Goal: Task Accomplishment & Management: Use online tool/utility

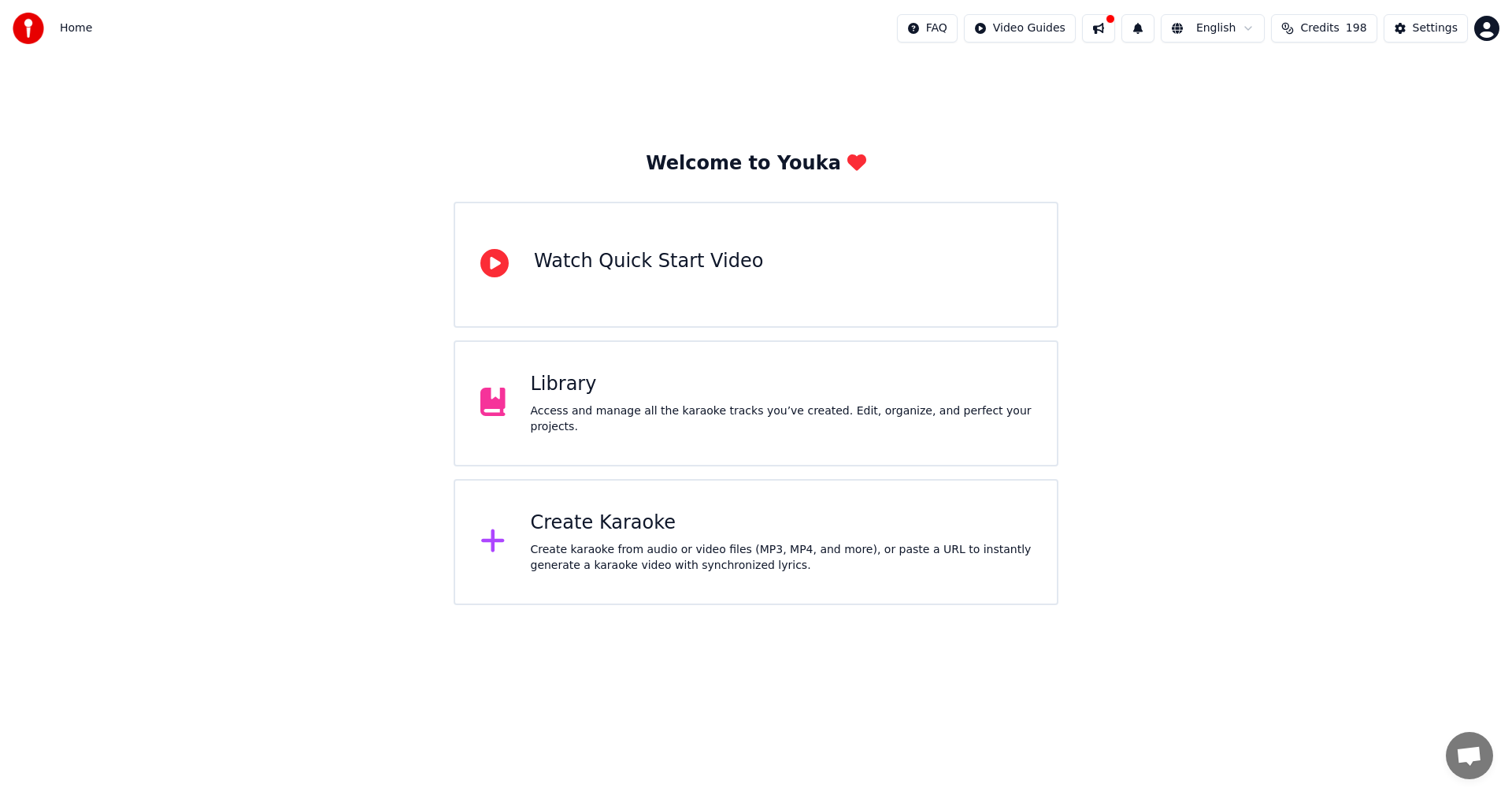
click at [612, 503] on div "Create Karaoke Create karaoke from audio or video files (MP3, MP4, and more), o…" at bounding box center [756, 541] width 605 height 126
click at [598, 550] on div "Create karaoke from audio or video files (MP3, MP4, and more), or paste a URL t…" at bounding box center [781, 557] width 501 height 31
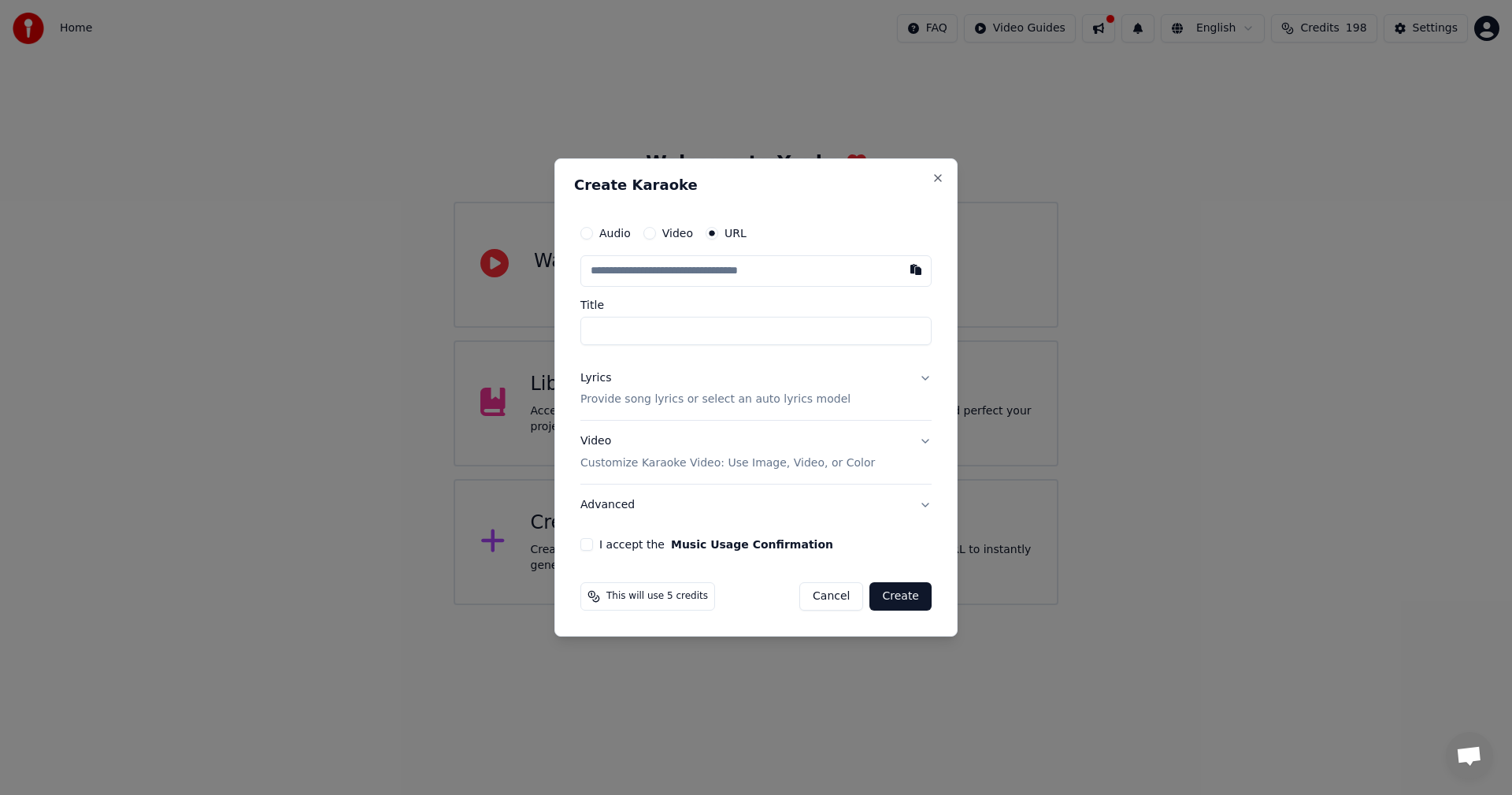
click at [627, 270] on input "text" at bounding box center [755, 271] width 351 height 31
type input "**********"
click at [741, 395] on p "Provide song lyrics or select an auto lyrics model" at bounding box center [715, 400] width 270 height 16
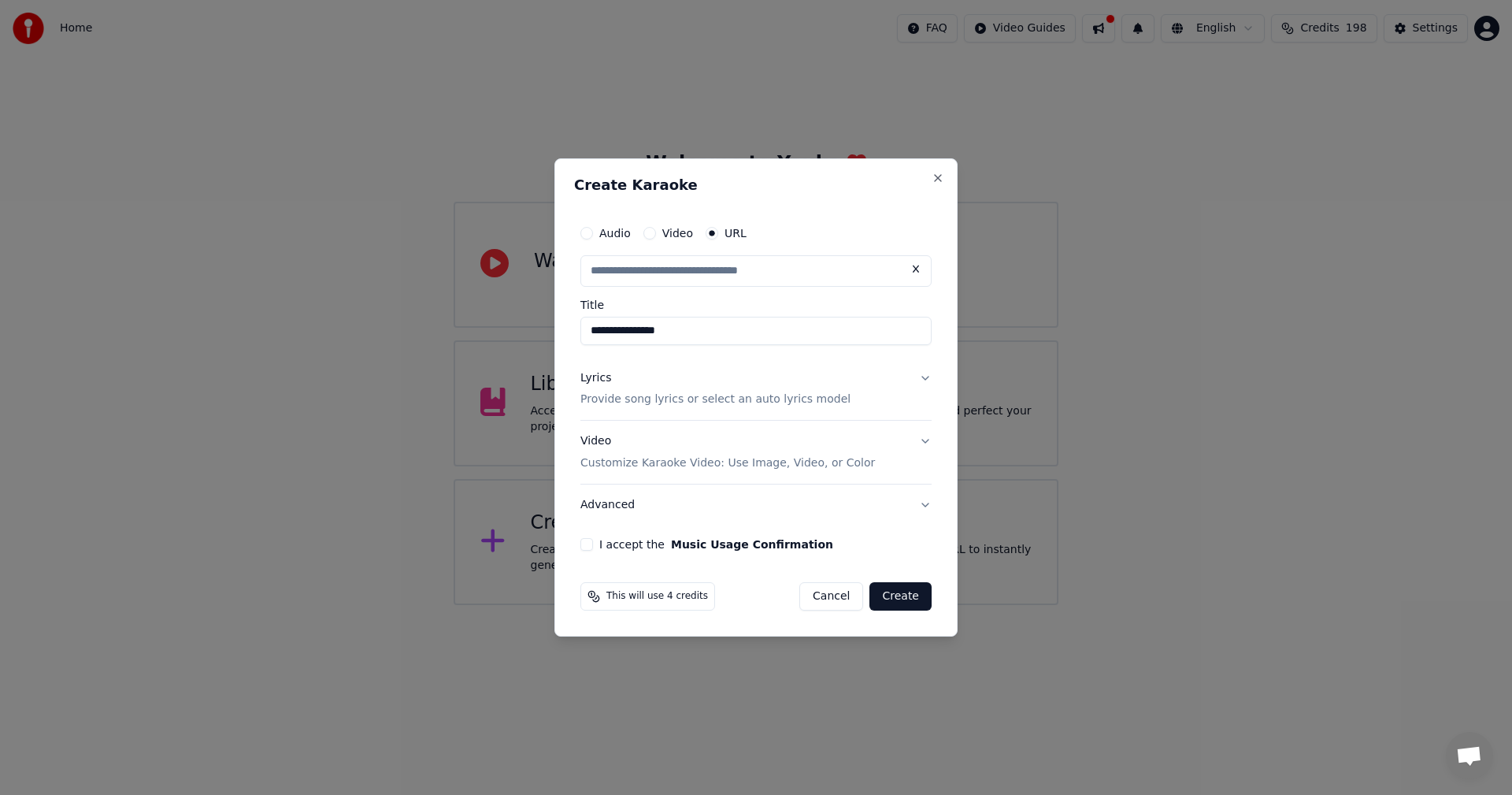
type input "**********"
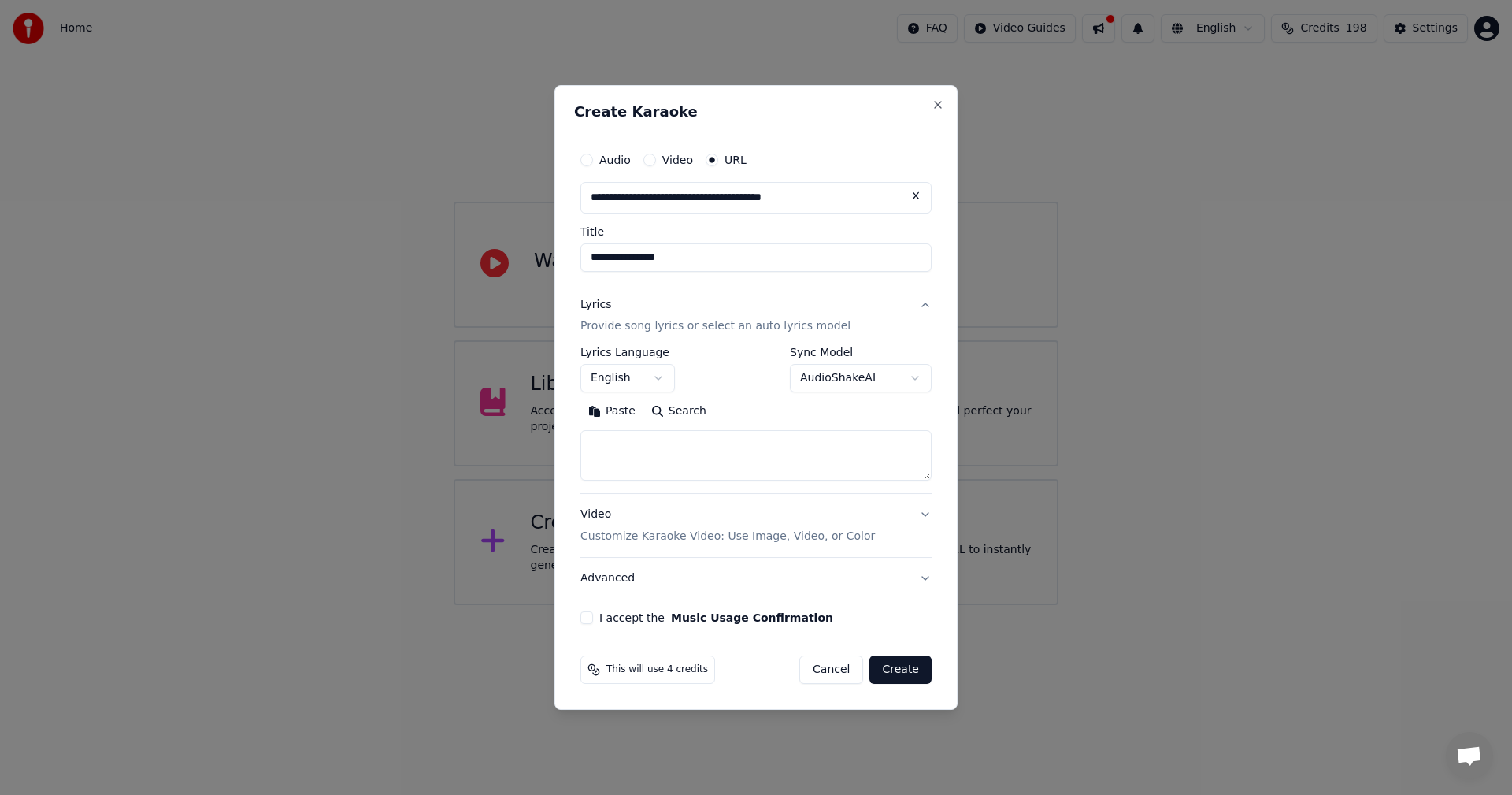
click at [858, 377] on body "**********" at bounding box center [756, 302] width 1512 height 605
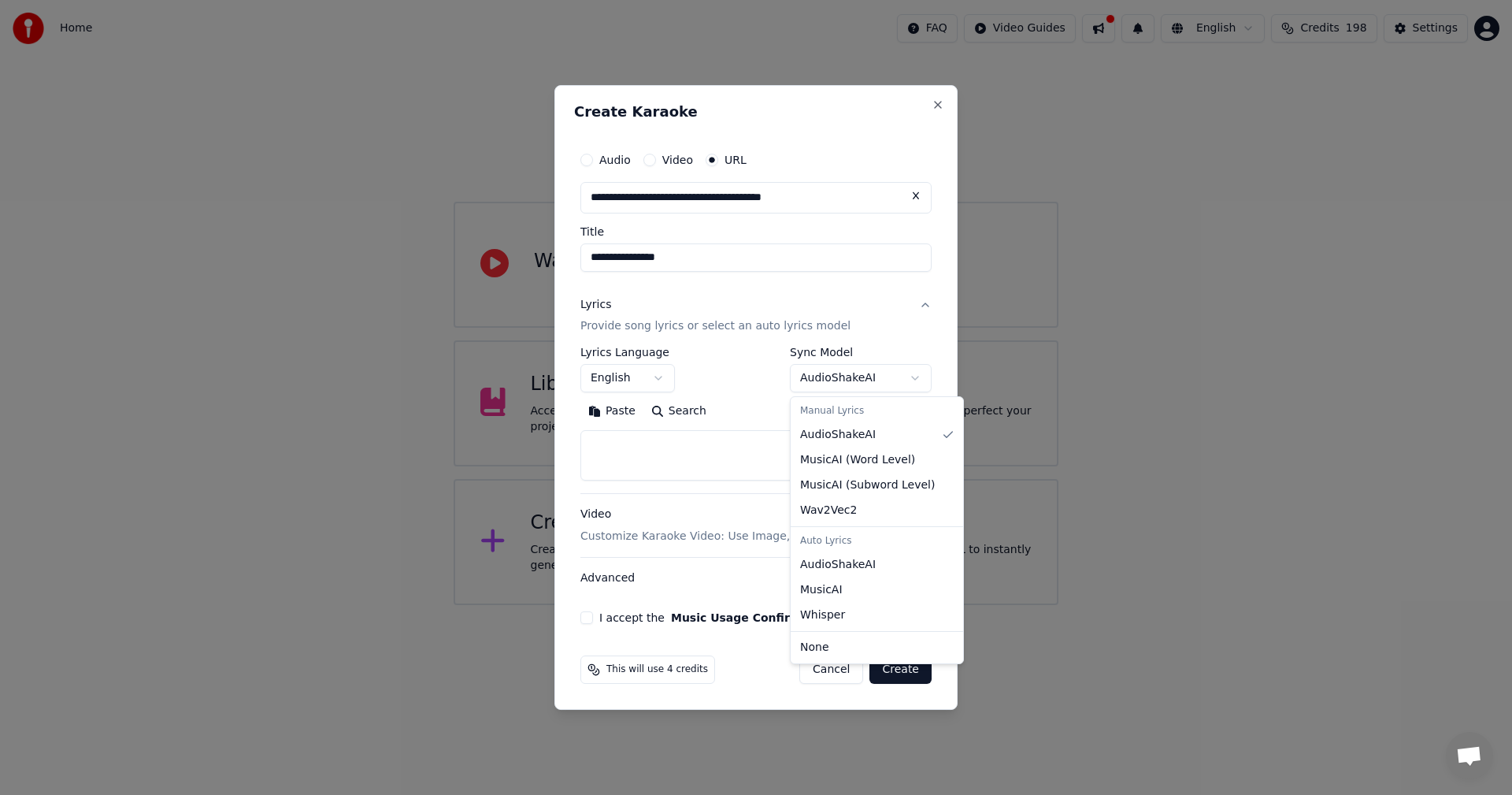
select select "**********"
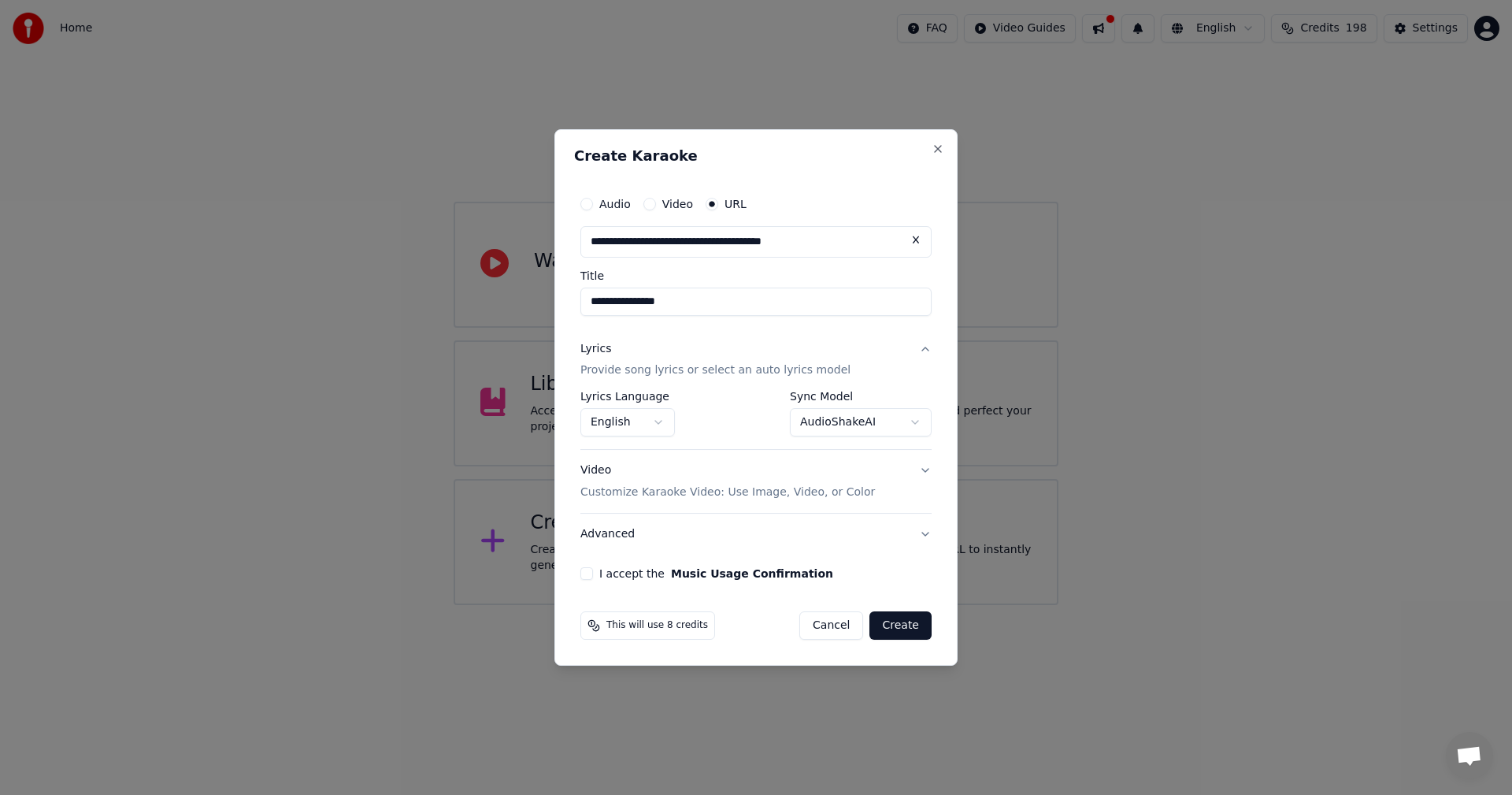
click at [923, 467] on button "Video Customize Karaoke Video: Use Image, Video, or Color" at bounding box center [755, 482] width 351 height 63
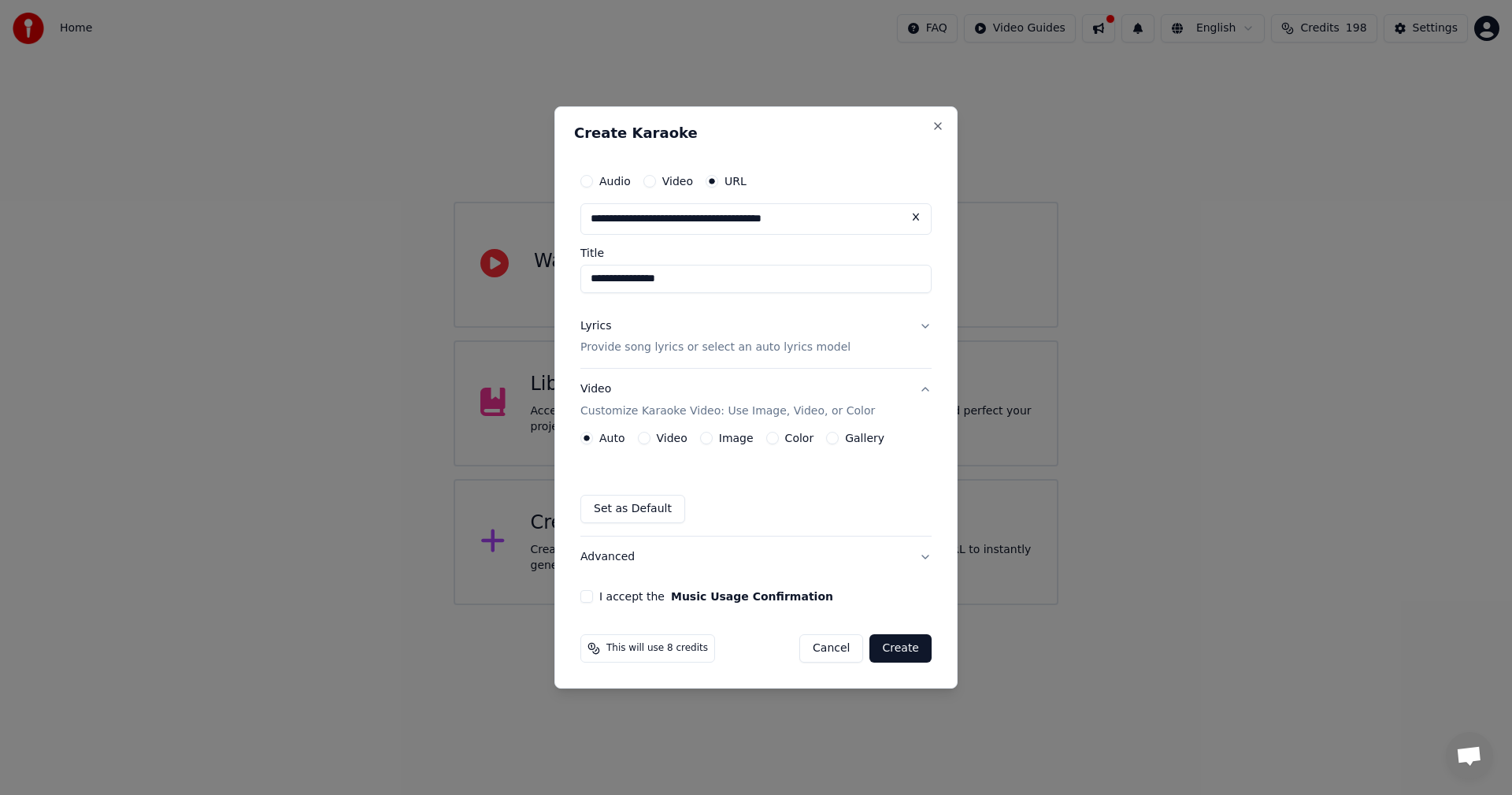
click at [792, 440] on label "Color" at bounding box center [800, 437] width 29 height 11
click at [779, 440] on button "Color" at bounding box center [772, 437] width 13 height 13
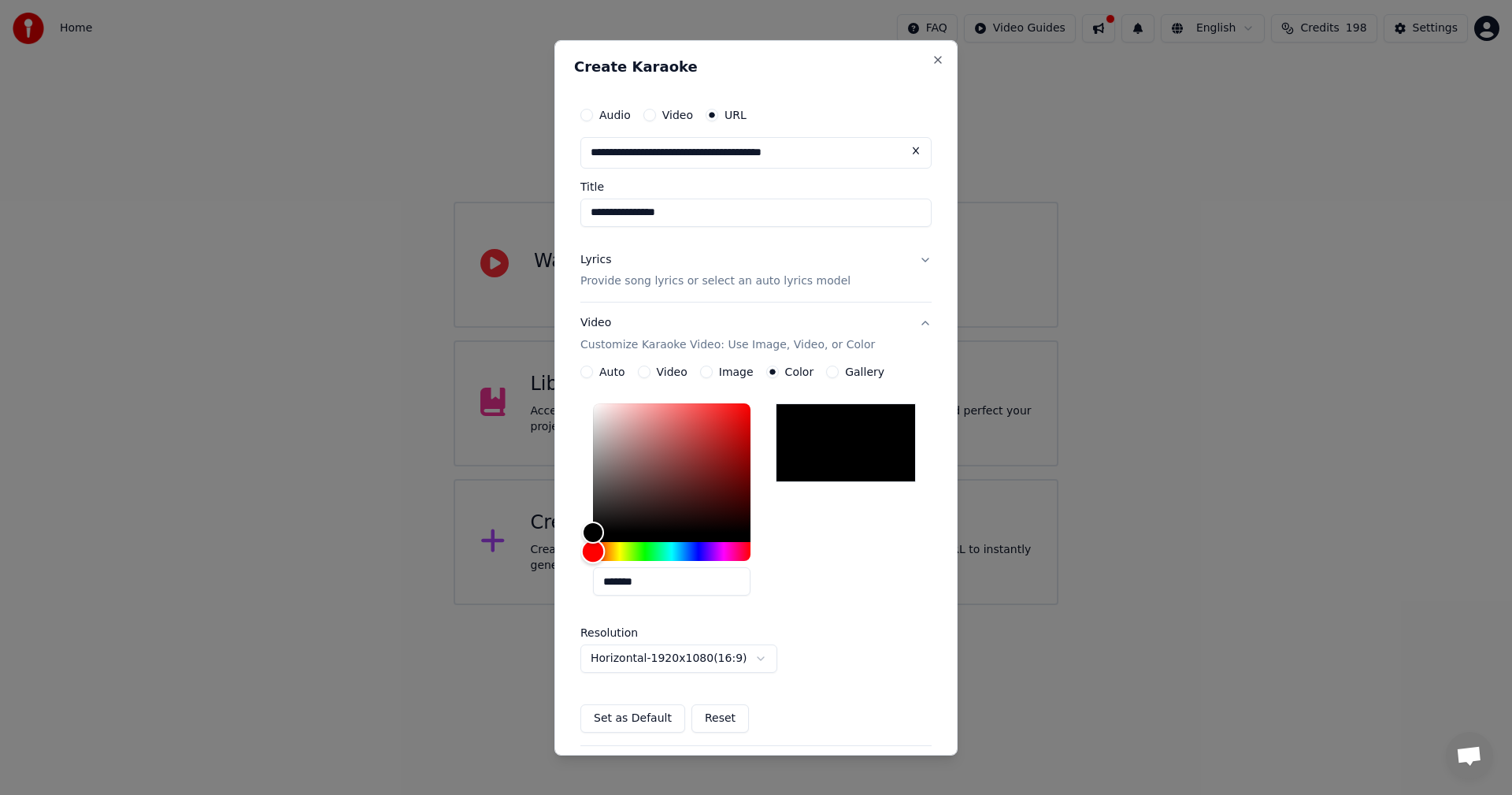
click at [699, 546] on div "Hue" at bounding box center [671, 551] width 157 height 19
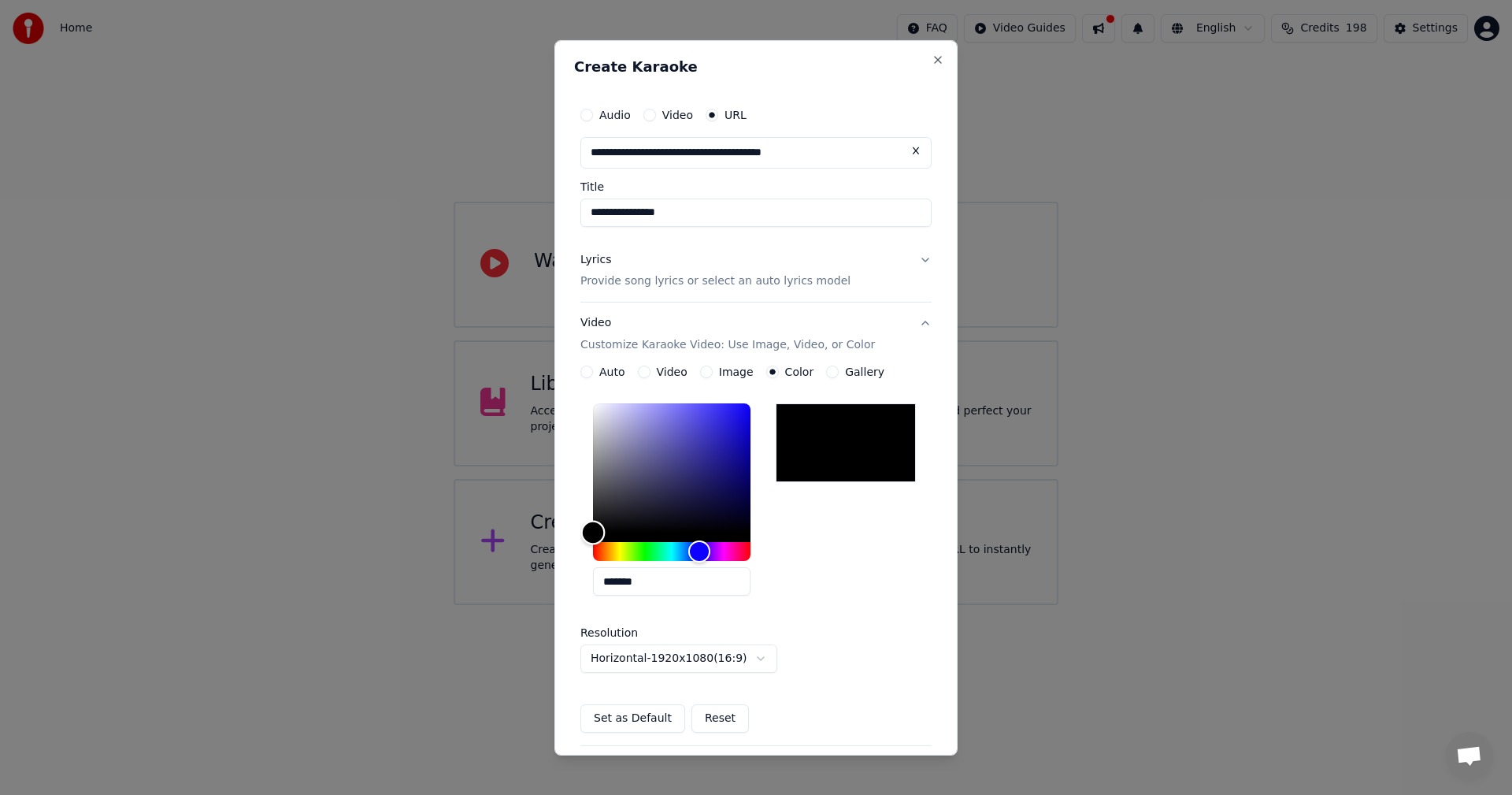
type input "*******"
click at [724, 435] on div "Color" at bounding box center [671, 468] width 157 height 129
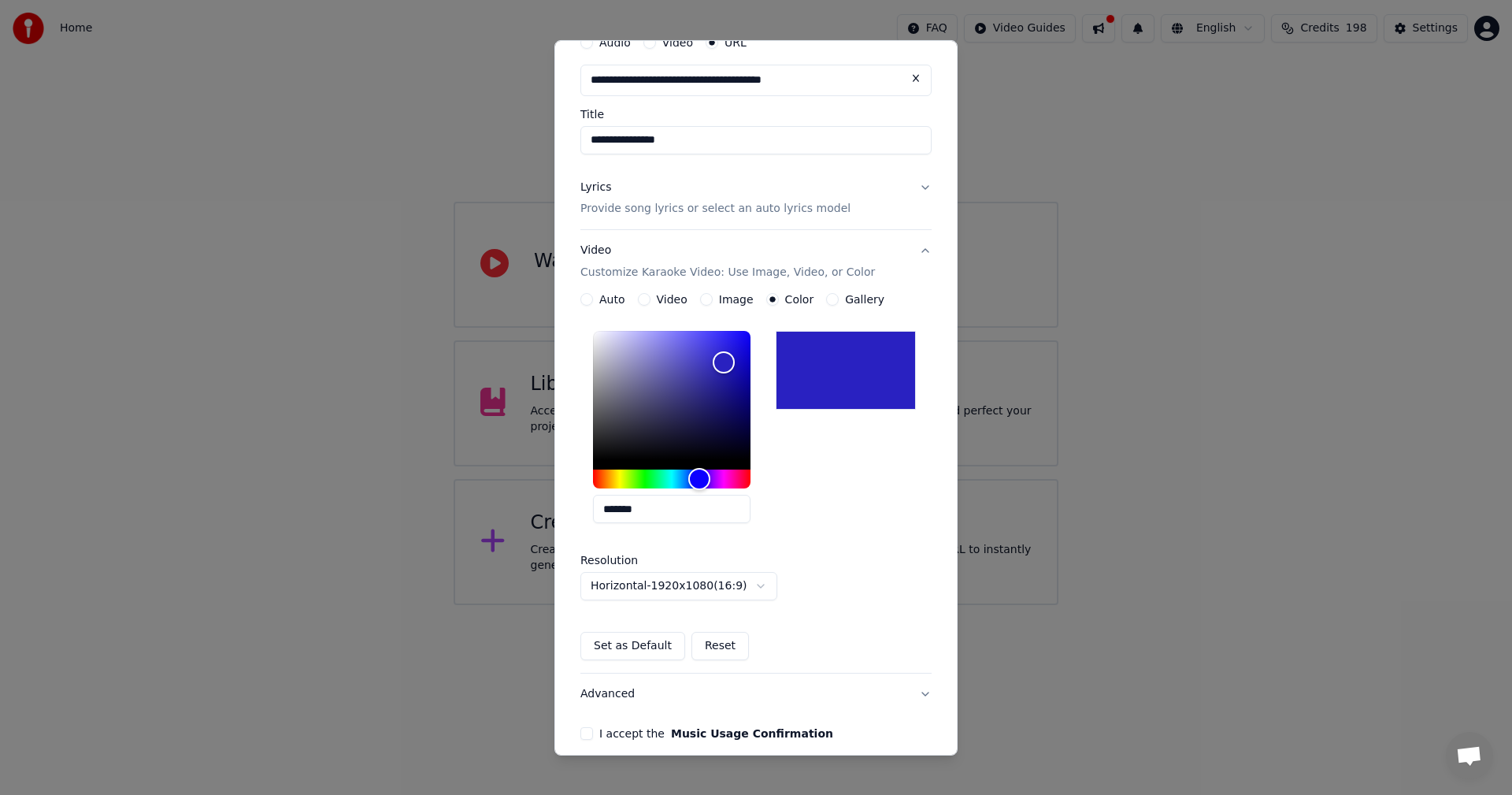
scroll to position [143, 0]
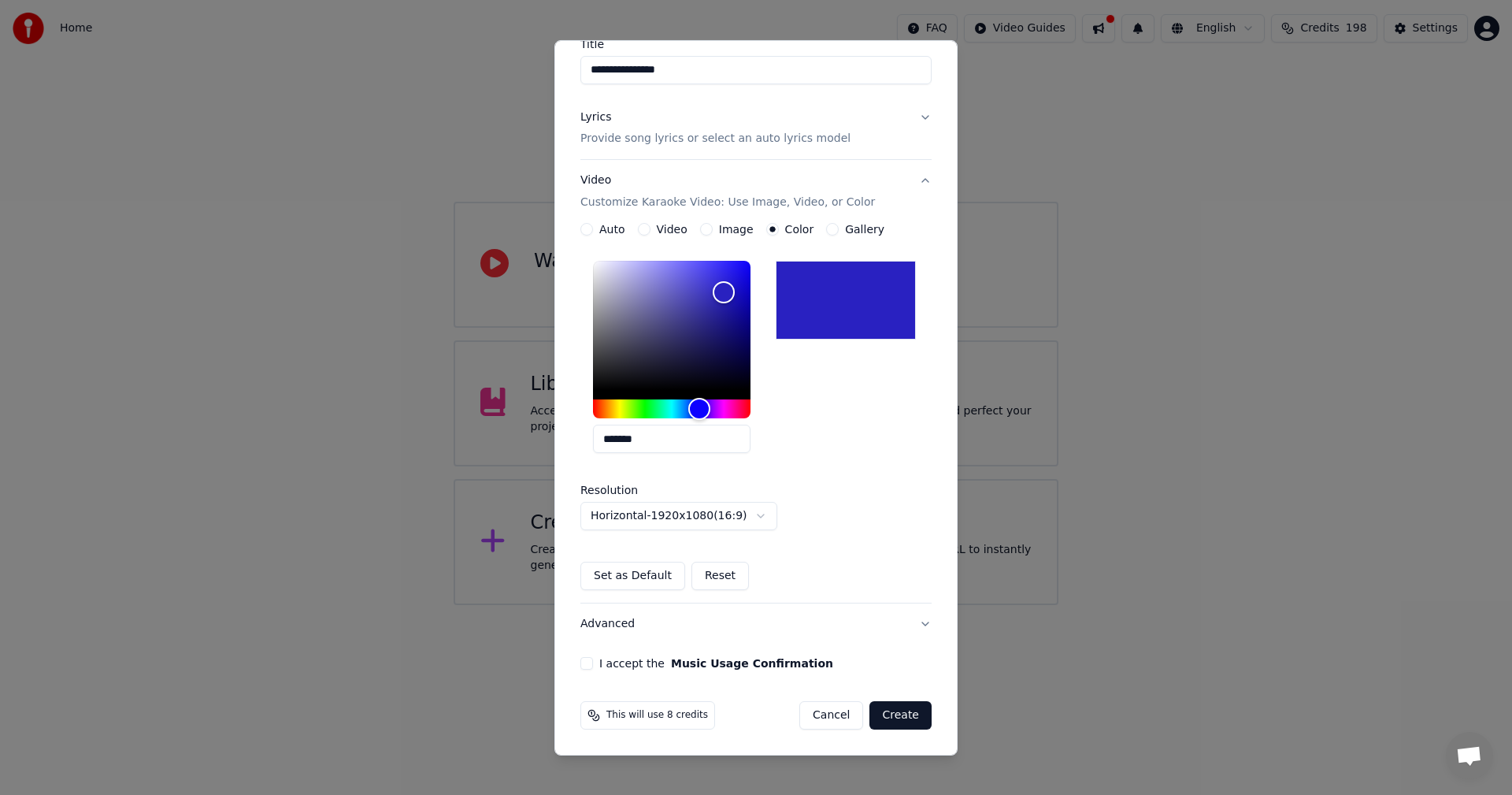
click at [633, 578] on button "Set as Default" at bounding box center [633, 576] width 105 height 29
click at [711, 622] on button "Advanced" at bounding box center [755, 624] width 351 height 41
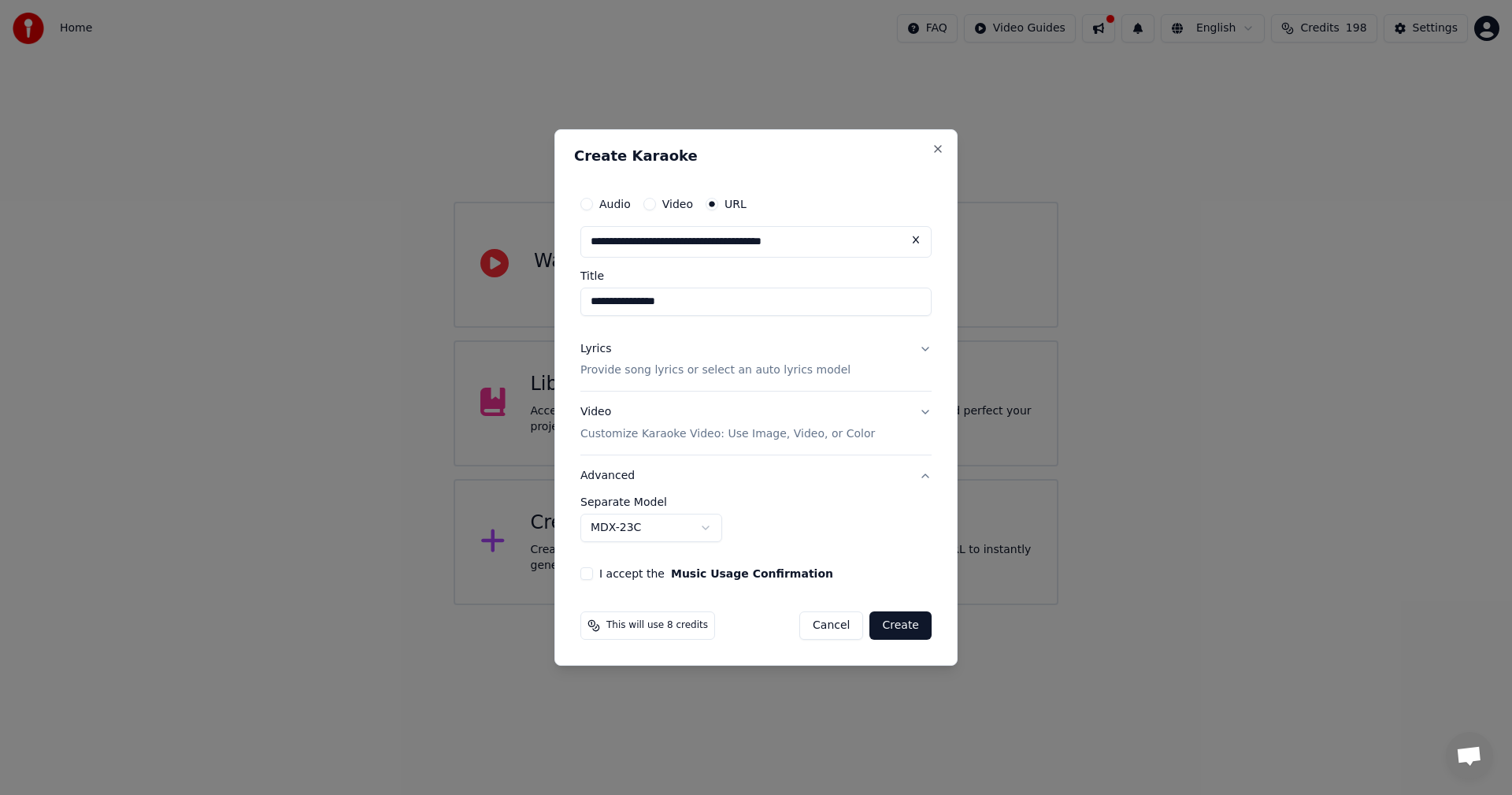
click at [615, 477] on button "Advanced" at bounding box center [755, 475] width 351 height 41
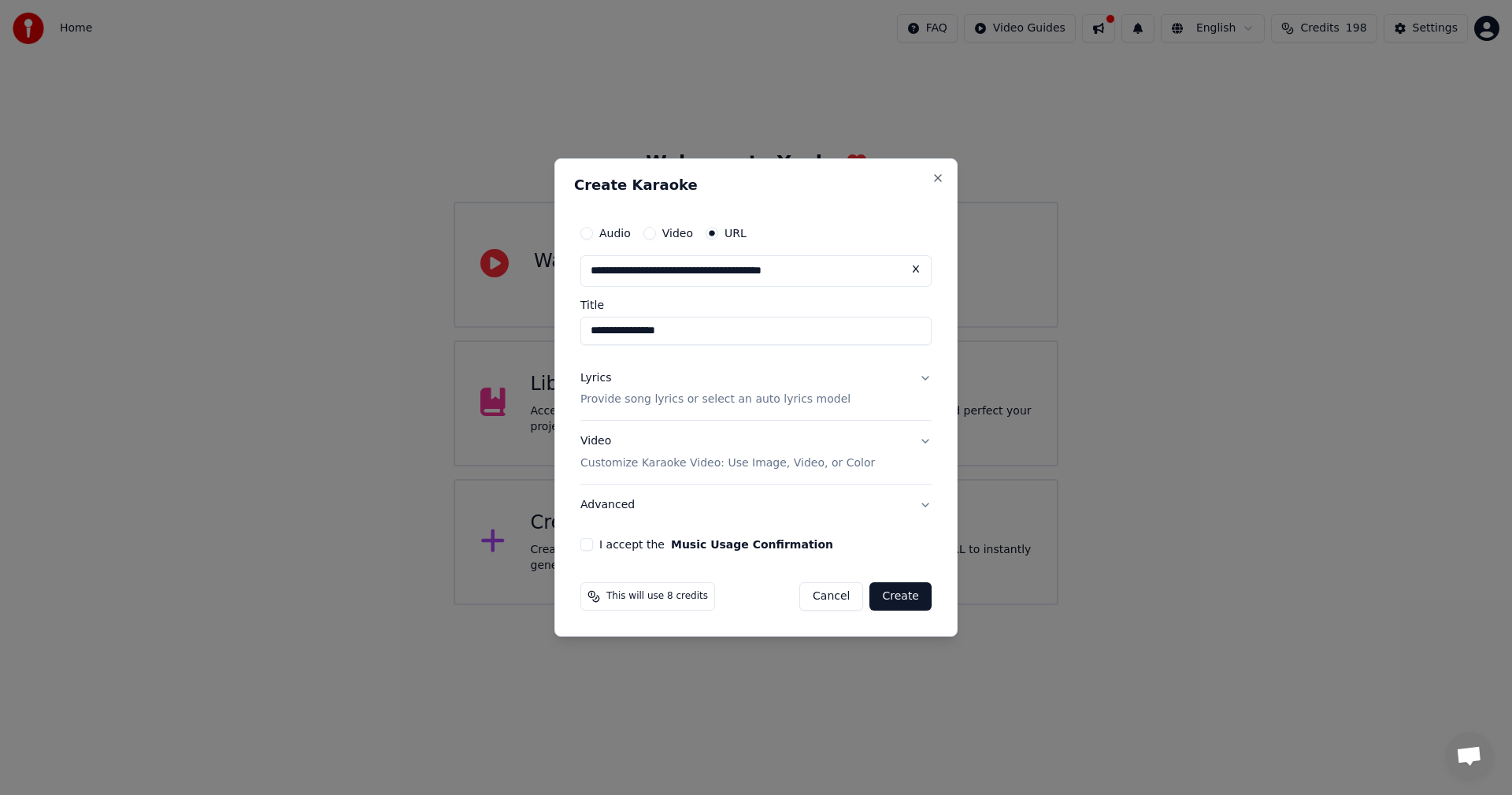
click at [609, 500] on button "Advanced" at bounding box center [755, 505] width 351 height 41
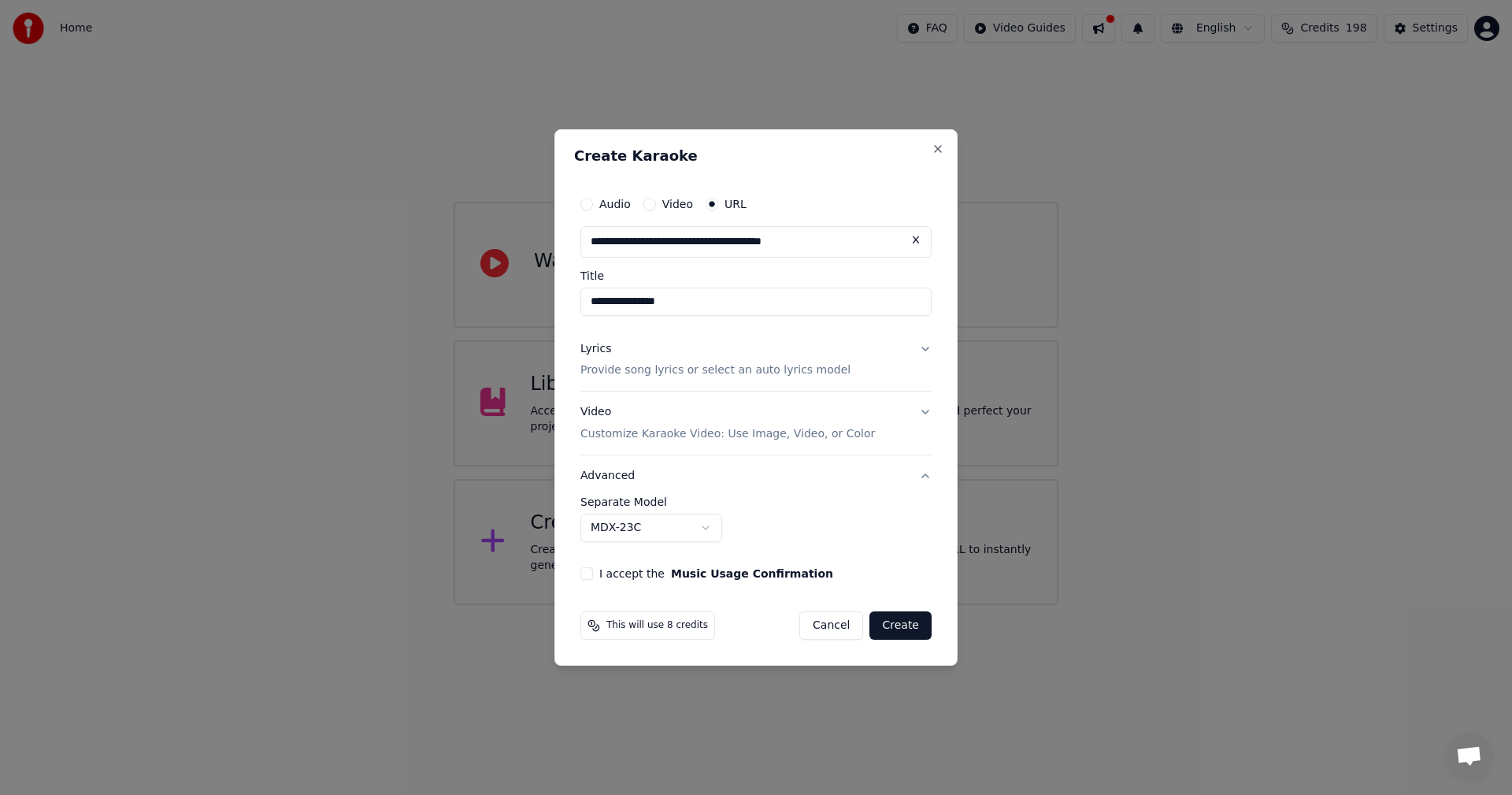
click at [587, 573] on button "I accept the Music Usage Confirmation" at bounding box center [586, 573] width 13 height 13
click at [787, 374] on p "Provide song lyrics or select an auto lyrics model" at bounding box center [715, 370] width 270 height 16
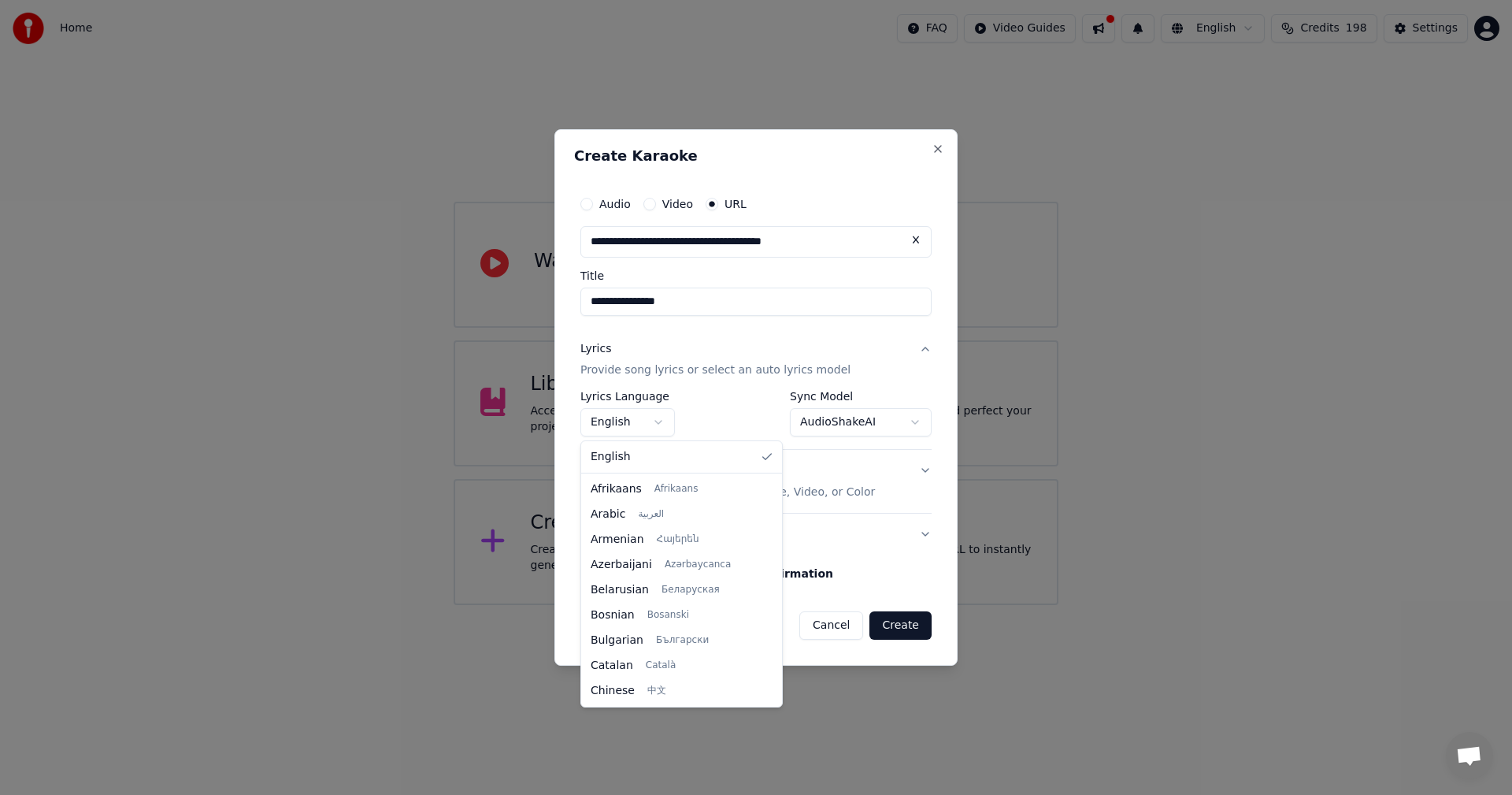
click at [655, 420] on body "**********" at bounding box center [756, 302] width 1512 height 605
select select "**"
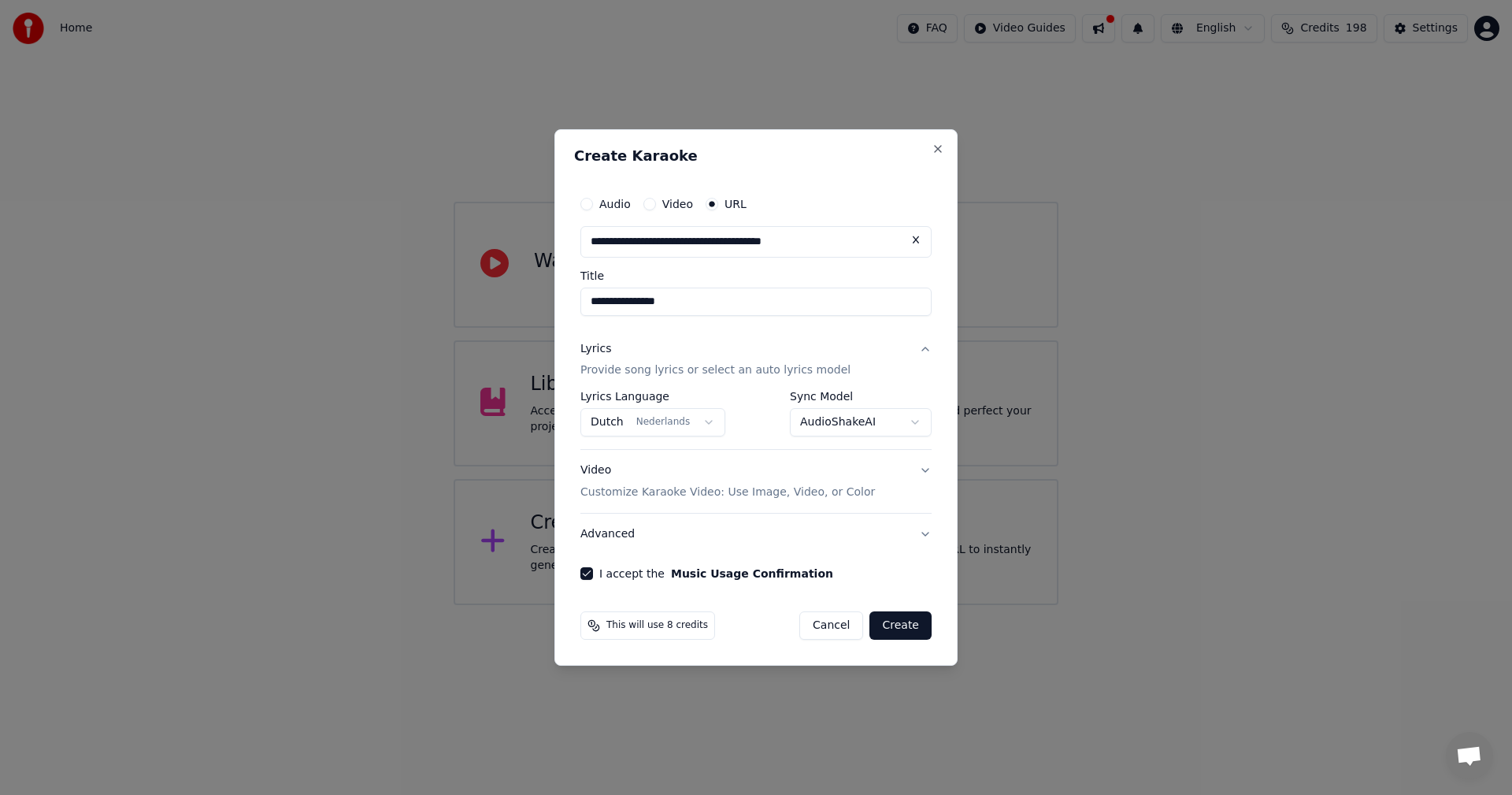
click at [755, 411] on div "**********" at bounding box center [755, 414] width 351 height 46
click at [915, 628] on button "Create" at bounding box center [901, 626] width 63 height 29
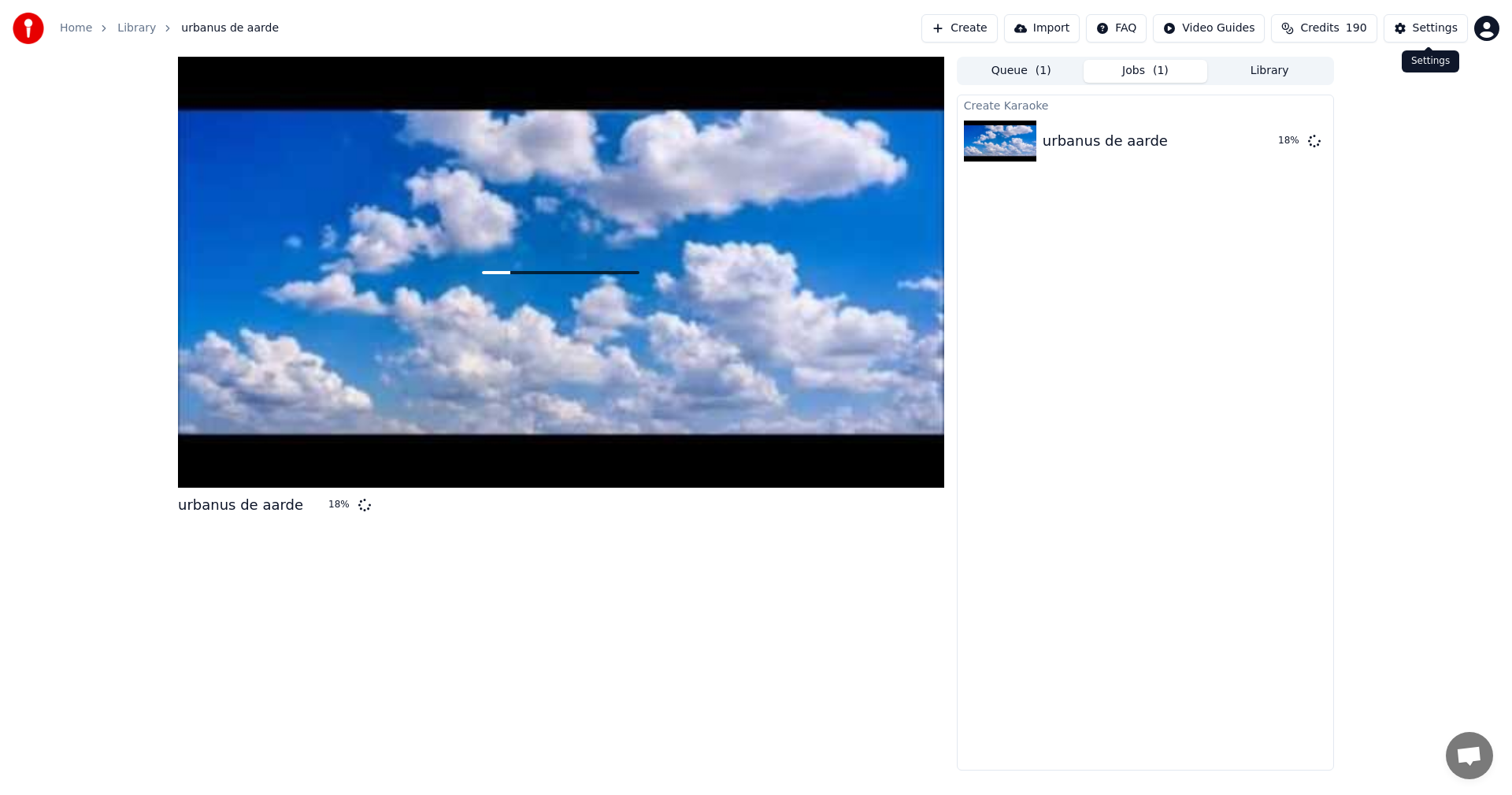
click at [1433, 19] on button "Settings" at bounding box center [1427, 29] width 85 height 29
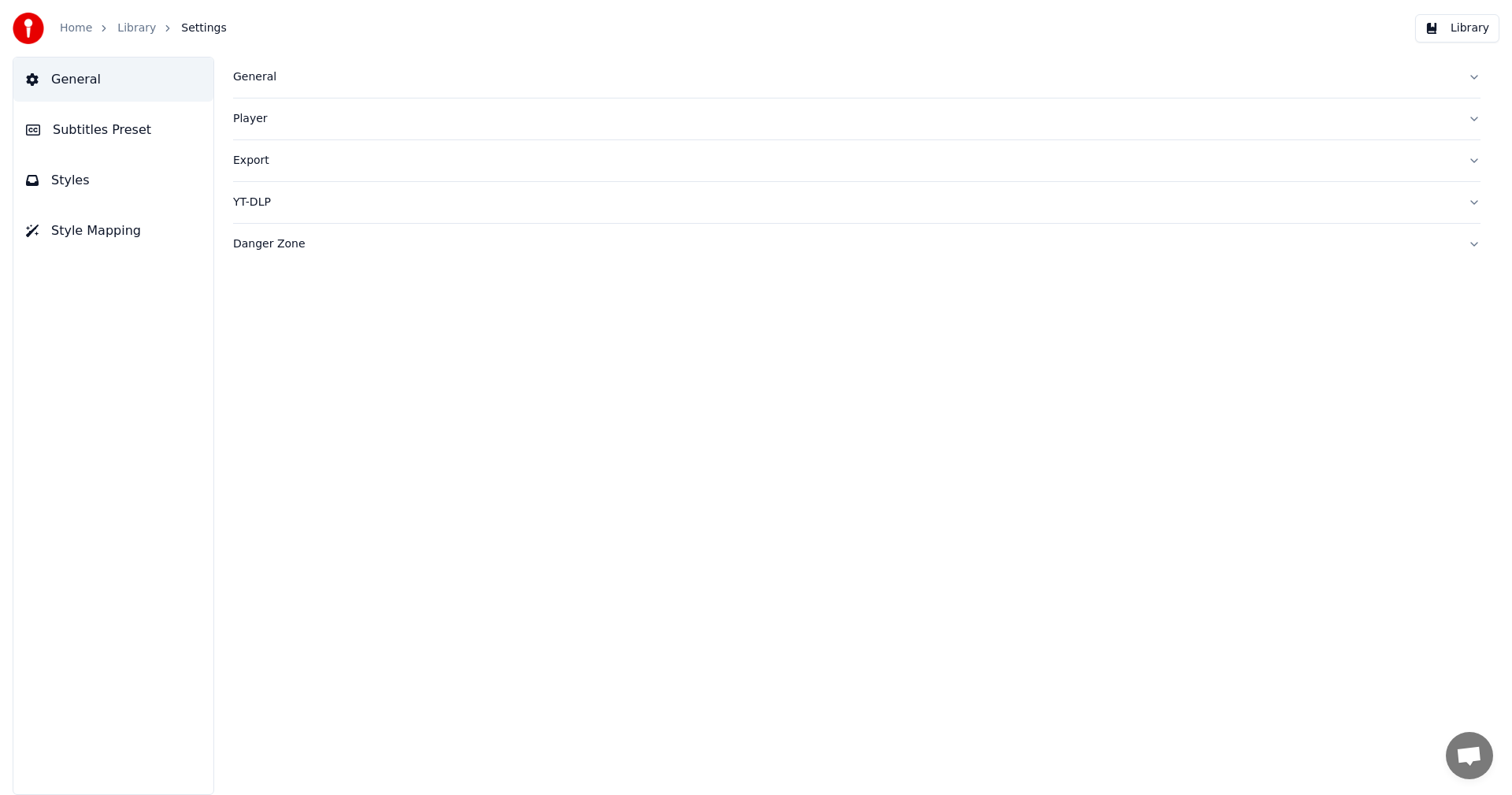
click at [142, 127] on button "Subtitles Preset" at bounding box center [113, 130] width 200 height 44
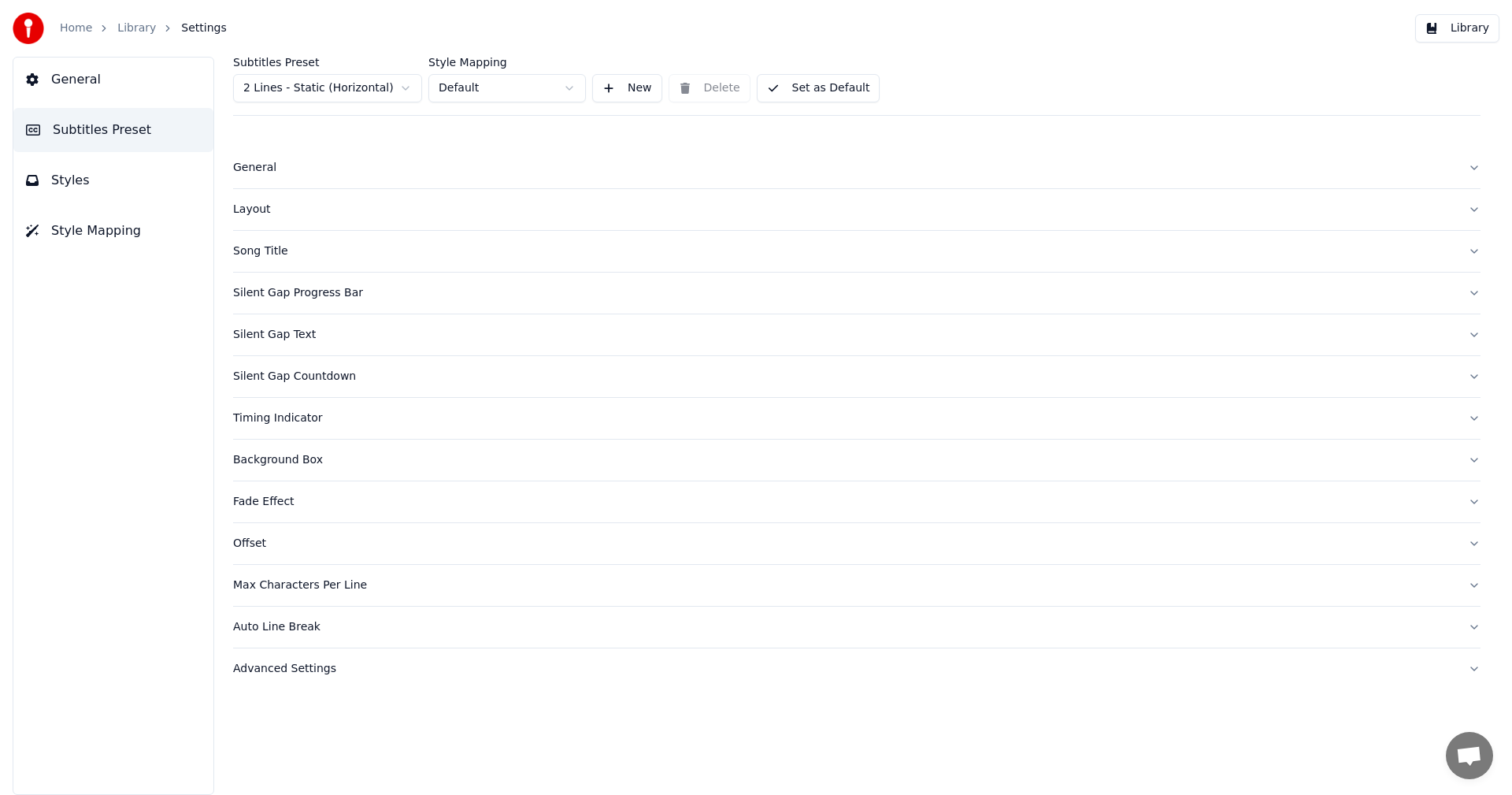
click at [245, 202] on div "Layout" at bounding box center [845, 209] width 1223 height 16
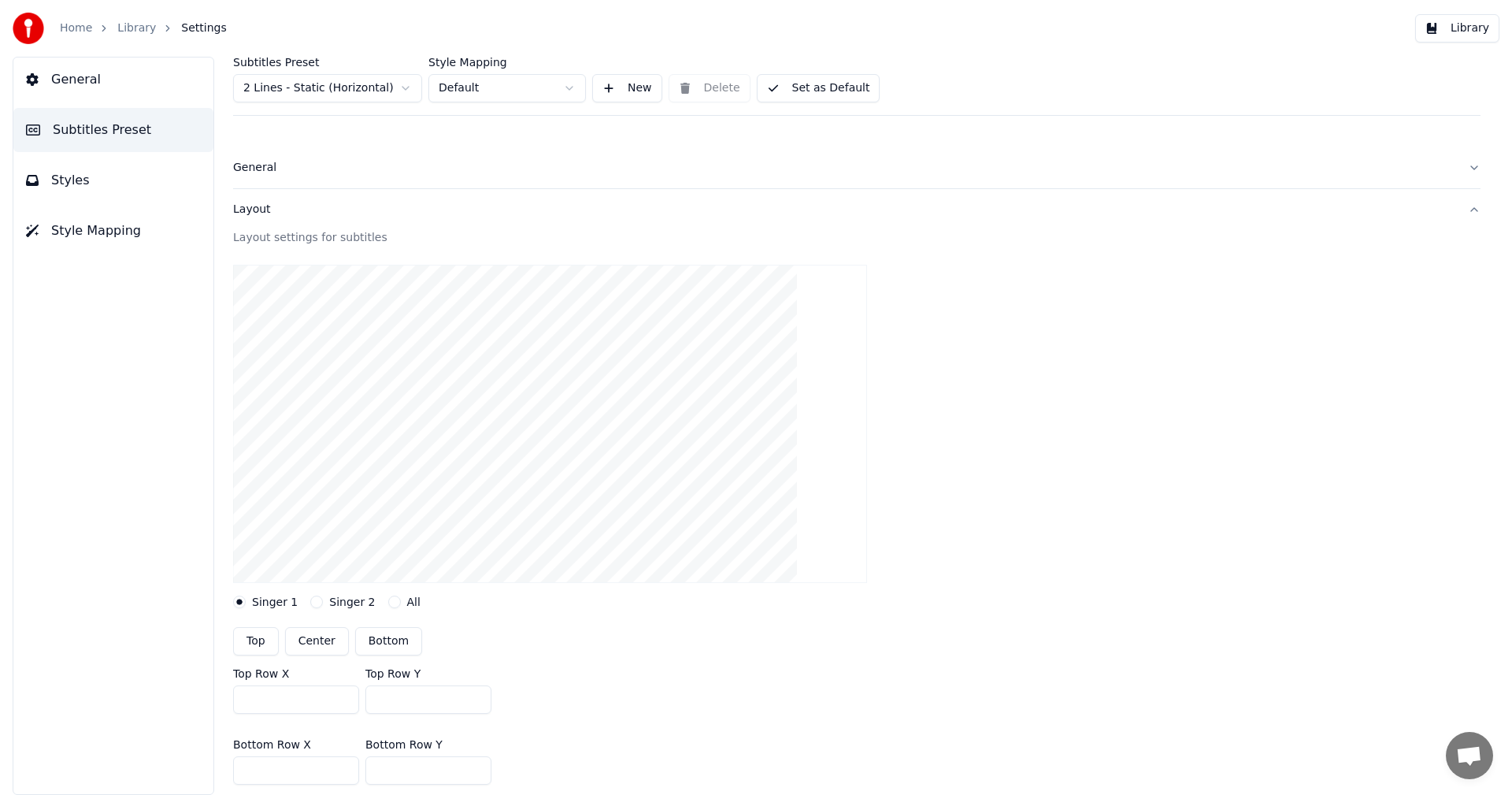
click at [391, 645] on button "Bottom" at bounding box center [388, 641] width 67 height 29
click at [305, 637] on button "Center" at bounding box center [316, 641] width 63 height 29
type input "***"
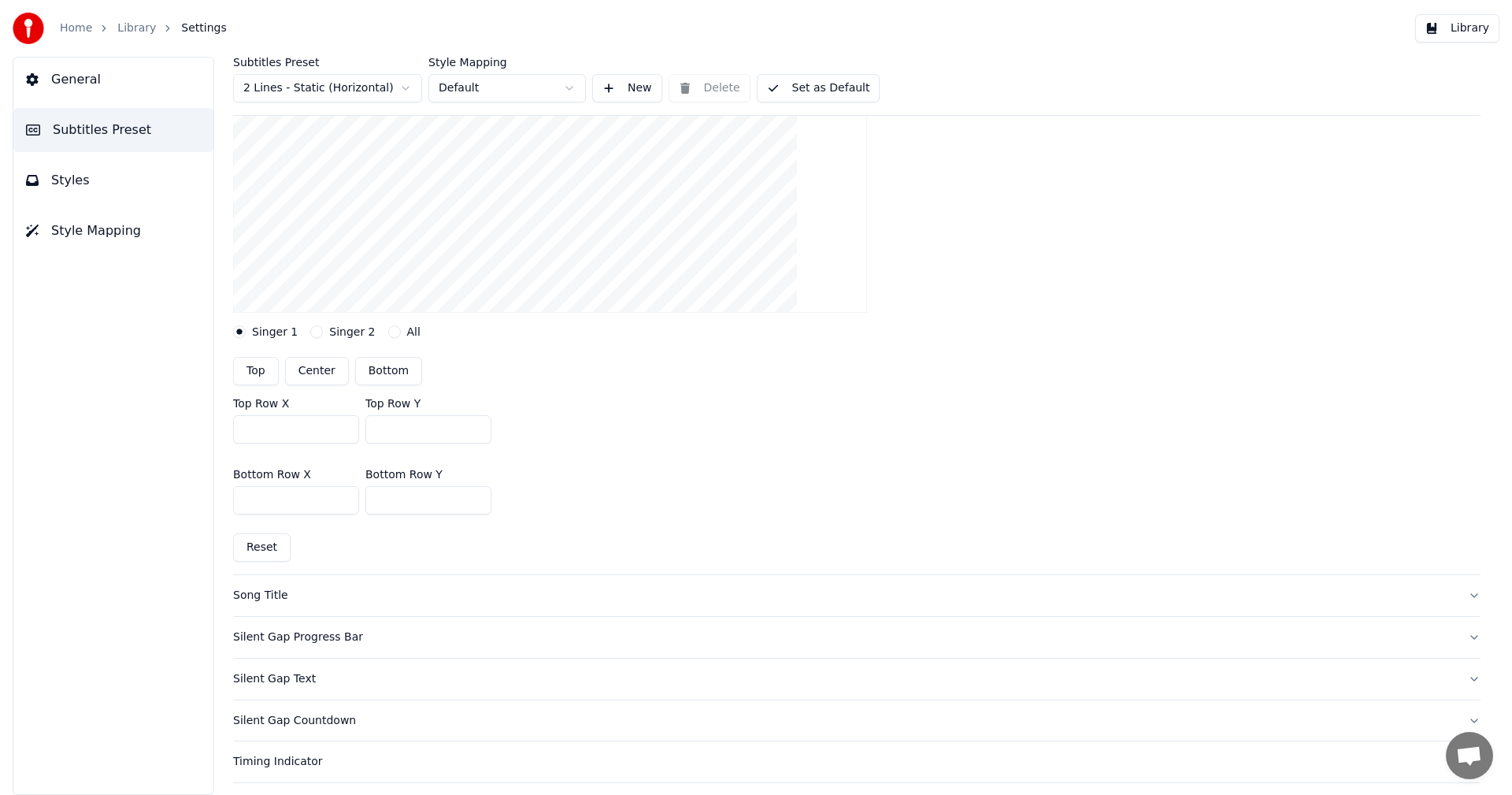
scroll to position [277, 0]
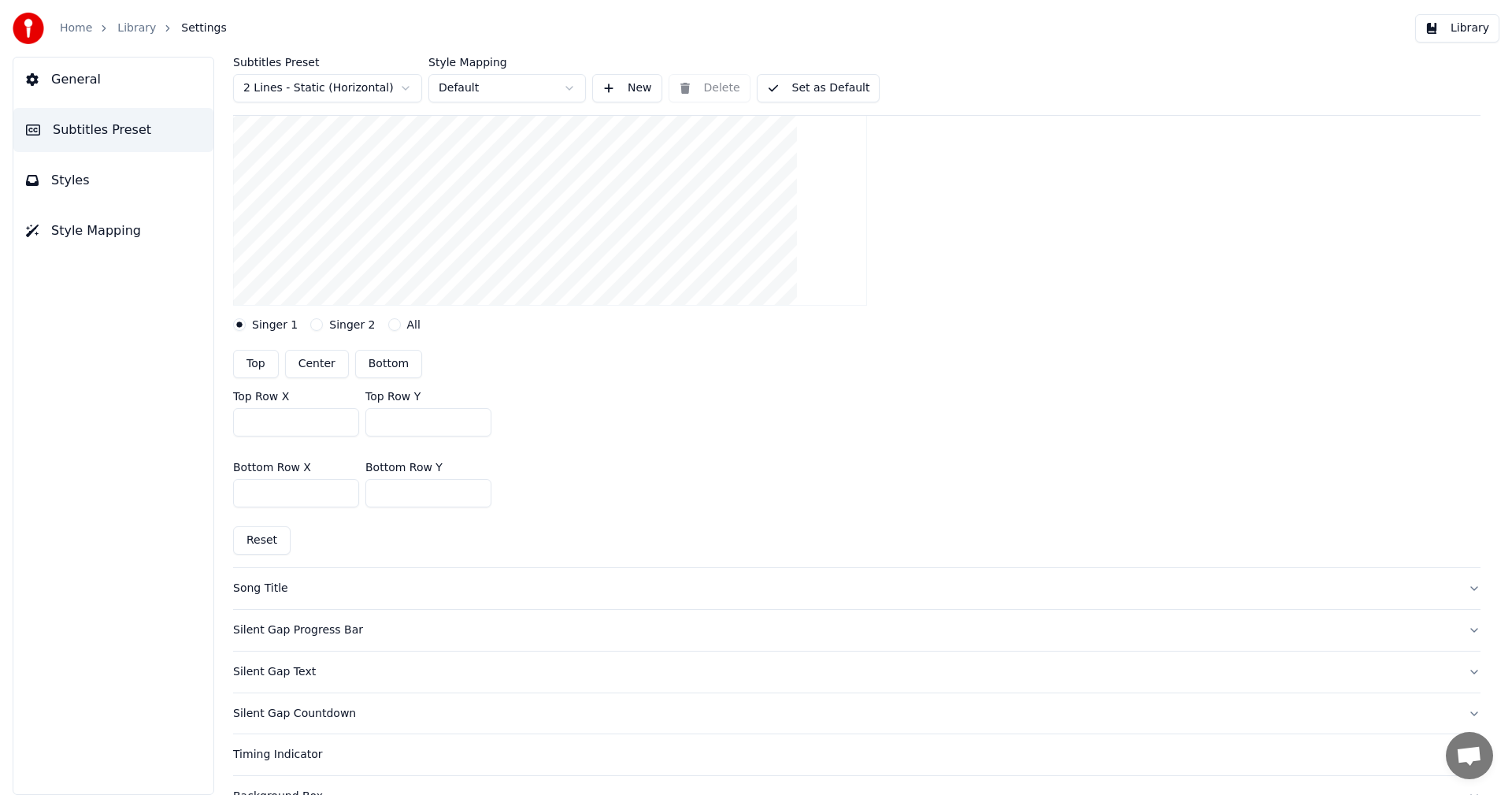
click at [259, 583] on div "Song Title" at bounding box center [845, 588] width 1223 height 16
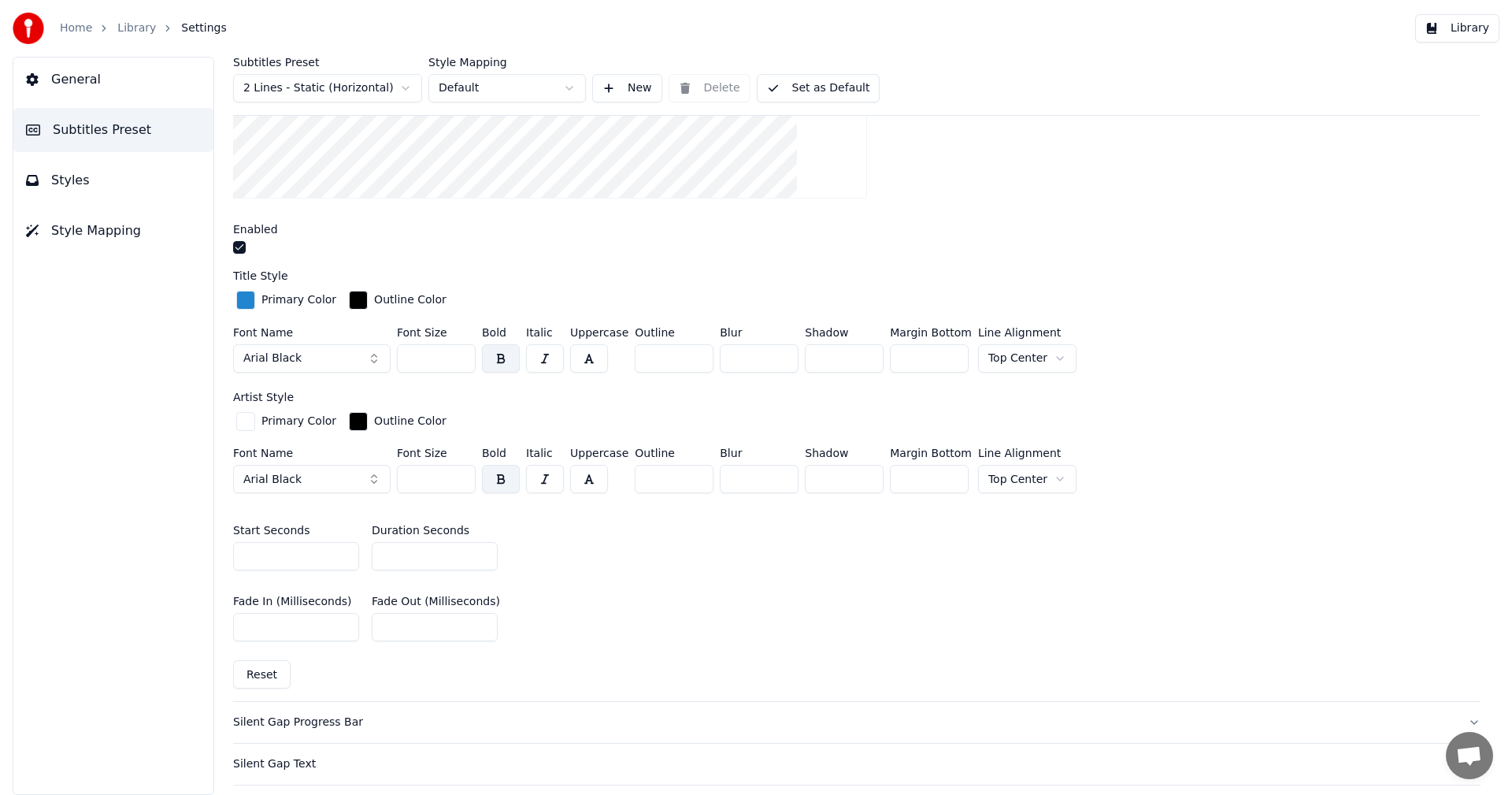
scroll to position [427, 0]
click at [87, 29] on link "Home" at bounding box center [76, 28] width 32 height 16
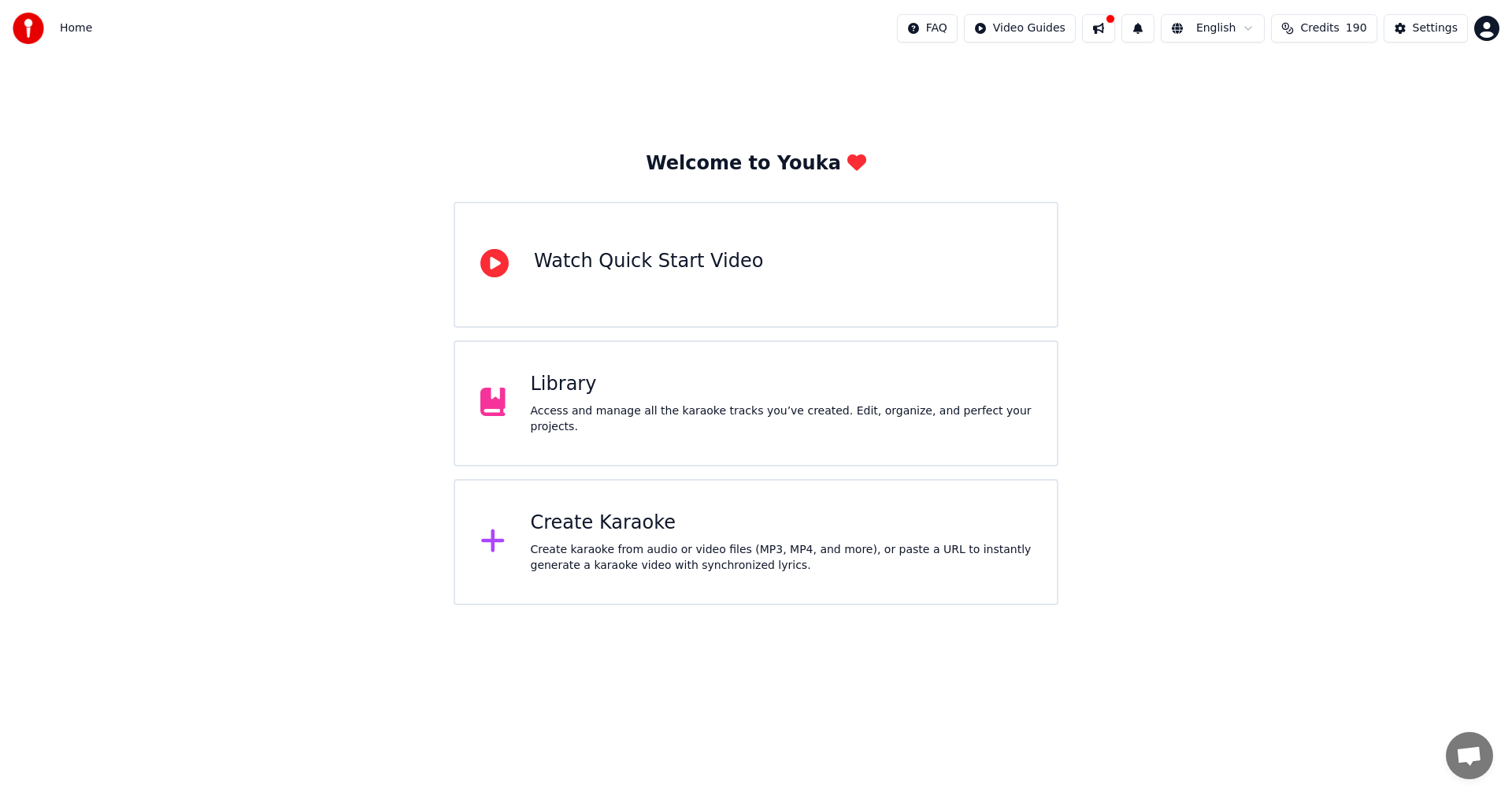
click at [659, 351] on div "Library Access and manage all the karaoke tracks you’ve created. Edit, organize…" at bounding box center [756, 403] width 605 height 126
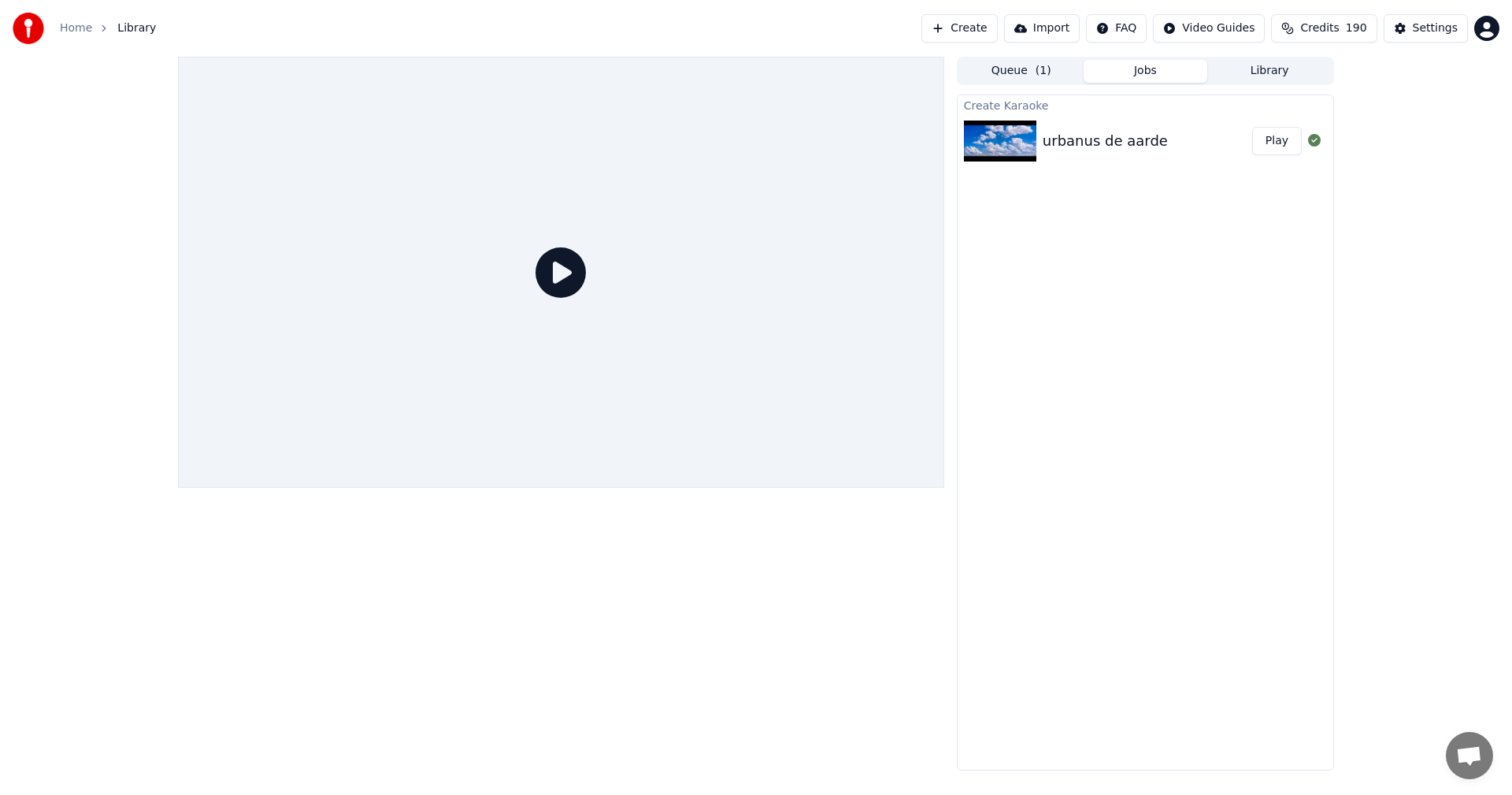
click at [559, 274] on icon at bounding box center [561, 272] width 51 height 51
click at [715, 397] on div at bounding box center [562, 272] width 766 height 431
click at [1277, 144] on button "Play" at bounding box center [1277, 141] width 50 height 29
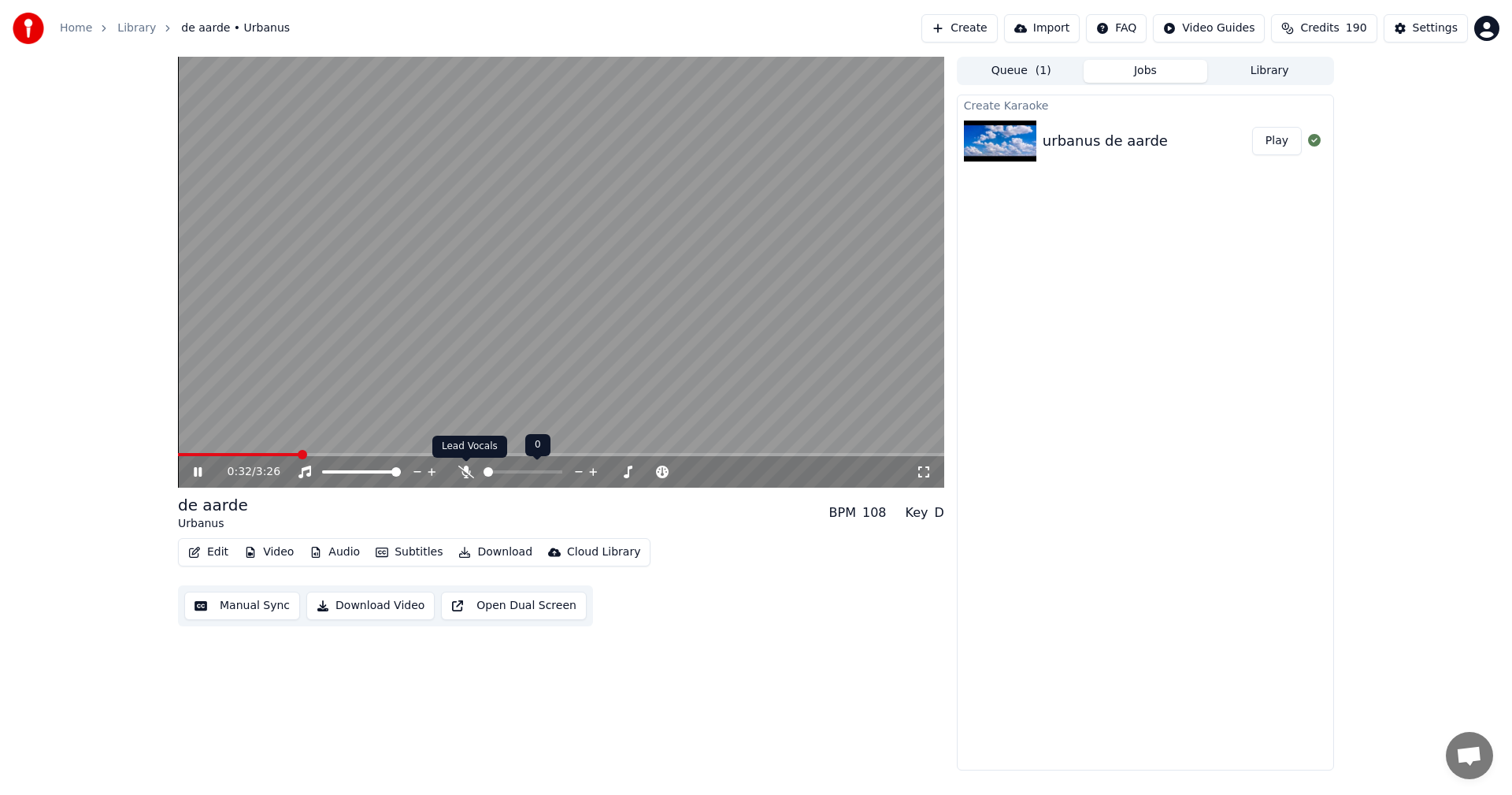
click at [468, 469] on icon at bounding box center [466, 471] width 16 height 13
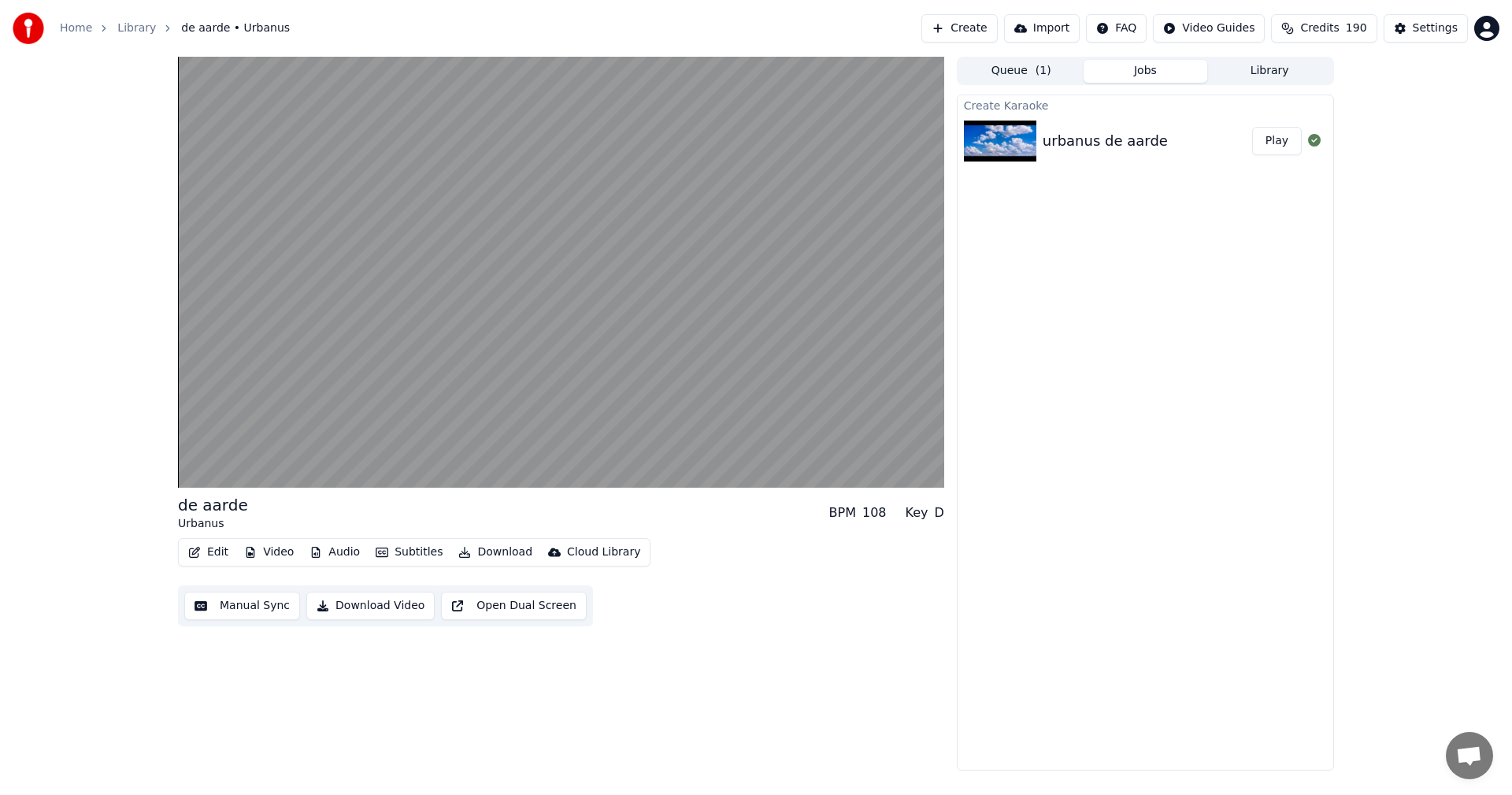
click at [243, 600] on button "Manual Sync" at bounding box center [242, 606] width 116 height 29
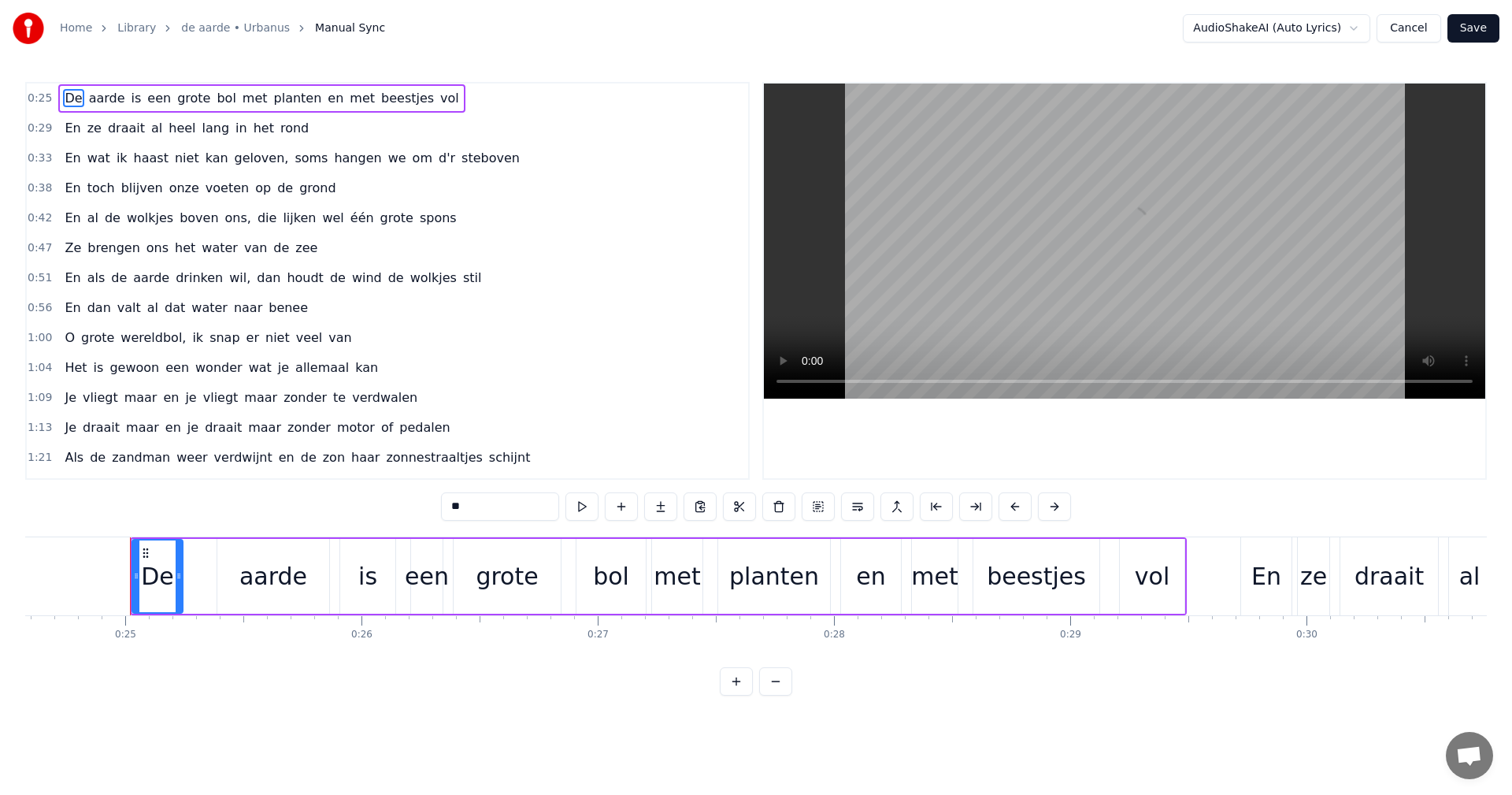
scroll to position [0, 5833]
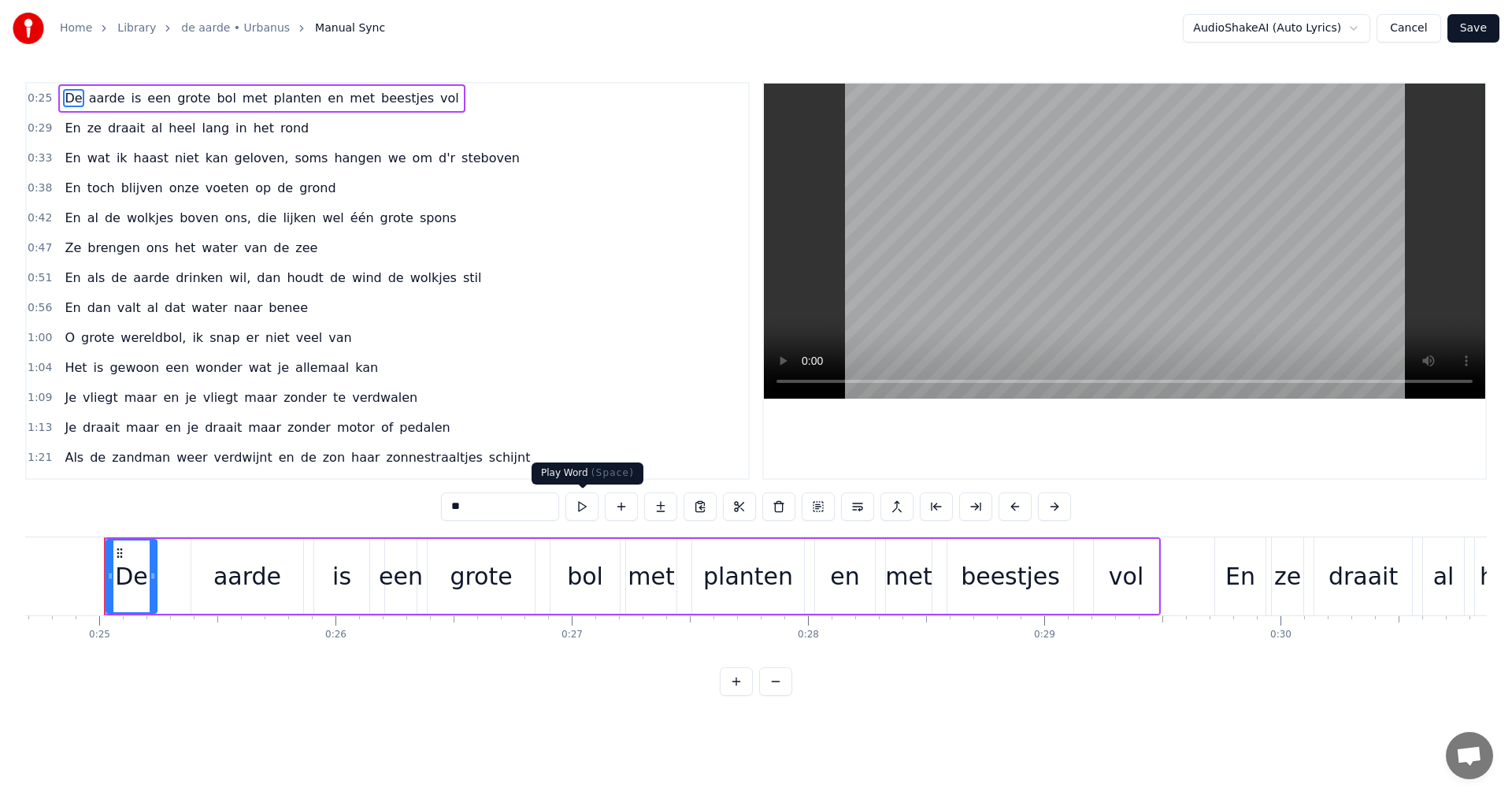
click at [576, 505] on button at bounding box center [582, 507] width 33 height 29
drag, startPoint x: 131, startPoint y: 589, endPoint x: 107, endPoint y: 586, distance: 24.2
click at [107, 587] on div "De" at bounding box center [132, 576] width 49 height 72
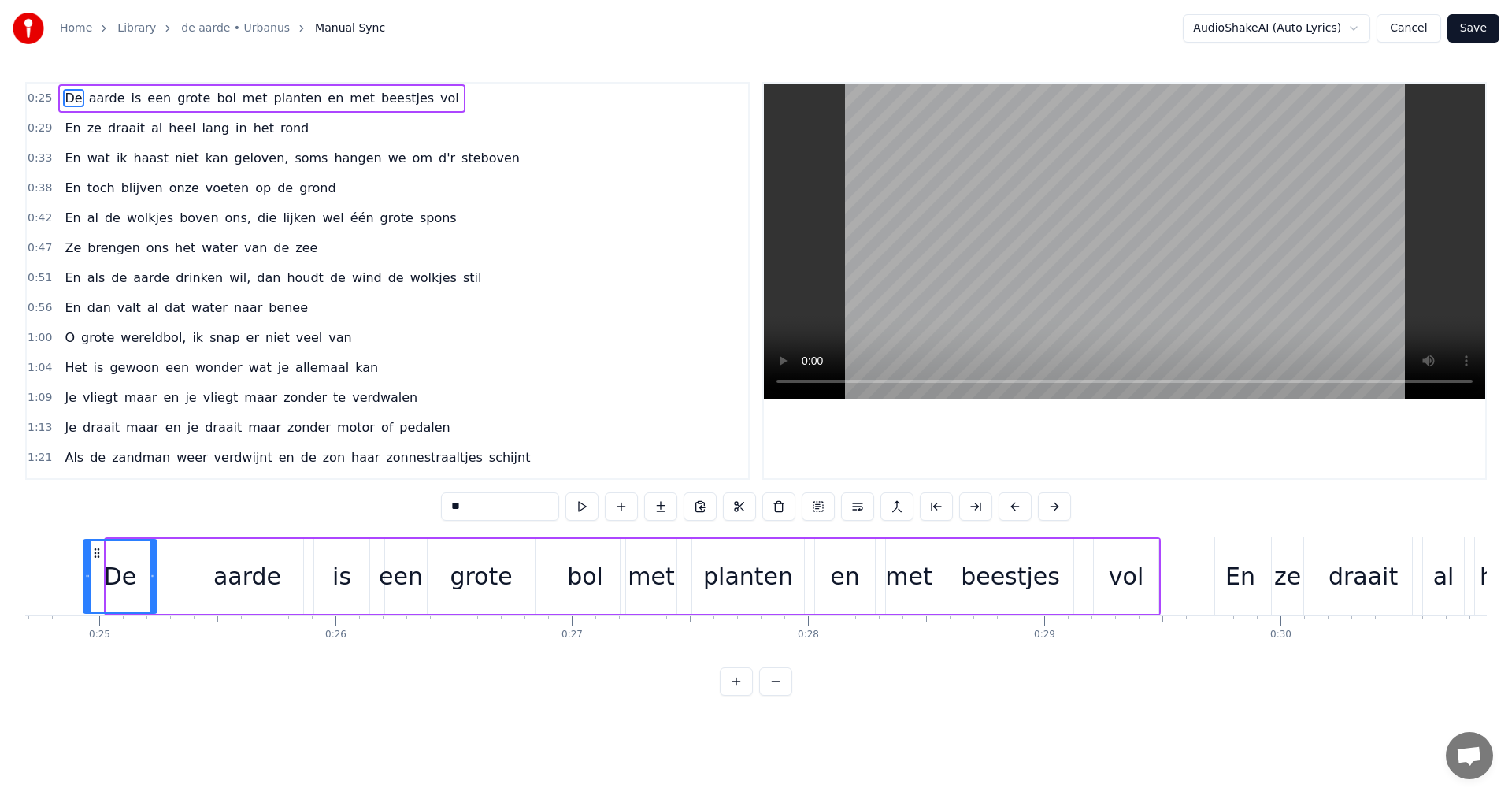
drag, startPoint x: 107, startPoint y: 580, endPoint x: 85, endPoint y: 580, distance: 22.0
click at [85, 580] on icon at bounding box center [87, 575] width 6 height 13
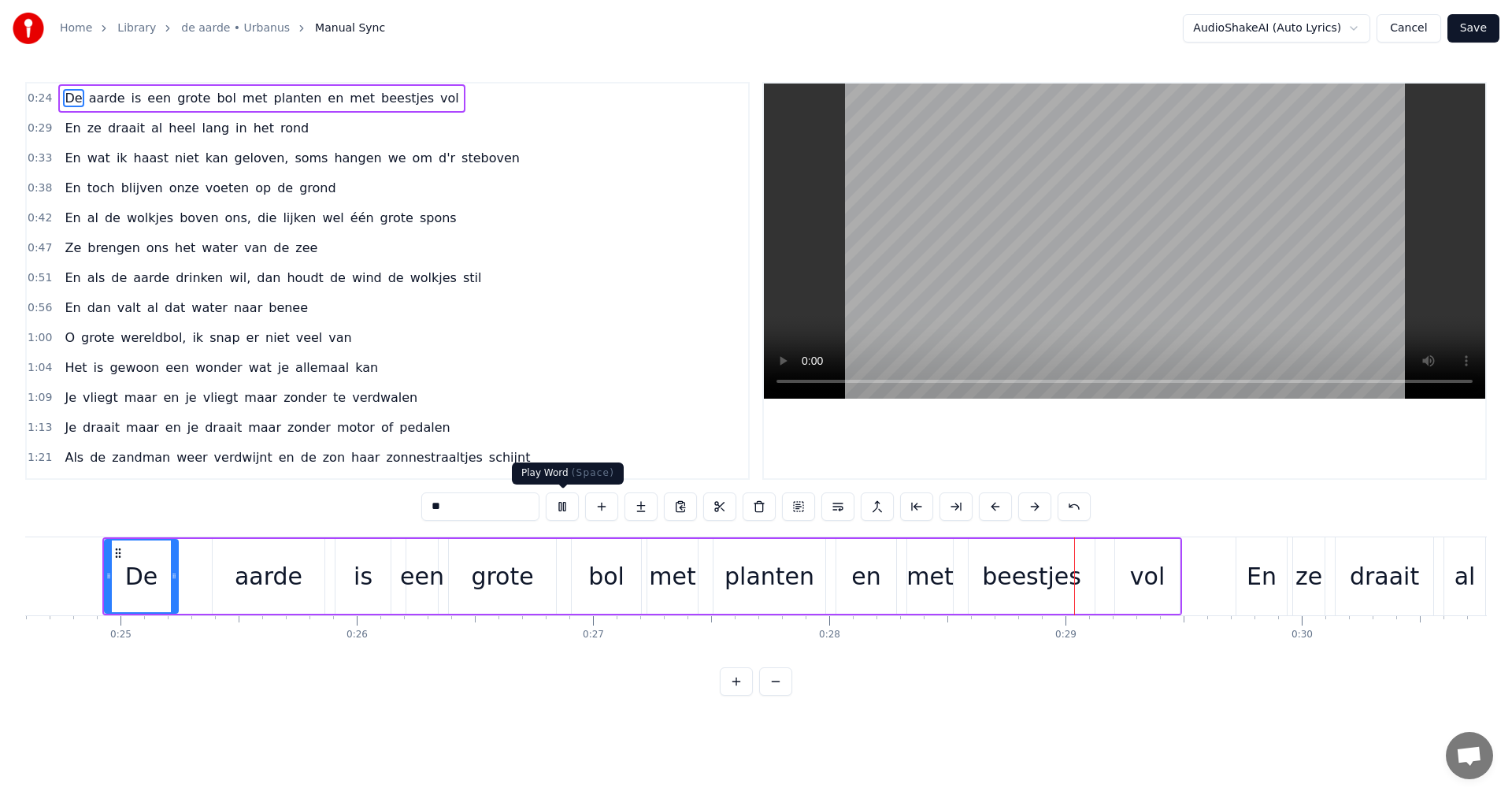
click at [563, 502] on button at bounding box center [562, 507] width 33 height 29
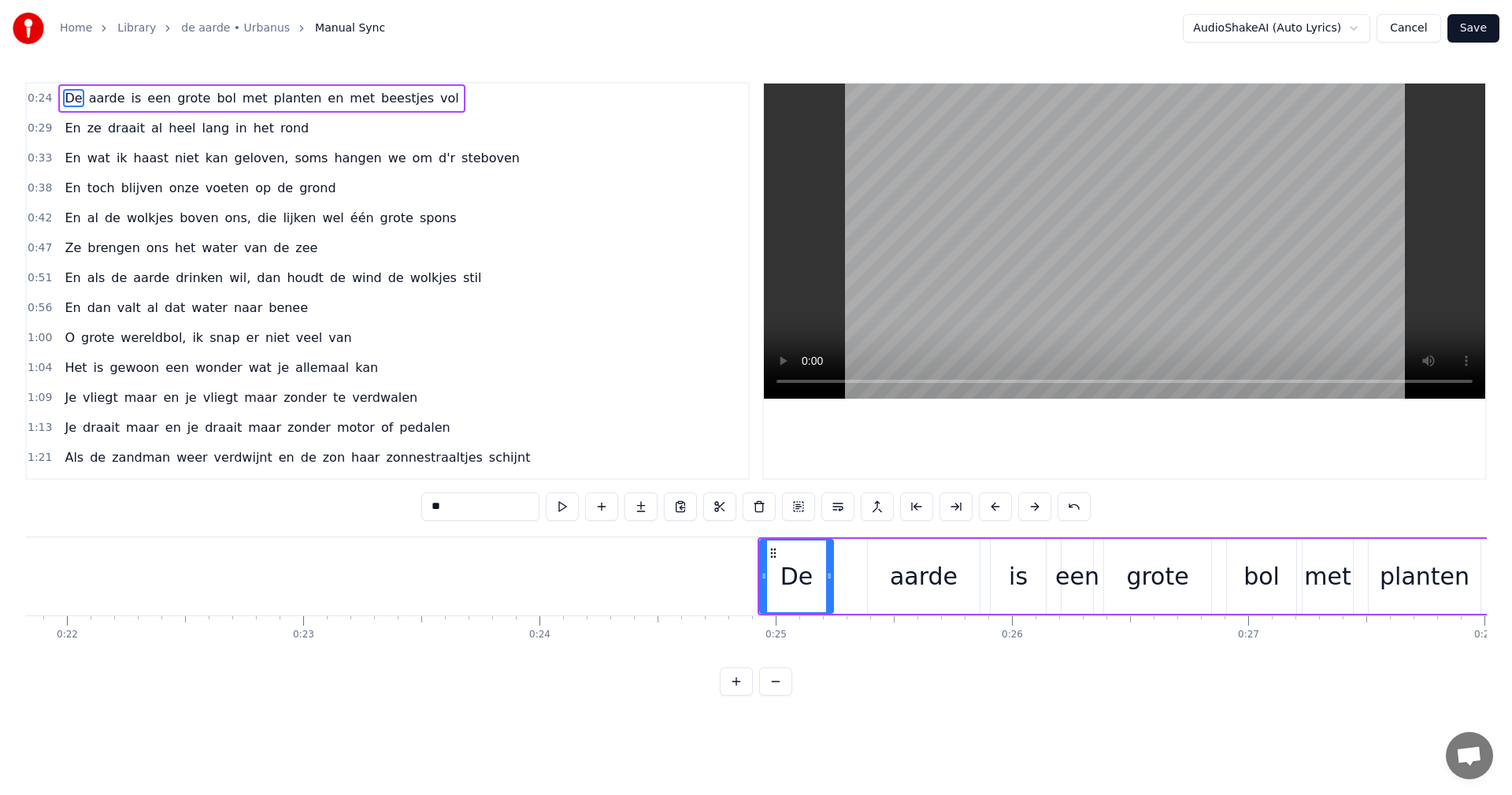
scroll to position [0, 5185]
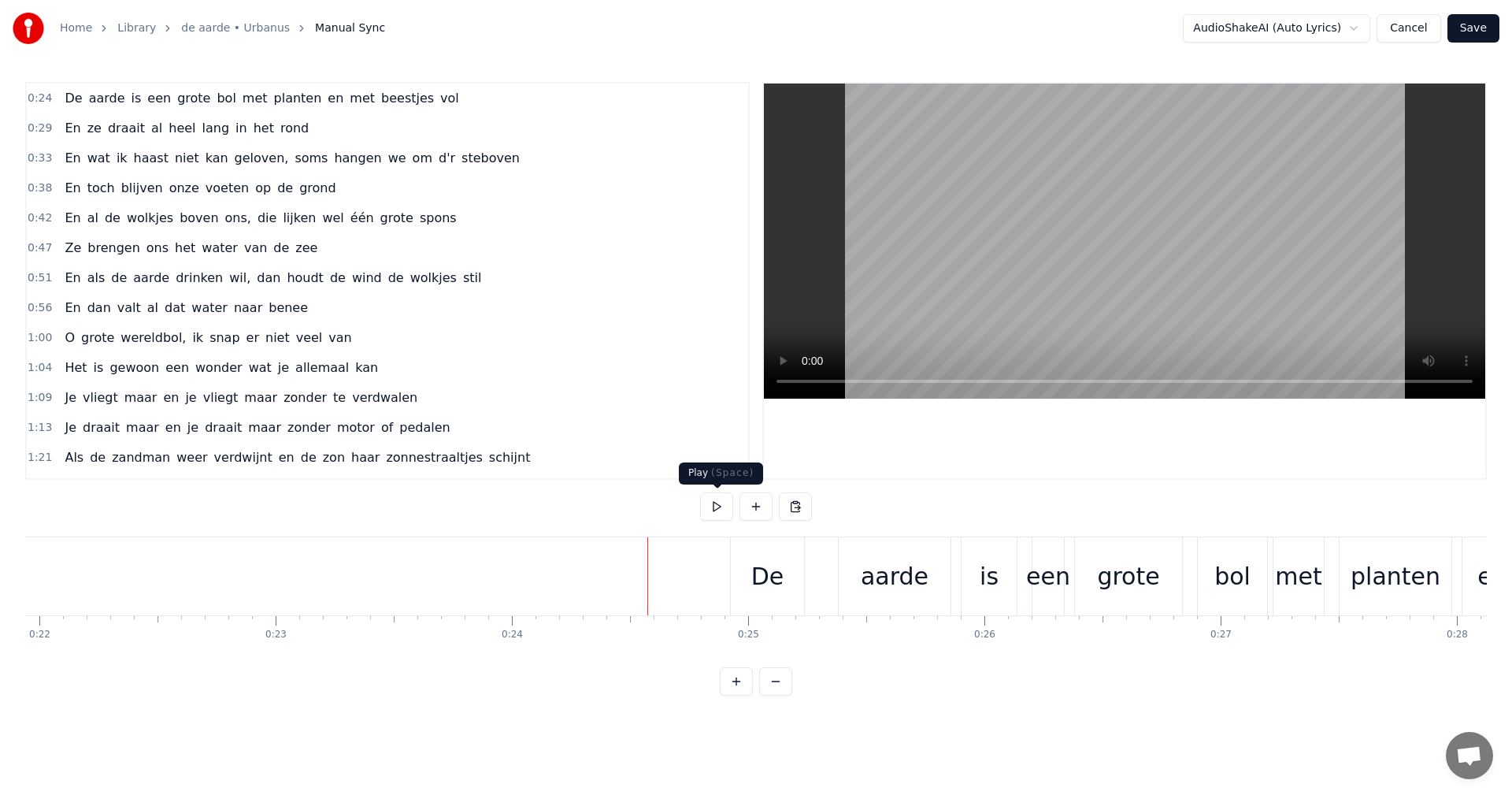
click at [718, 502] on button at bounding box center [716, 507] width 33 height 29
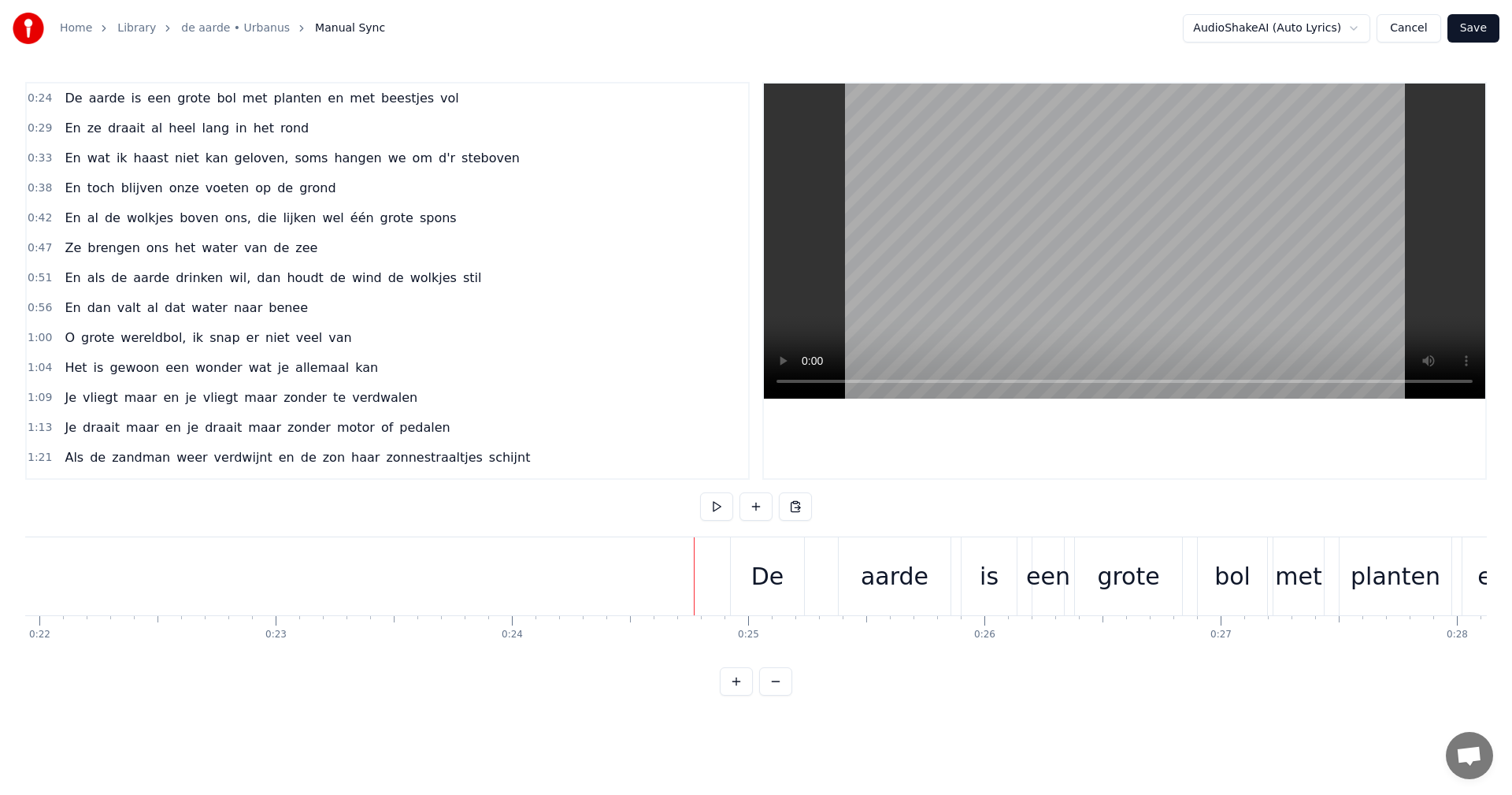
drag, startPoint x: 775, startPoint y: 579, endPoint x: 764, endPoint y: 579, distance: 11.0
click at [764, 579] on div "De" at bounding box center [768, 576] width 33 height 36
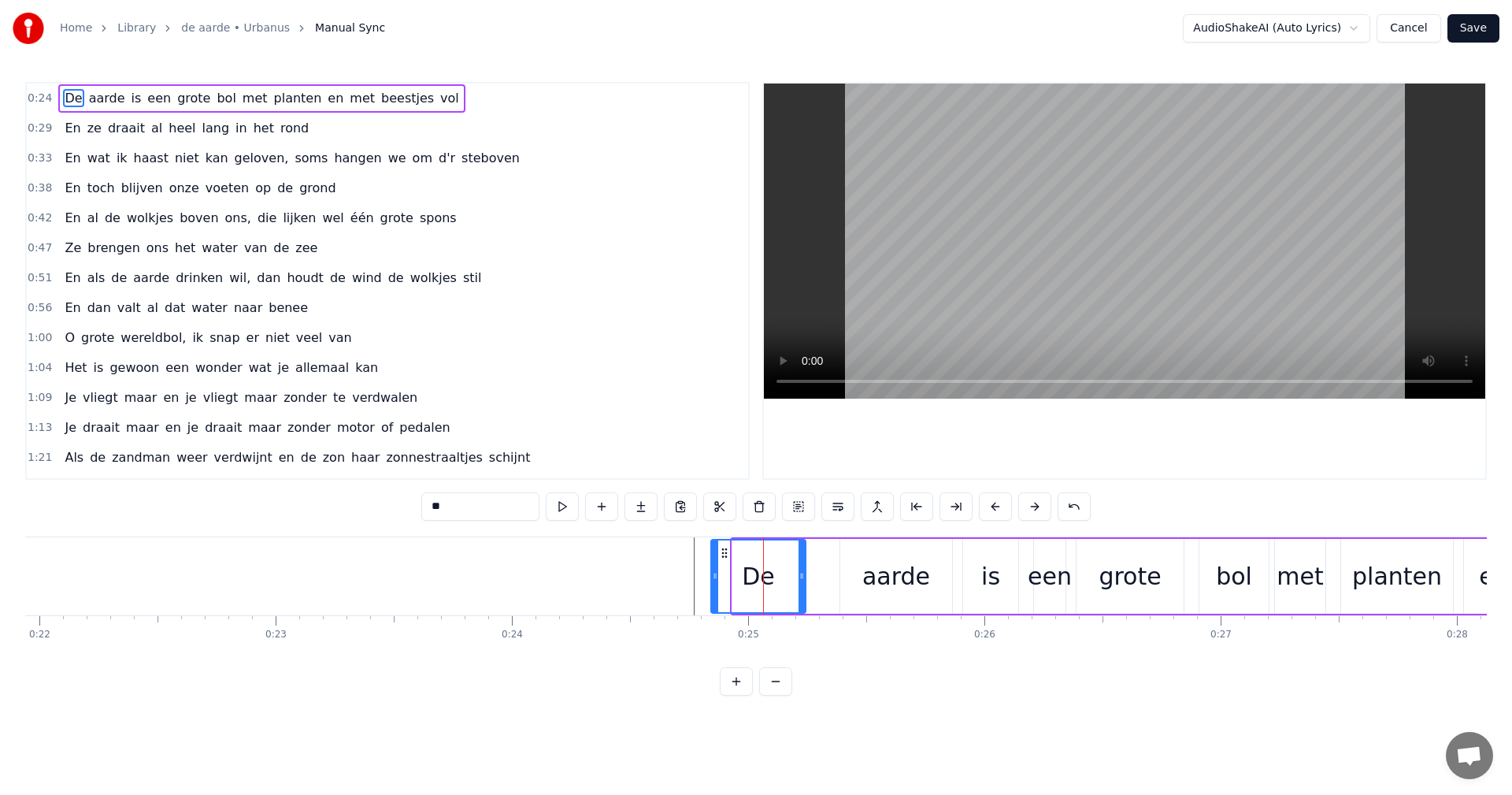
drag, startPoint x: 733, startPoint y: 571, endPoint x: 712, endPoint y: 572, distance: 21.0
click at [712, 572] on icon at bounding box center [715, 575] width 6 height 13
click at [559, 504] on button at bounding box center [562, 507] width 33 height 29
drag, startPoint x: 800, startPoint y: 574, endPoint x: 776, endPoint y: 578, distance: 24.3
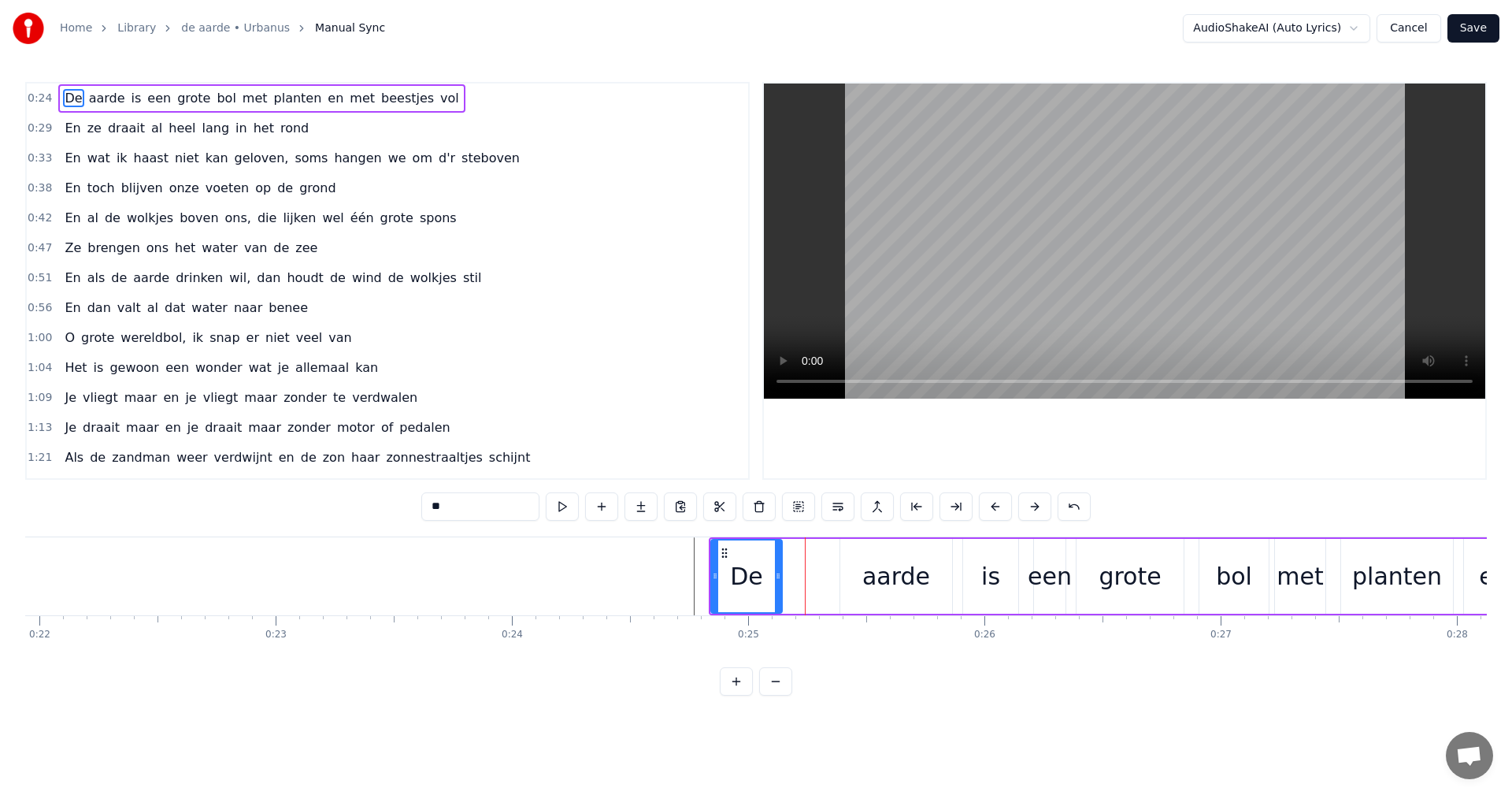
click at [776, 578] on icon at bounding box center [778, 575] width 6 height 13
click at [566, 506] on button at bounding box center [562, 507] width 33 height 29
click at [739, 695] on button at bounding box center [736, 682] width 33 height 29
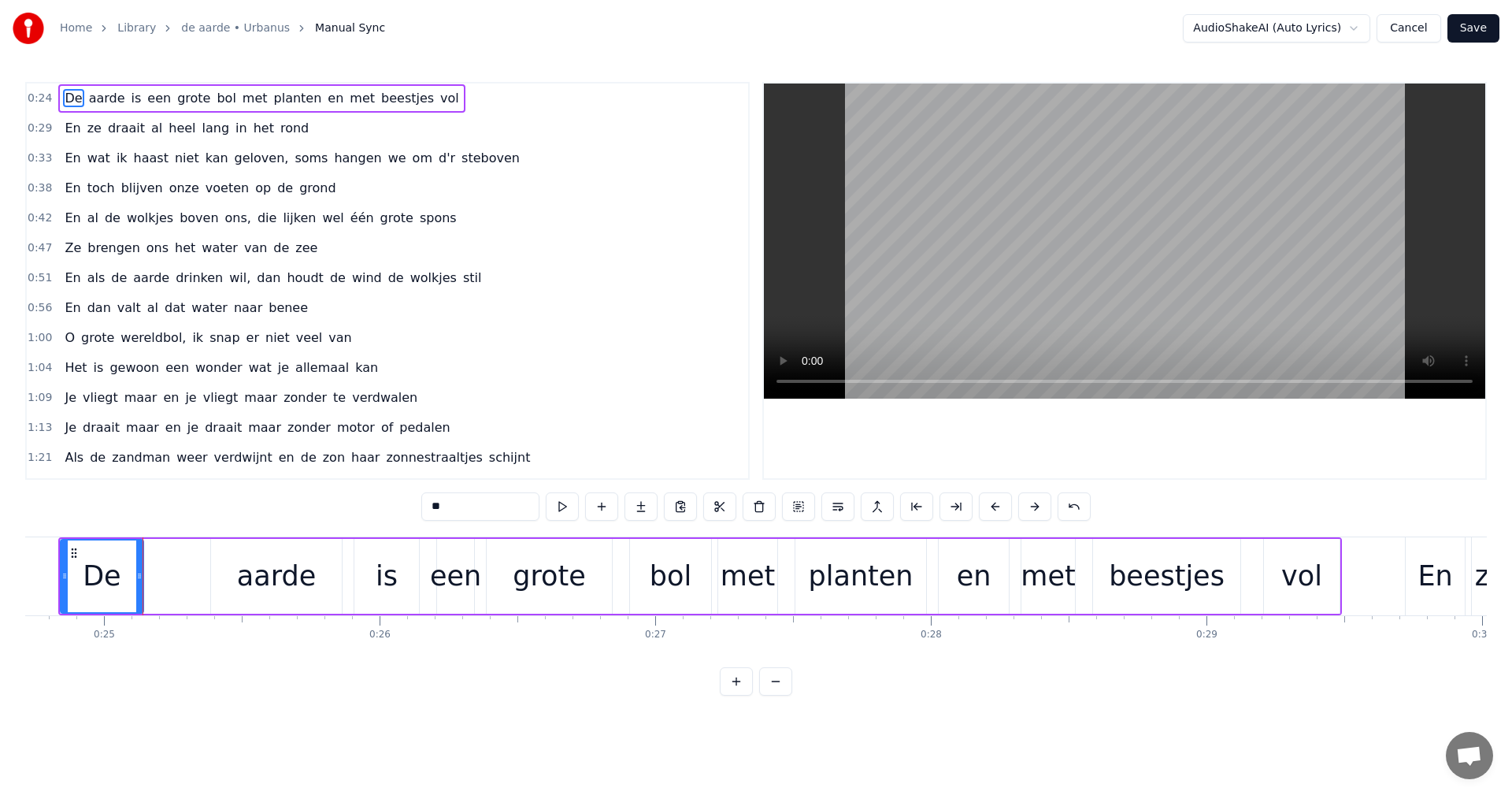
scroll to position [0, 6852]
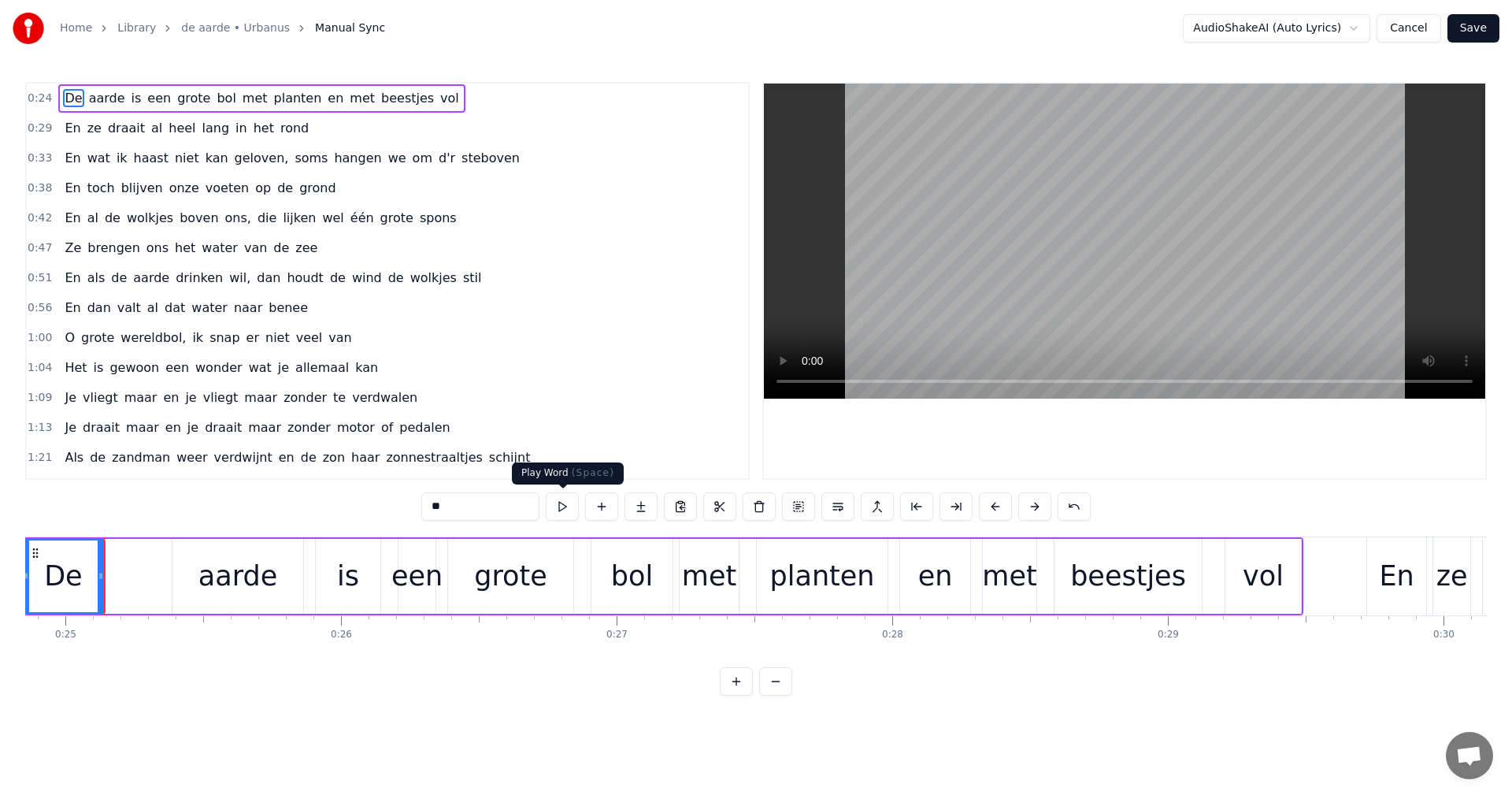
click at [567, 509] on button at bounding box center [562, 507] width 33 height 29
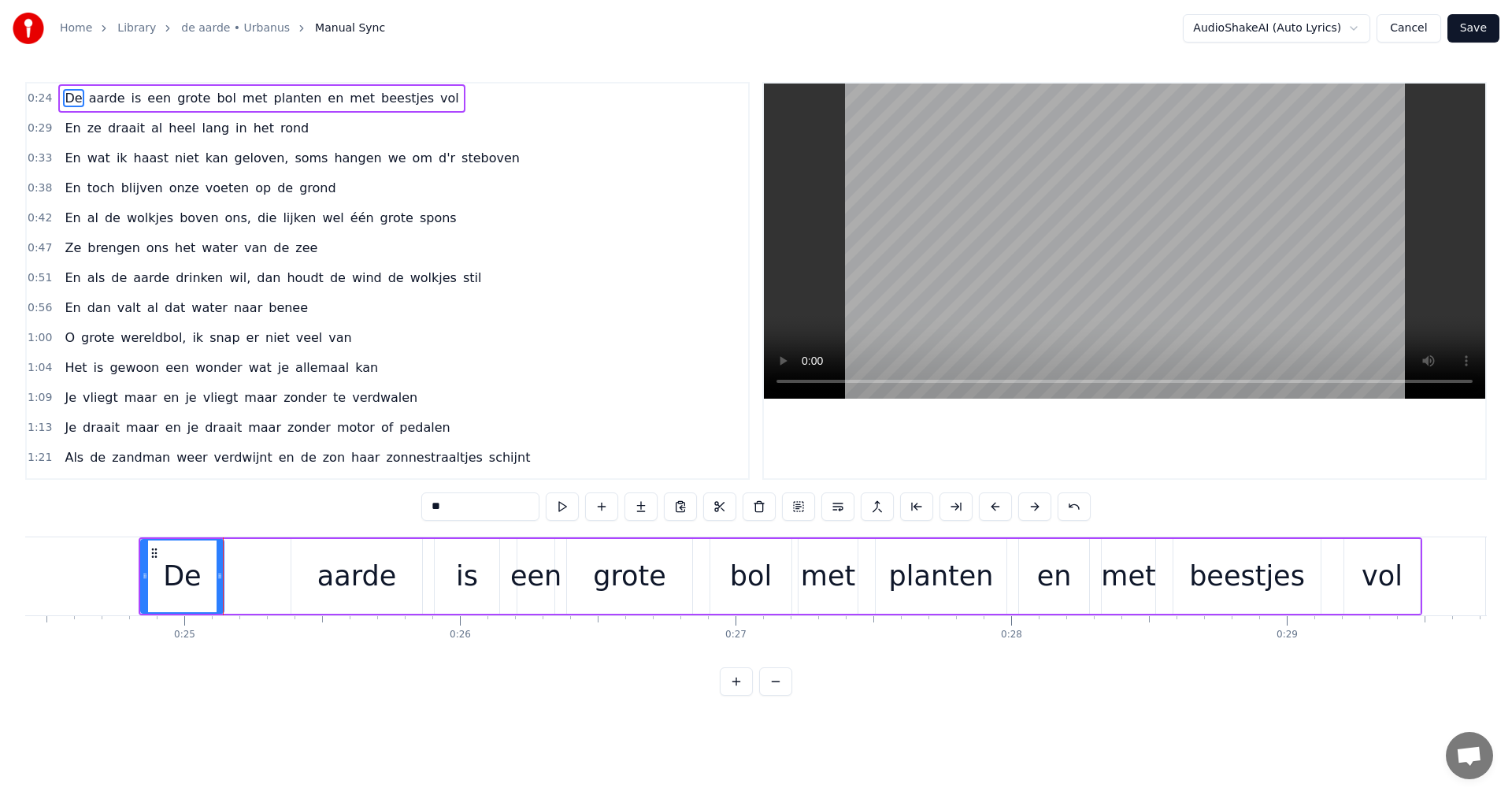
scroll to position [0, 6671]
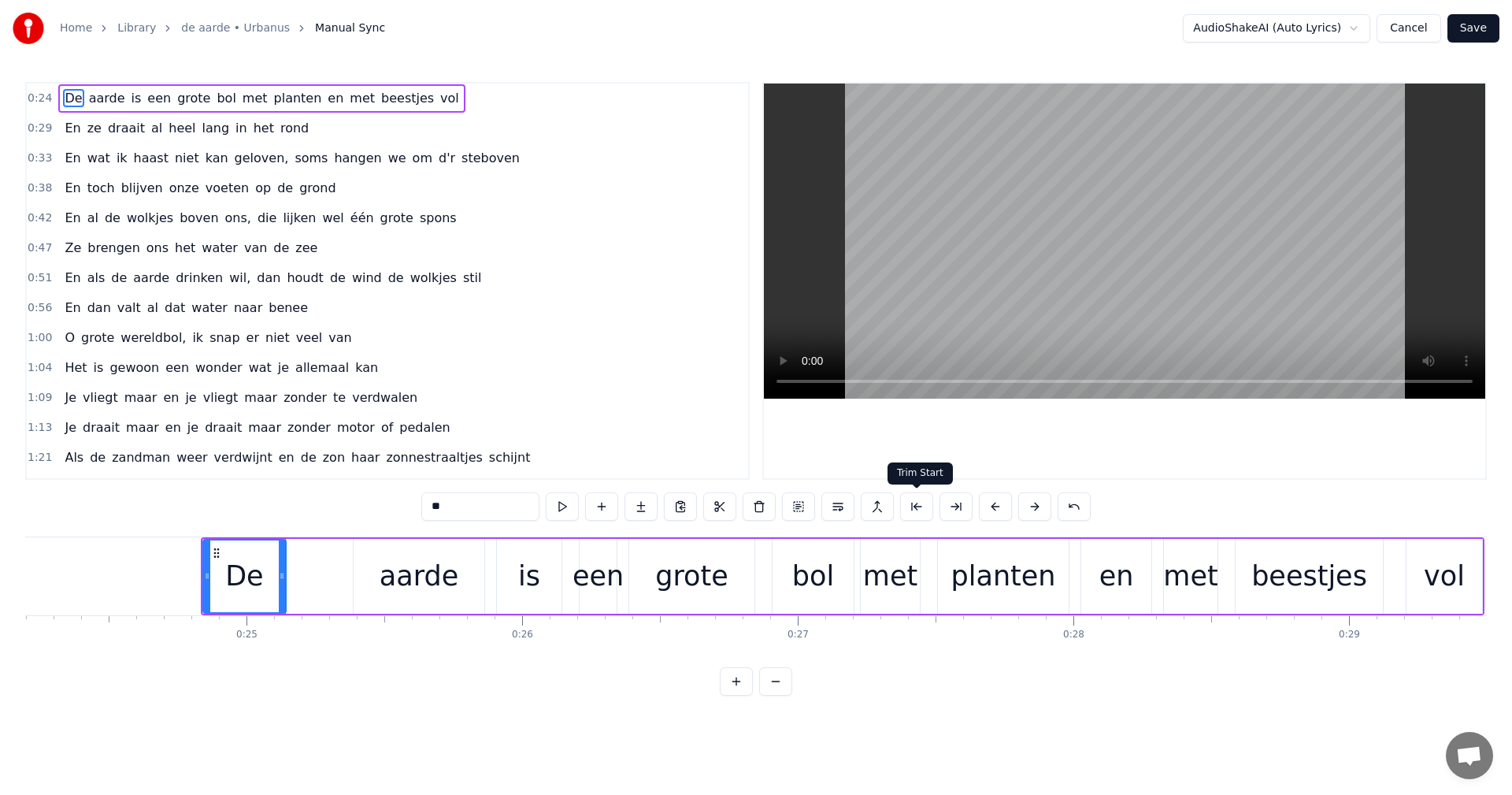
click at [910, 496] on button at bounding box center [917, 507] width 33 height 29
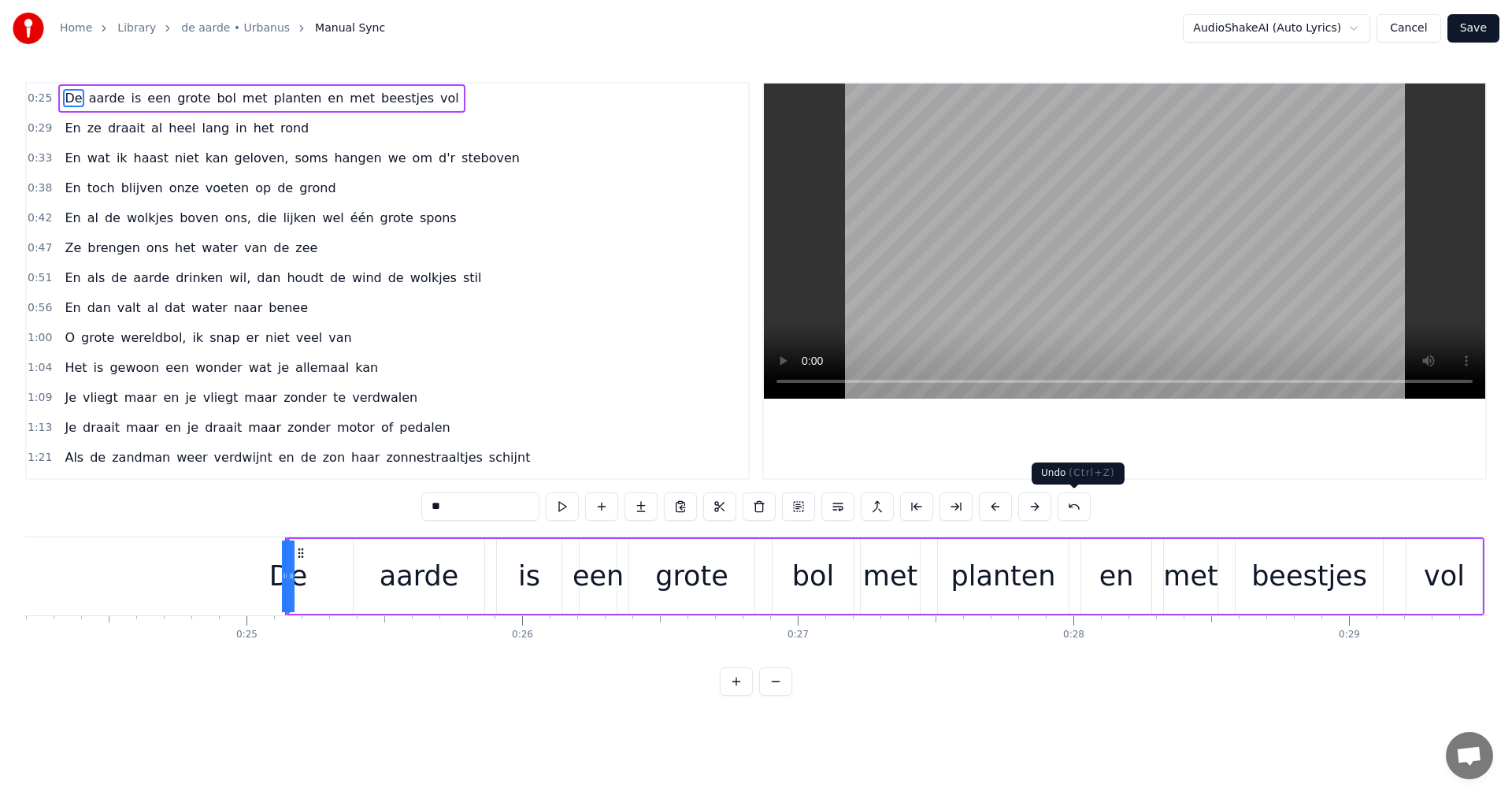
click at [1069, 506] on button at bounding box center [1074, 507] width 33 height 29
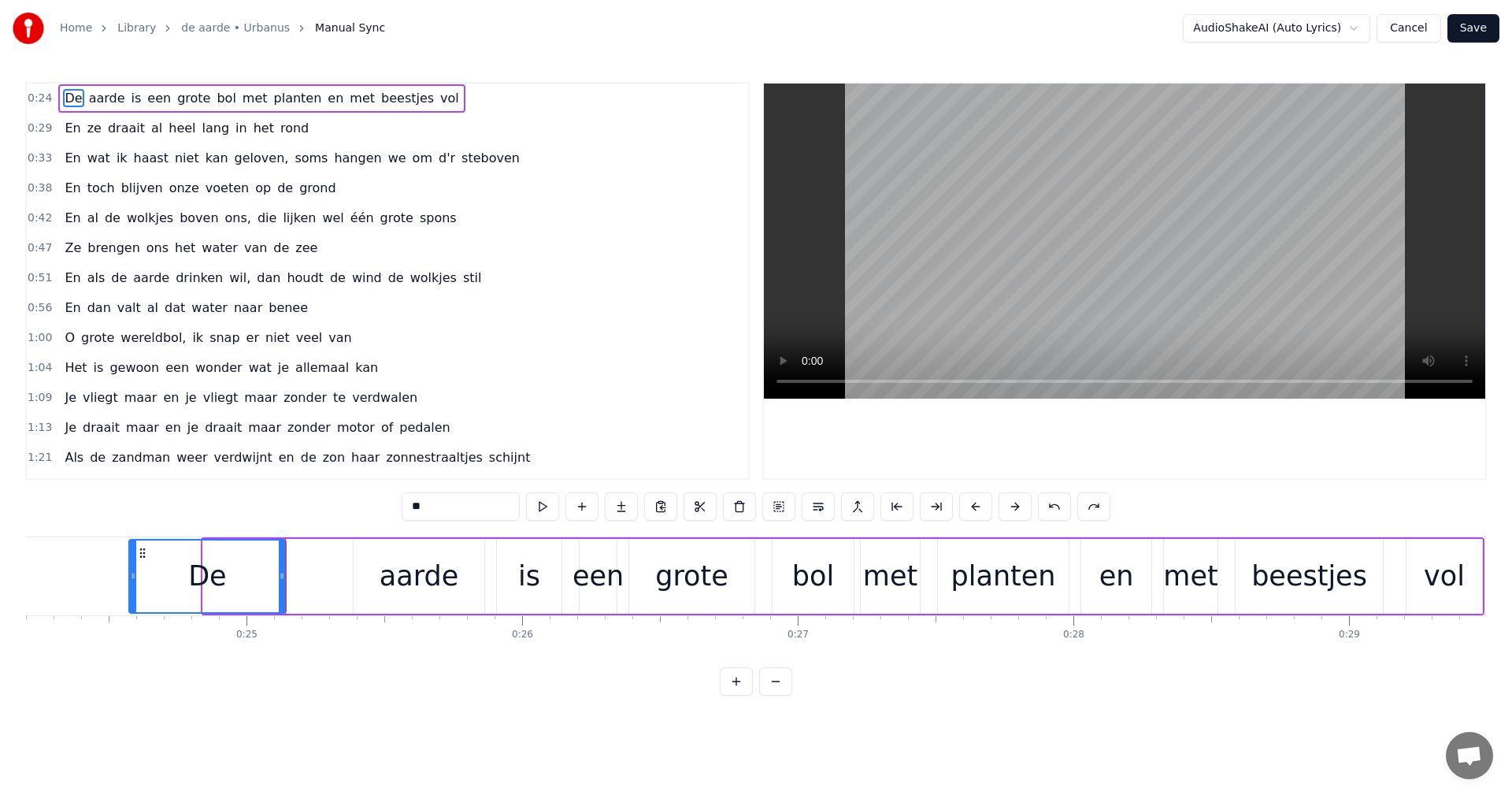
drag, startPoint x: 204, startPoint y: 574, endPoint x: 130, endPoint y: 572, distance: 74.0
click at [130, 572] on icon at bounding box center [133, 575] width 6 height 13
click at [558, 507] on button at bounding box center [562, 507] width 33 height 29
drag, startPoint x: 282, startPoint y: 575, endPoint x: 307, endPoint y: 576, distance: 25.0
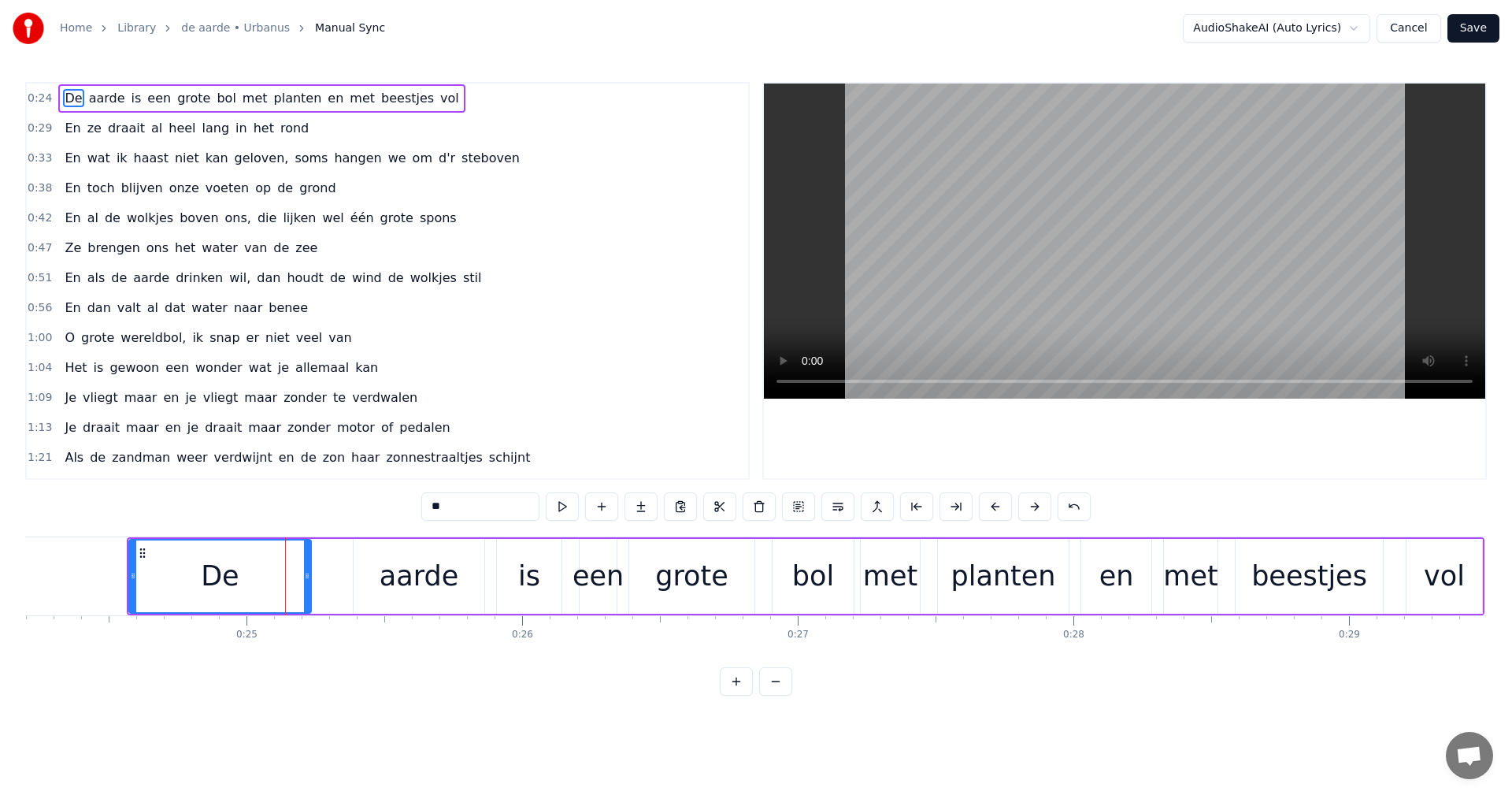
click at [307, 576] on icon at bounding box center [307, 575] width 6 height 13
drag, startPoint x: 129, startPoint y: 571, endPoint x: 225, endPoint y: 579, distance: 96.3
click at [226, 579] on icon at bounding box center [228, 575] width 6 height 13
click at [559, 505] on button at bounding box center [562, 507] width 33 height 29
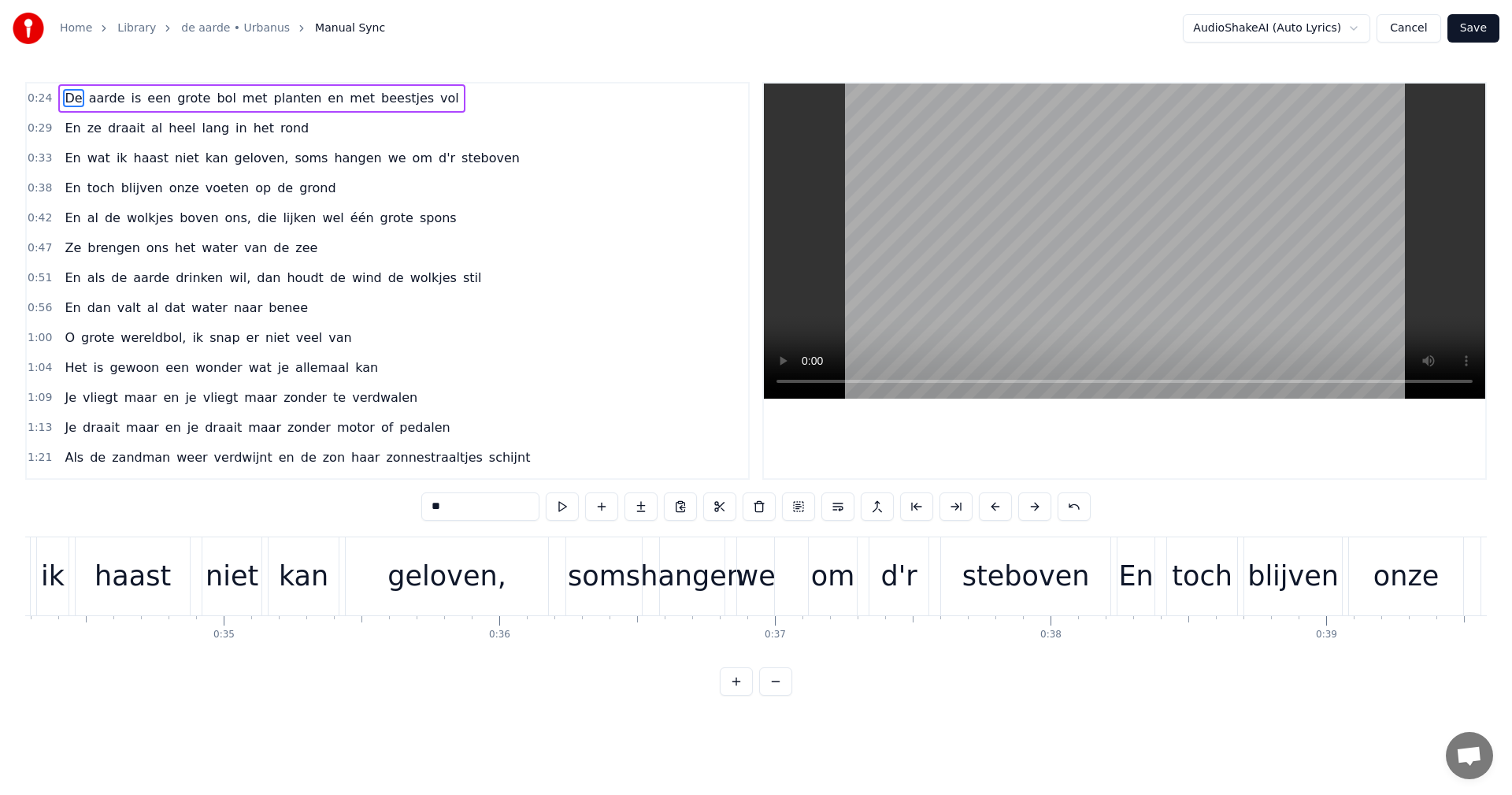
scroll to position [0, 9409]
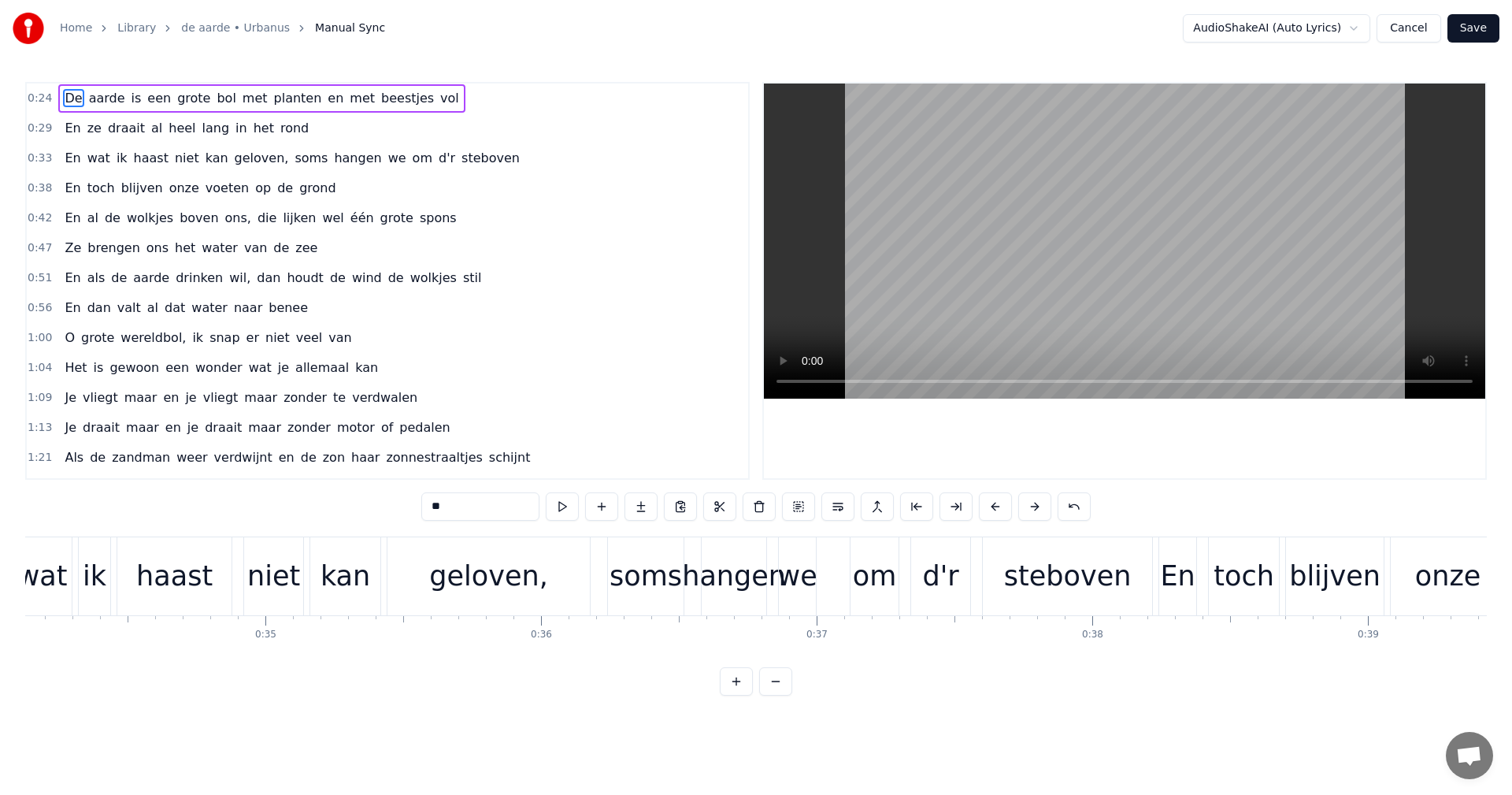
click at [644, 568] on div "soms" at bounding box center [646, 576] width 73 height 41
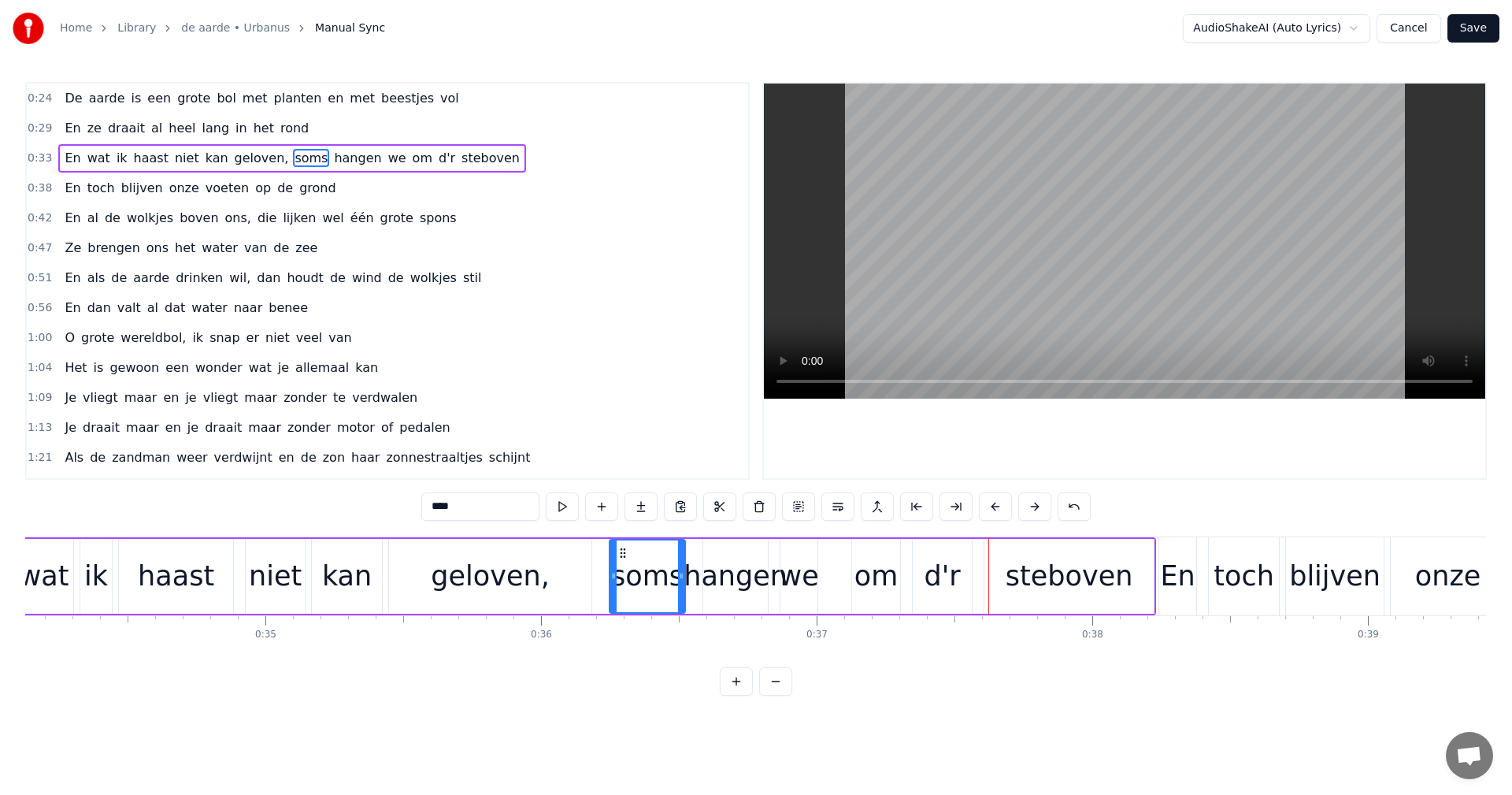
click at [85, 592] on div "ik" at bounding box center [96, 576] width 31 height 74
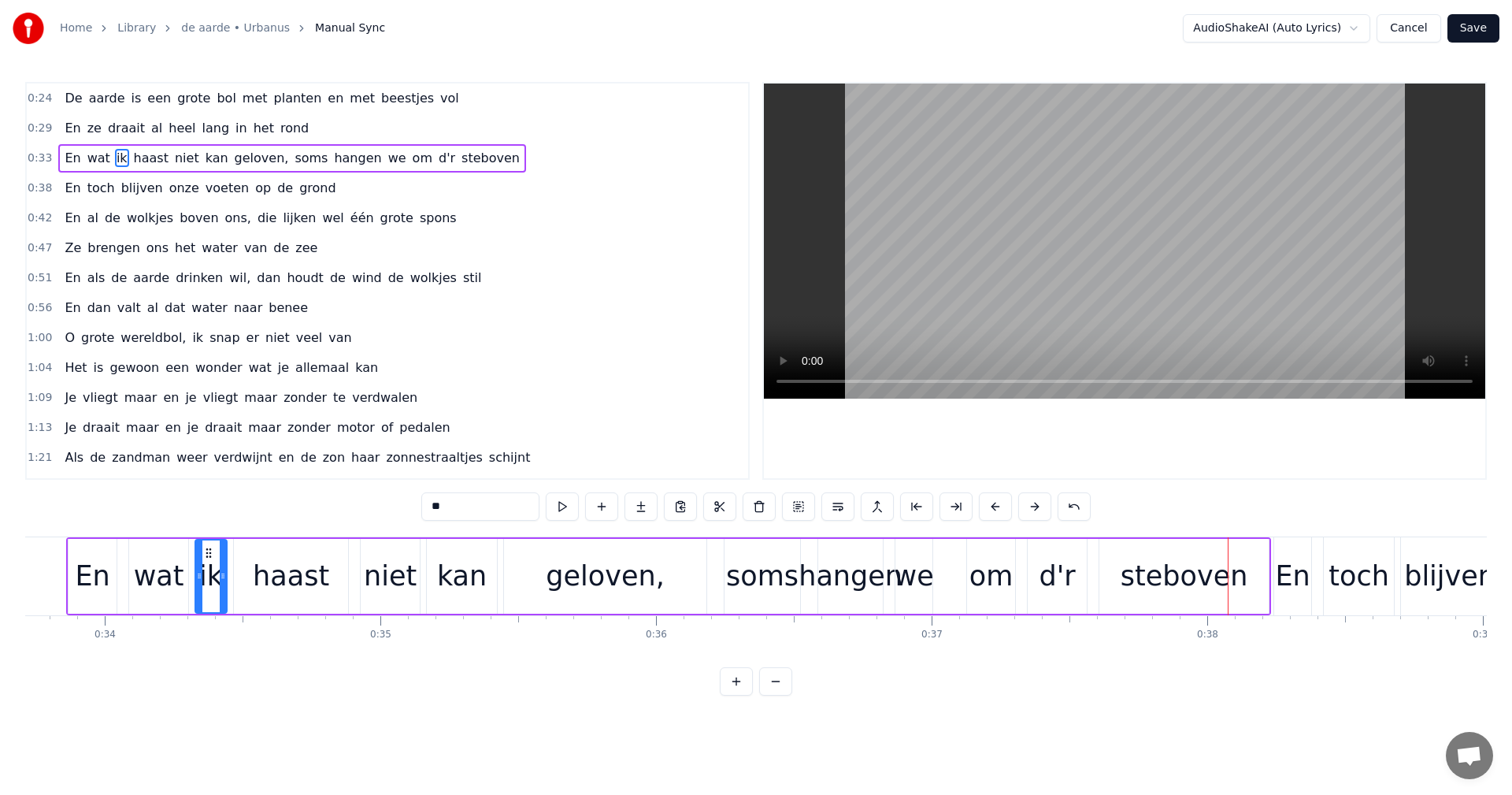
scroll to position [0, 9294]
click at [999, 579] on div "om" at bounding box center [993, 576] width 44 height 41
click at [1036, 573] on div "d'r" at bounding box center [1059, 576] width 59 height 74
click at [1165, 576] on div "steboven" at bounding box center [1185, 576] width 128 height 41
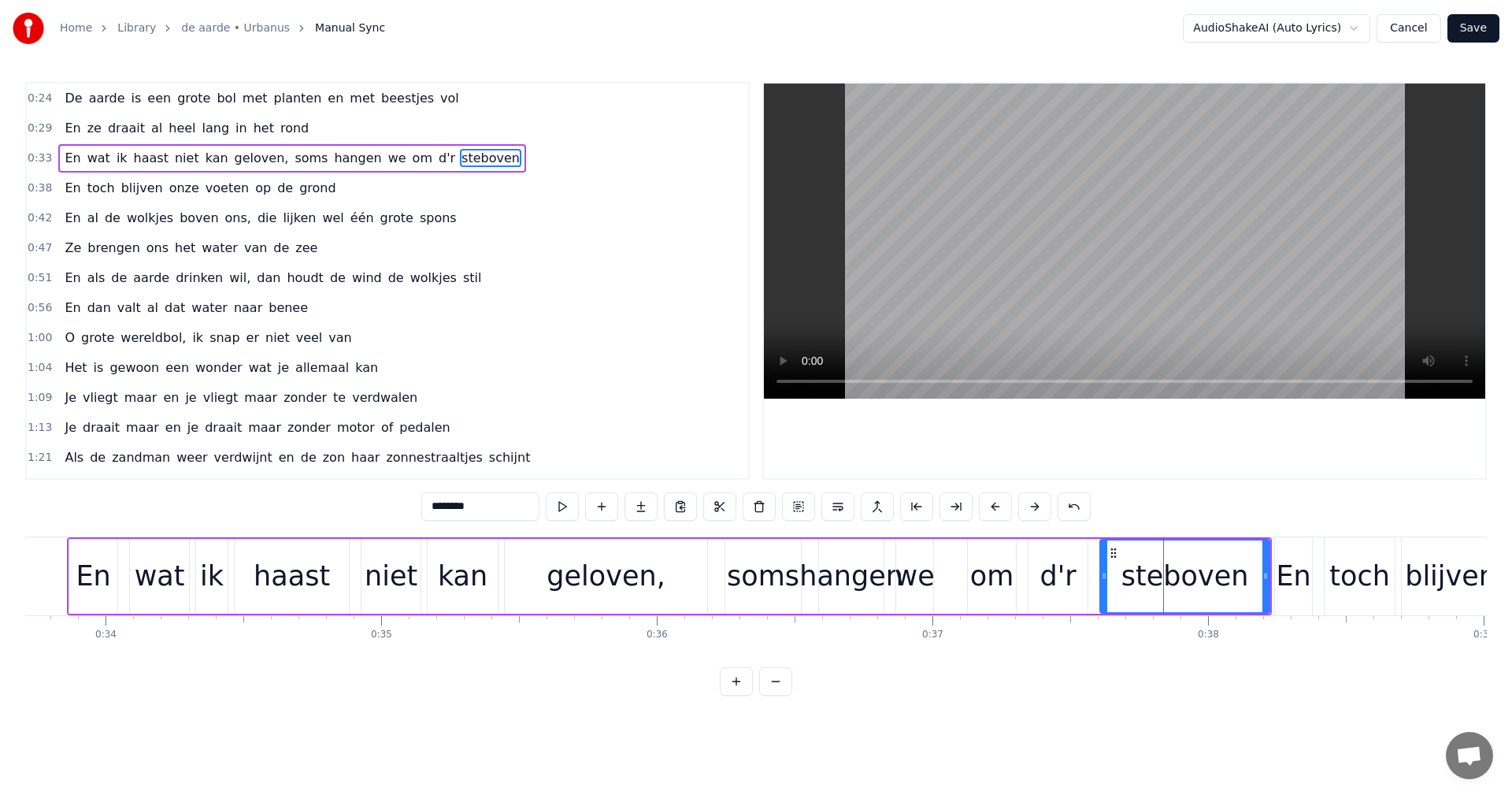
click at [1008, 568] on div "om" at bounding box center [993, 576] width 44 height 41
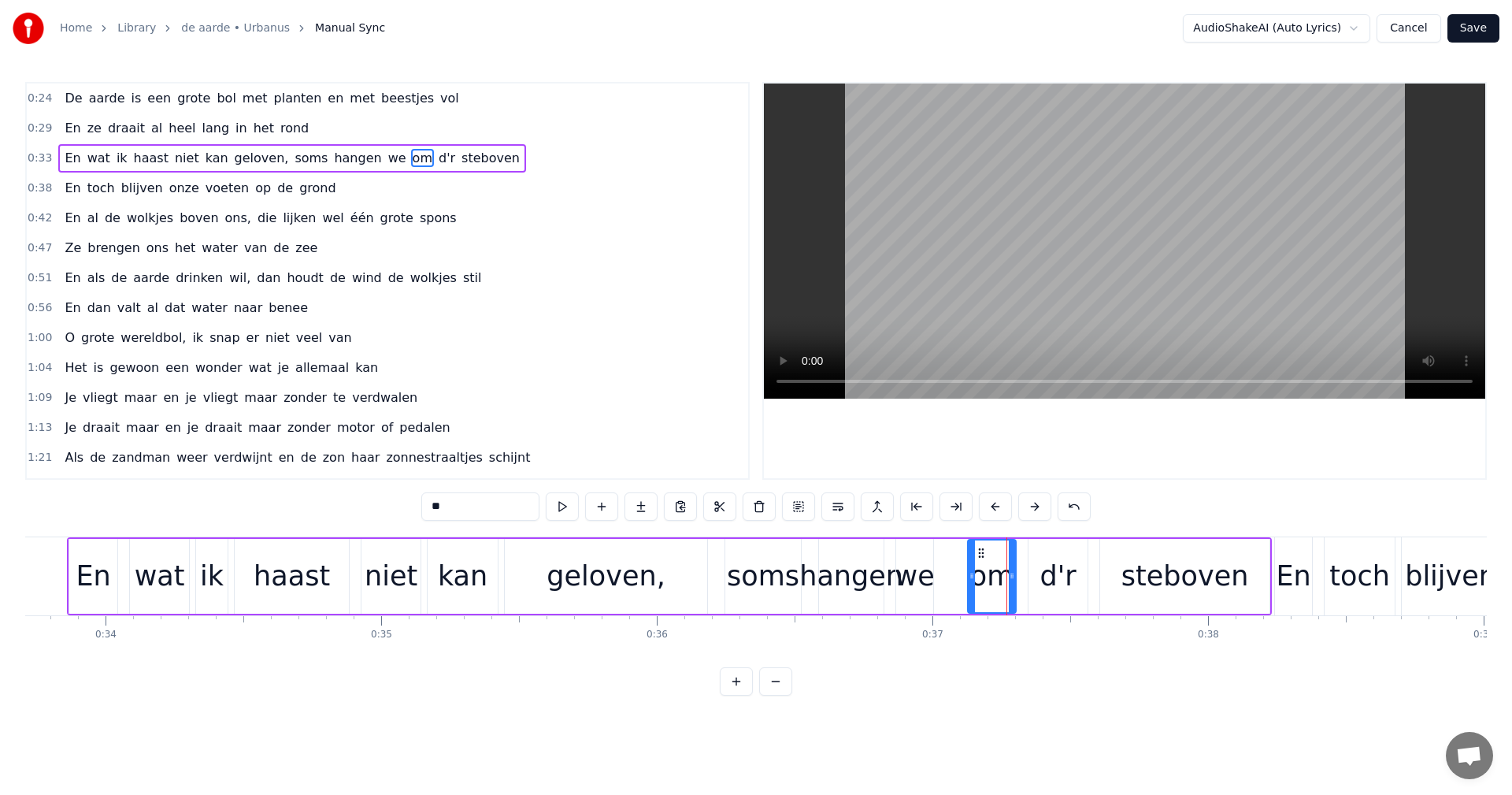
drag, startPoint x: 497, startPoint y: 508, endPoint x: 414, endPoint y: 497, distance: 83.7
click at [414, 497] on div "0:24 De aarde is een grote bol met planten en met beestjes vol 0:29 En ze draai…" at bounding box center [756, 389] width 1462 height 614
click at [1045, 556] on div "ondersteboven" at bounding box center [992, 576] width 207 height 41
click at [1075, 606] on div "d'r" at bounding box center [1059, 576] width 59 height 74
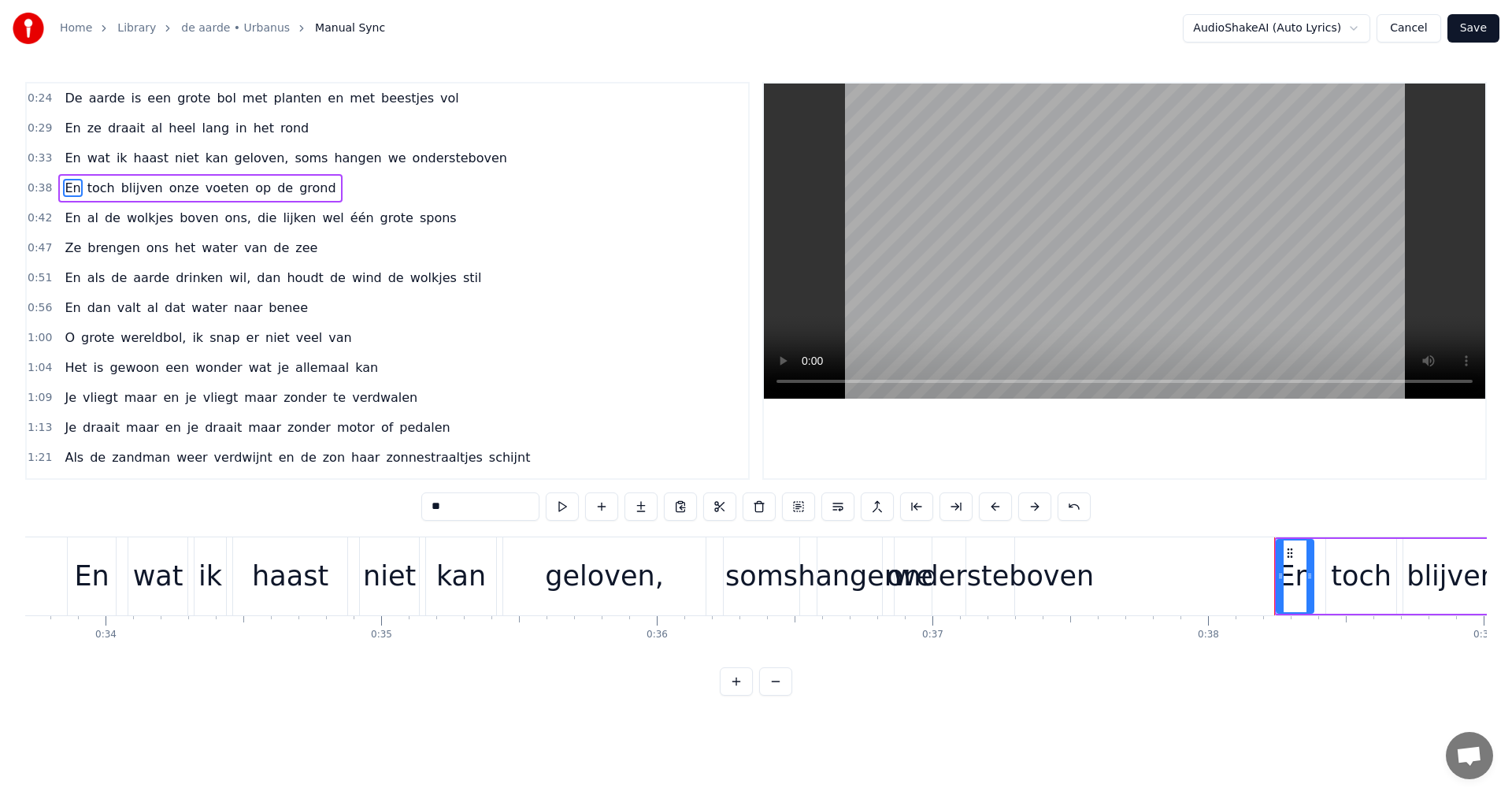
click at [1005, 578] on div "ondersteboven" at bounding box center [990, 576] width 207 height 41
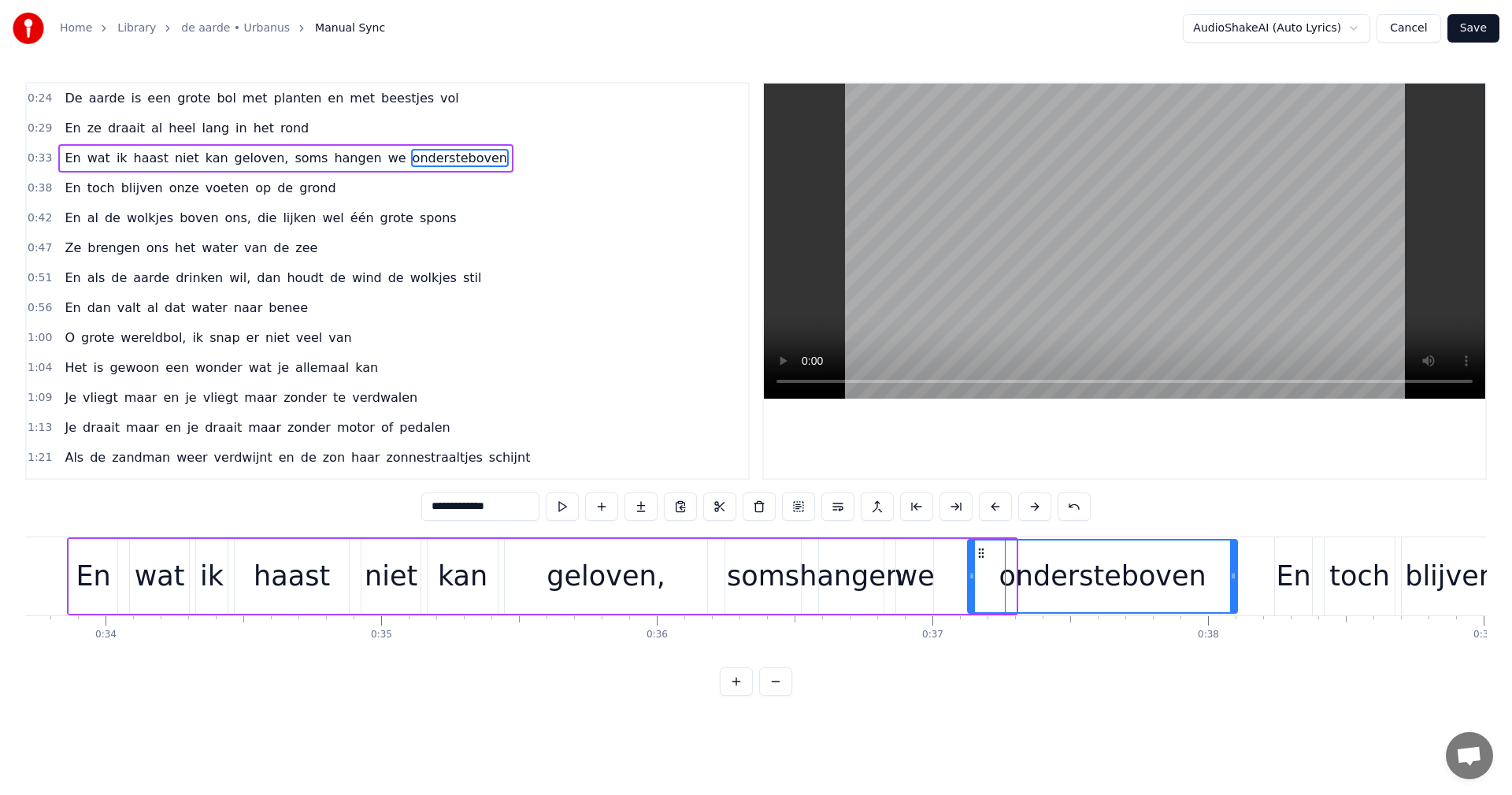
drag, startPoint x: 1012, startPoint y: 573, endPoint x: 1234, endPoint y: 584, distance: 222.3
click at [1234, 584] on div at bounding box center [1233, 576] width 6 height 72
click at [407, 577] on div "niet" at bounding box center [391, 576] width 52 height 41
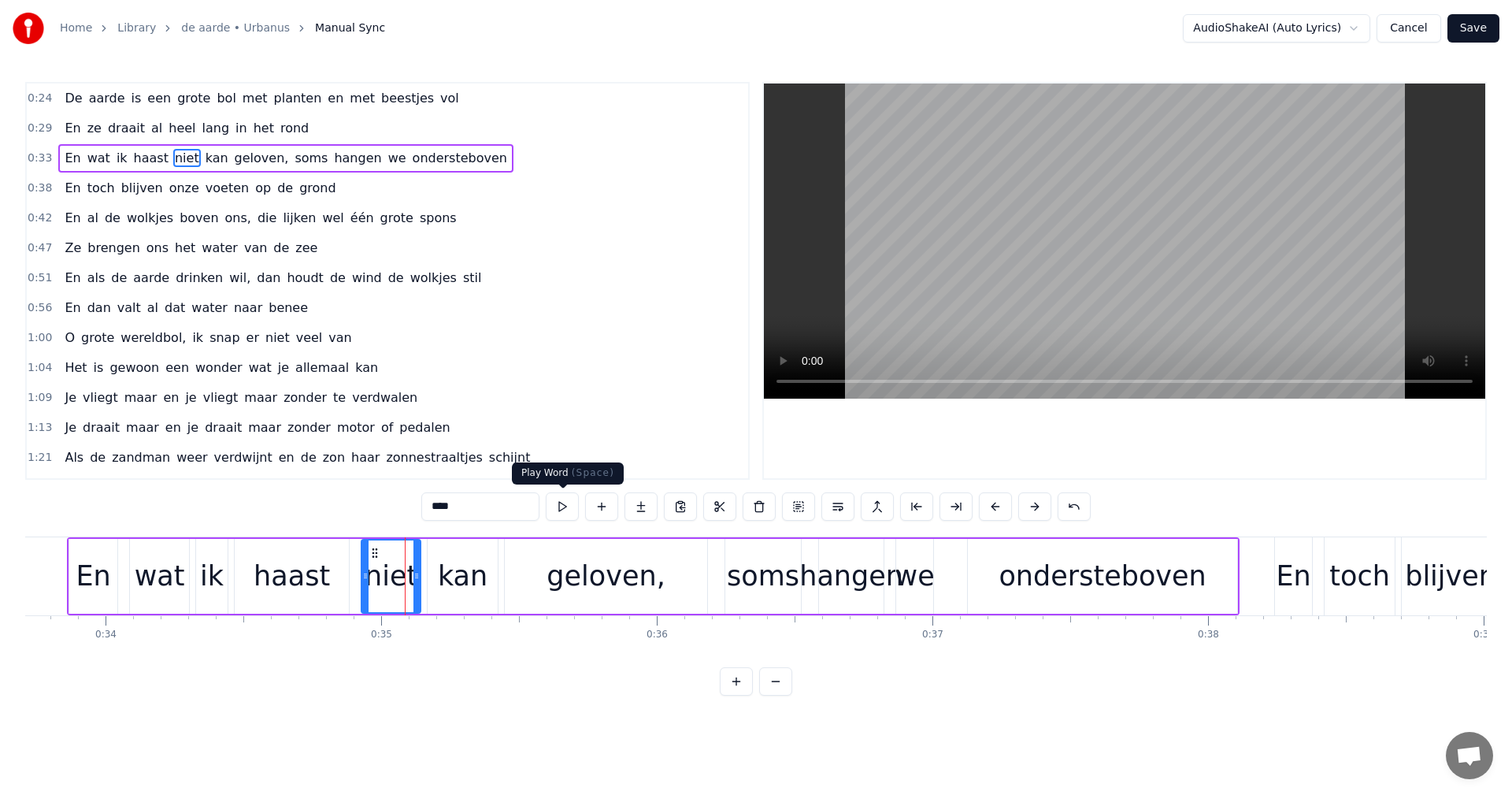
click at [557, 510] on button at bounding box center [562, 507] width 33 height 29
click at [1054, 584] on div "ondersteboven" at bounding box center [1102, 576] width 207 height 41
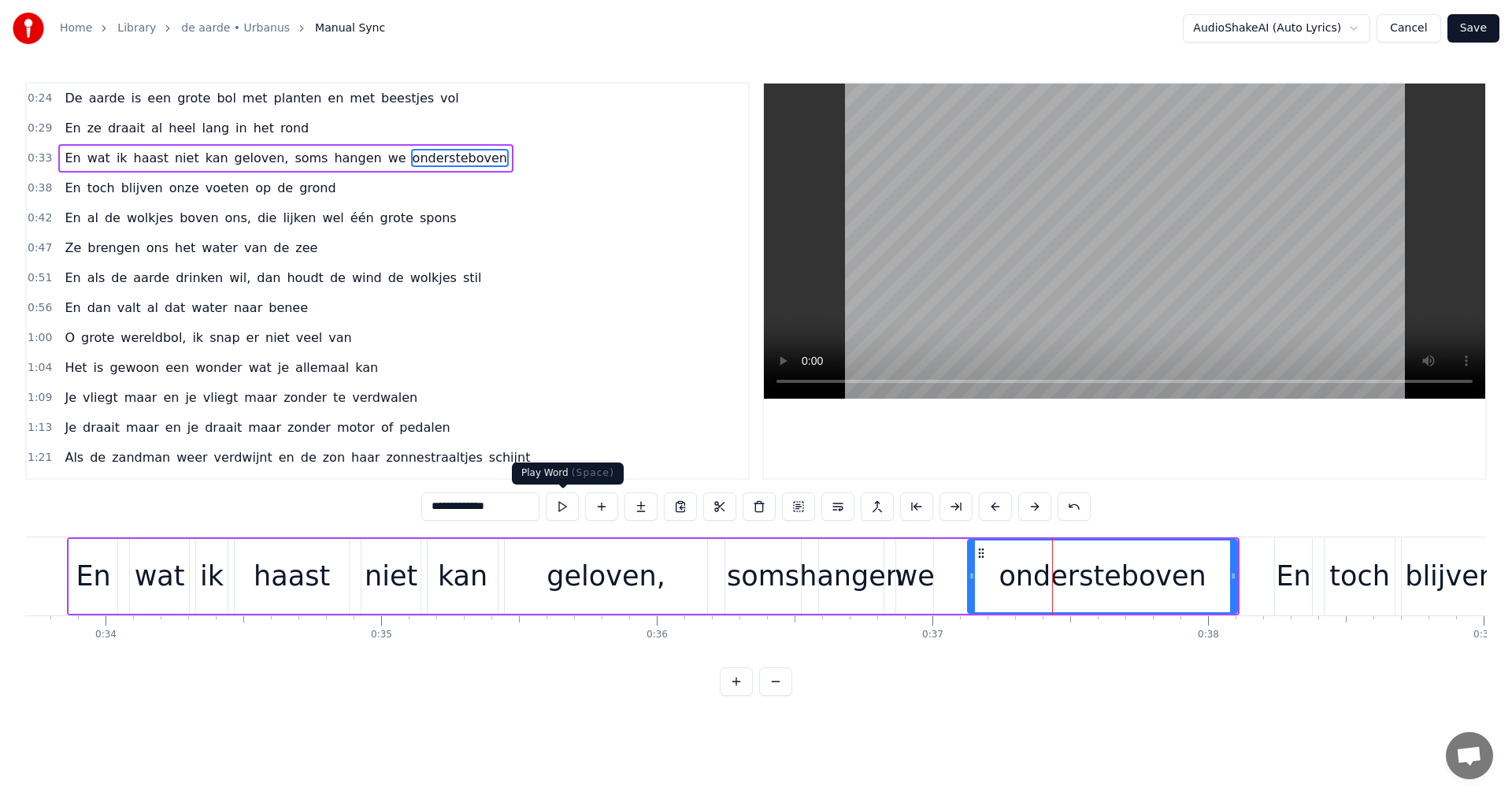
click at [561, 500] on button at bounding box center [562, 507] width 33 height 29
drag, startPoint x: 969, startPoint y: 572, endPoint x: 938, endPoint y: 579, distance: 31.8
click at [938, 579] on icon at bounding box center [940, 575] width 6 height 13
click at [74, 593] on div "En" at bounding box center [93, 576] width 48 height 74
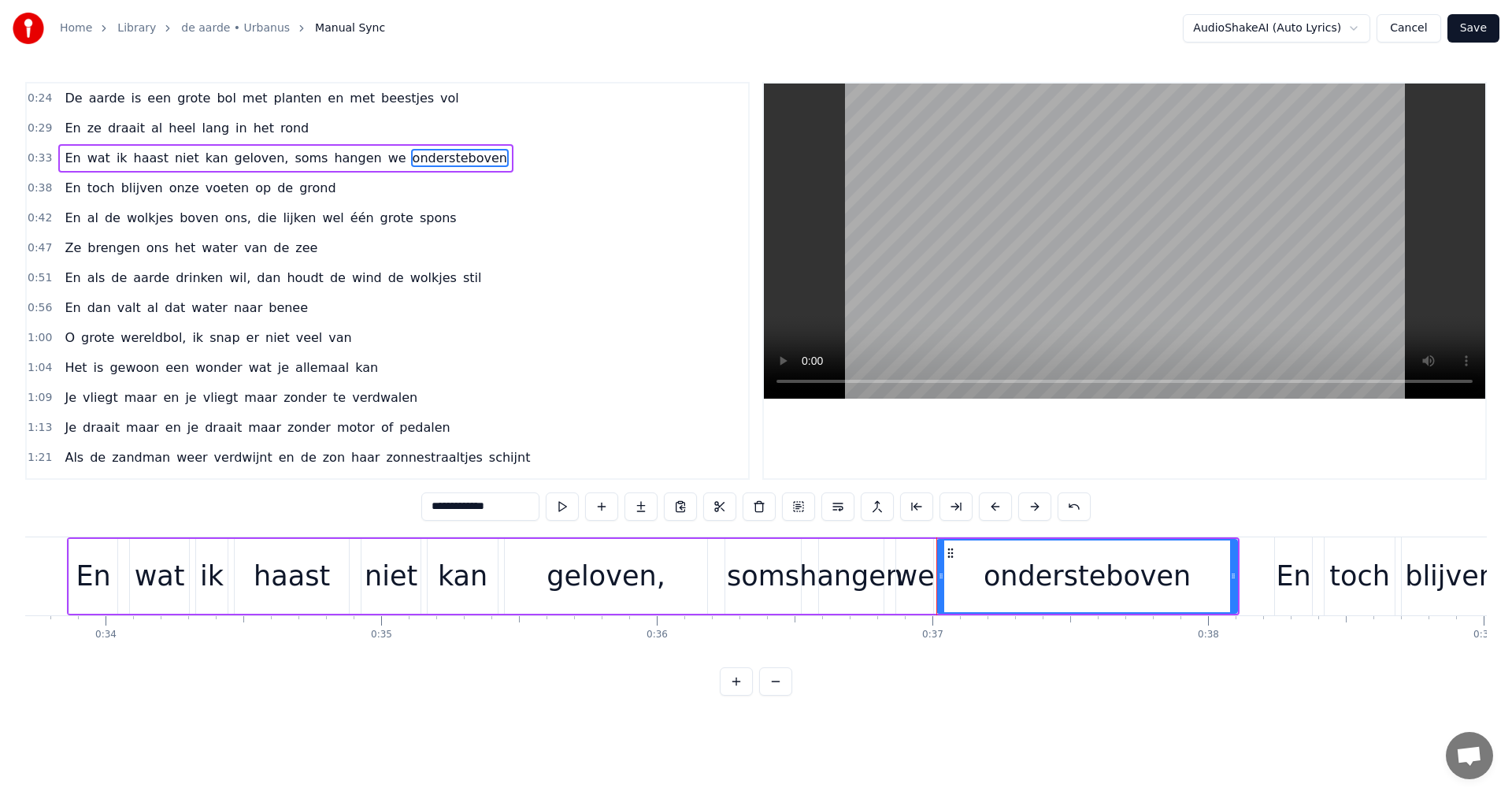
type input "**"
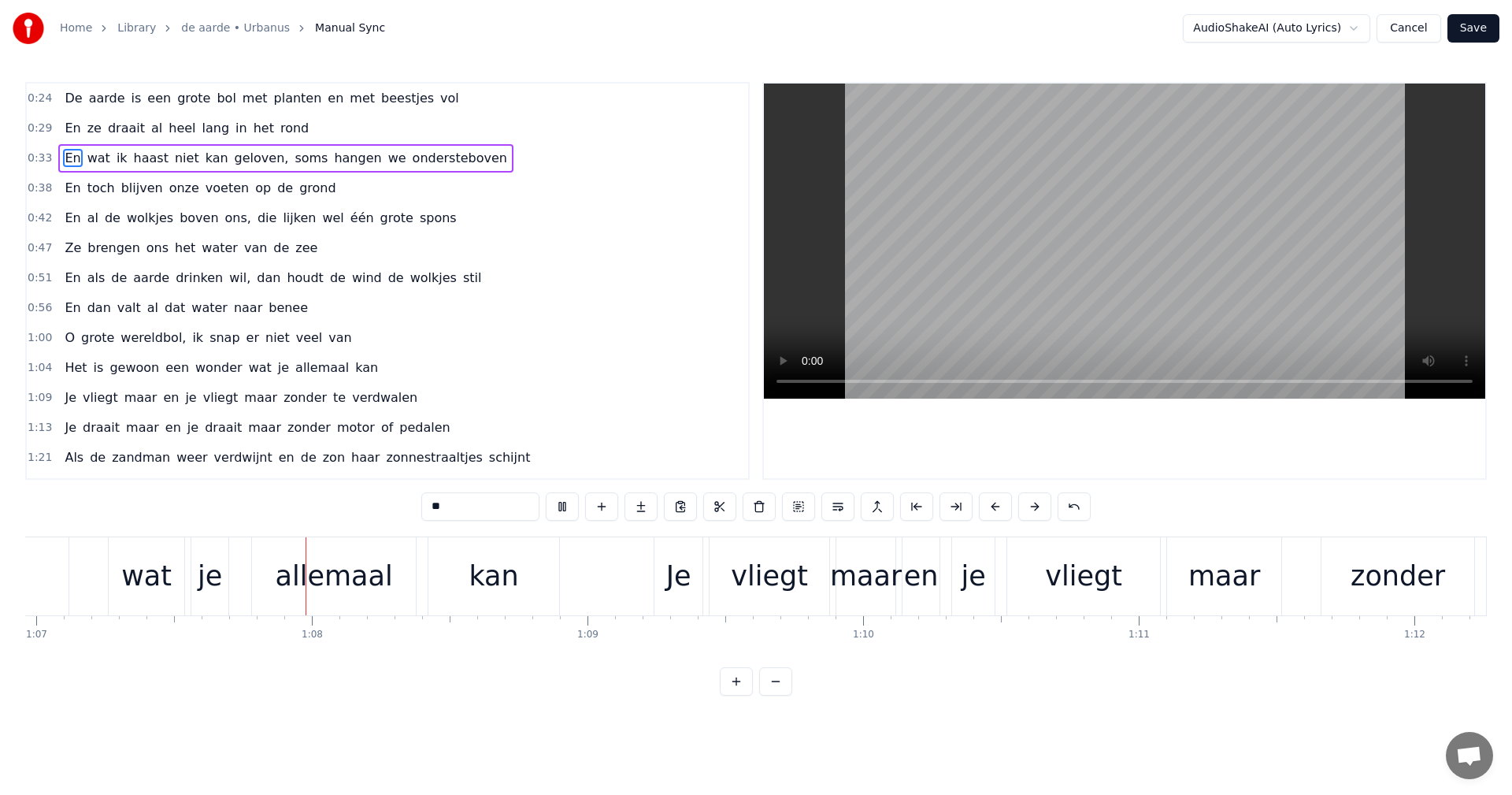
scroll to position [0, 18478]
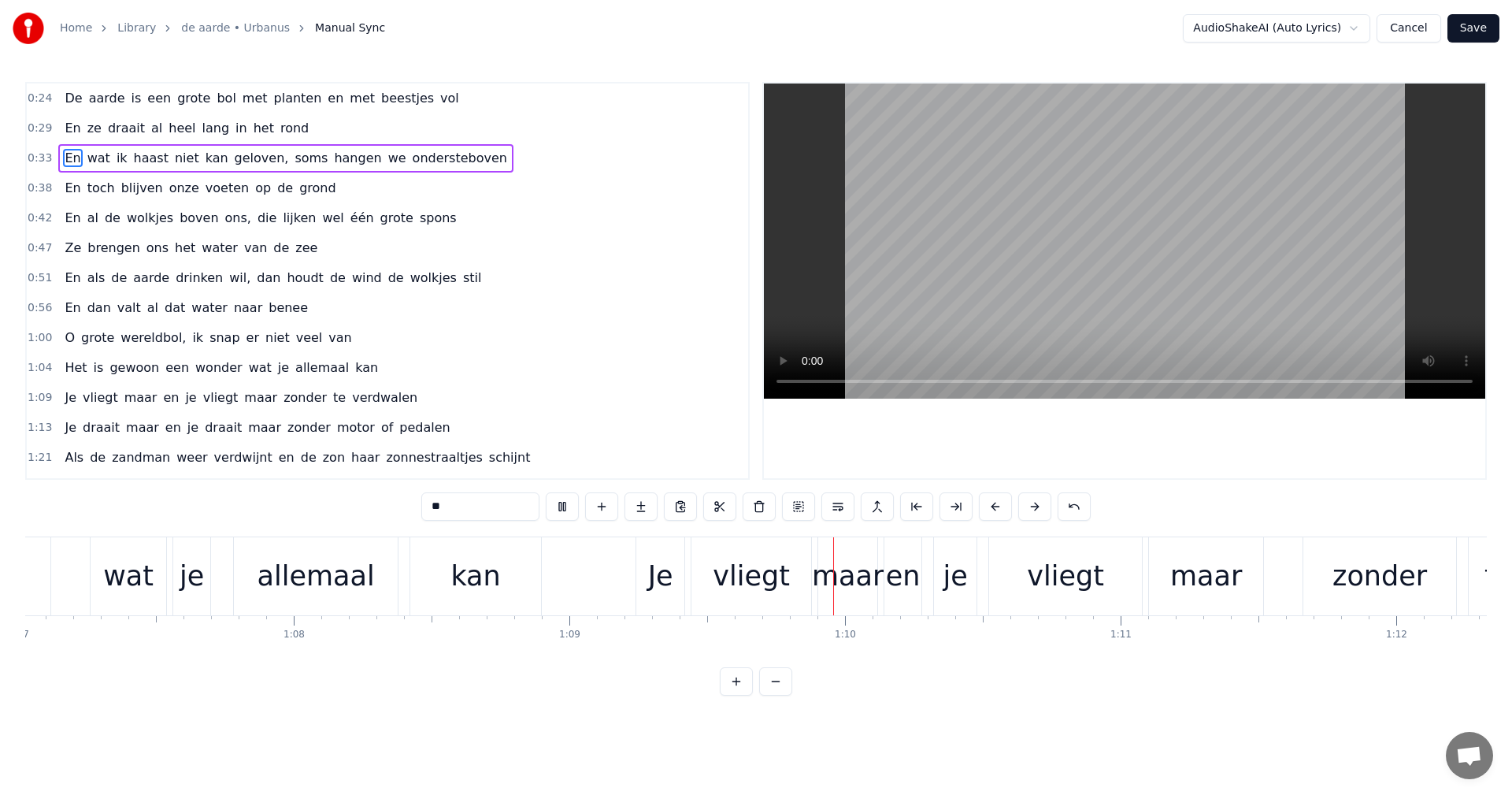
click at [1468, 25] on button "Save" at bounding box center [1473, 29] width 52 height 29
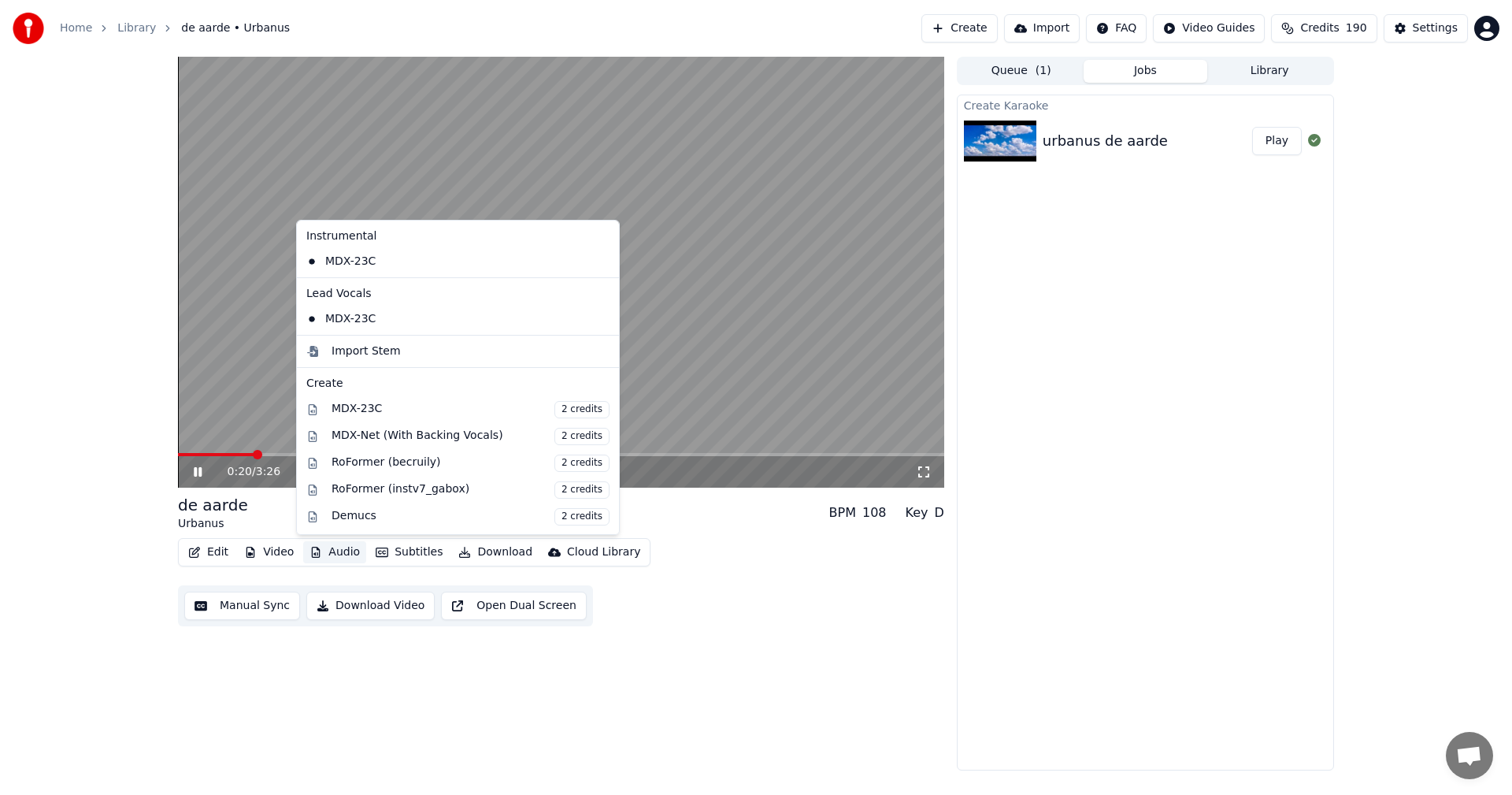
click at [345, 556] on button "Audio" at bounding box center [335, 552] width 63 height 22
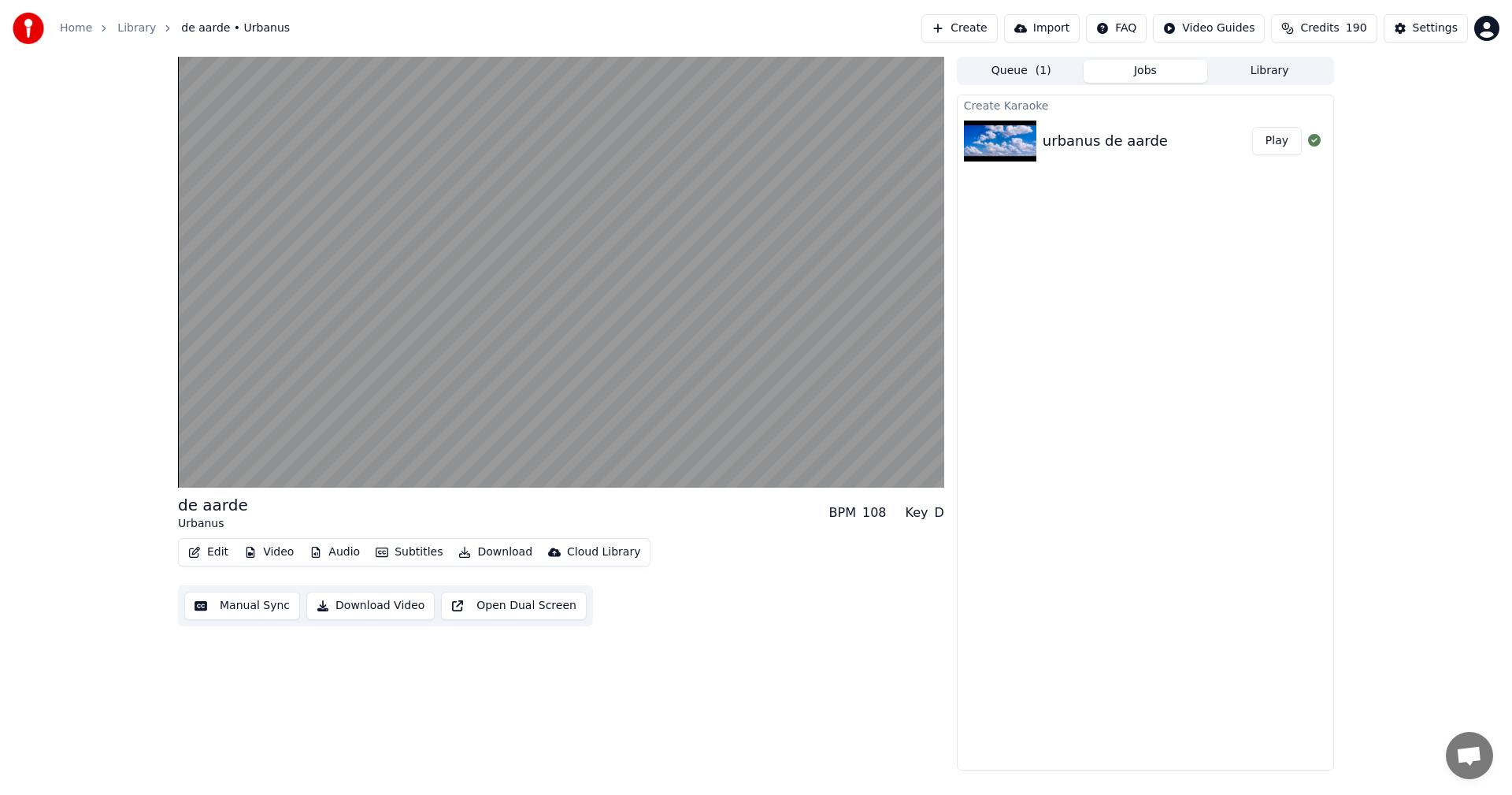
click at [454, 672] on div "de aarde Urbanus BPM 108 Key D Edit Video Audio Subtitles Download Cloud Librar…" at bounding box center [562, 414] width 766 height 714
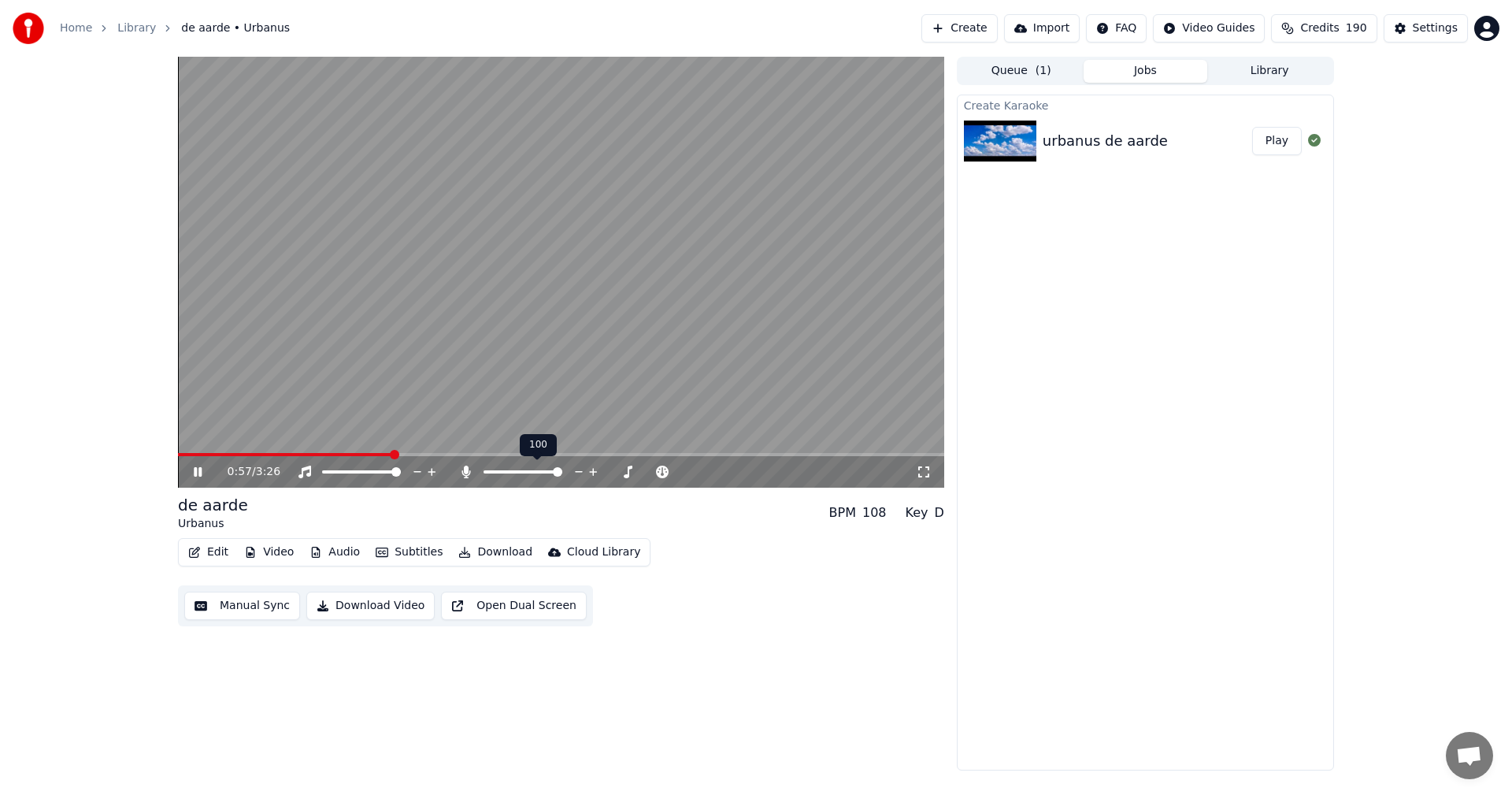
click at [465, 473] on icon at bounding box center [466, 471] width 16 height 13
click at [465, 473] on icon at bounding box center [466, 471] width 8 height 13
click at [465, 473] on icon at bounding box center [466, 471] width 16 height 13
click at [493, 470] on icon at bounding box center [501, 471] width 16 height 13
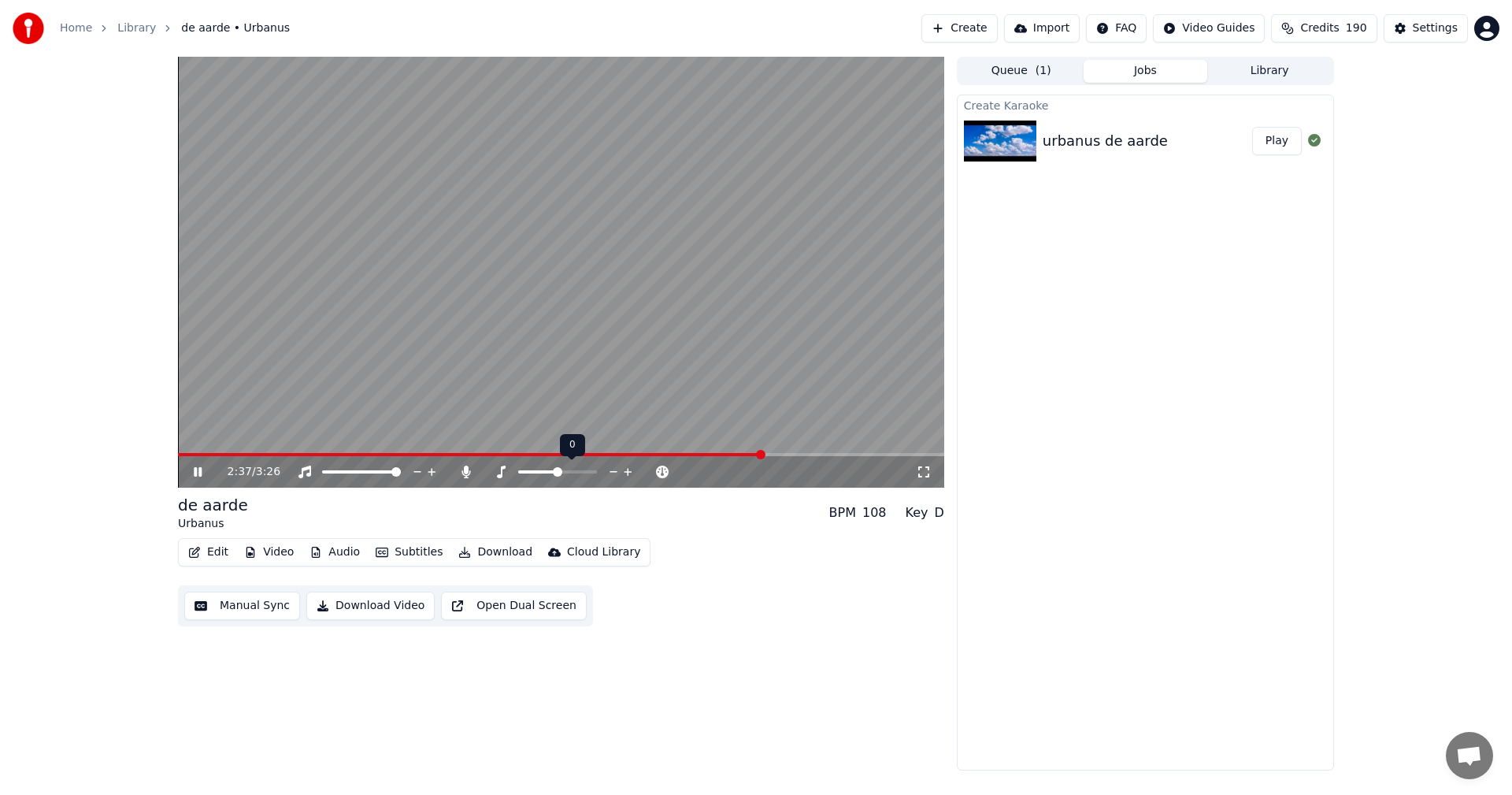
drag, startPoint x: 500, startPoint y: 473, endPoint x: 535, endPoint y: 469, distance: 35.2
click at [535, 469] on div at bounding box center [564, 472] width 143 height 16
click at [558, 467] on span at bounding box center [557, 471] width 9 height 9
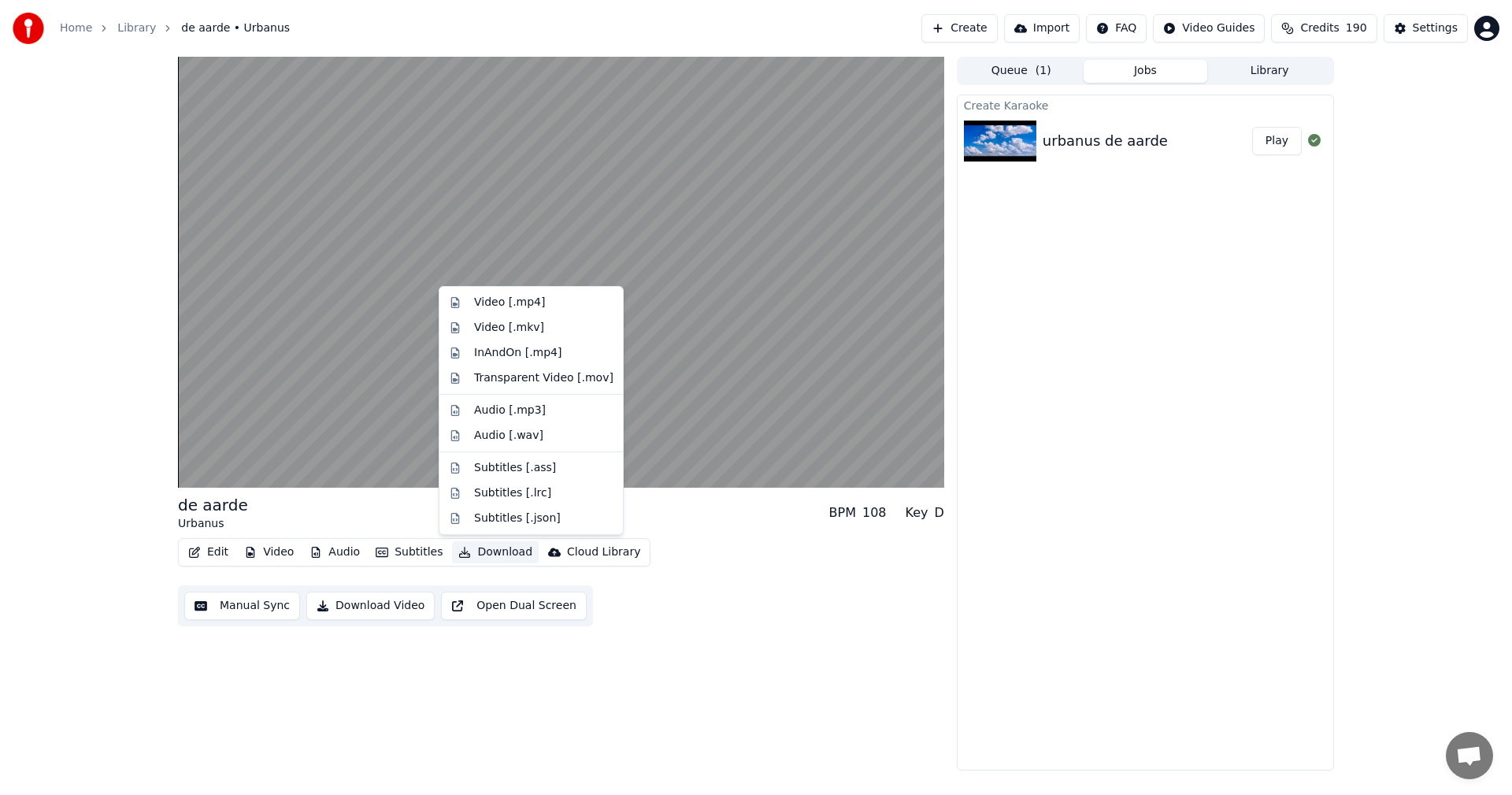
click at [485, 550] on button "Download" at bounding box center [496, 552] width 86 height 22
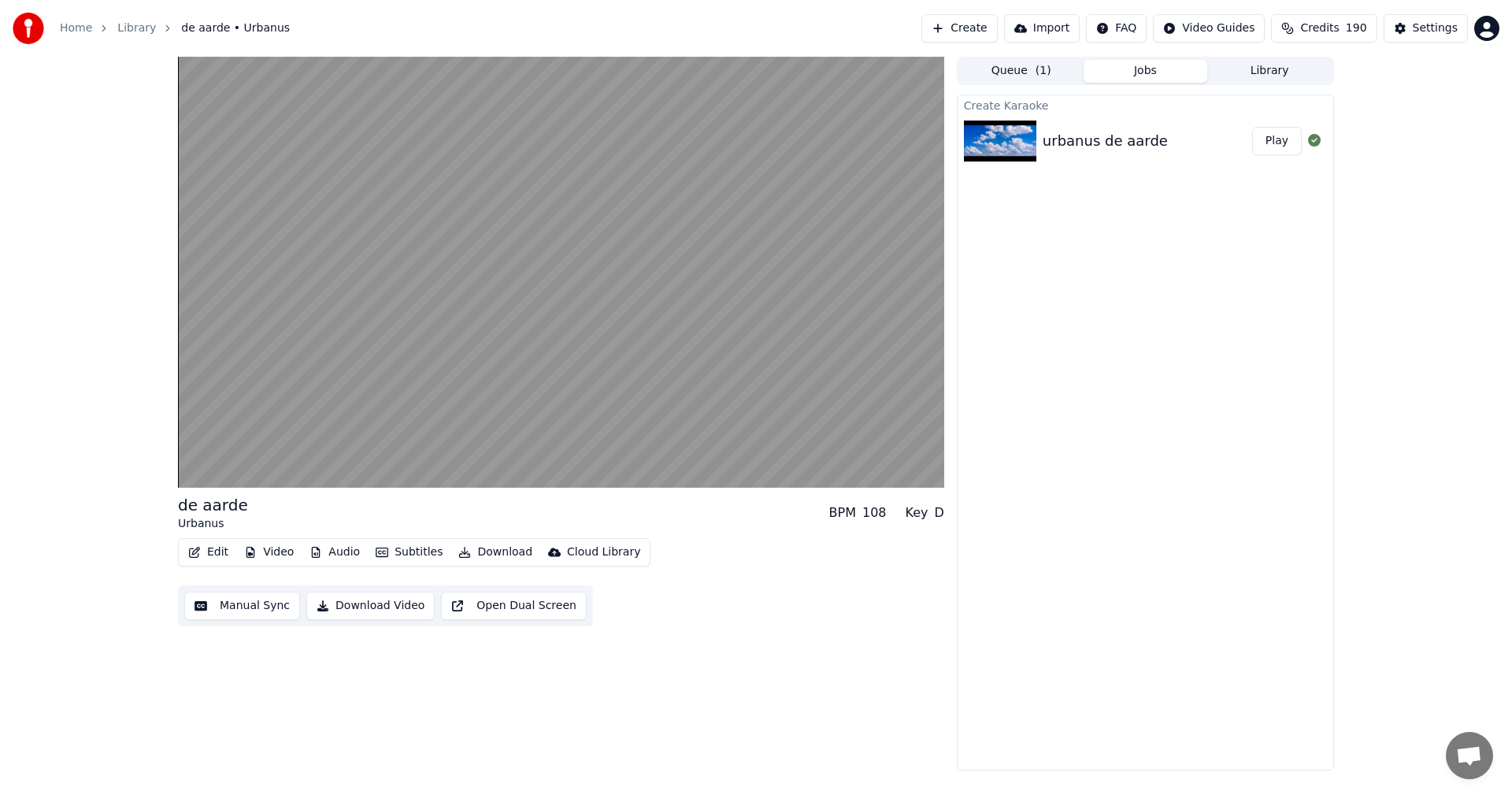
click at [790, 655] on div "de aarde Urbanus BPM 108 Key D Edit Video Audio Subtitles Download Cloud Librar…" at bounding box center [562, 414] width 766 height 714
click at [493, 547] on button "Download" at bounding box center [496, 552] width 86 height 22
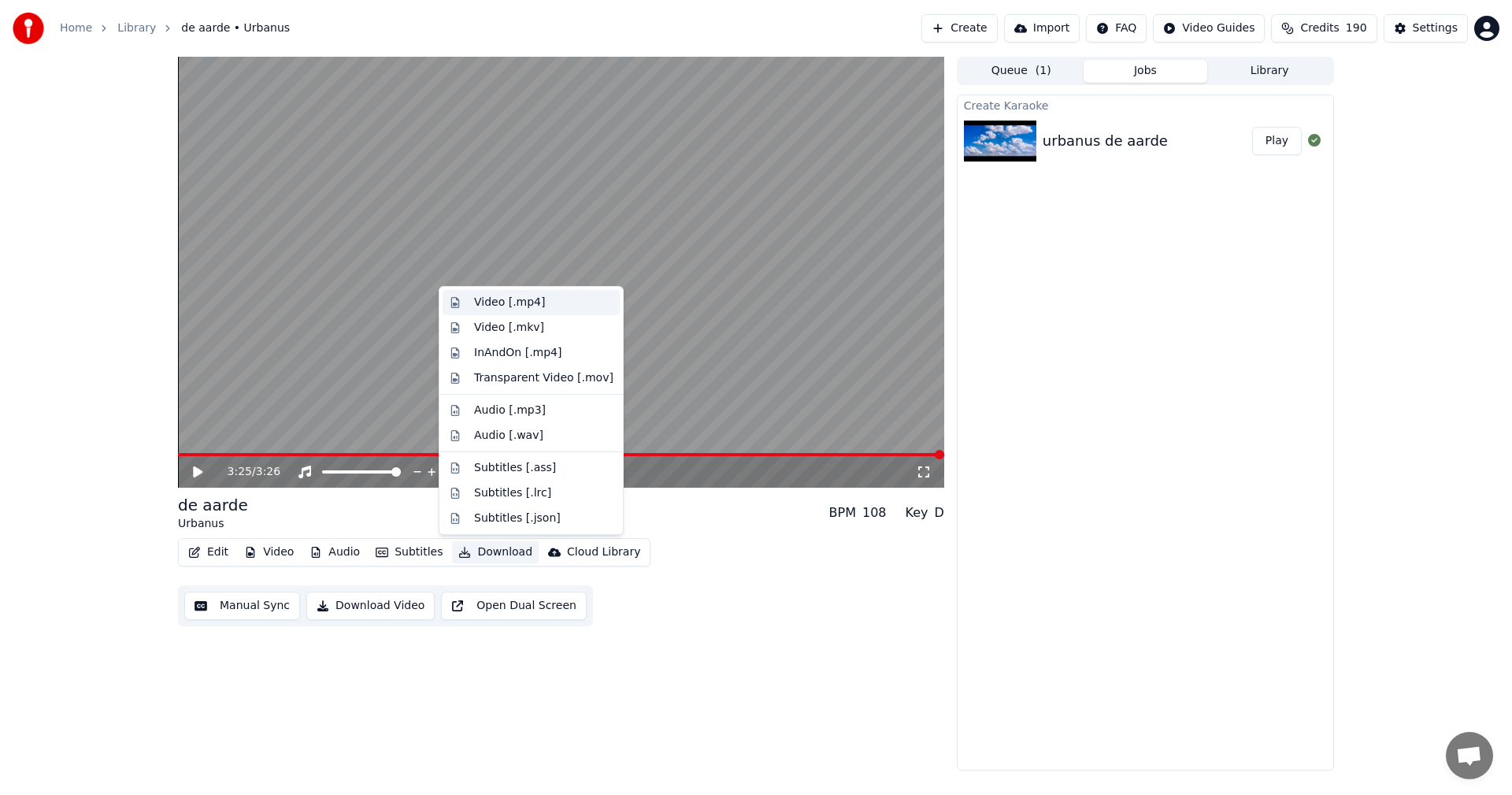
click at [493, 301] on div "Video [.mp4]" at bounding box center [510, 302] width 71 height 16
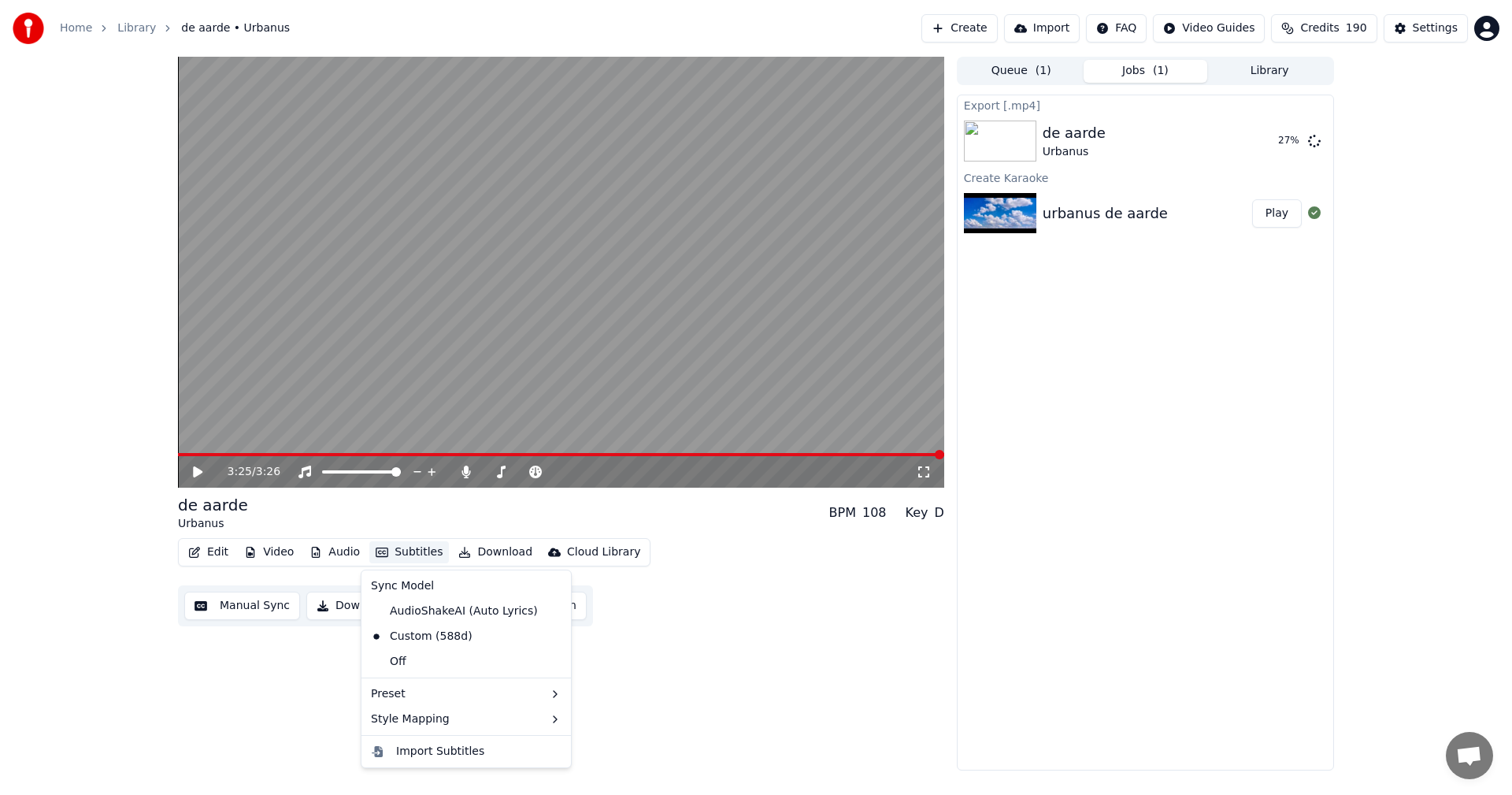
click at [403, 551] on button "Subtitles" at bounding box center [409, 552] width 79 height 22
click at [1262, 140] on button "Show" at bounding box center [1274, 141] width 57 height 29
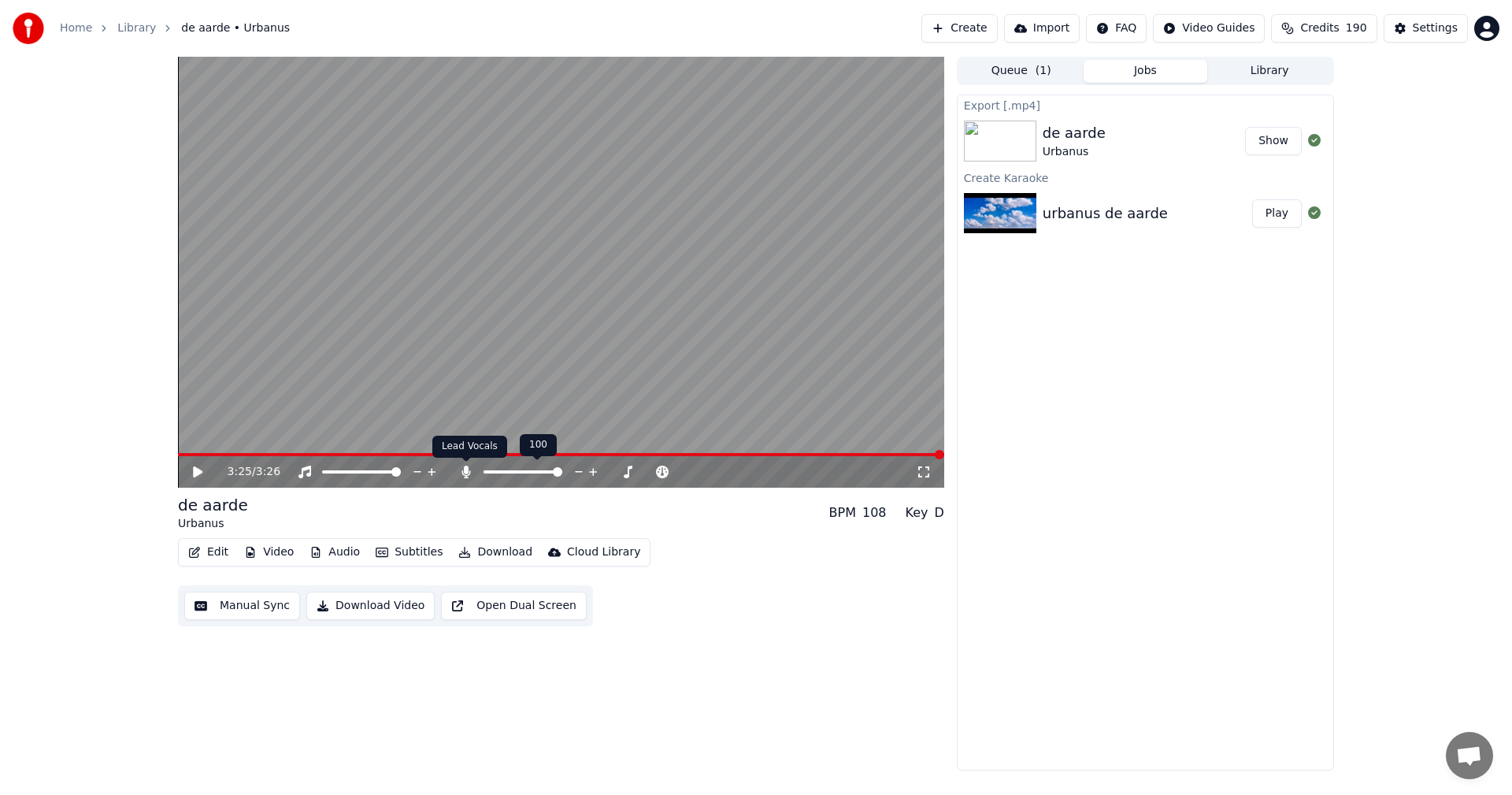
click at [460, 466] on icon at bounding box center [466, 471] width 16 height 13
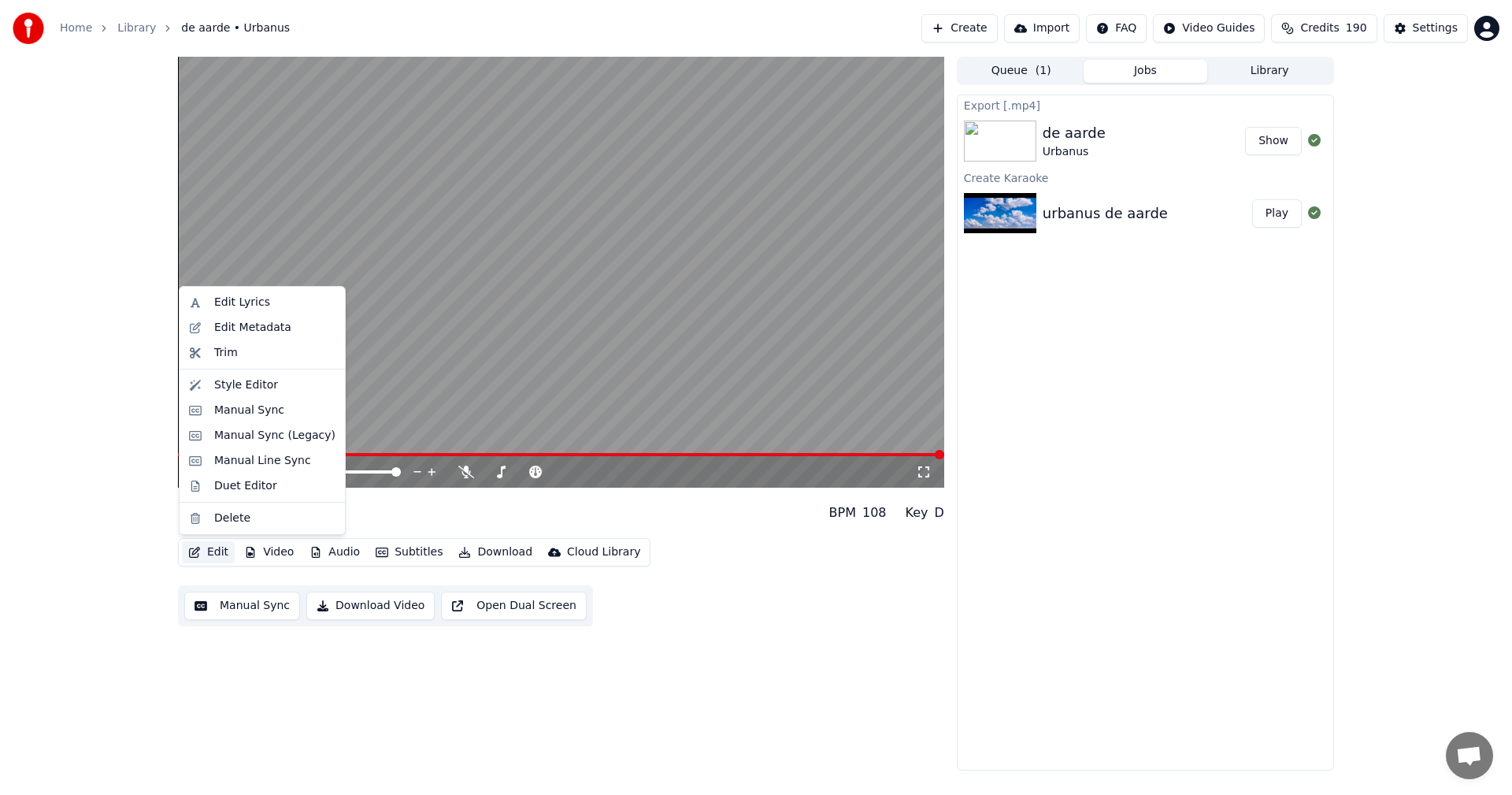
click at [204, 550] on button "Edit" at bounding box center [208, 552] width 52 height 22
click at [218, 323] on div "Edit Metadata" at bounding box center [252, 327] width 77 height 16
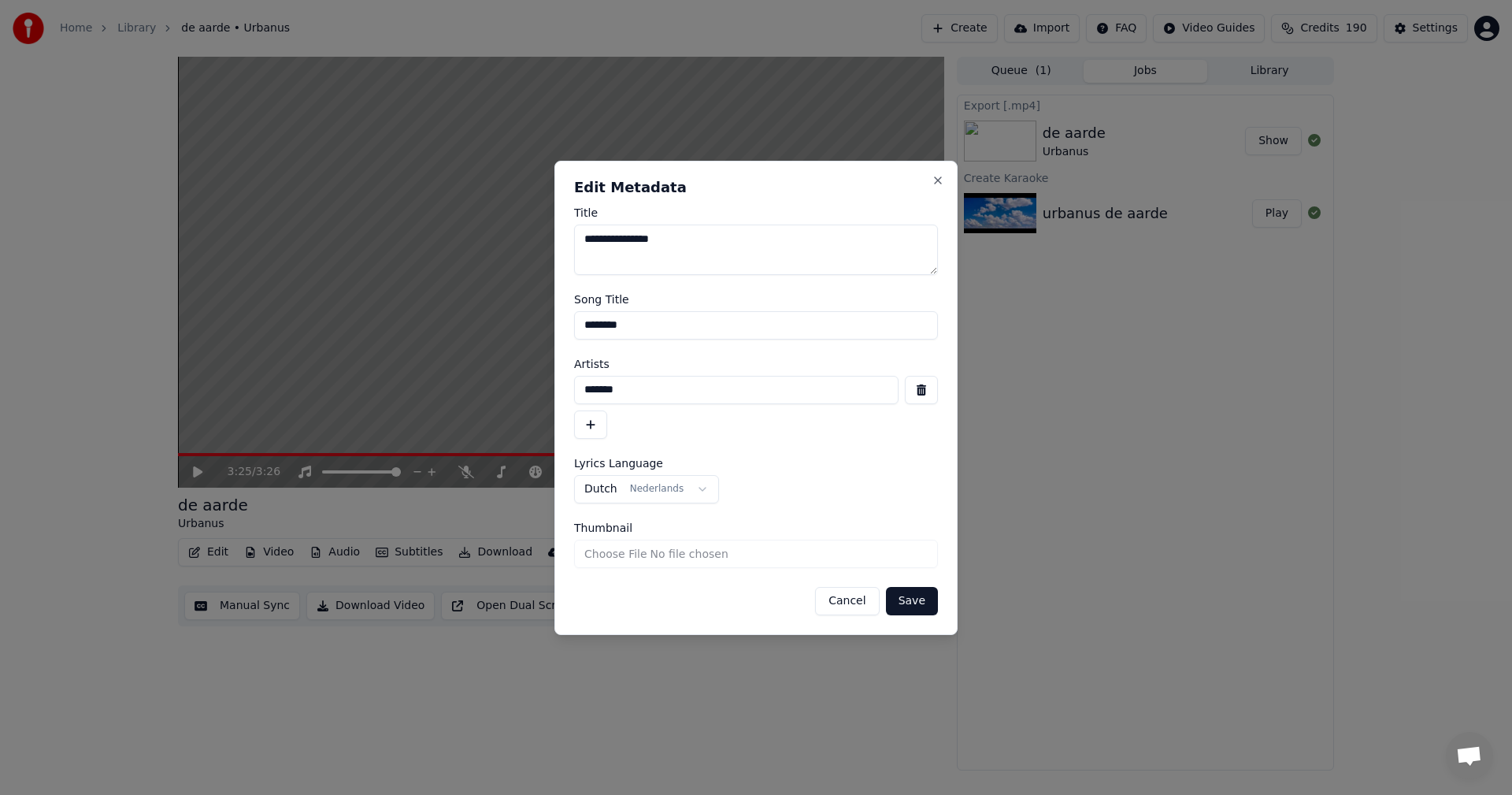
click at [845, 600] on button "Cancel" at bounding box center [846, 601] width 63 height 29
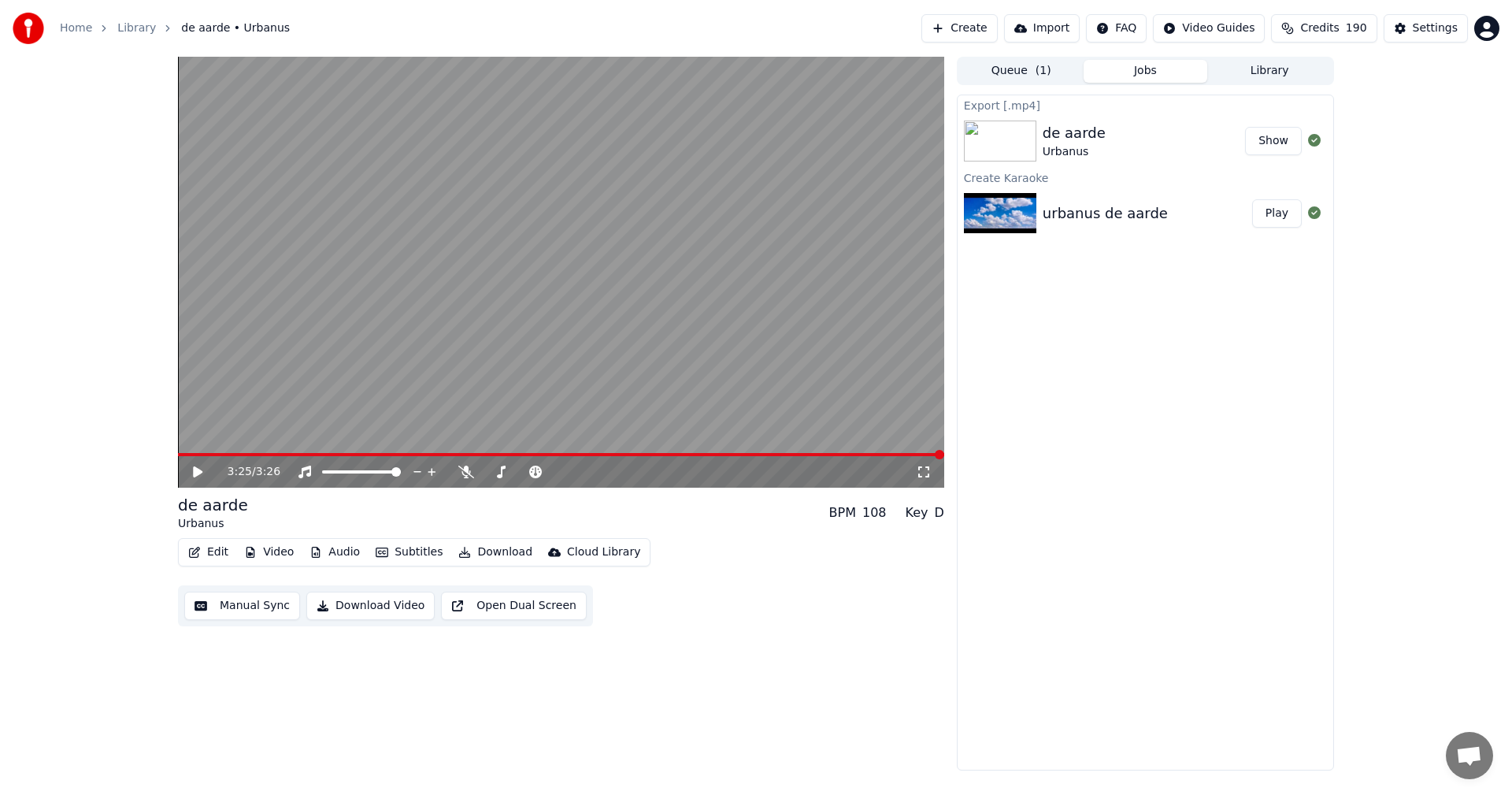
click at [328, 554] on button "Audio" at bounding box center [335, 552] width 63 height 22
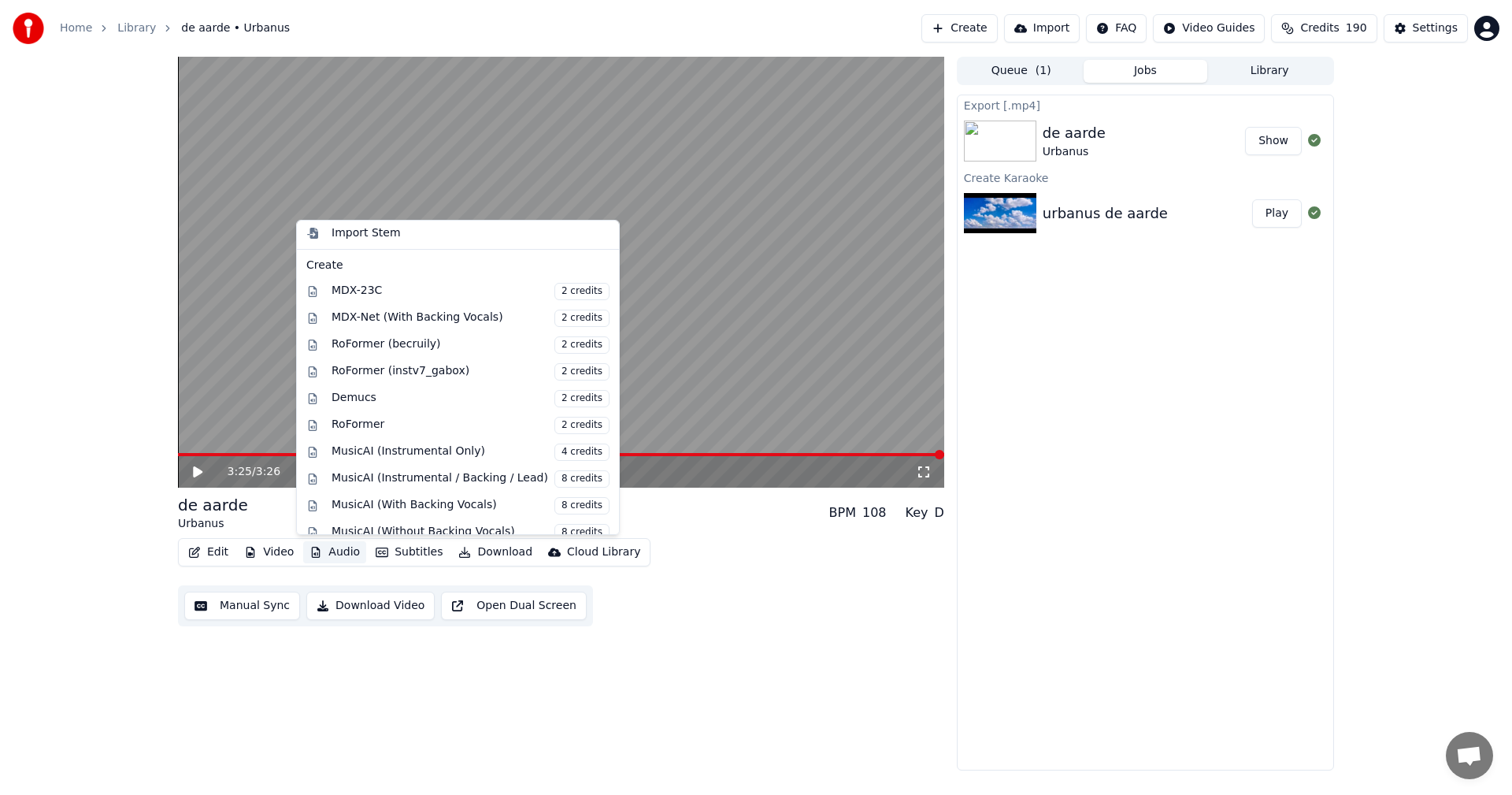
scroll to position [160, 0]
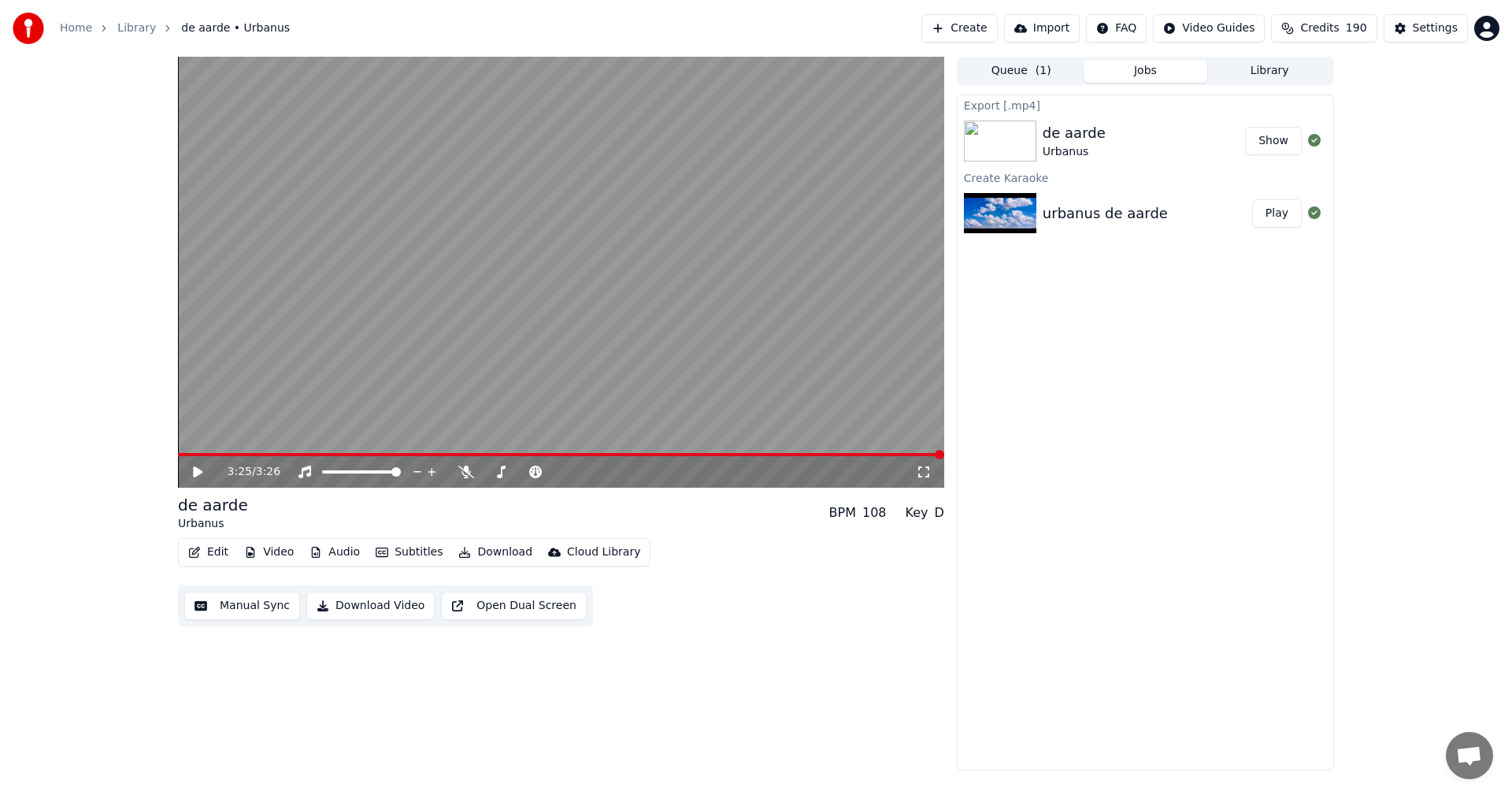
click at [644, 695] on div "3:25 / 3:26 de aarde Urbanus BPM 108 Key D Edit Video Audio Subtitles Download …" at bounding box center [562, 414] width 766 height 714
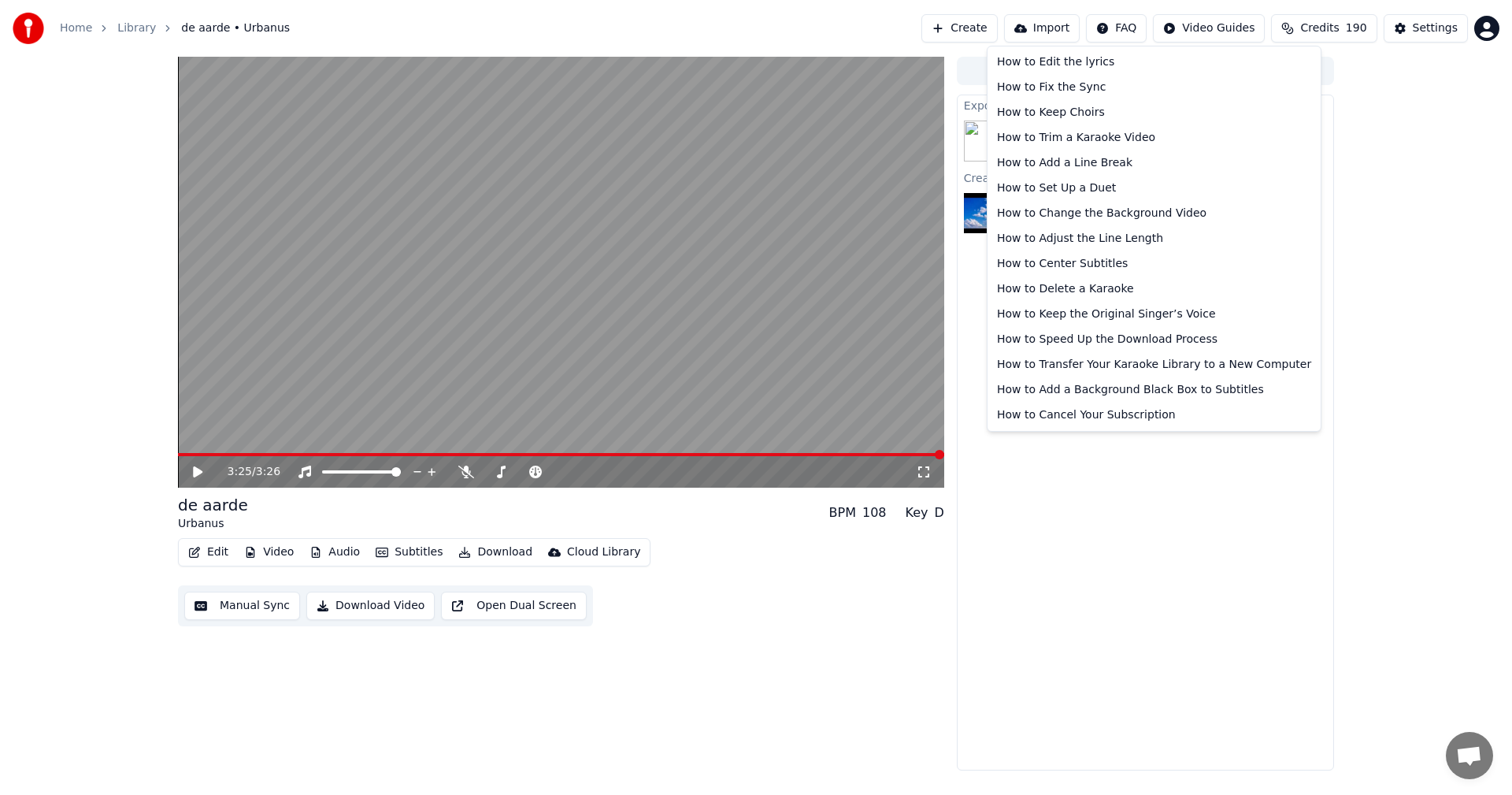
click at [1132, 25] on html "Home Library de aarde • Urbanus Create Import FAQ Video Guides Credits 190 Sett…" at bounding box center [756, 398] width 1512 height 795
click at [1118, 109] on div "How to Keep Choirs" at bounding box center [1154, 112] width 327 height 25
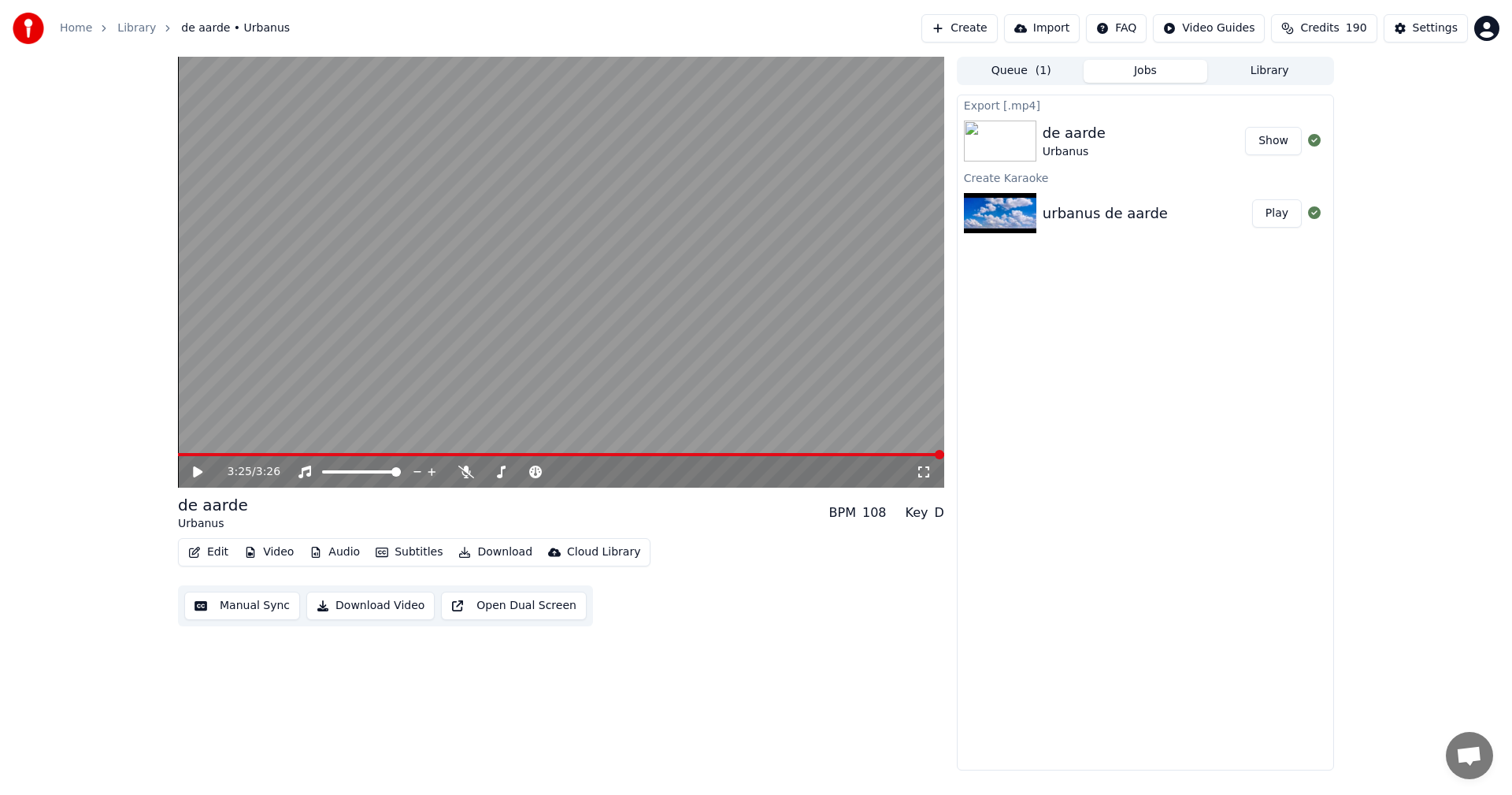
click at [381, 611] on button "Download Video" at bounding box center [370, 606] width 129 height 29
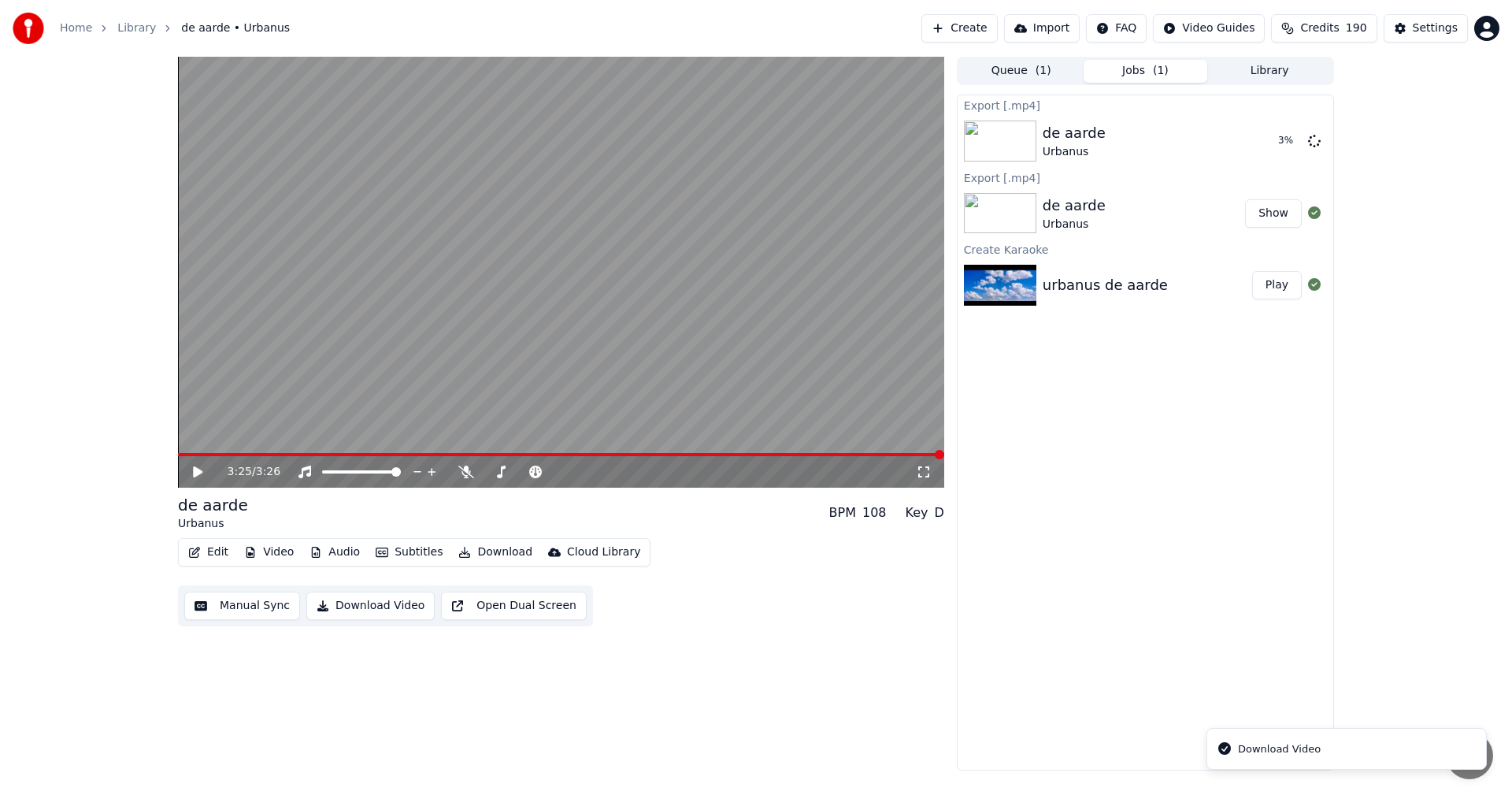
click at [985, 25] on button "Create" at bounding box center [960, 29] width 76 height 29
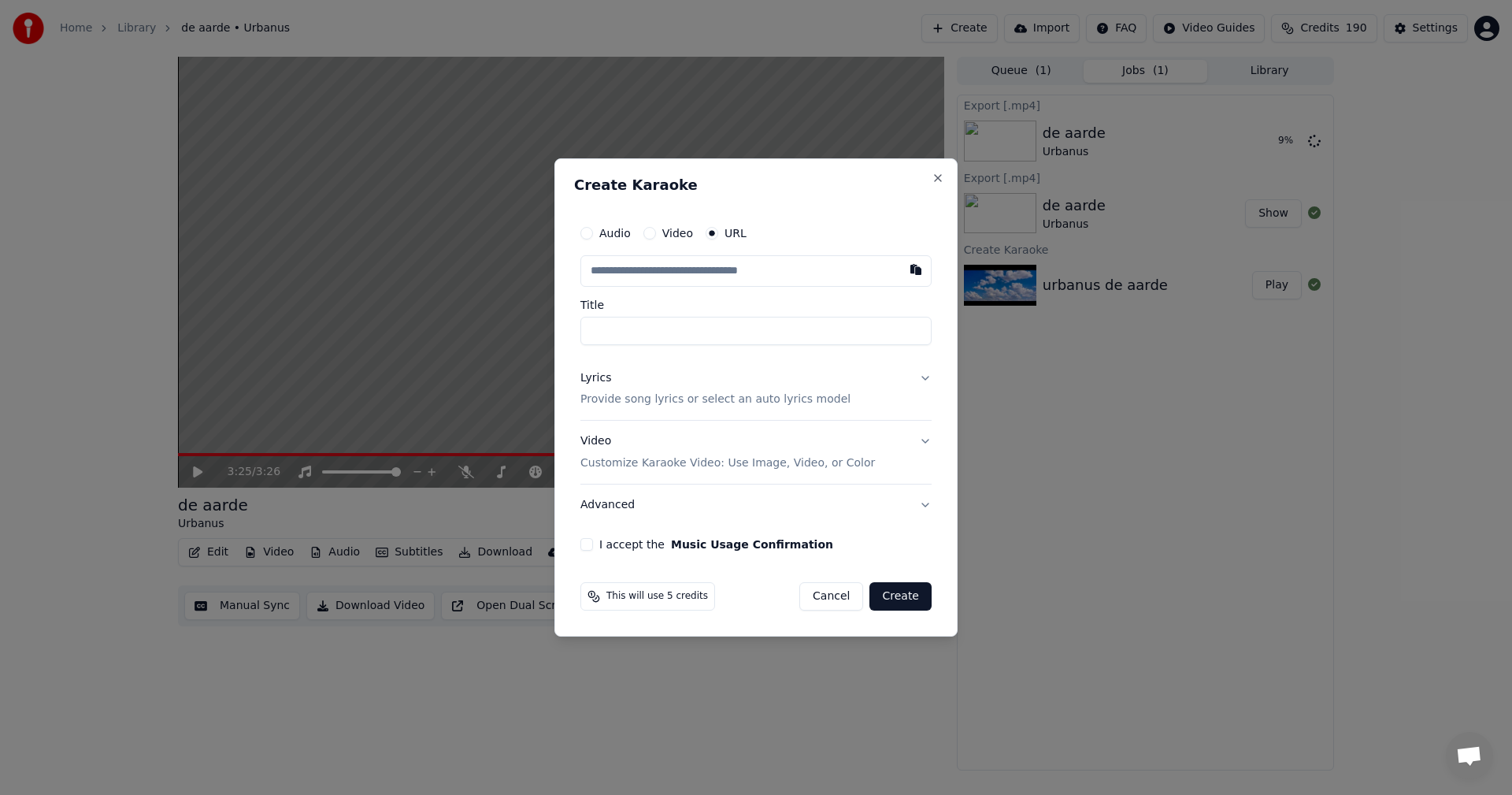
click at [700, 272] on input "text" at bounding box center [755, 271] width 351 height 31
type input "**********"
click at [922, 380] on button "Lyrics Provide song lyrics or select an auto lyrics model" at bounding box center [755, 389] width 351 height 63
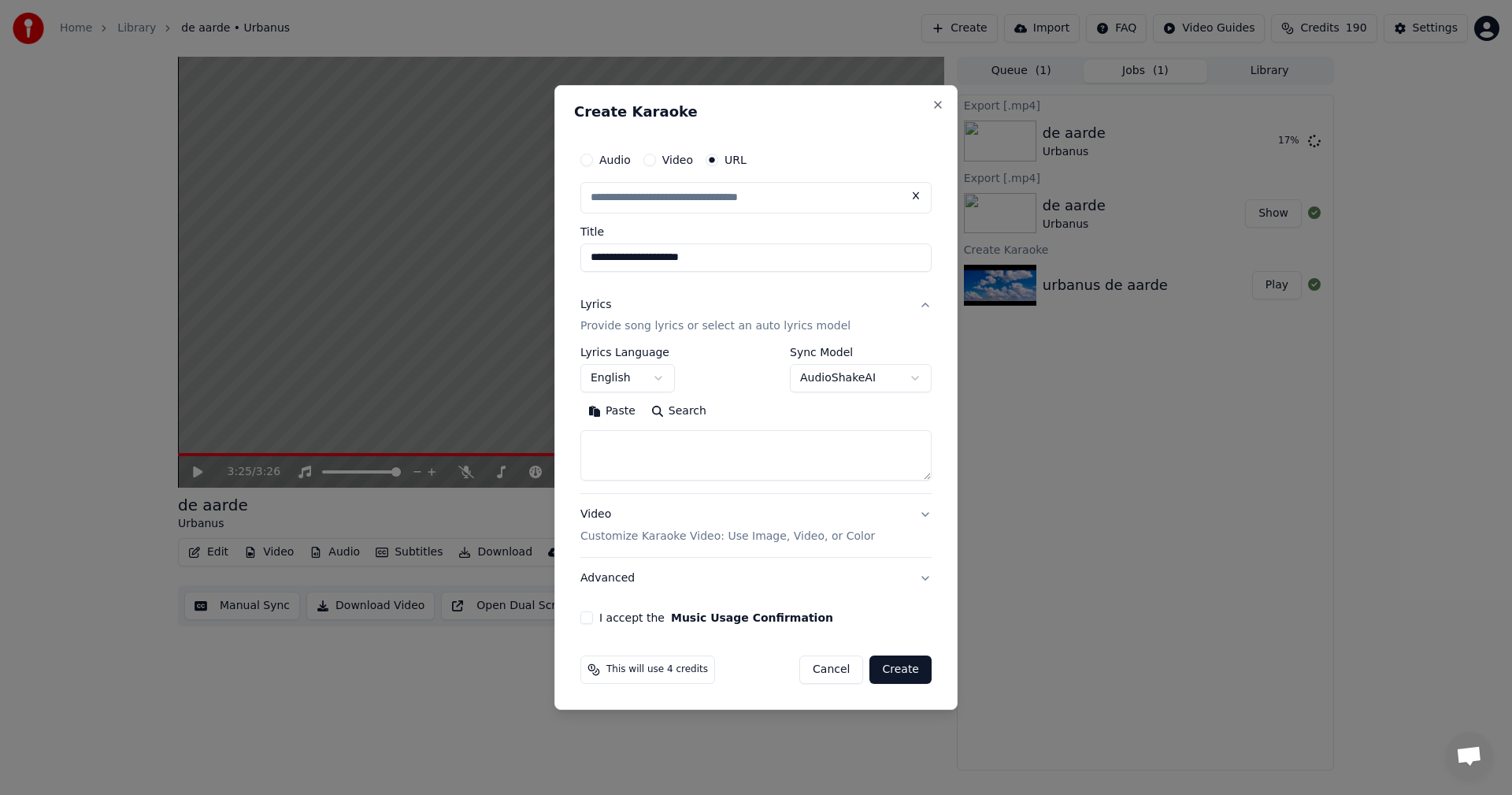
type input "**********"
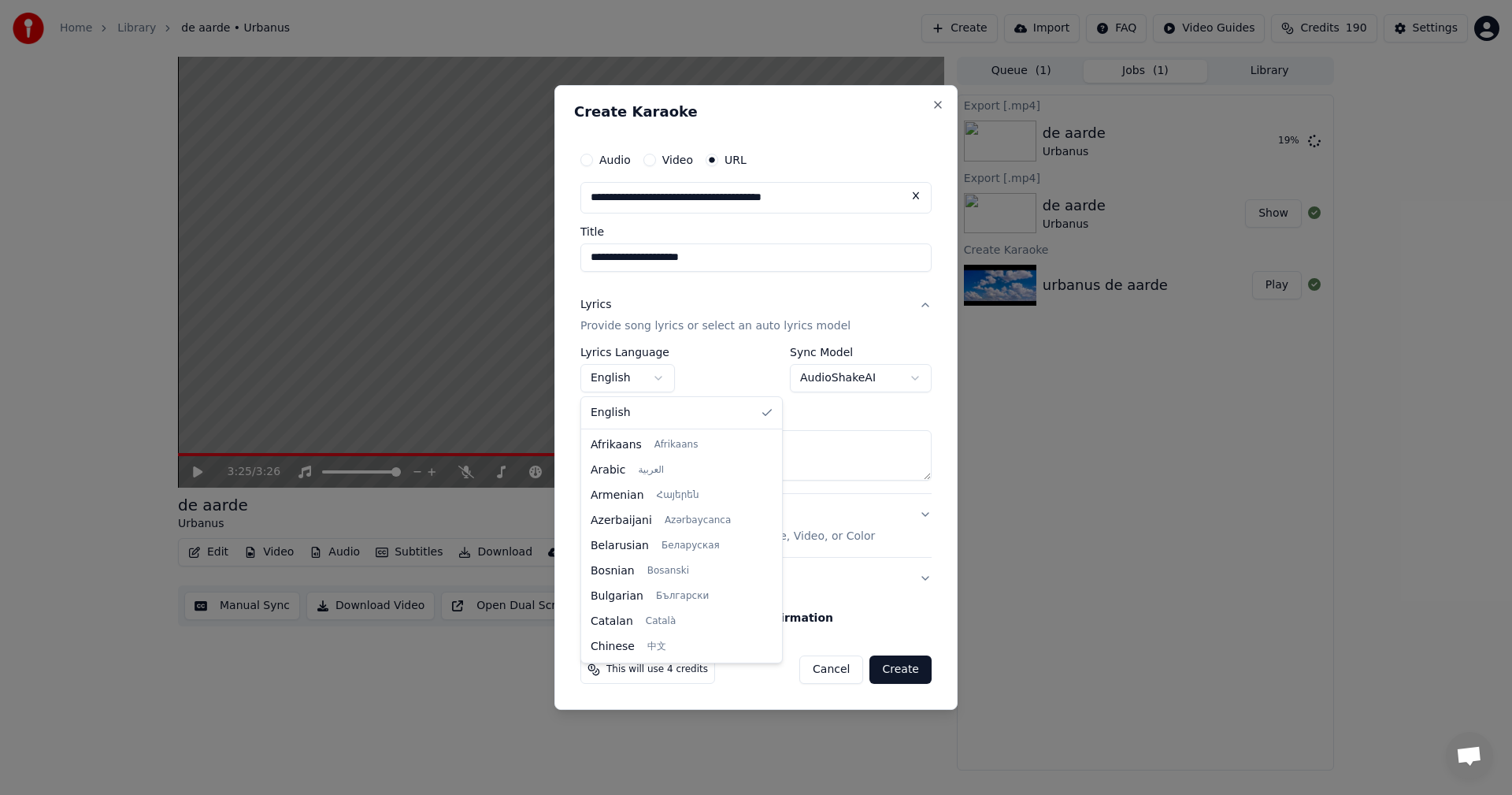
click at [660, 381] on body "**********" at bounding box center [756, 398] width 1512 height 795
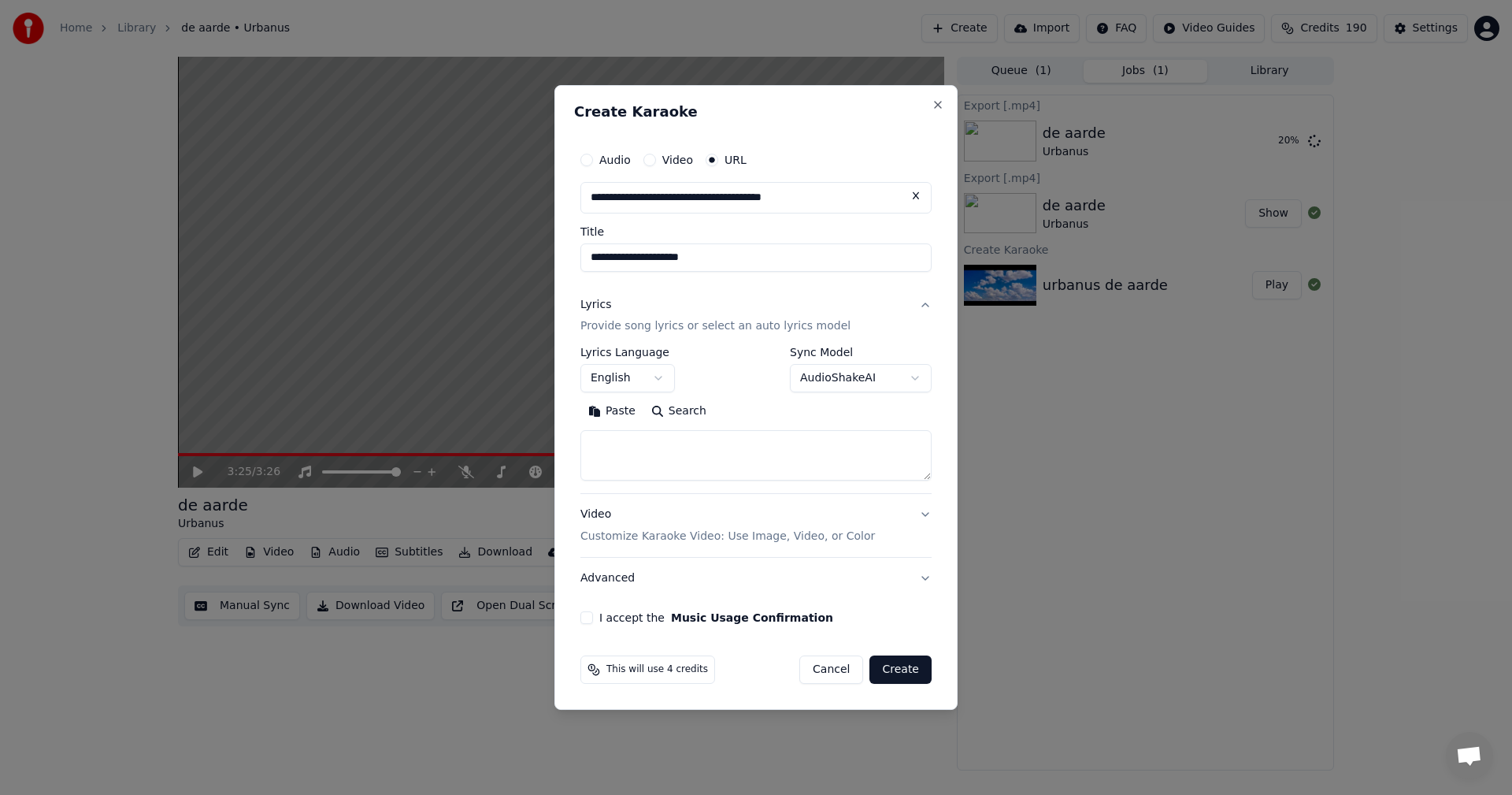
click at [660, 381] on body "**********" at bounding box center [756, 398] width 1512 height 795
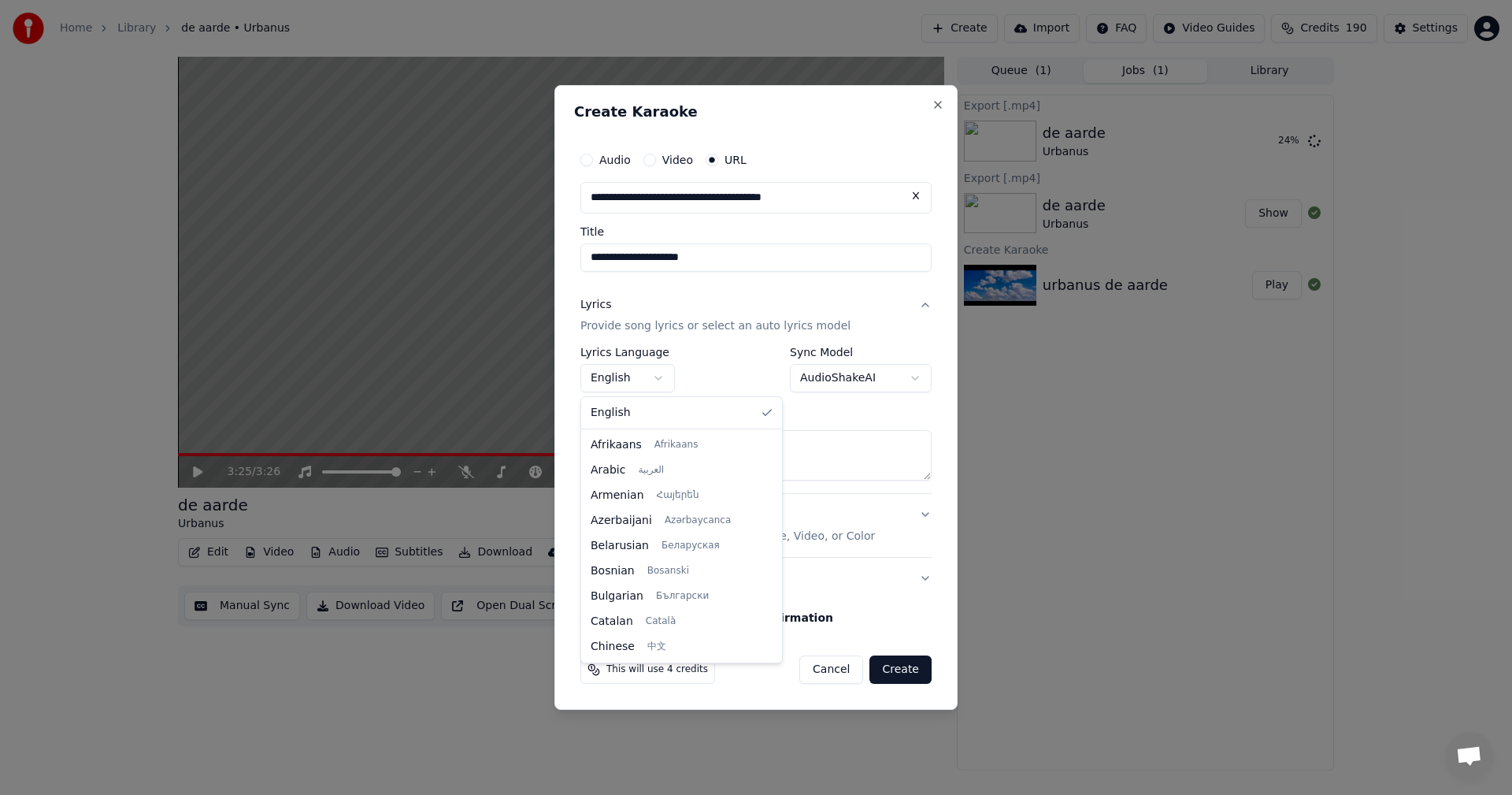
scroll to position [177, 0]
select select "**"
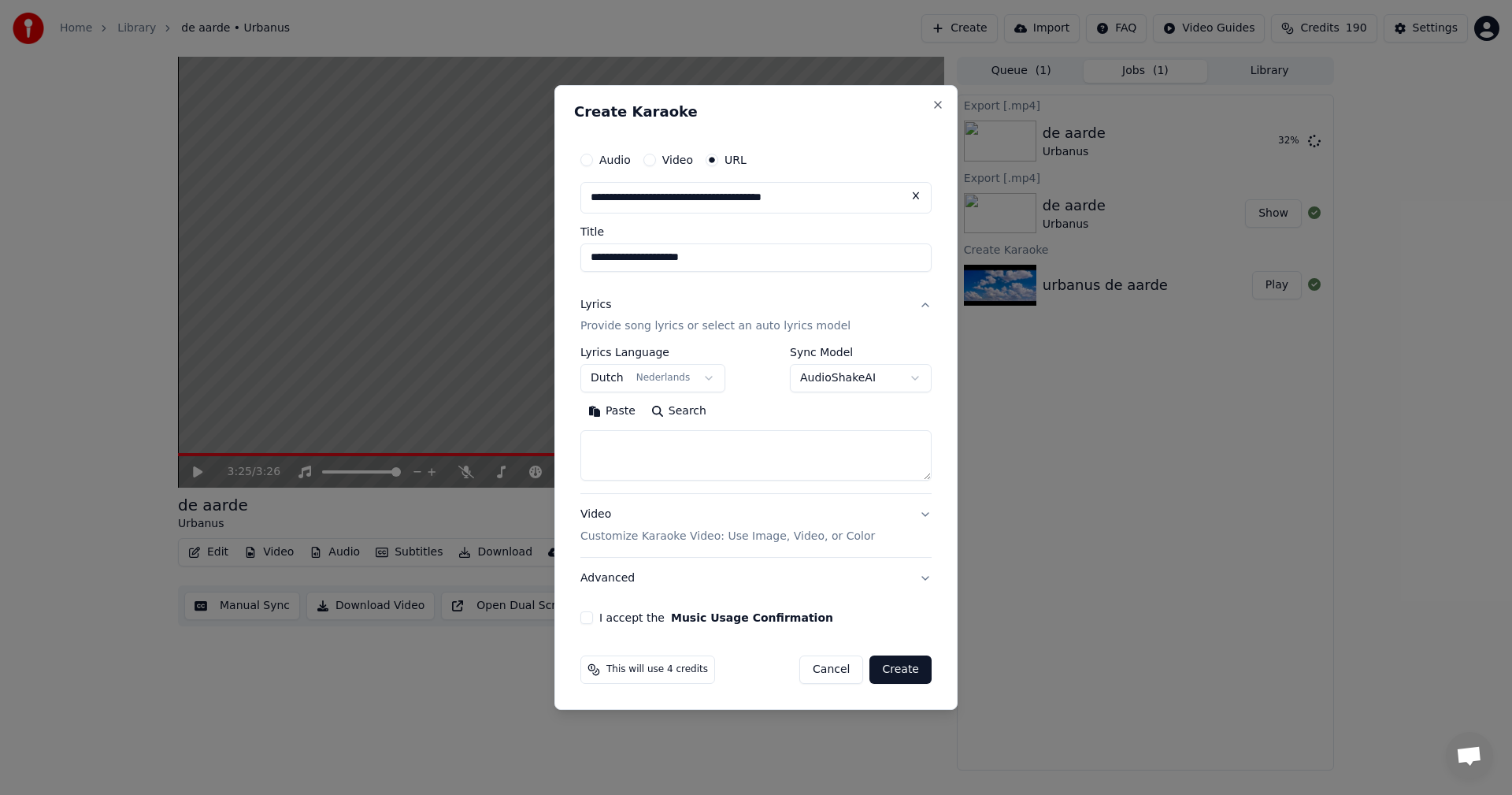
click at [792, 535] on p "Customize Karaoke Video: Use Image, Video, or Color" at bounding box center [727, 536] width 294 height 16
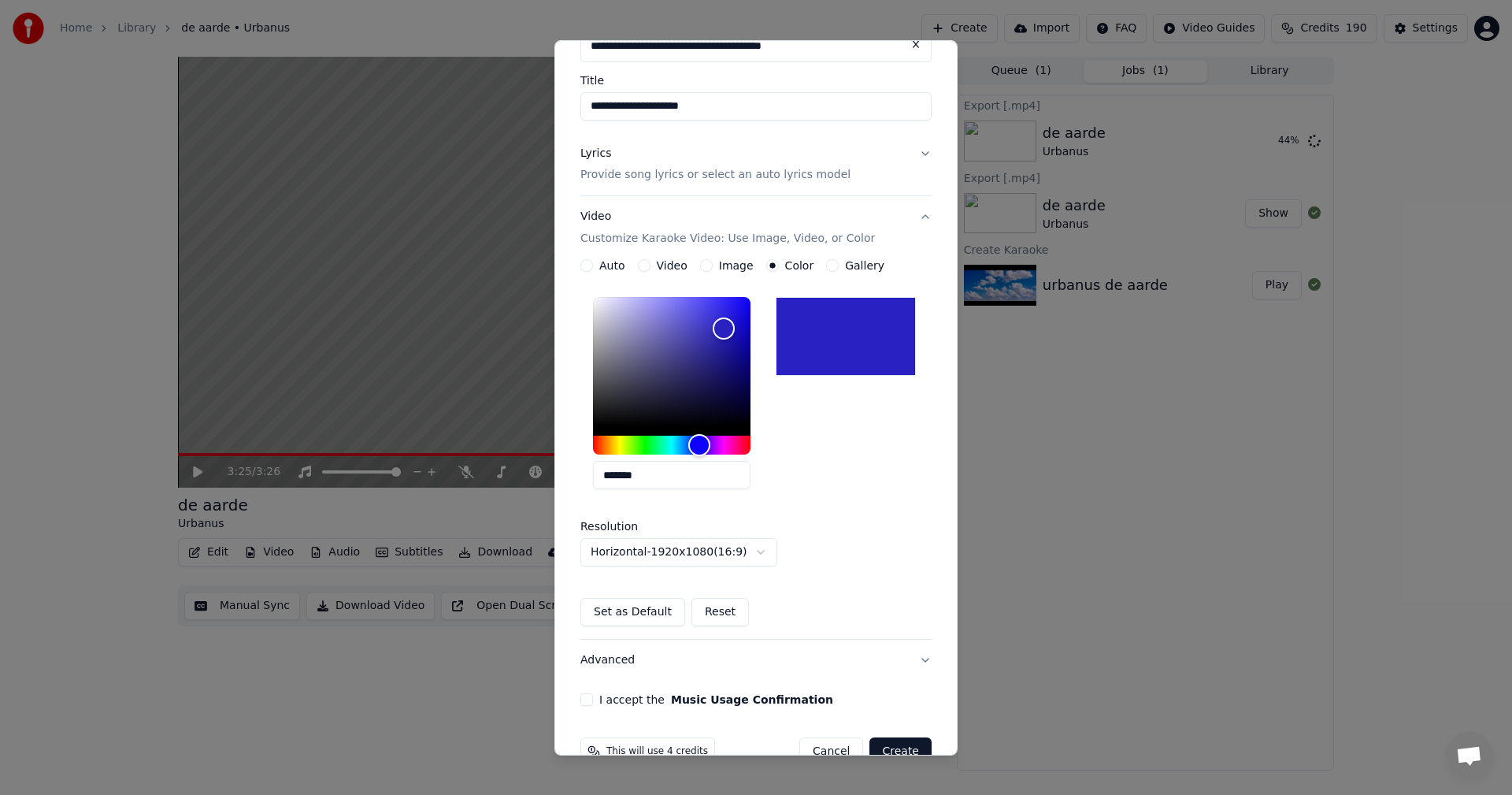
scroll to position [143, 0]
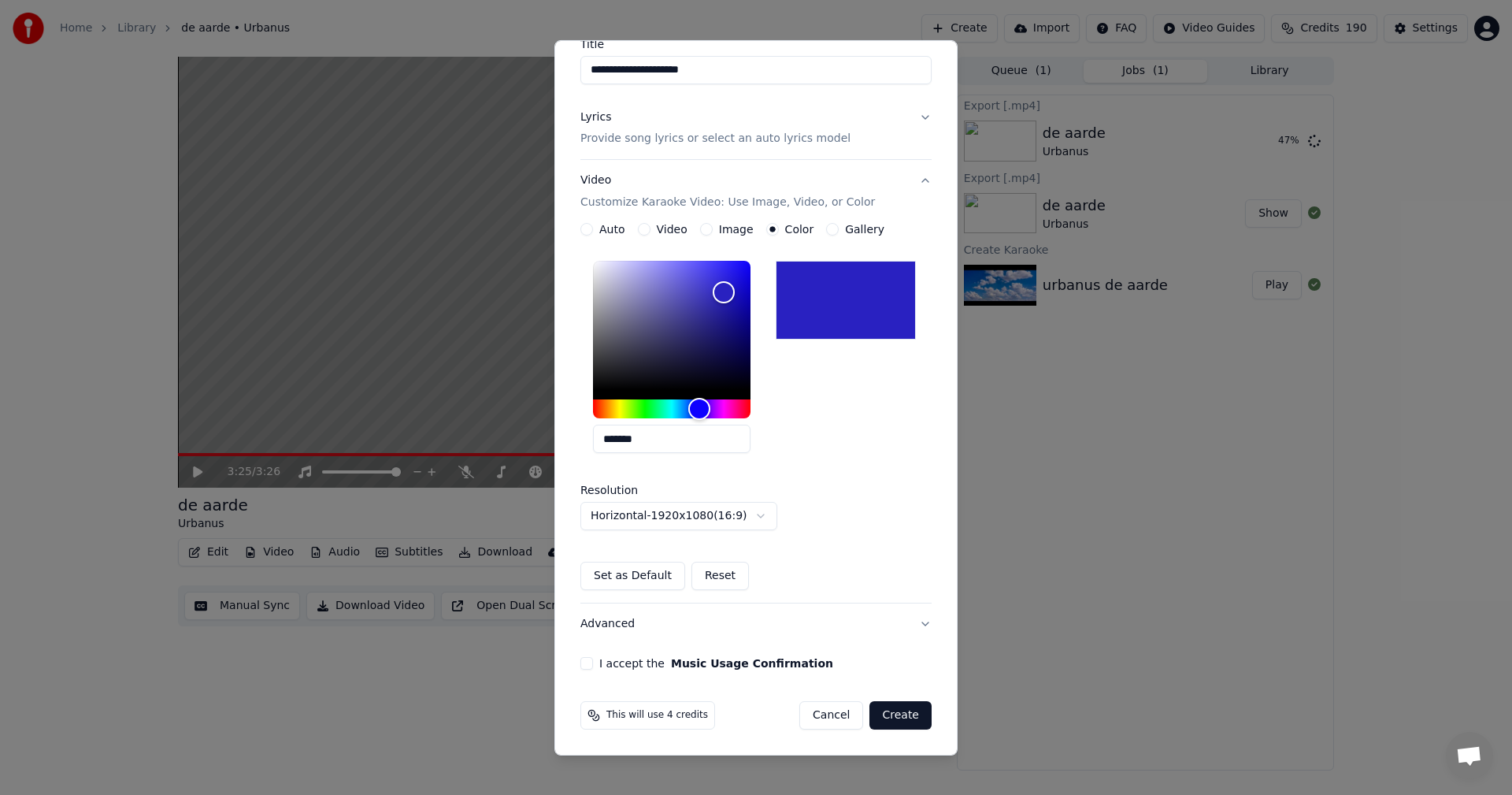
click at [582, 660] on button "I accept the Music Usage Confirmation" at bounding box center [586, 663] width 13 height 13
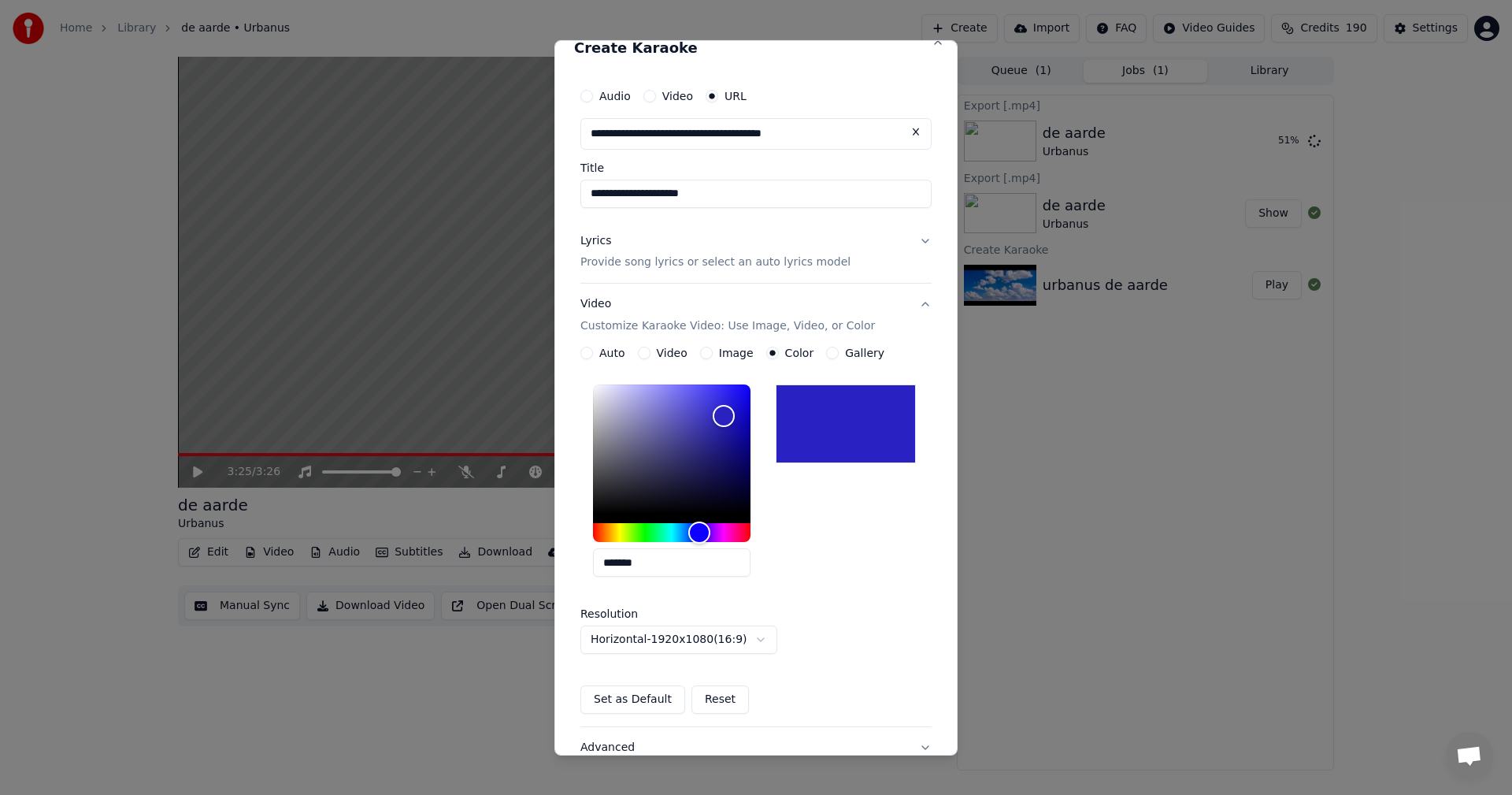
scroll to position [0, 0]
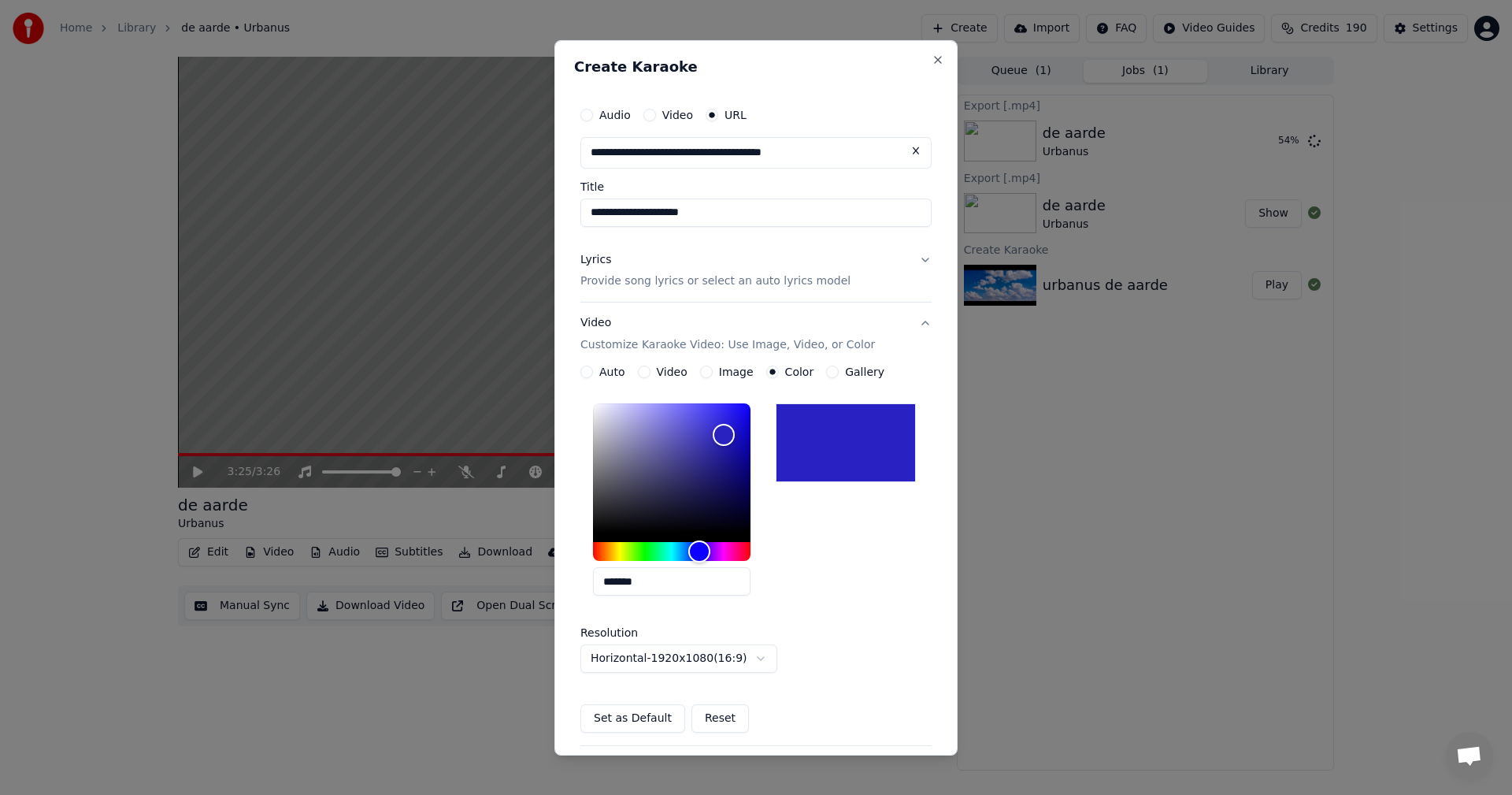
click at [832, 425] on div at bounding box center [846, 442] width 140 height 79
click at [743, 340] on p "Customize Karaoke Video: Use Image, Video, or Color" at bounding box center [727, 345] width 294 height 16
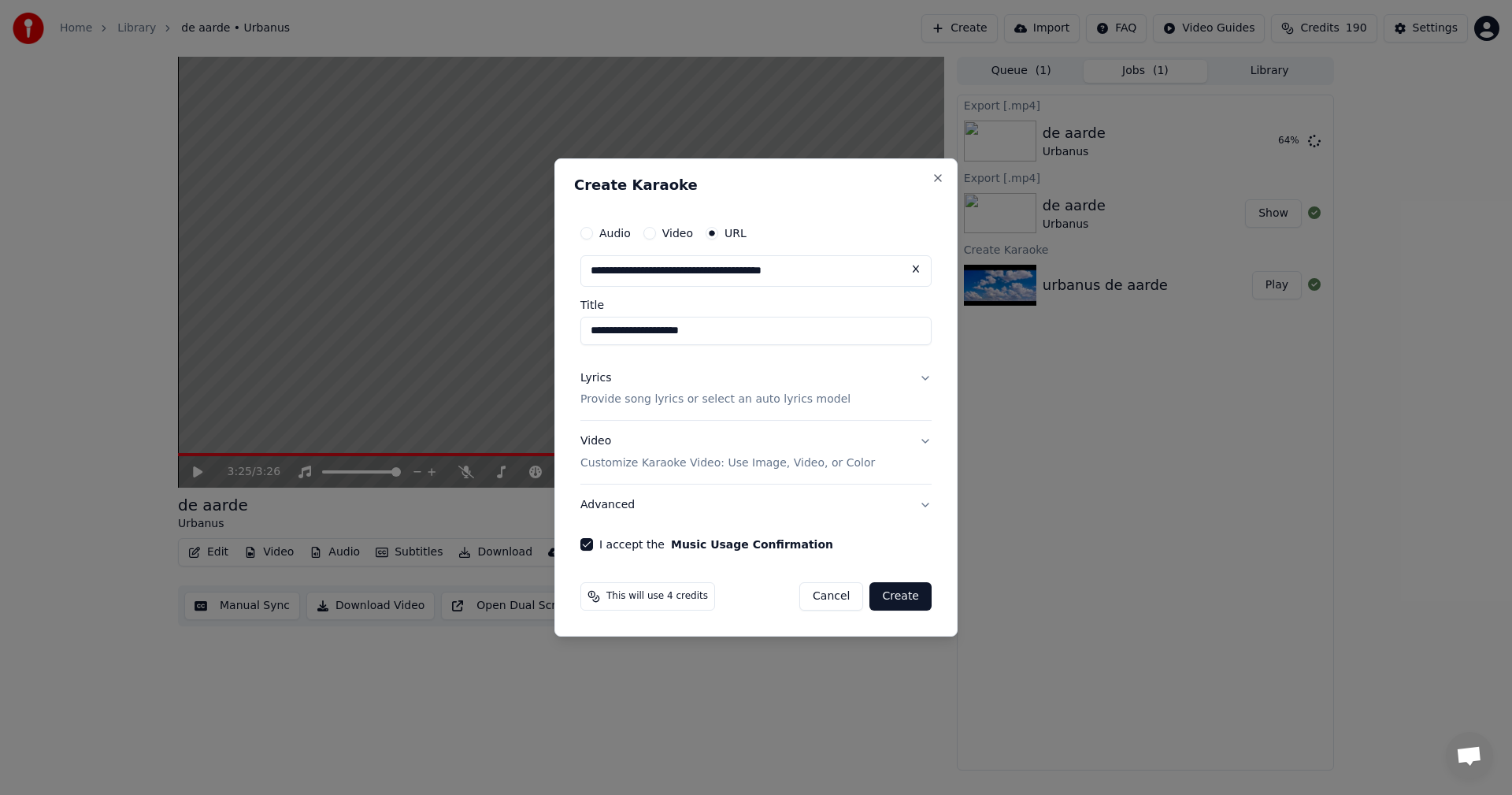
click at [909, 593] on button "Create" at bounding box center [901, 596] width 63 height 29
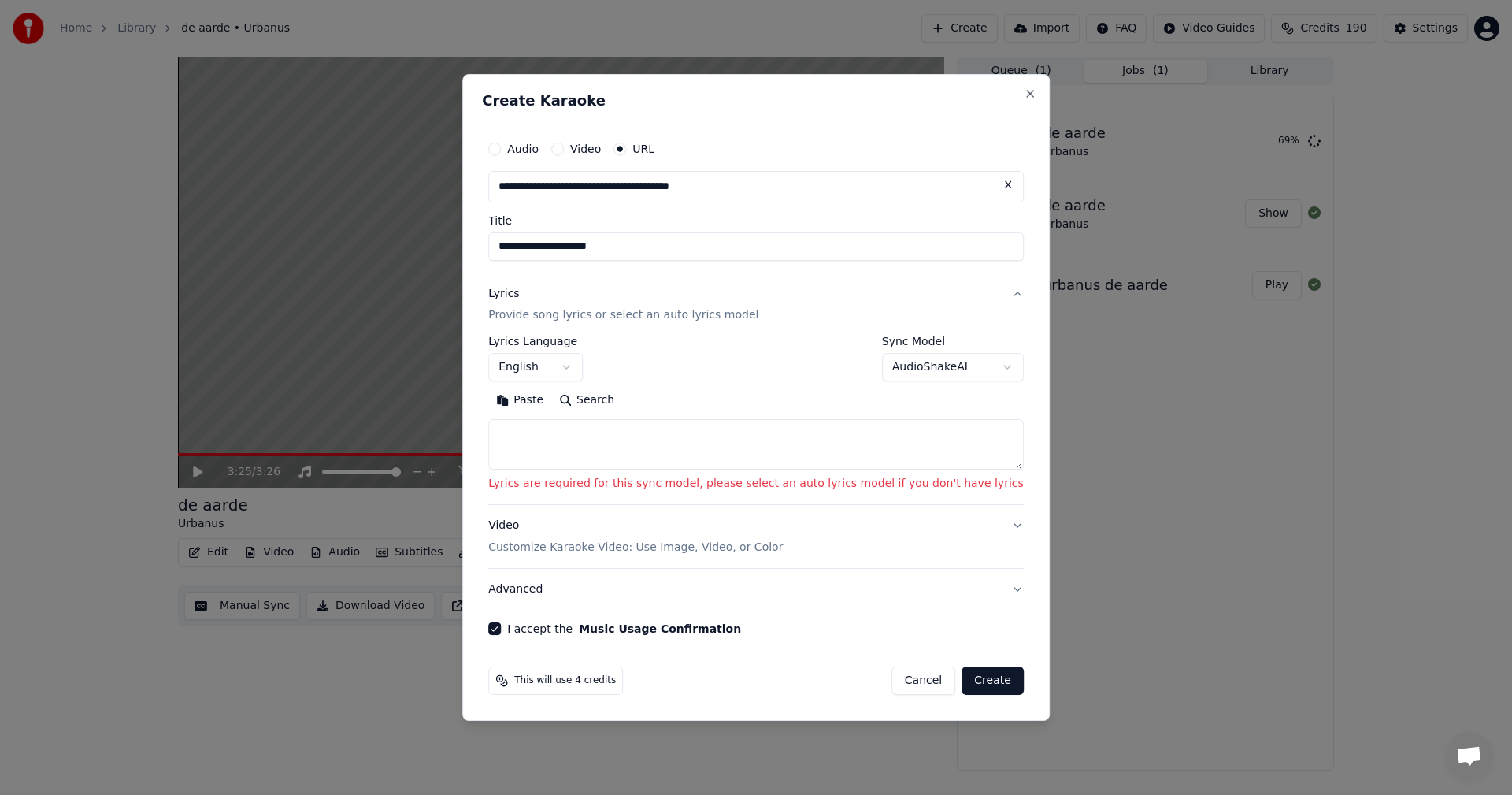
click at [912, 365] on body "**********" at bounding box center [756, 398] width 1512 height 795
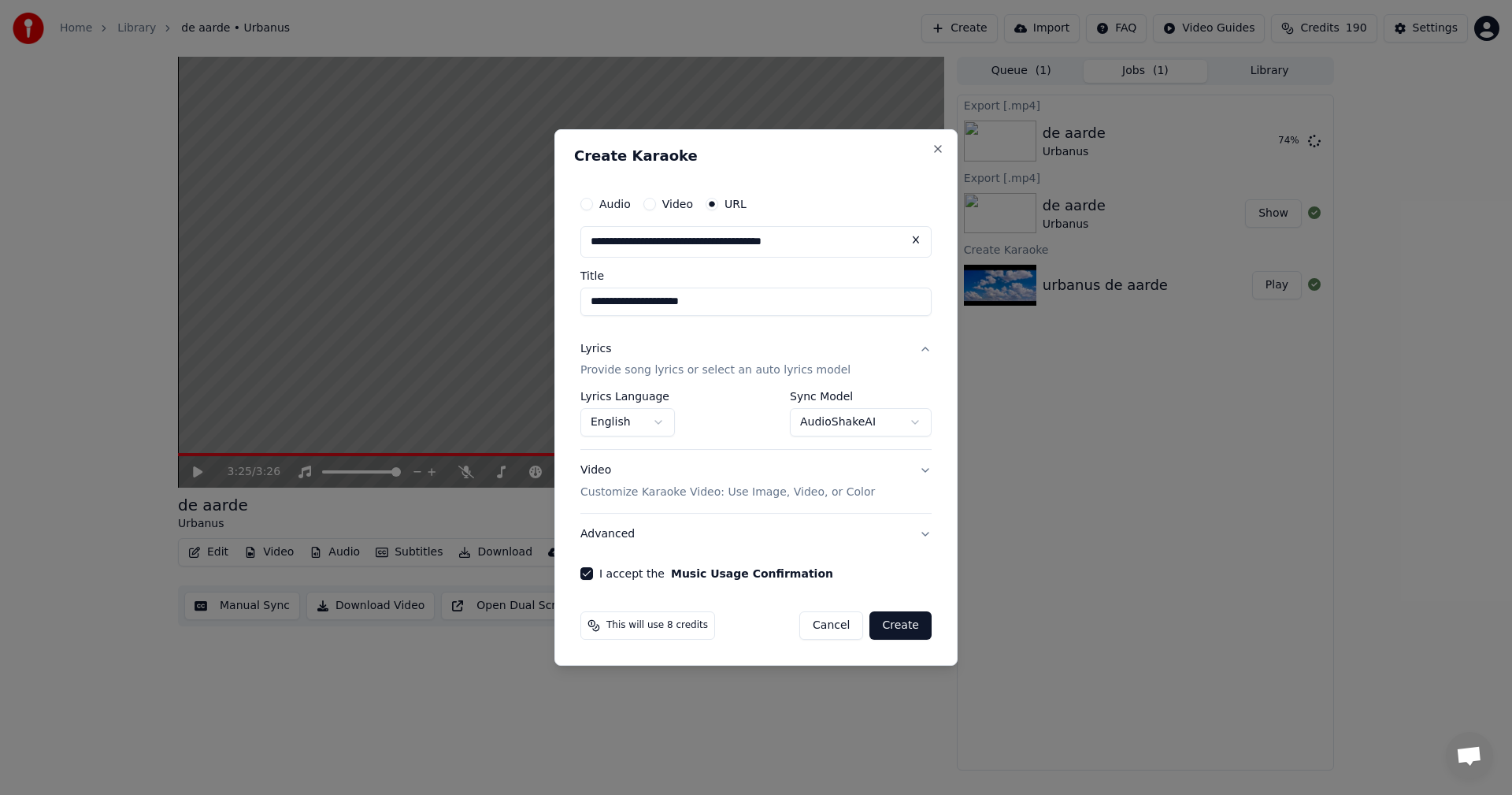
click at [912, 629] on button "Create" at bounding box center [901, 626] width 63 height 29
select select "**********"
select select
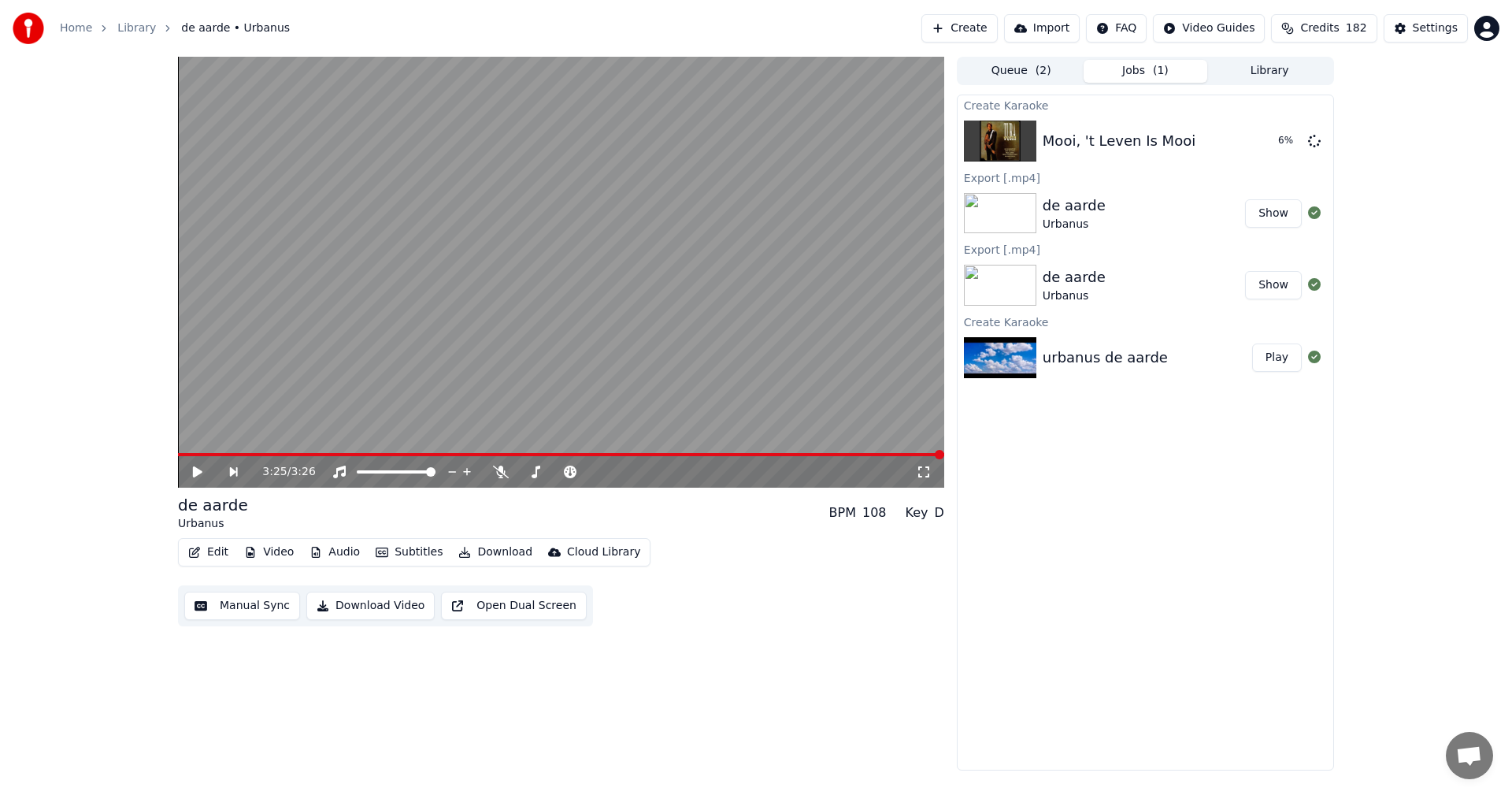
click at [1263, 207] on button "Show" at bounding box center [1274, 214] width 57 height 29
click at [1274, 138] on button "Play" at bounding box center [1277, 141] width 50 height 29
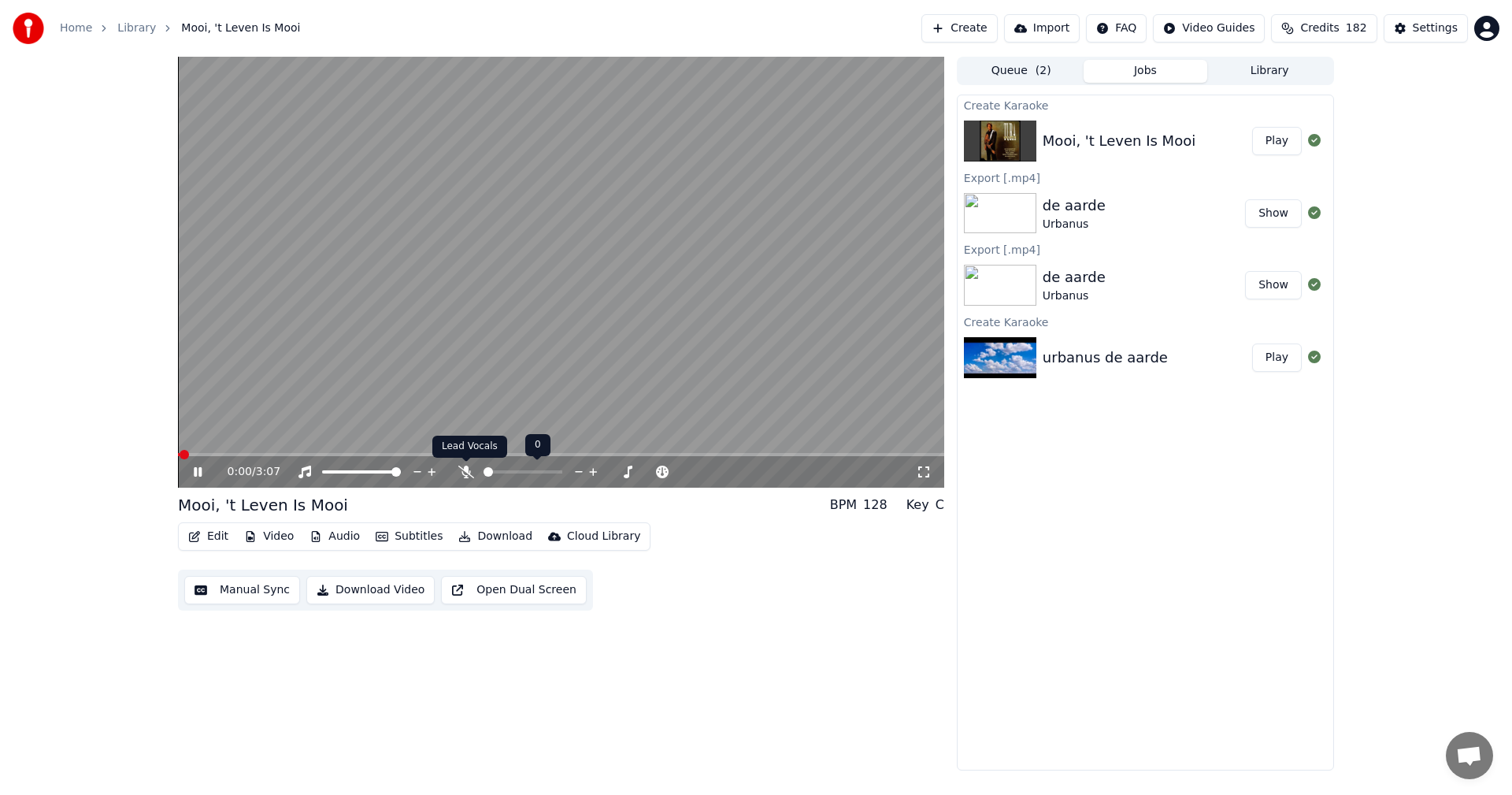
click at [464, 469] on icon at bounding box center [466, 471] width 16 height 13
click at [199, 464] on div "0:15 / 3:07" at bounding box center [561, 472] width 753 height 16
click at [199, 470] on icon at bounding box center [209, 471] width 37 height 13
click at [210, 540] on button "Edit" at bounding box center [208, 536] width 52 height 22
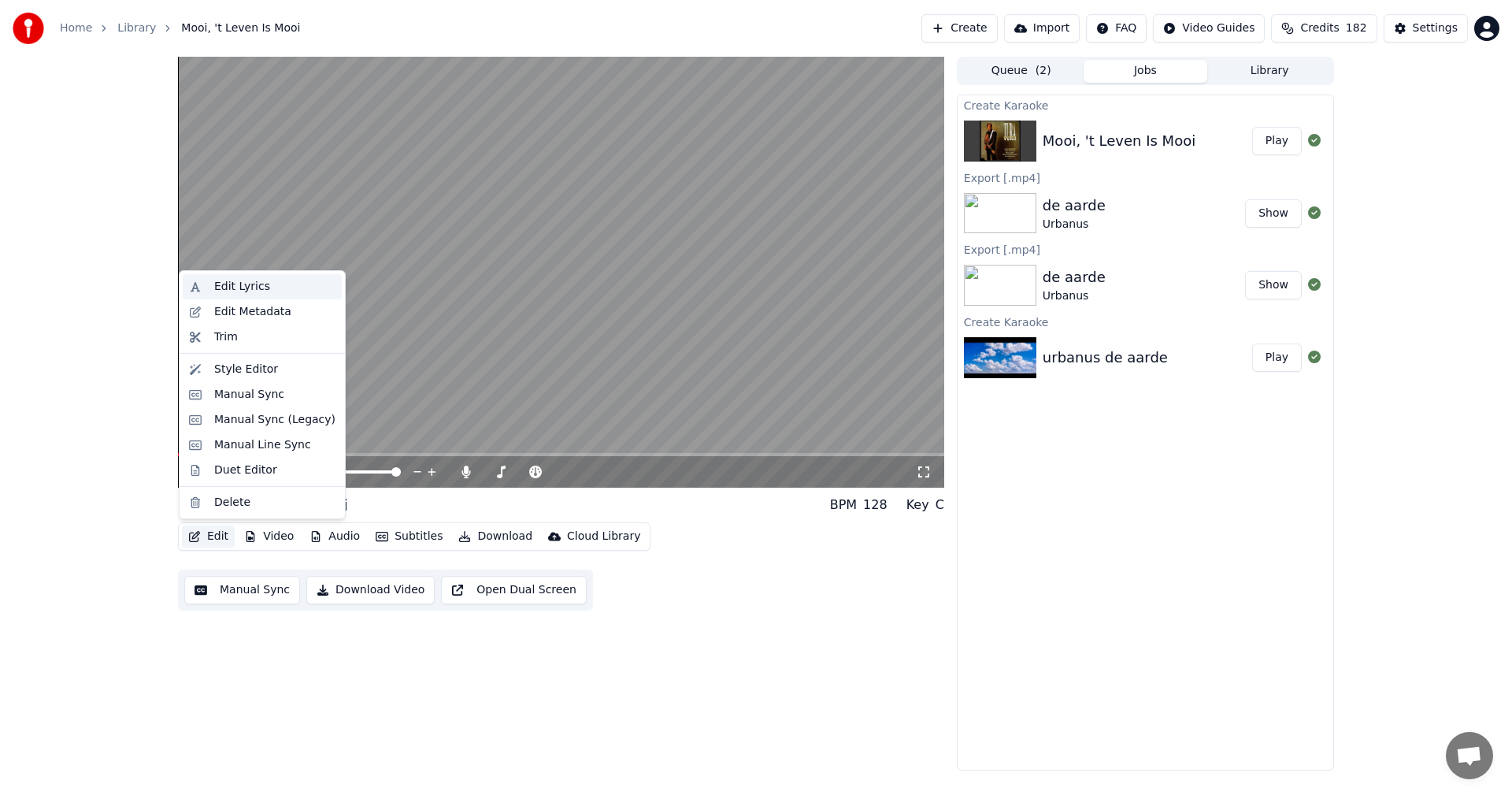
click at [241, 281] on div "Edit Lyrics" at bounding box center [242, 287] width 56 height 16
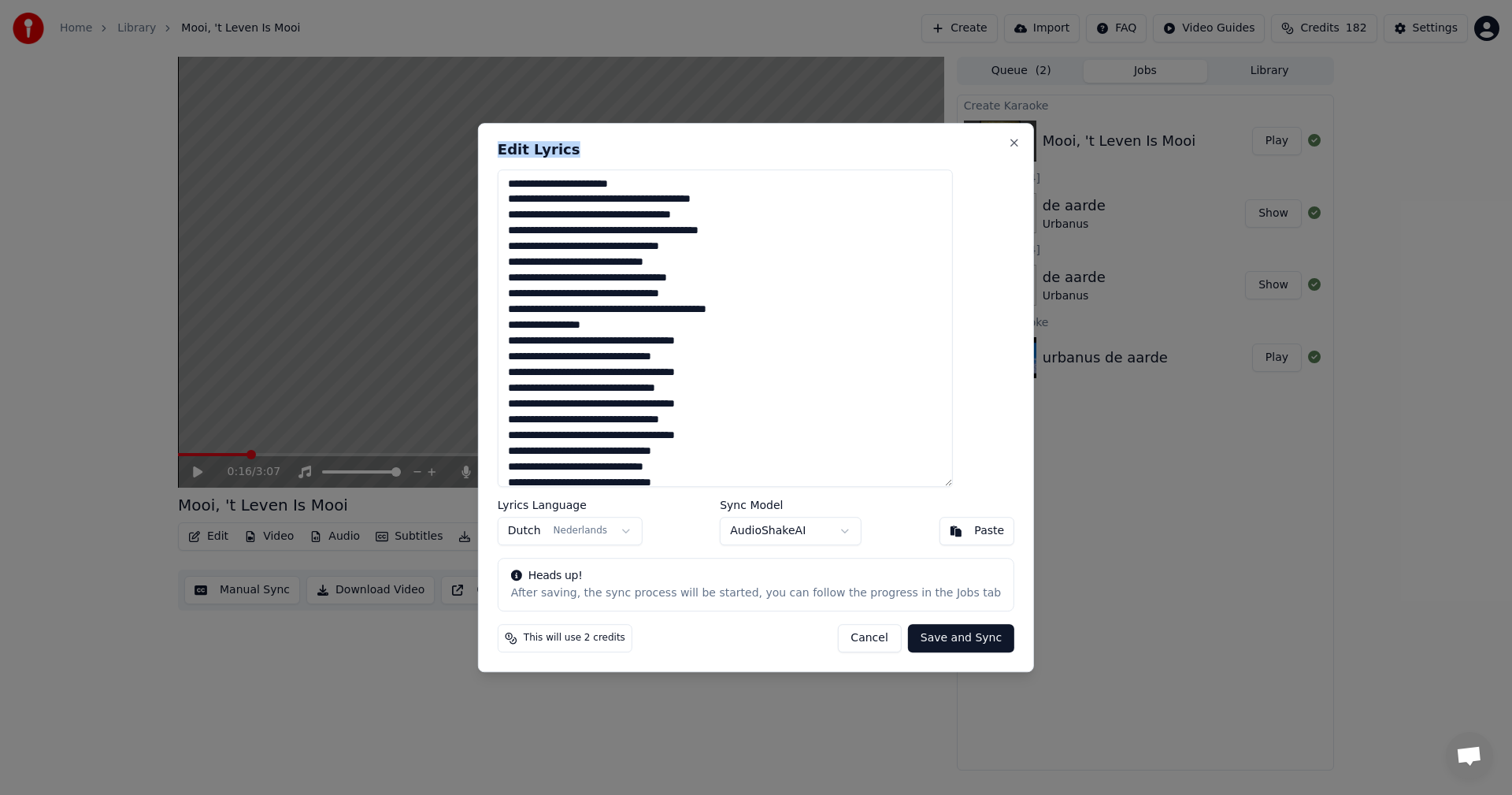
drag, startPoint x: 744, startPoint y: 145, endPoint x: 866, endPoint y: 200, distance: 133.8
click at [866, 200] on div "Edit Lyrics Lyrics Language Dutch Nederlands Sync Model AudioShakeAI Paste Head…" at bounding box center [756, 398] width 556 height 550
drag, startPoint x: 557, startPoint y: 199, endPoint x: 644, endPoint y: 200, distance: 87.0
click at [644, 200] on textarea at bounding box center [726, 328] width 455 height 318
type textarea "**********"
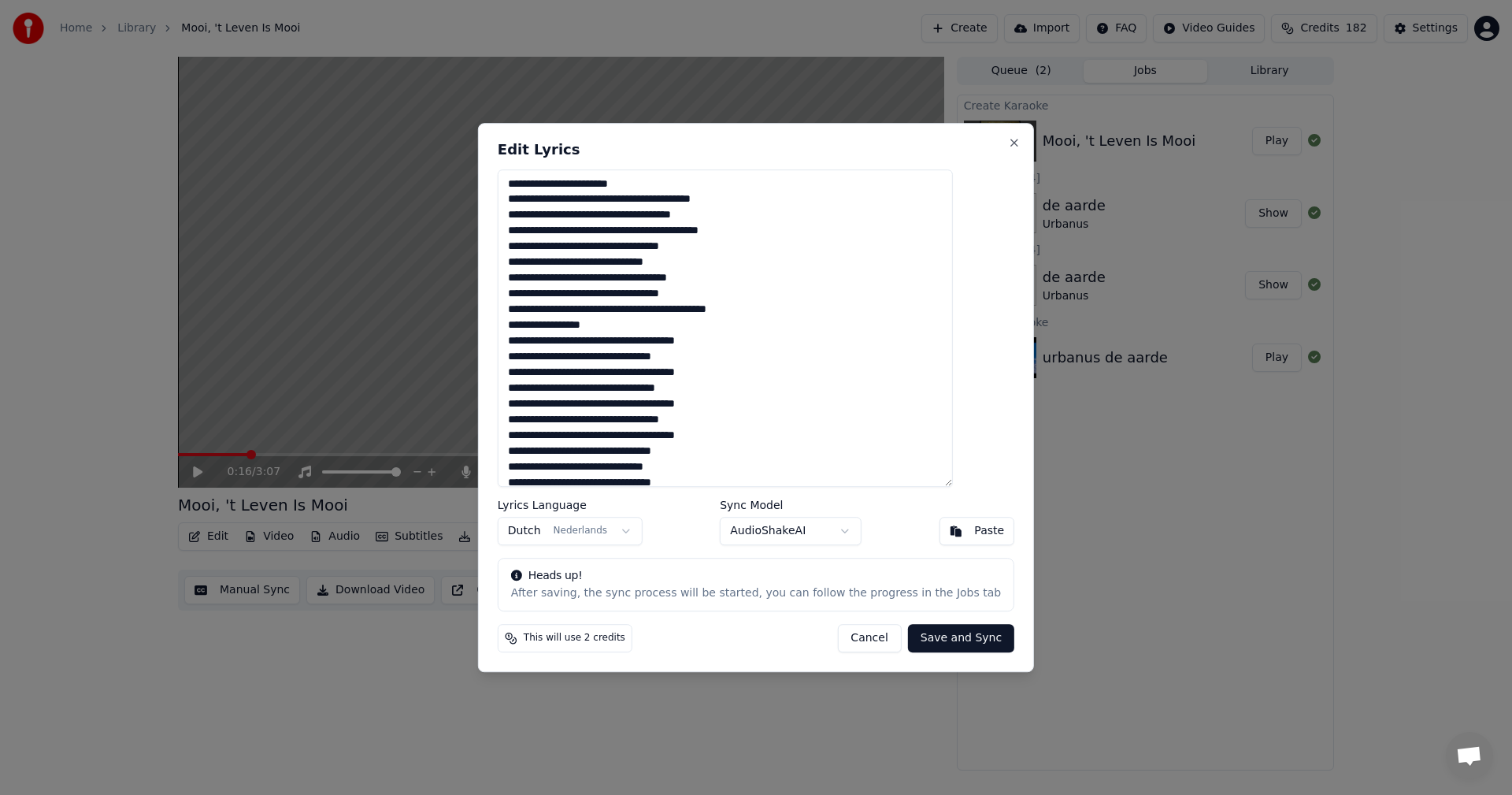
click at [950, 635] on button "Save and Sync" at bounding box center [961, 639] width 107 height 29
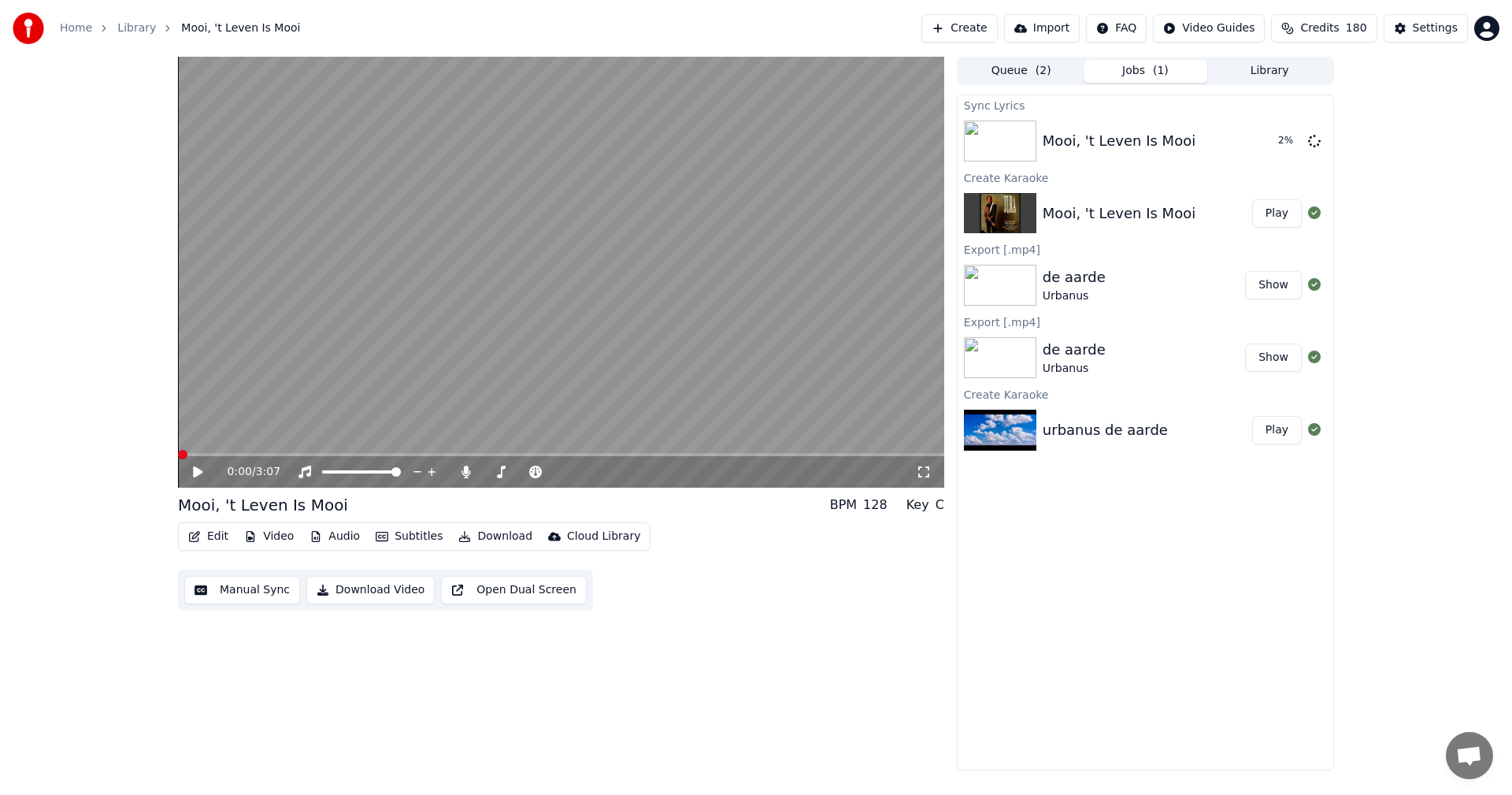
click at [178, 459] on span at bounding box center [183, 454] width 9 height 9
click at [199, 474] on icon at bounding box center [197, 471] width 9 height 11
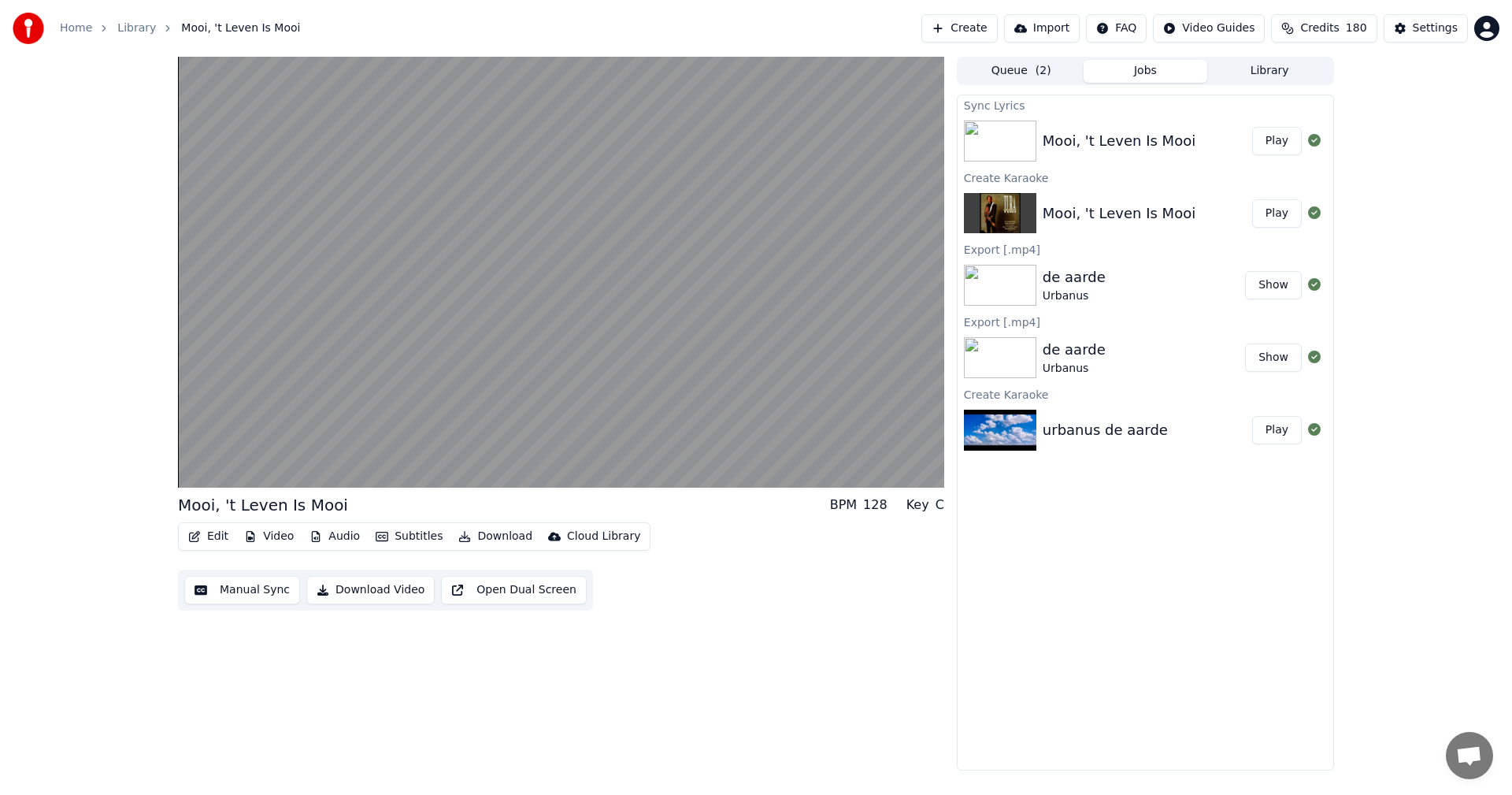
click at [408, 661] on div "Mooi, 't Leven Is Mooi BPM 128 Key C Edit Video Audio Subtitles Download Cloud …" at bounding box center [562, 414] width 766 height 714
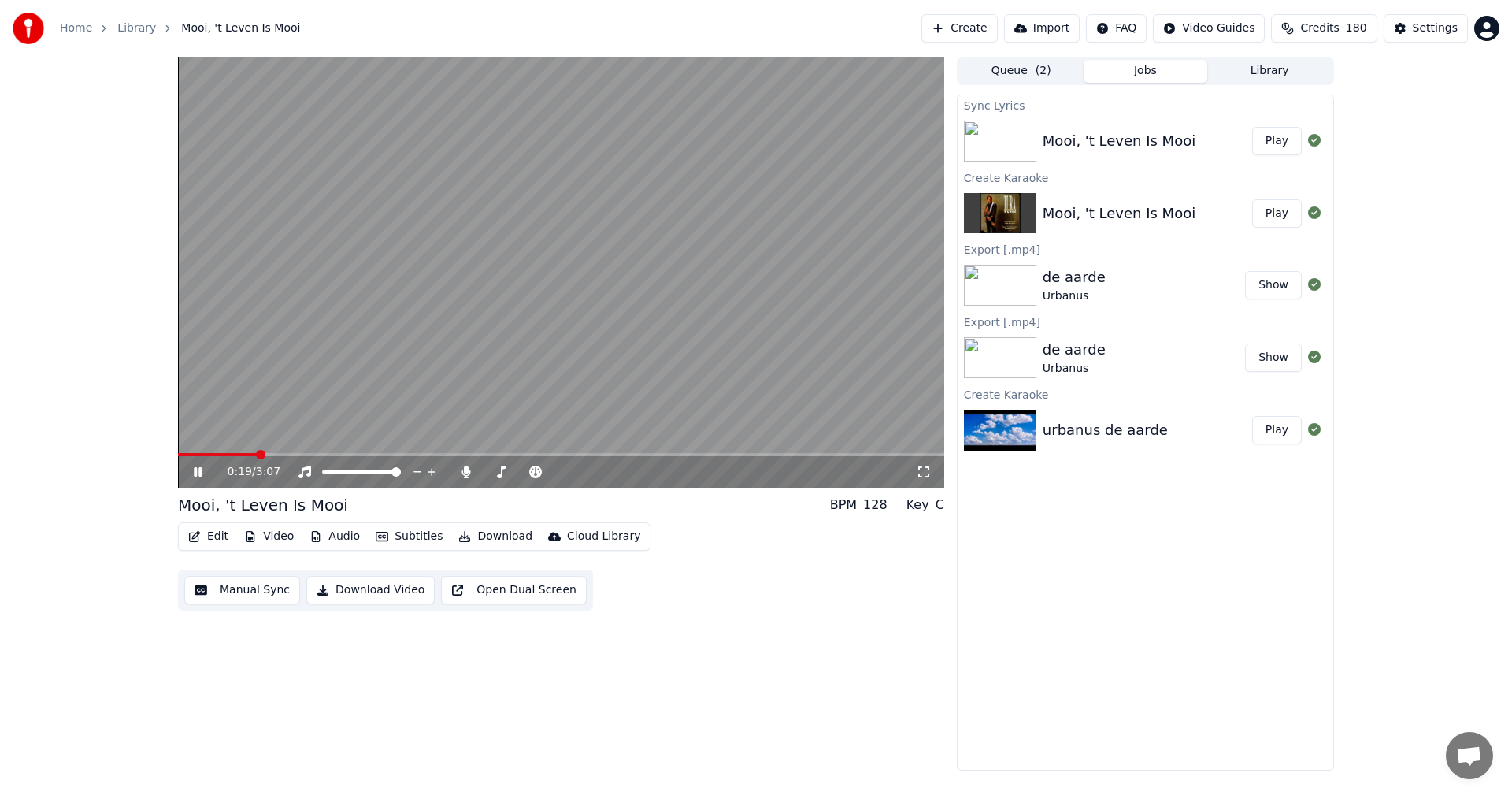
click at [730, 622] on div "0:19 / 3:07 Mooi, 't Leven Is Mooi BPM 128 Key C Edit Video Audio Subtitles Dow…" at bounding box center [562, 414] width 766 height 714
click at [198, 466] on icon at bounding box center [209, 471] width 37 height 13
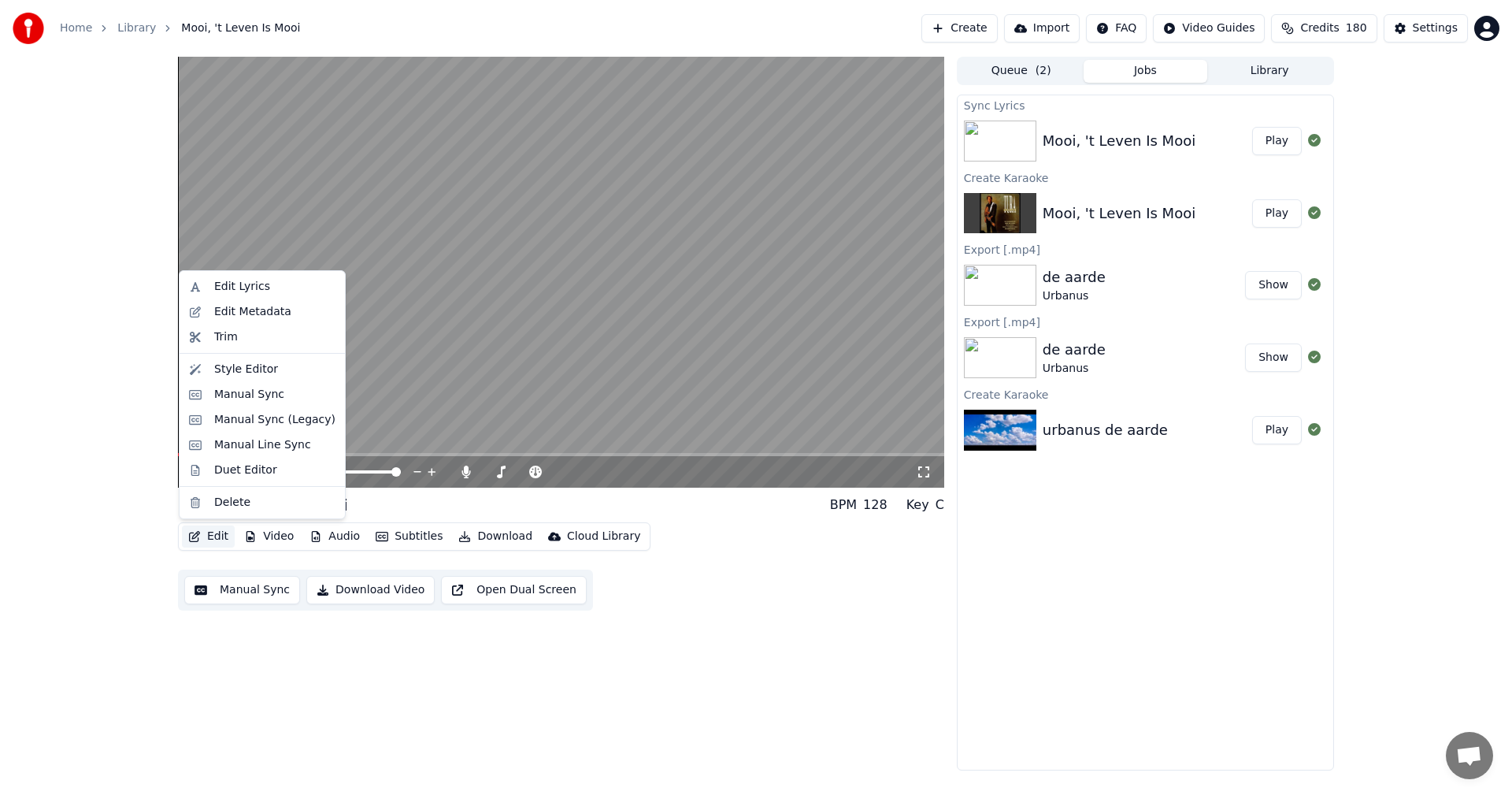
click at [228, 535] on button "Edit" at bounding box center [208, 536] width 52 height 22
click at [245, 397] on div "Manual Sync" at bounding box center [249, 394] width 70 height 16
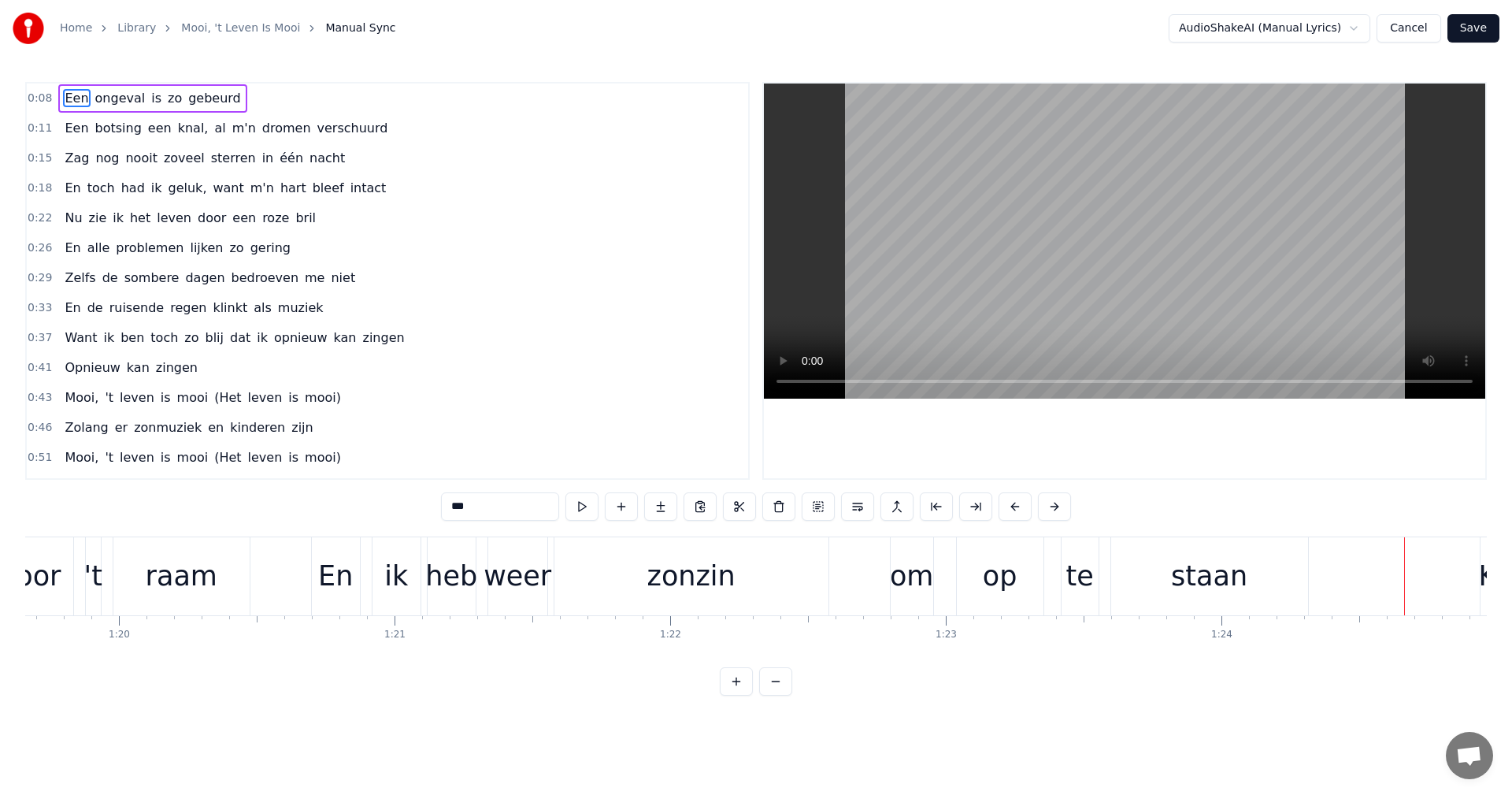
scroll to position [0, 21933]
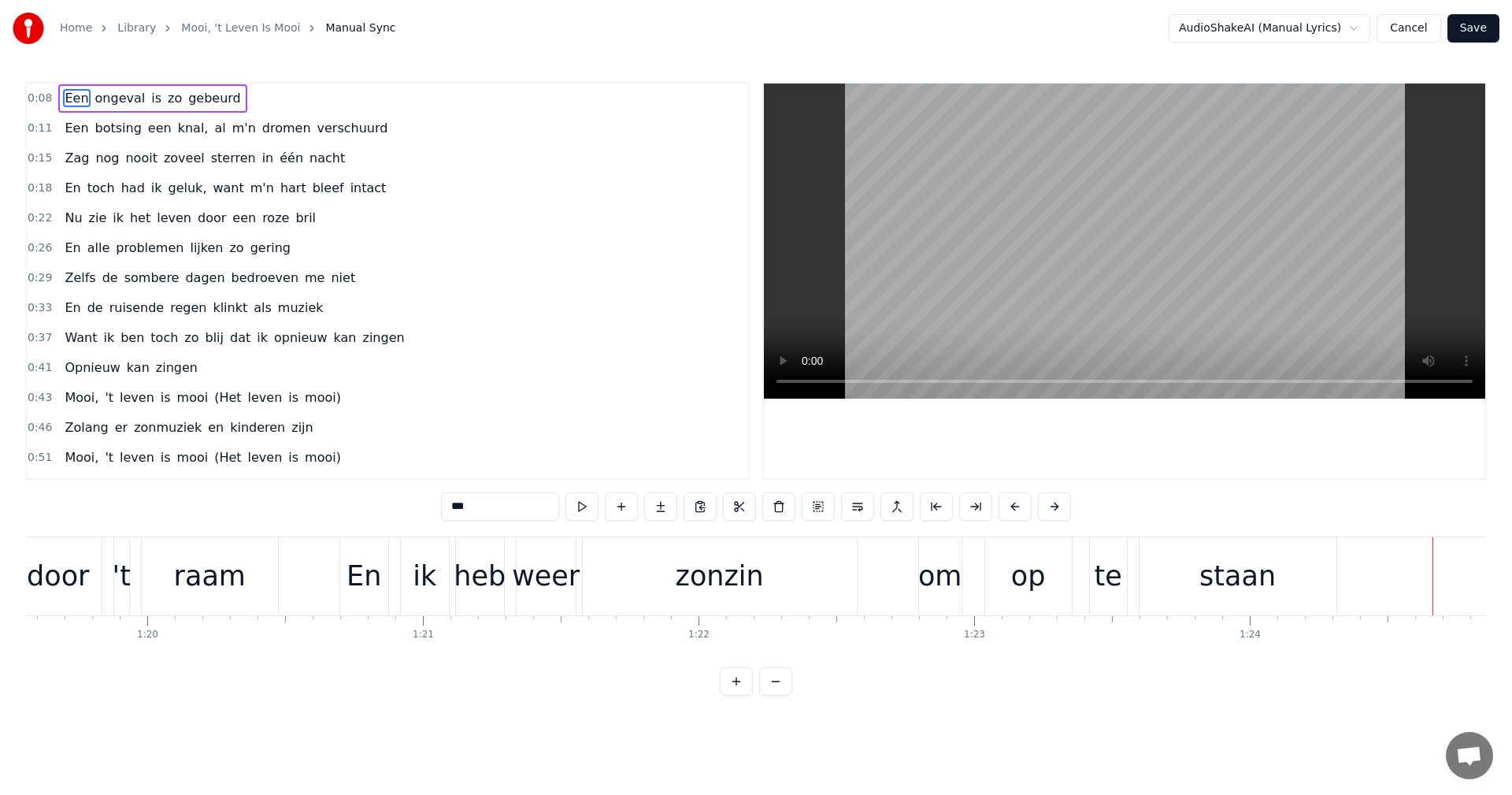
click at [705, 584] on div "zonzin" at bounding box center [720, 576] width 88 height 41
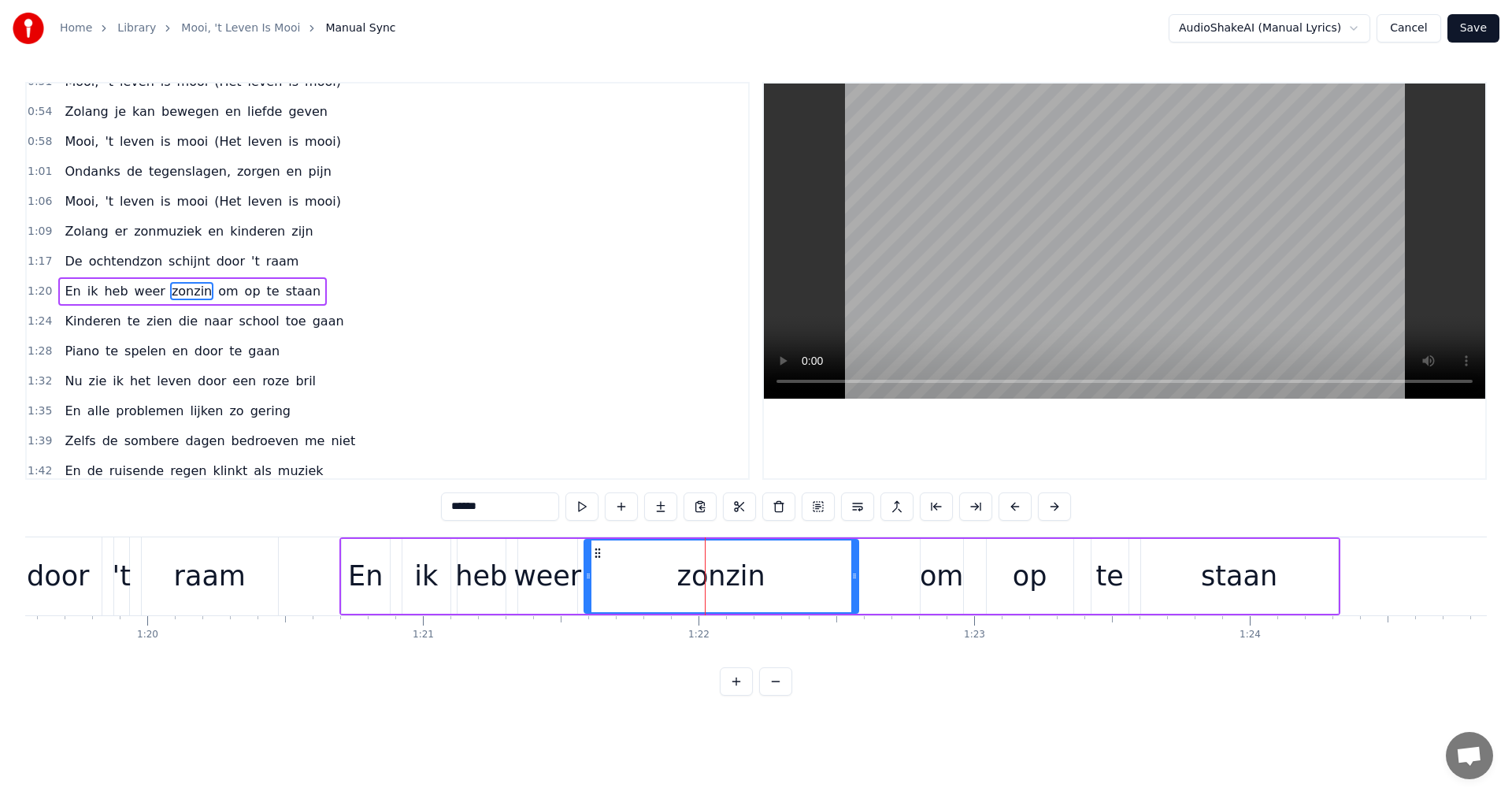
scroll to position [386, 0]
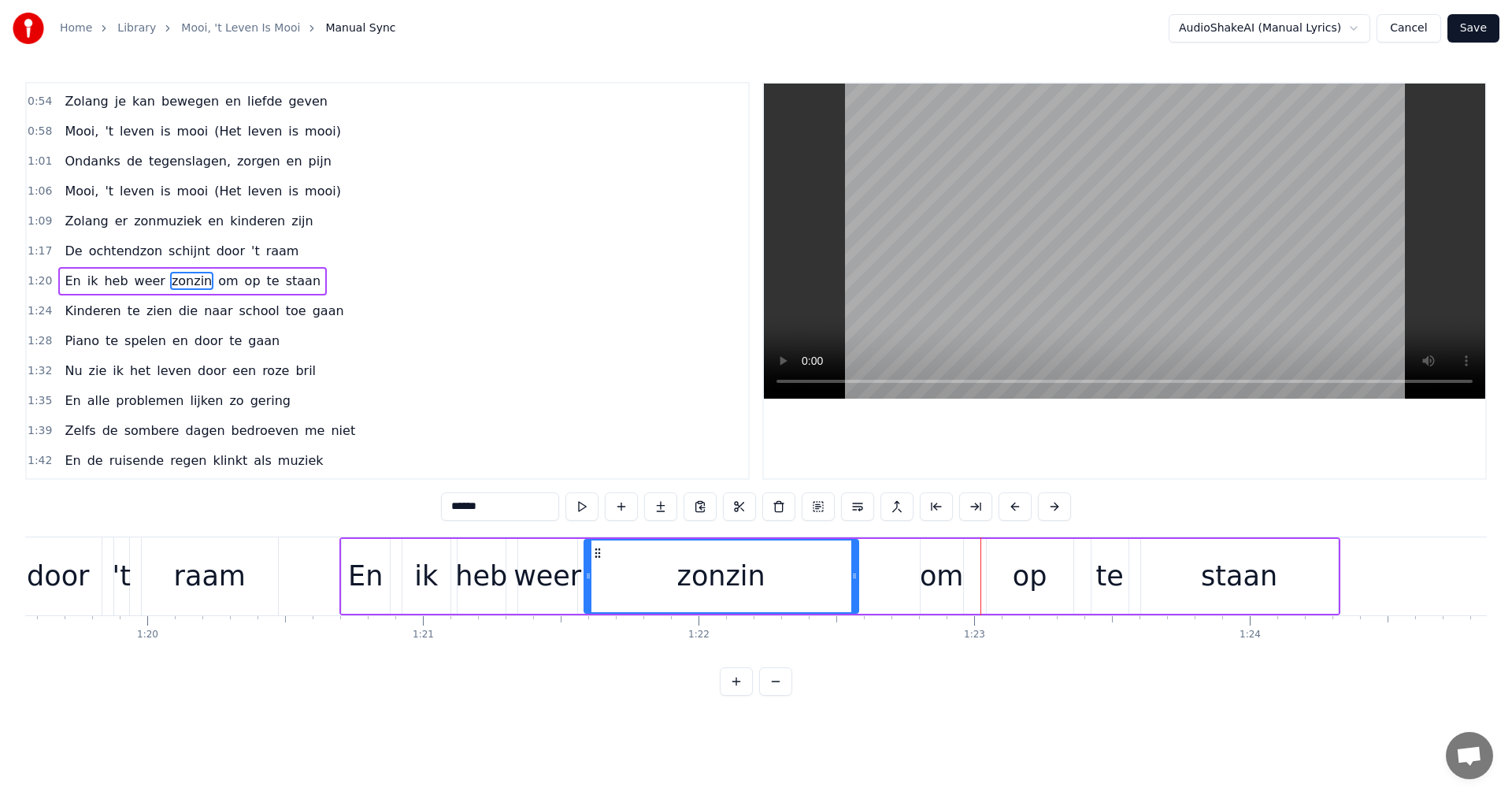
click at [465, 507] on input "******" at bounding box center [501, 507] width 118 height 29
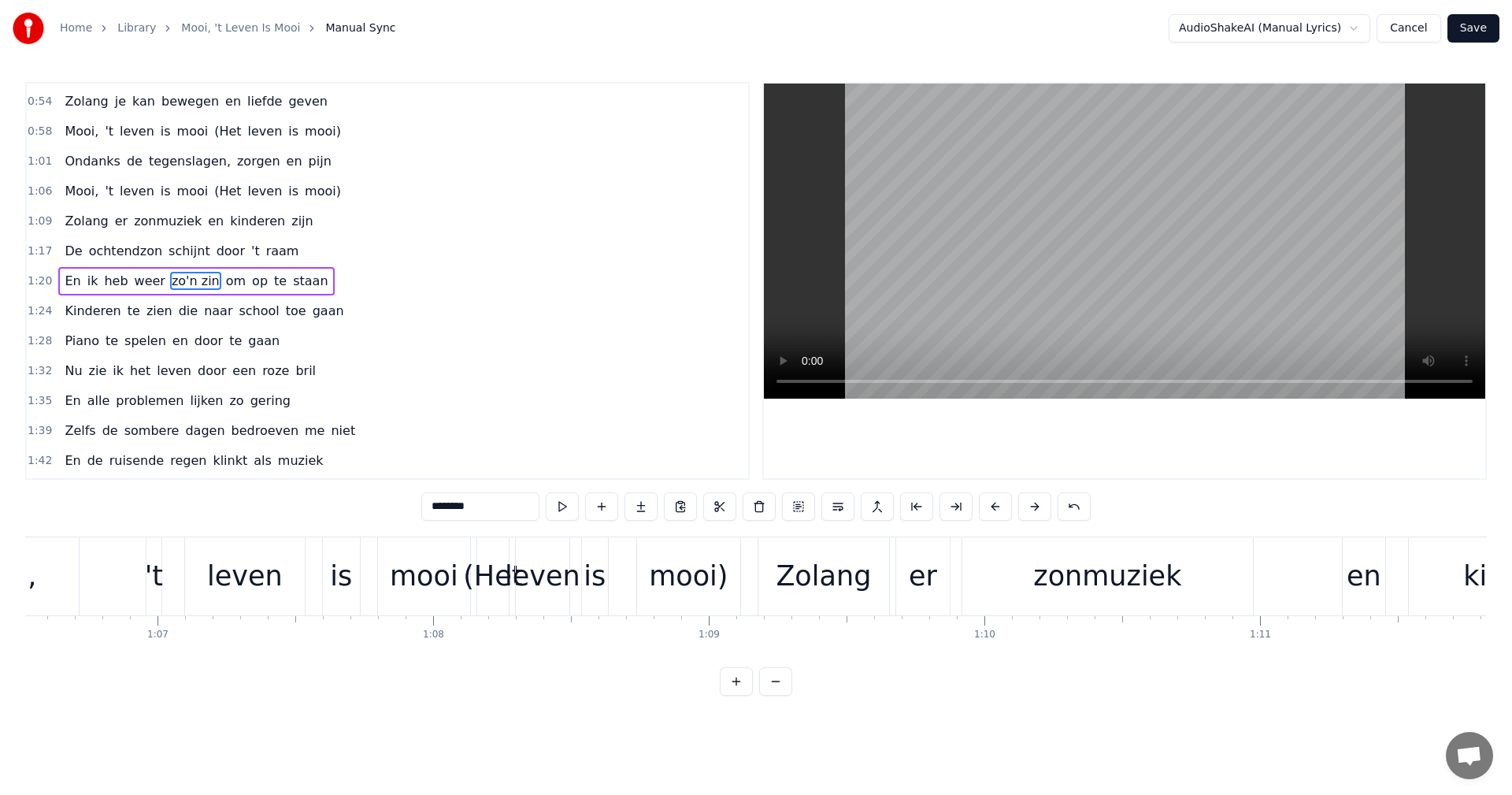
scroll to position [0, 18367]
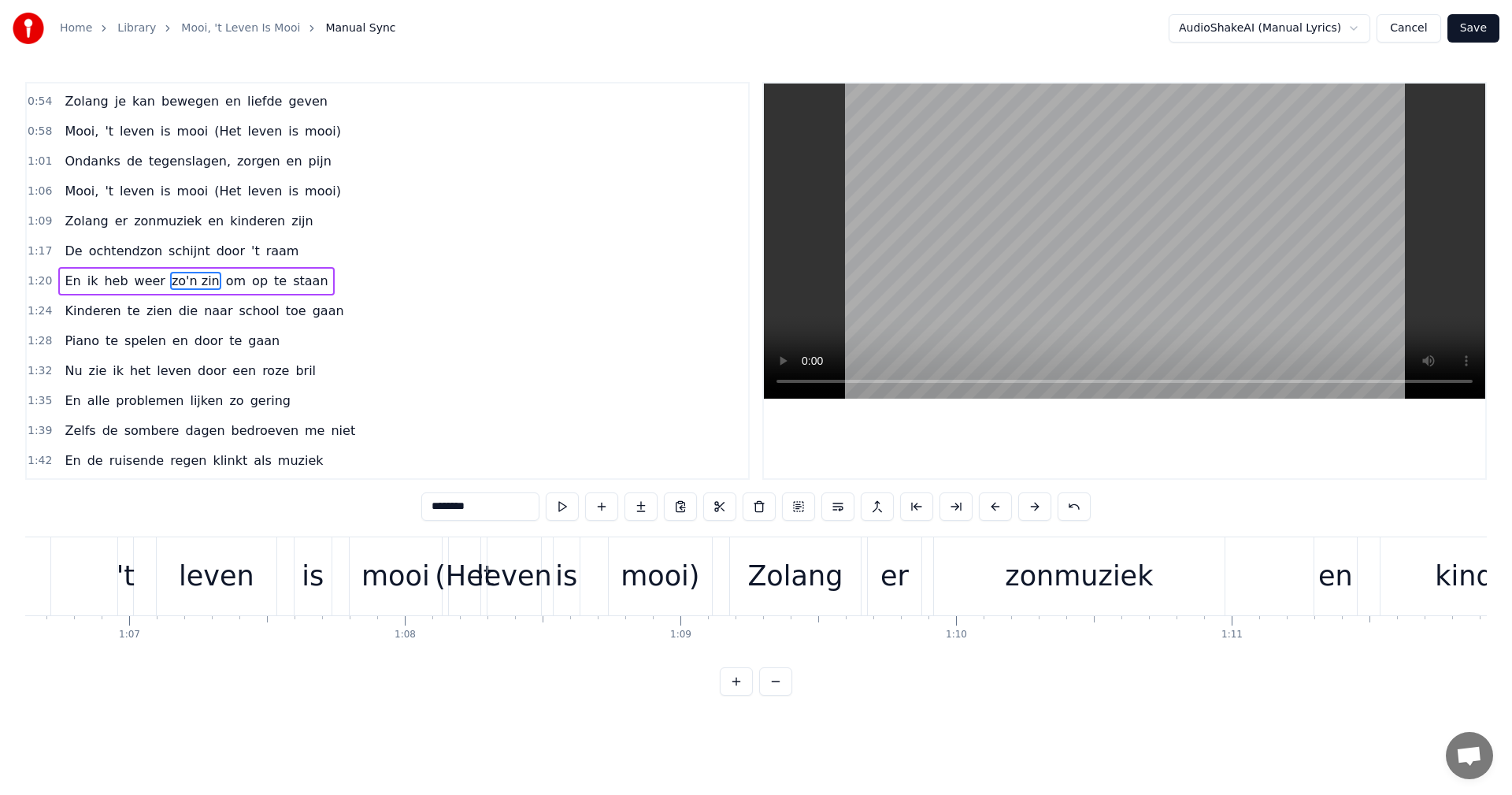
click at [619, 569] on div "mooi)" at bounding box center [660, 576] width 103 height 78
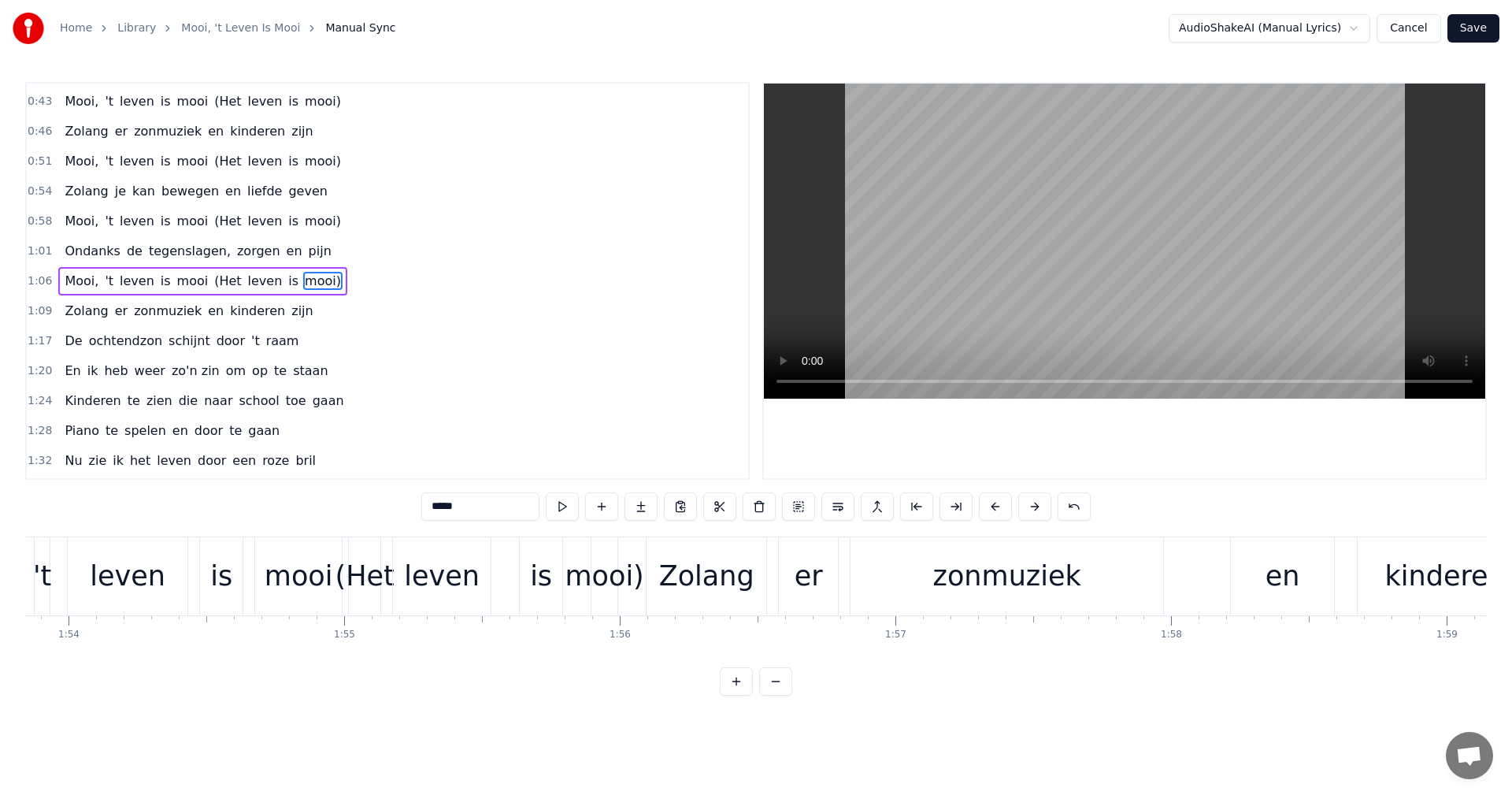
scroll to position [0, 31414]
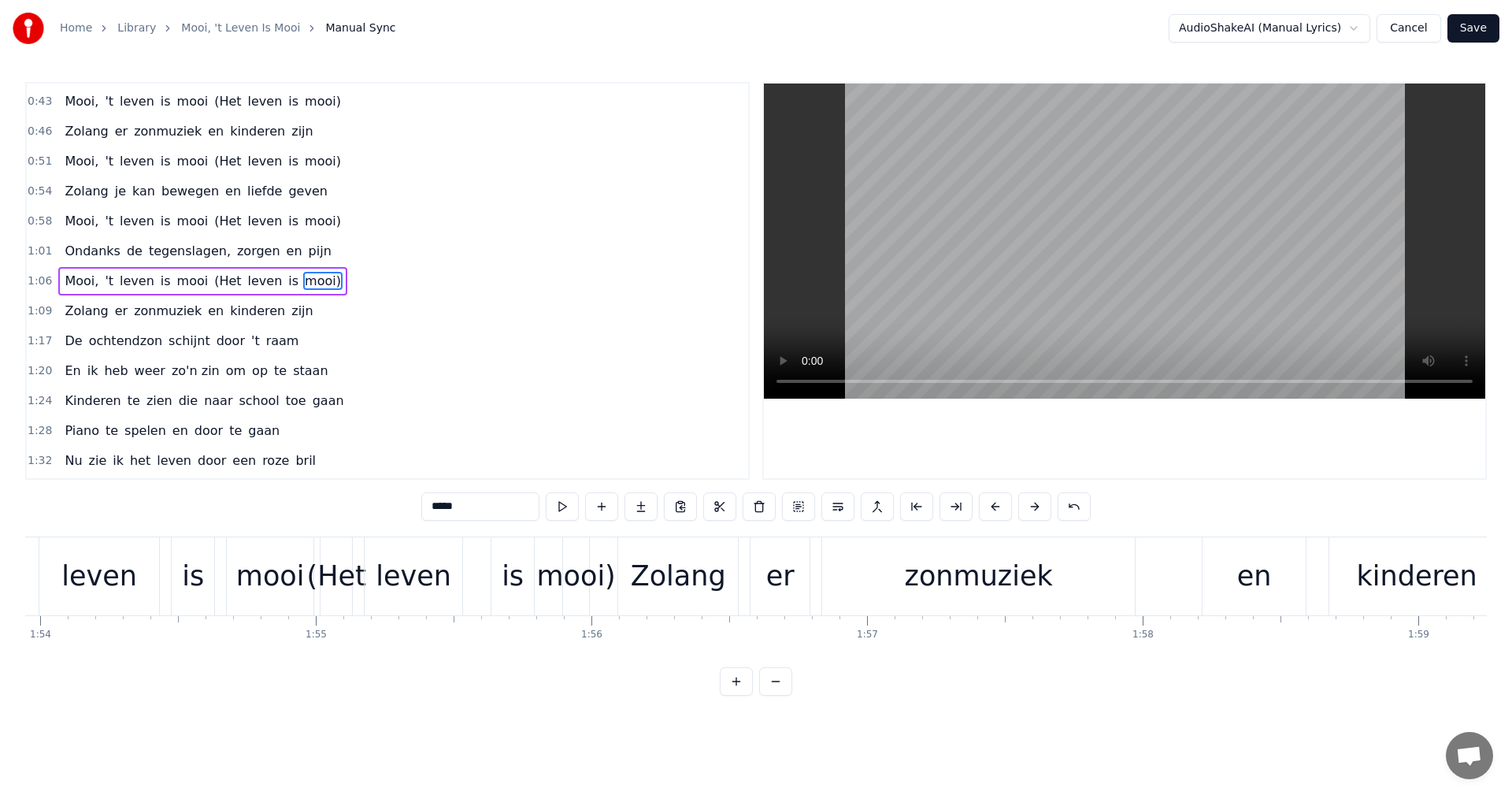
click at [952, 587] on div "zonmuziek" at bounding box center [978, 576] width 148 height 41
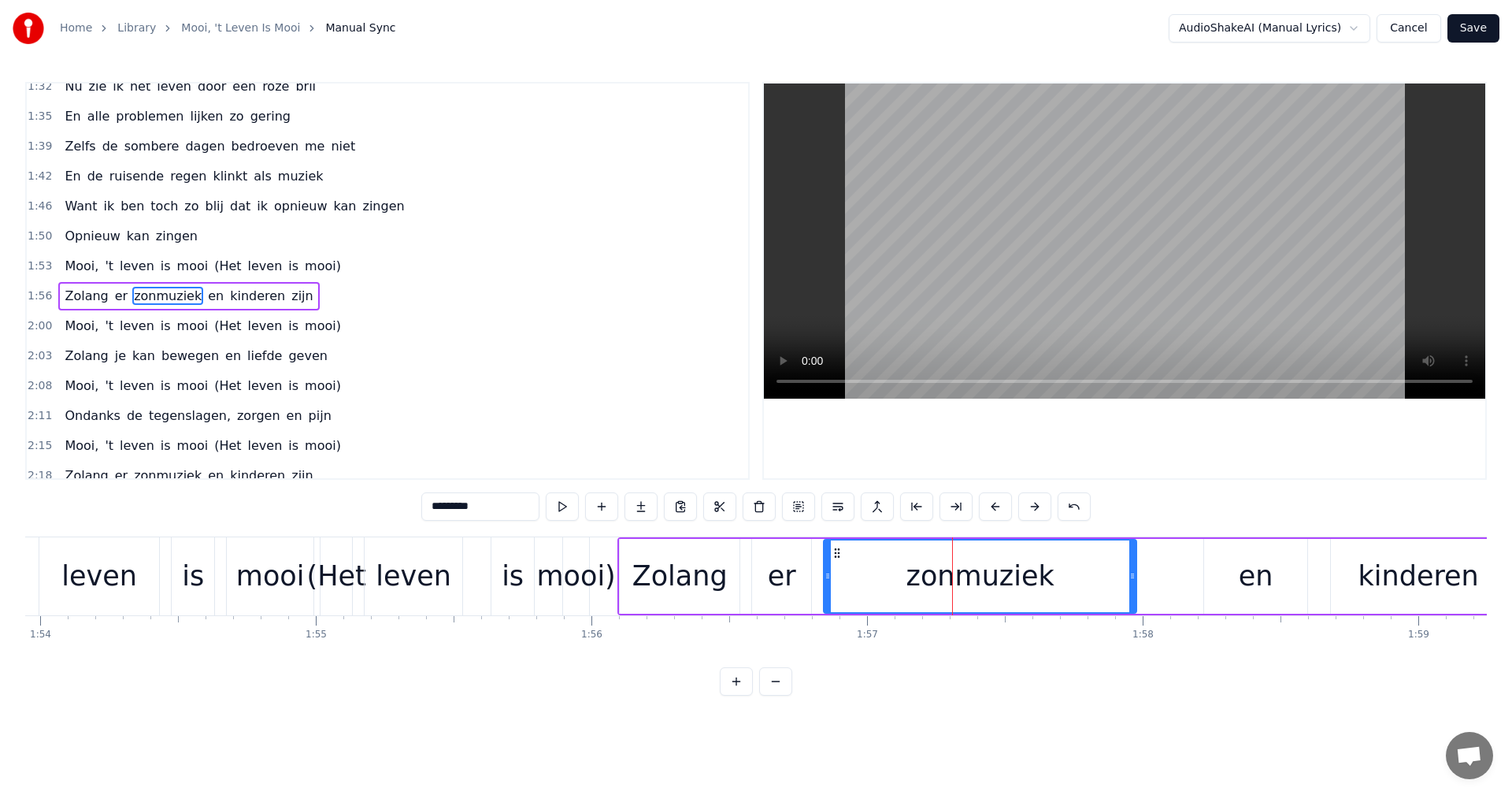
scroll to position [685, 0]
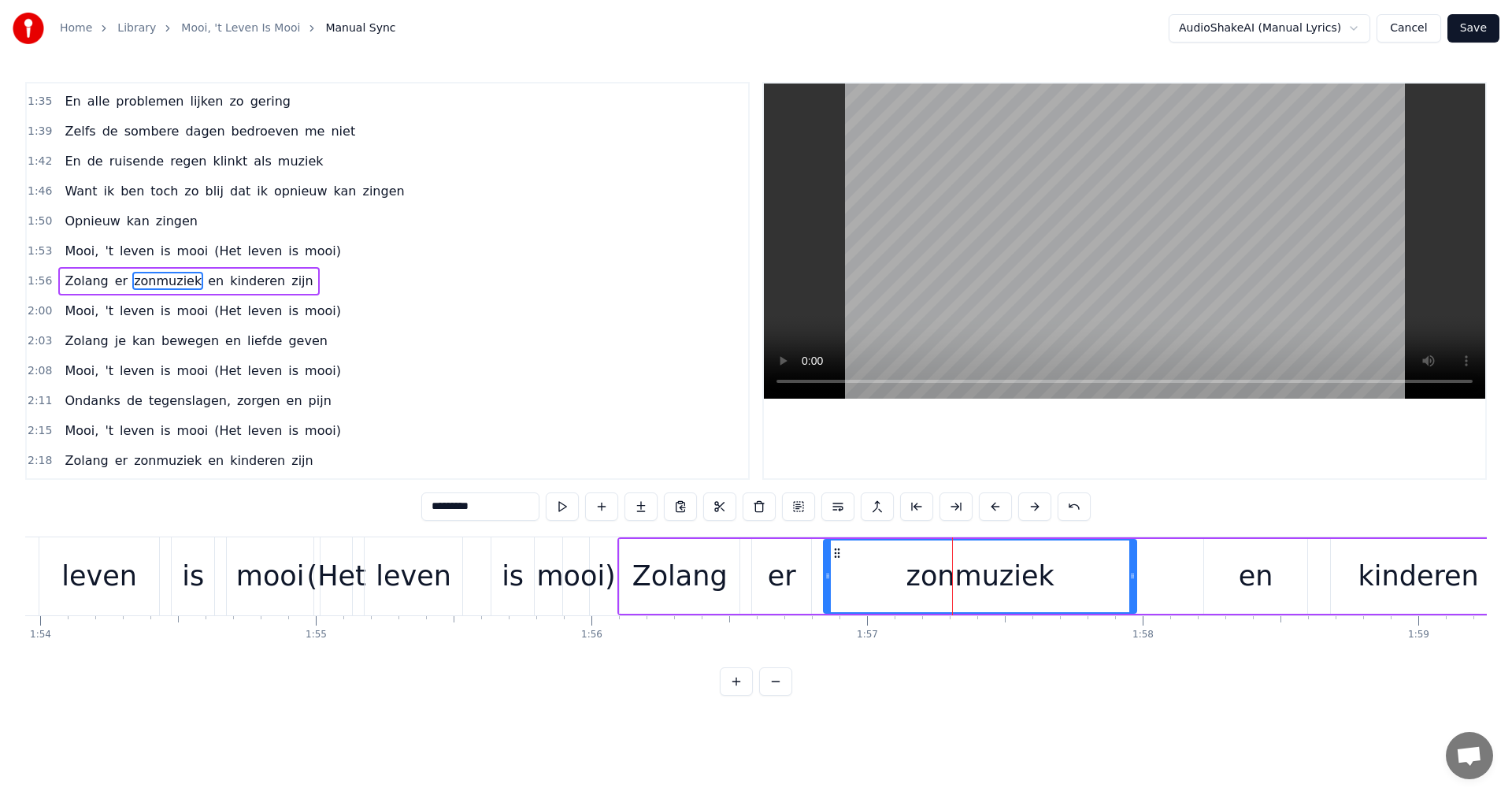
click at [451, 507] on input "*********" at bounding box center [480, 507] width 118 height 29
type input "**********"
click at [526, 418] on div "2:15 Mooi, 't leven is mooi (Het leven is mooi)" at bounding box center [387, 430] width 721 height 30
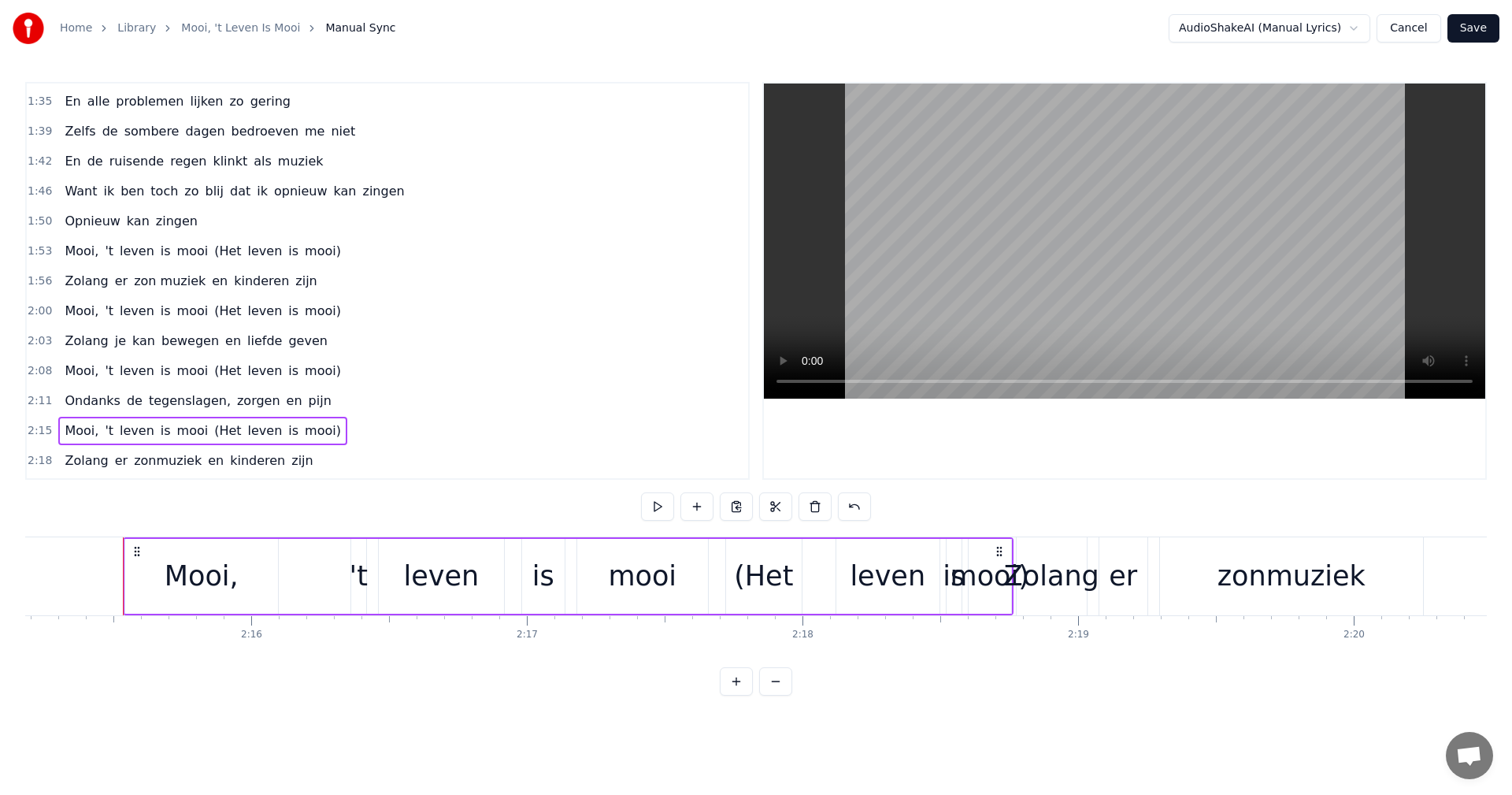
scroll to position [0, 37286]
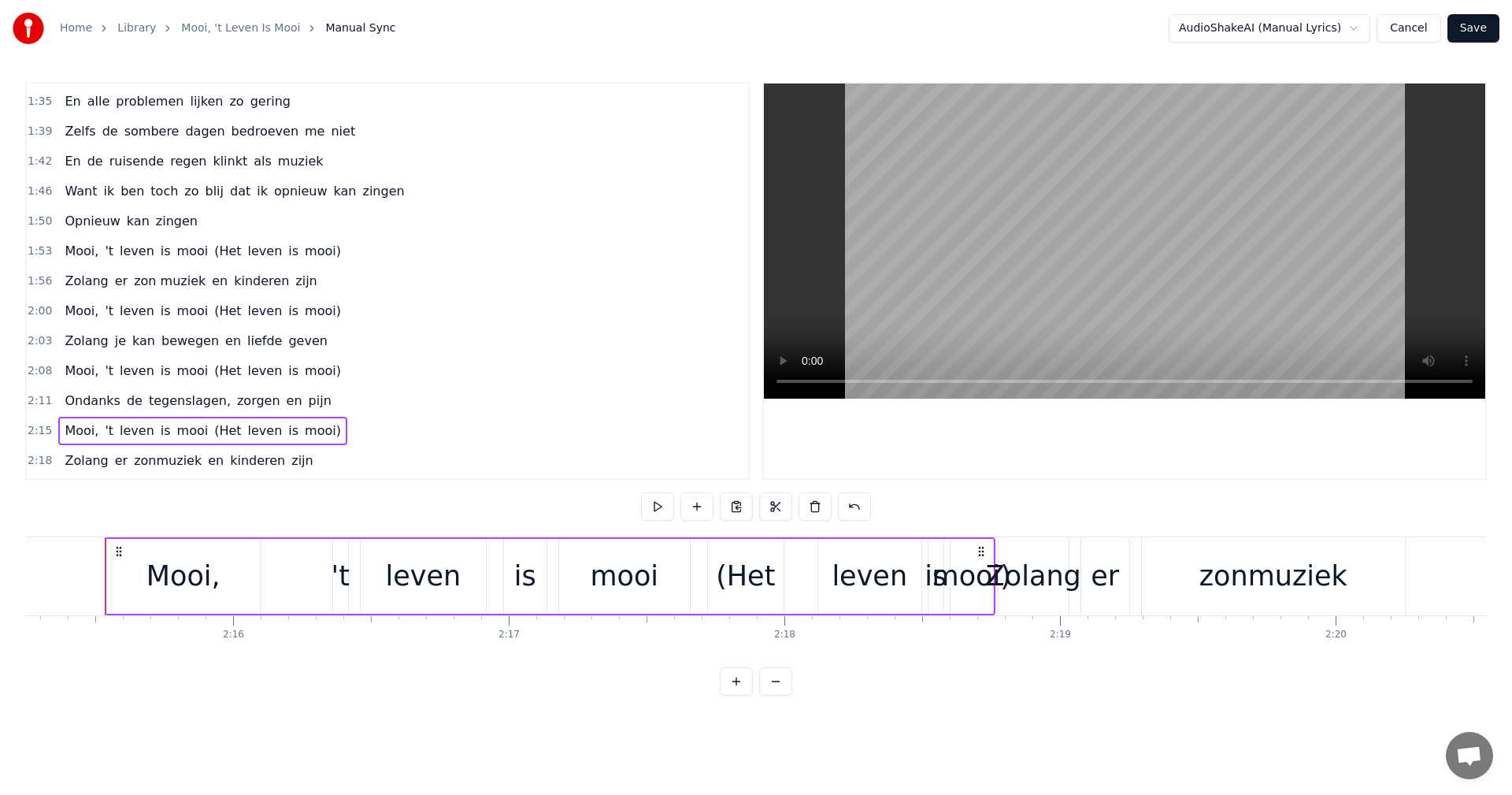
click at [147, 286] on span "zon muziek" at bounding box center [169, 280] width 74 height 18
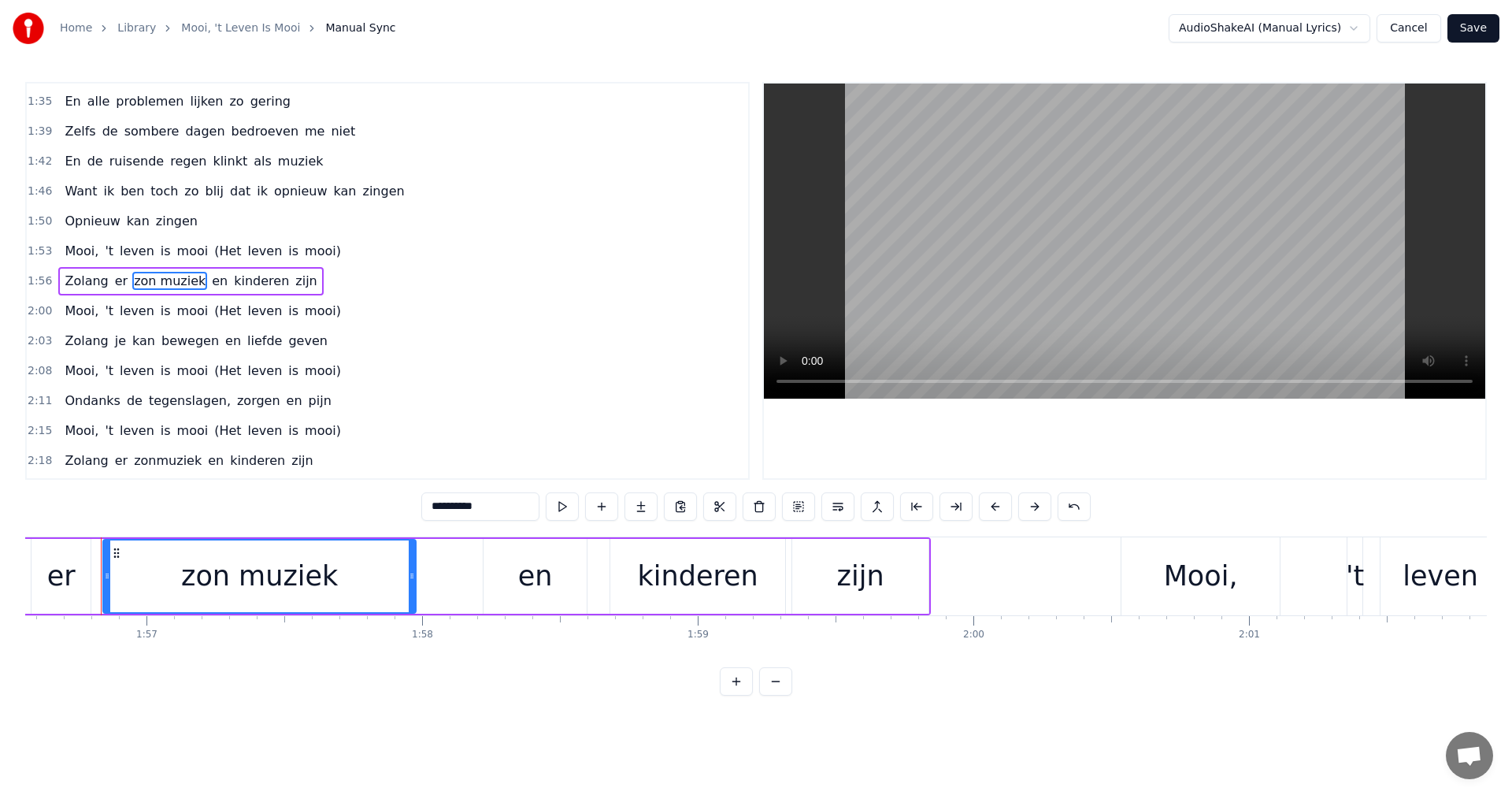
scroll to position [0, 32132]
click at [447, 507] on input "**********" at bounding box center [480, 507] width 118 height 29
type input "**********"
click at [525, 373] on div "2:08 Mooi, 't leven is mooi (Het leven is mooi)" at bounding box center [387, 370] width 721 height 30
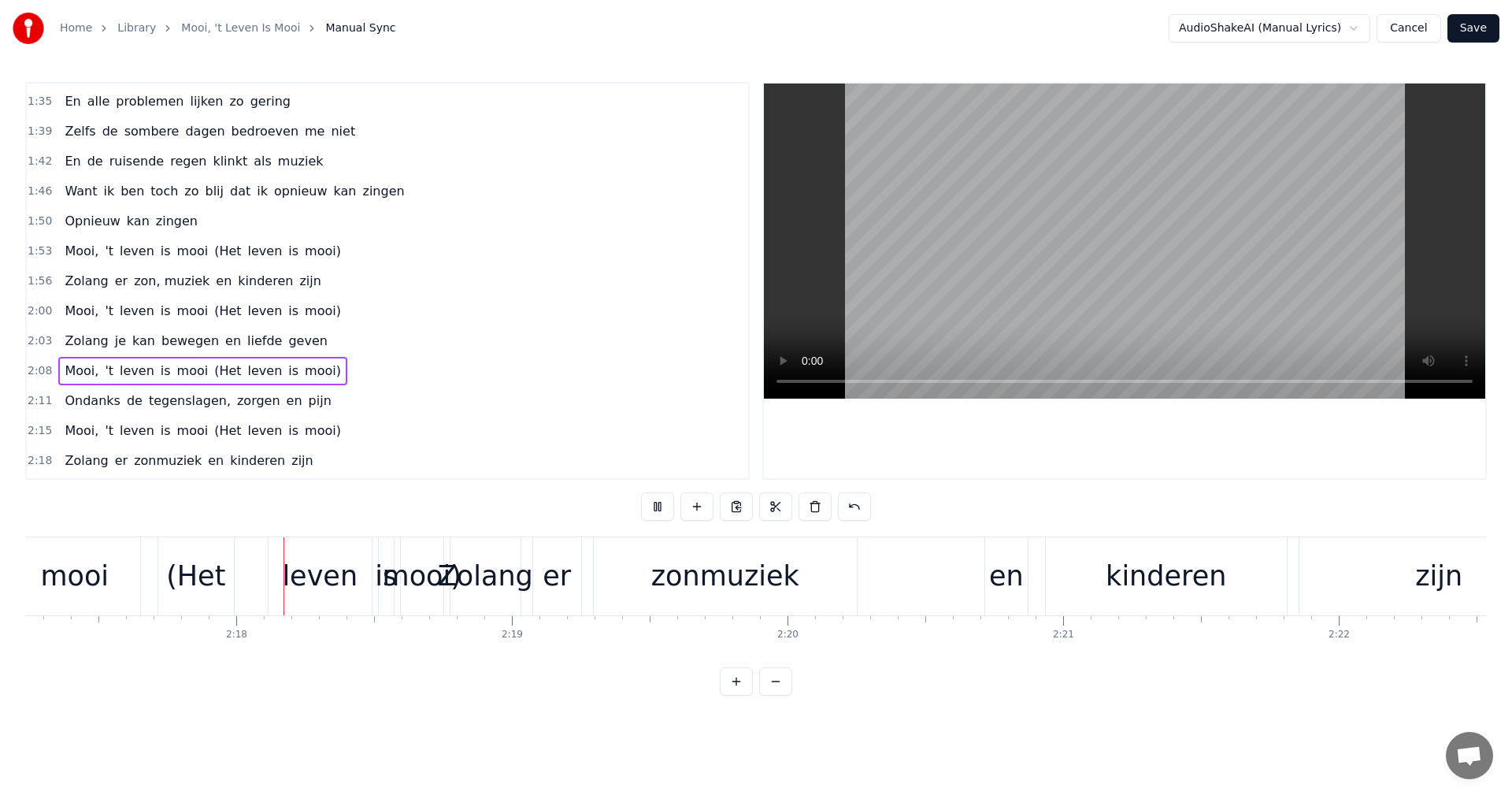
scroll to position [0, 37852]
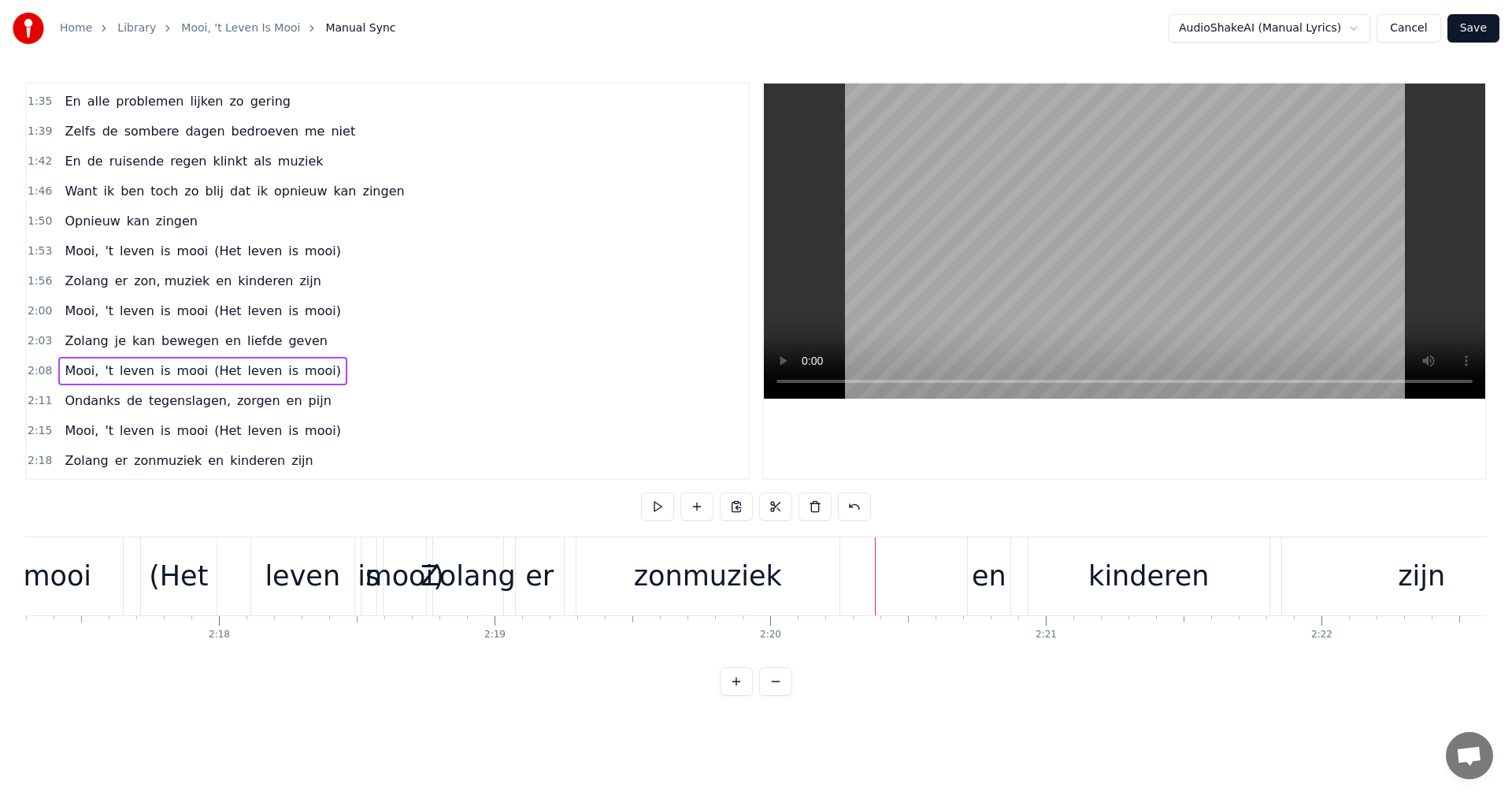
click at [693, 587] on div "zonmuziek" at bounding box center [708, 576] width 148 height 41
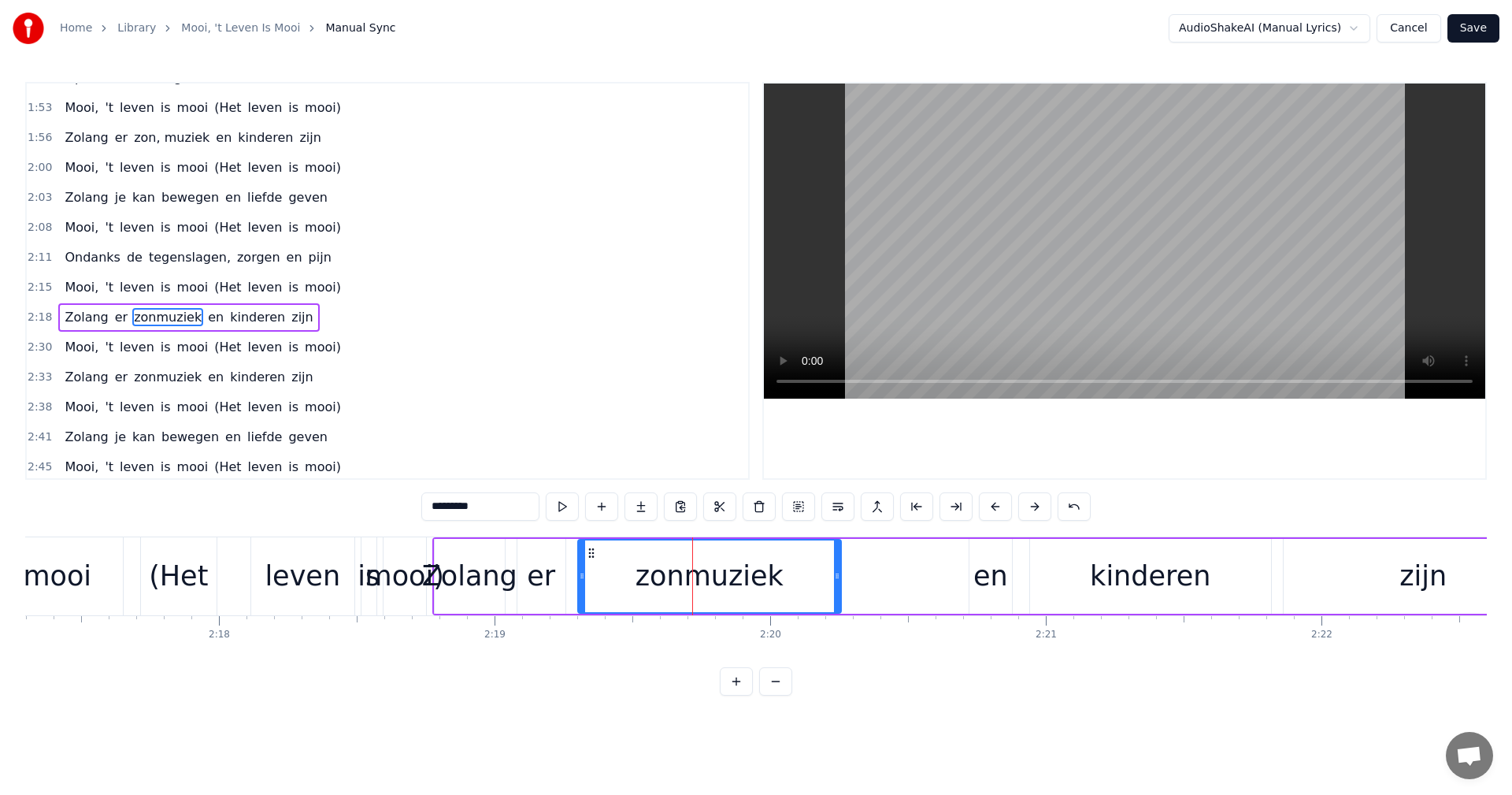
scroll to position [865, 0]
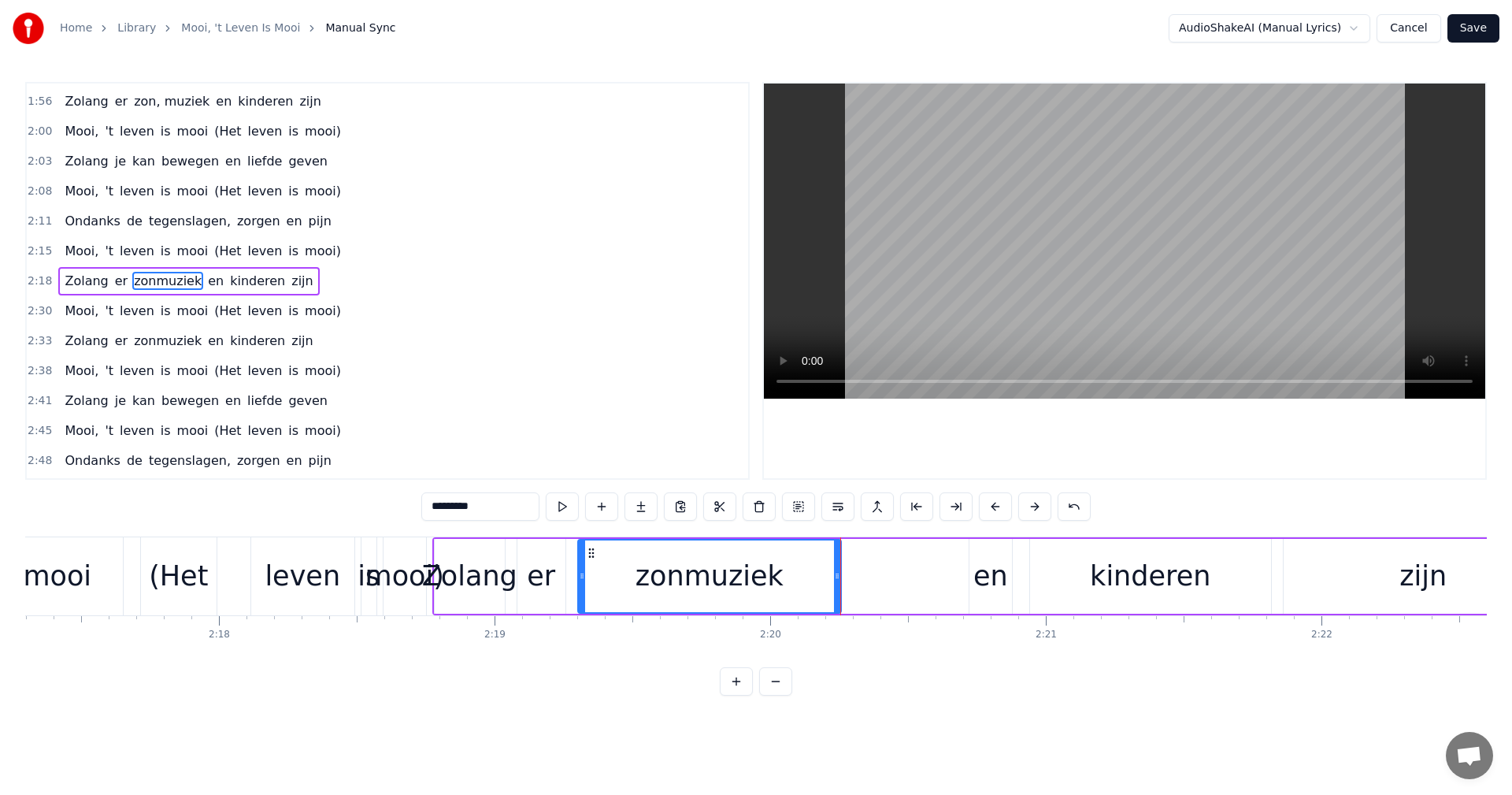
click at [448, 503] on input "*********" at bounding box center [480, 507] width 118 height 29
click at [665, 588] on div "zon muziek" at bounding box center [709, 576] width 156 height 41
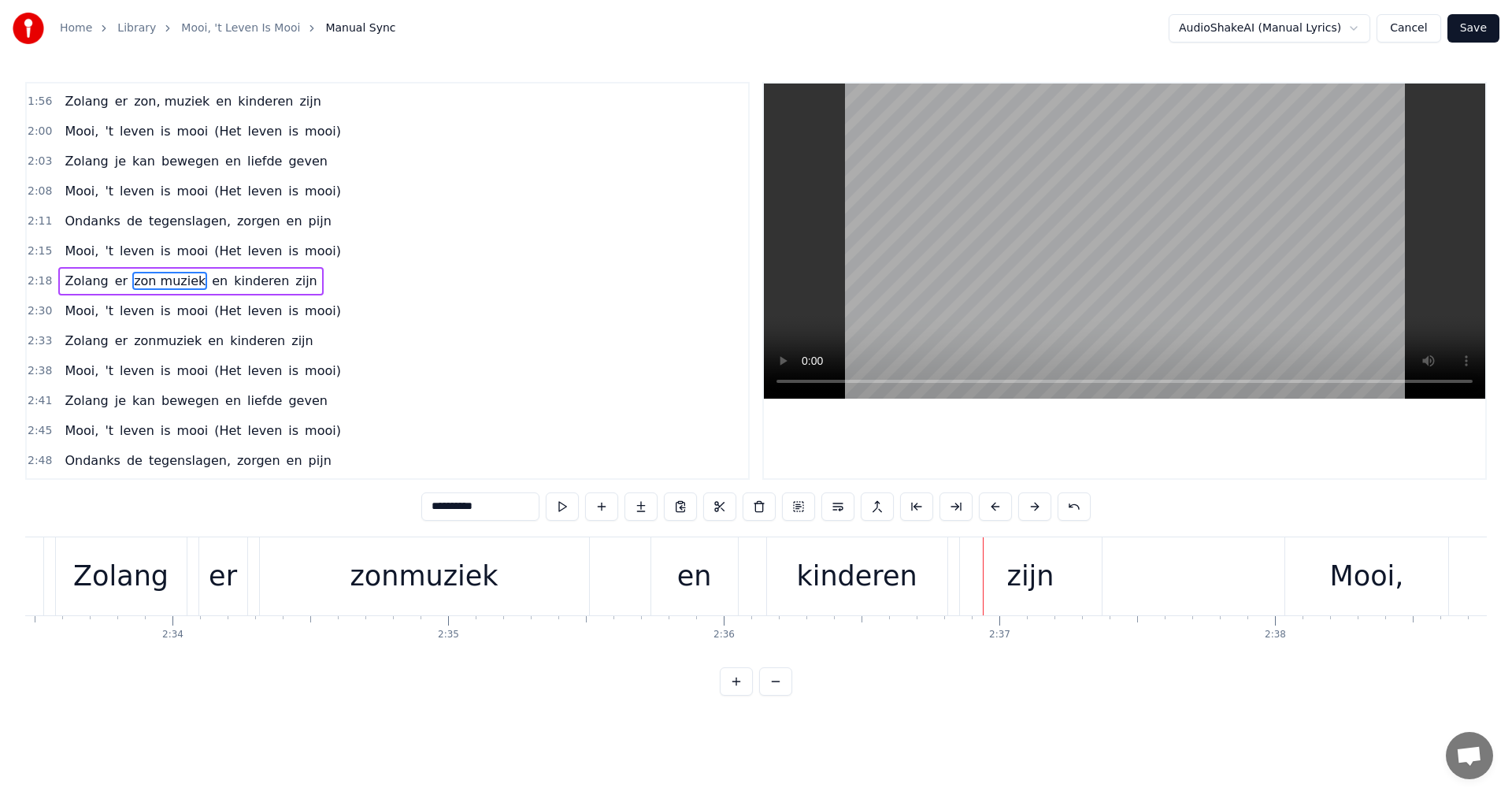
scroll to position [0, 42339]
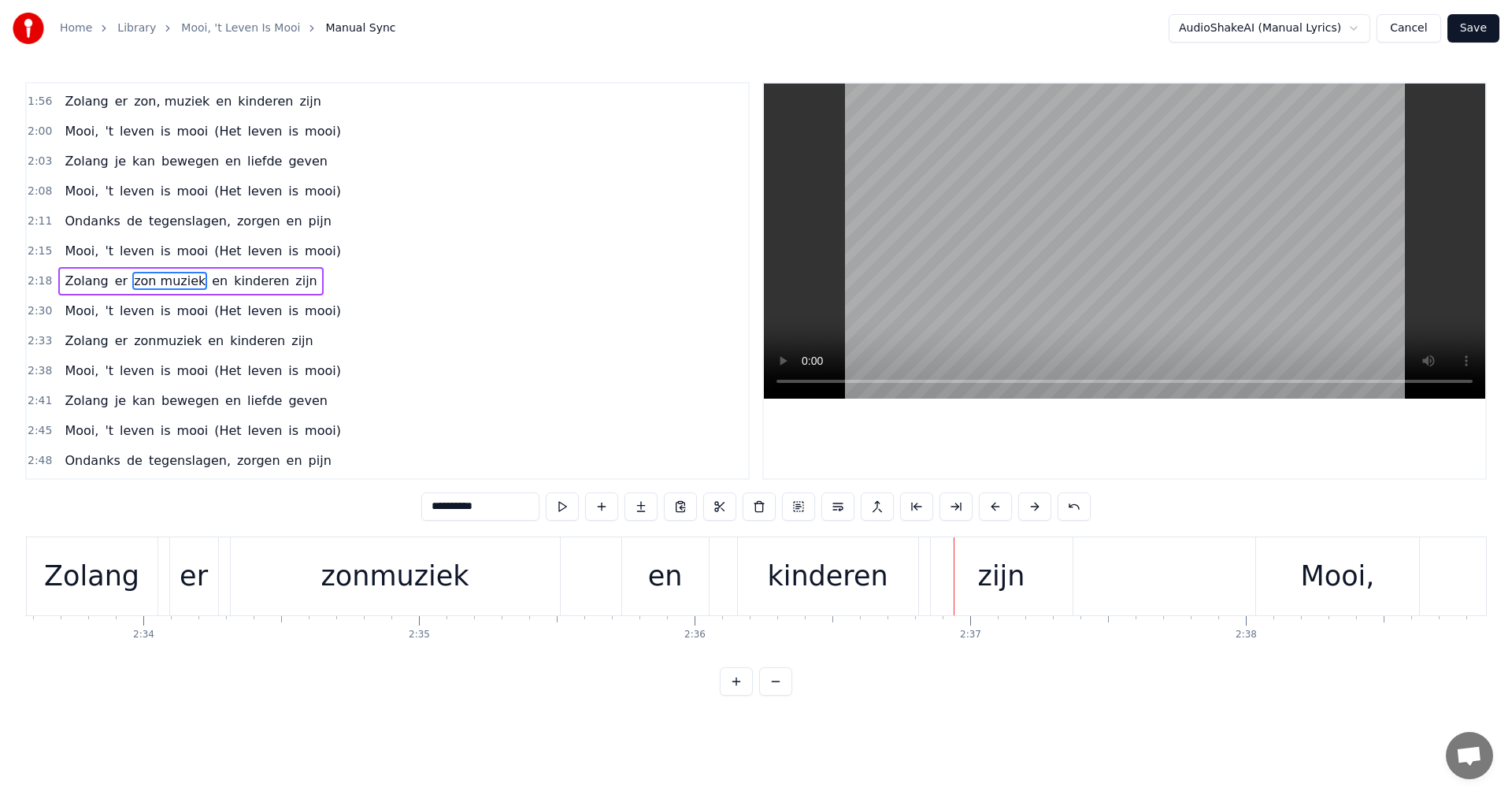
click at [372, 573] on div "zonmuziek" at bounding box center [394, 576] width 148 height 41
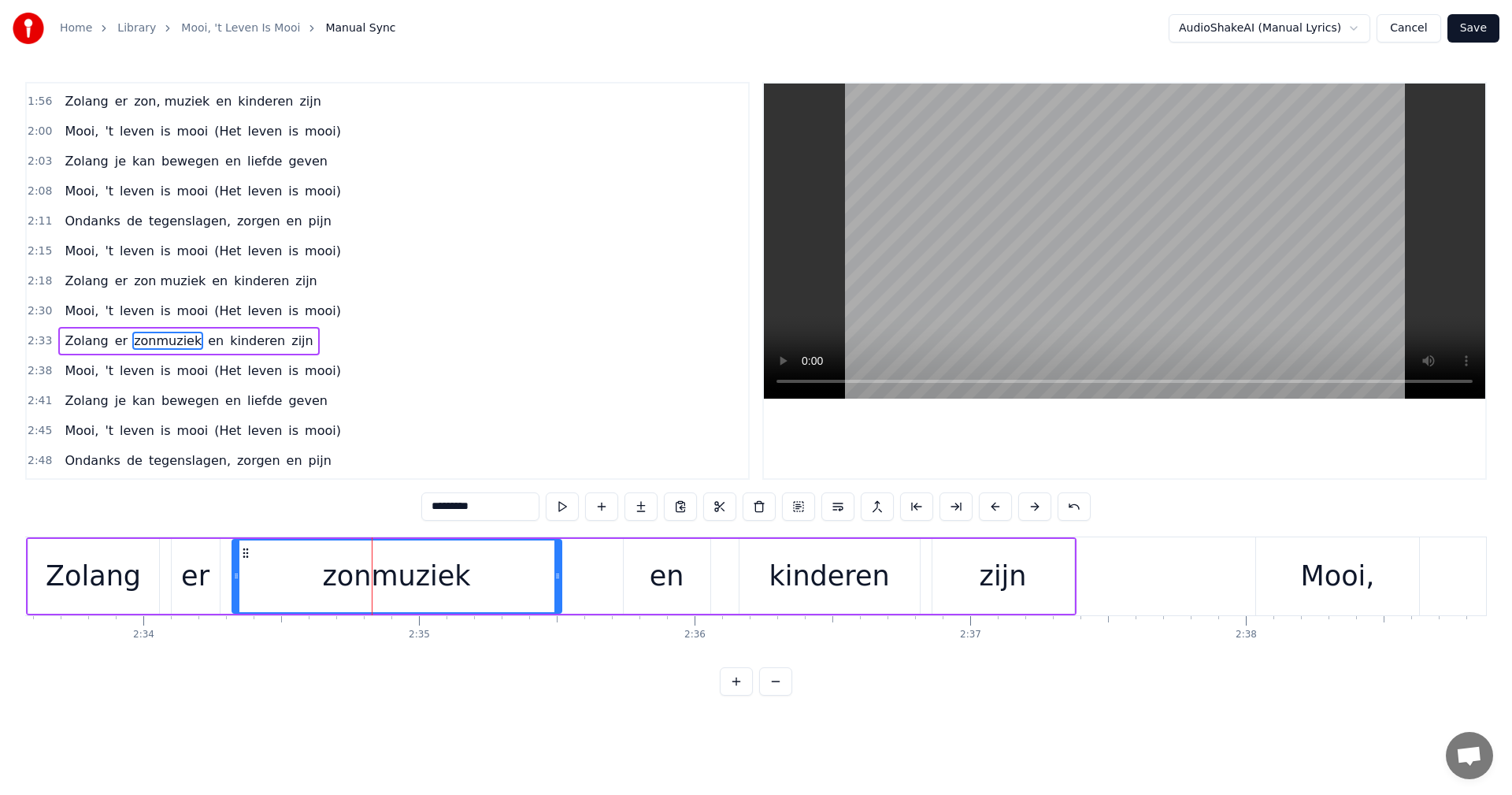
scroll to position [925, 0]
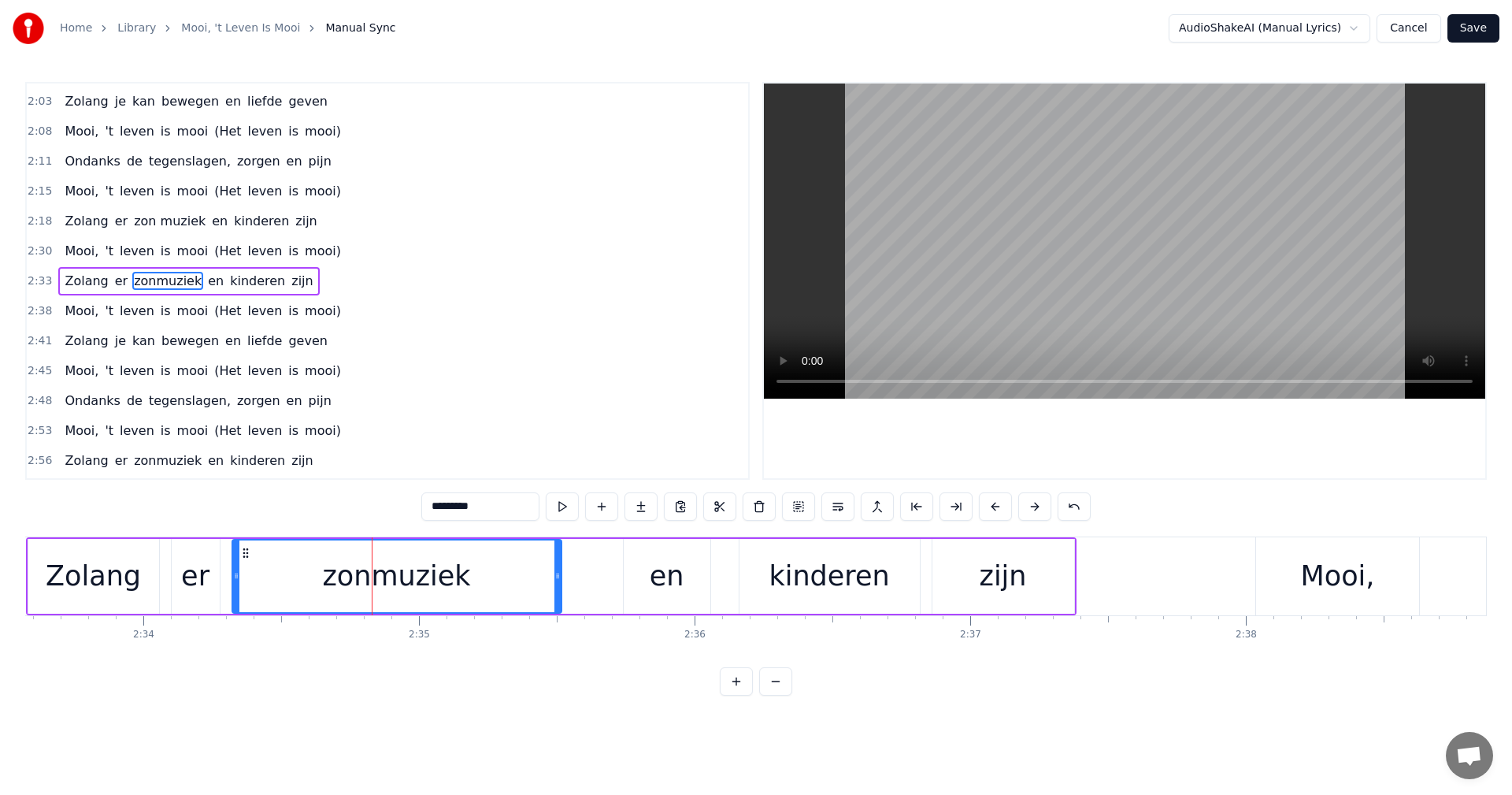
click at [448, 507] on input "*********" at bounding box center [480, 507] width 118 height 29
click at [148, 458] on span "zonmuziek" at bounding box center [167, 460] width 71 height 18
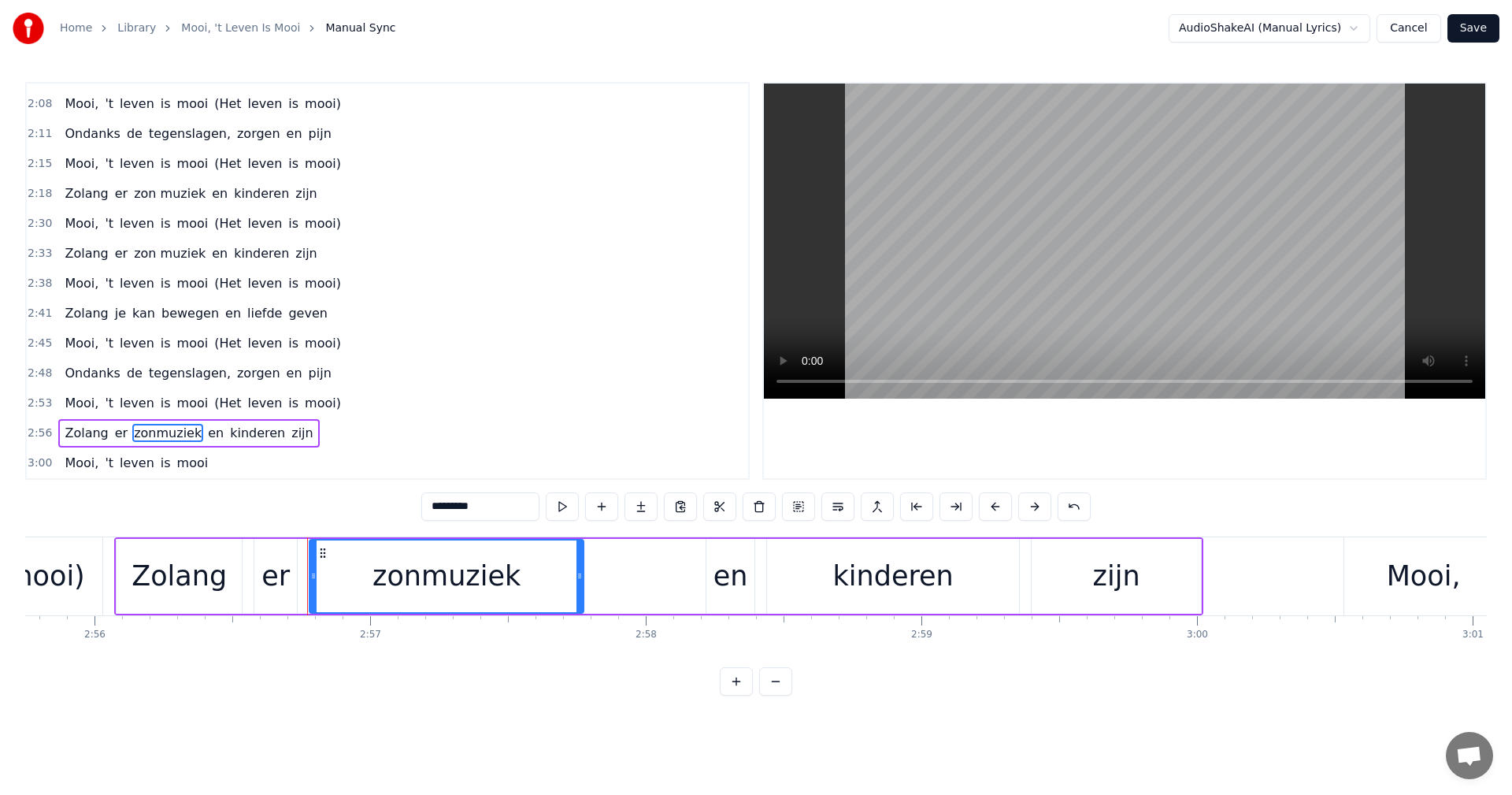
scroll to position [0, 48655]
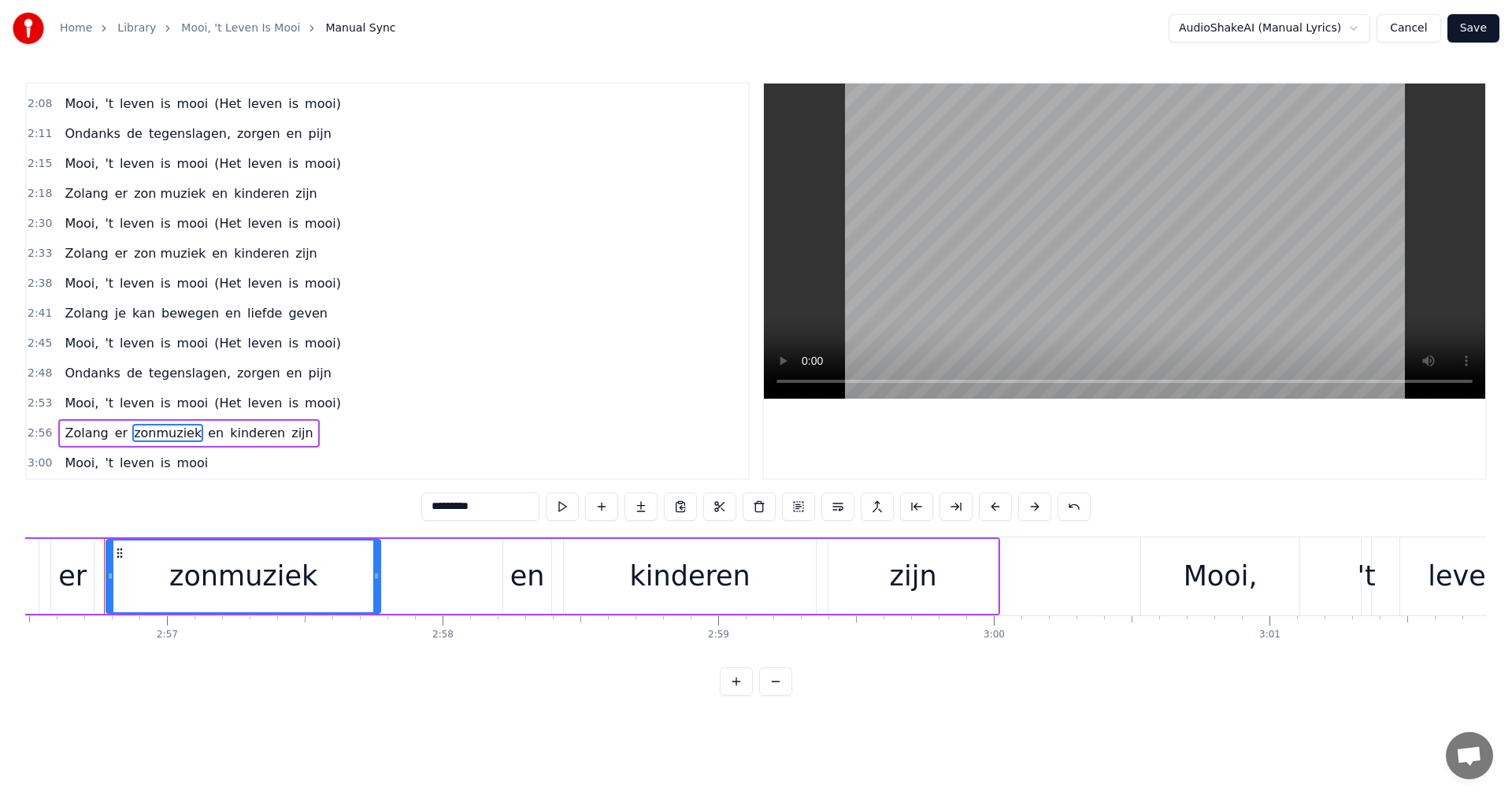
click at [451, 507] on input "*********" at bounding box center [480, 507] width 118 height 29
type input "**********"
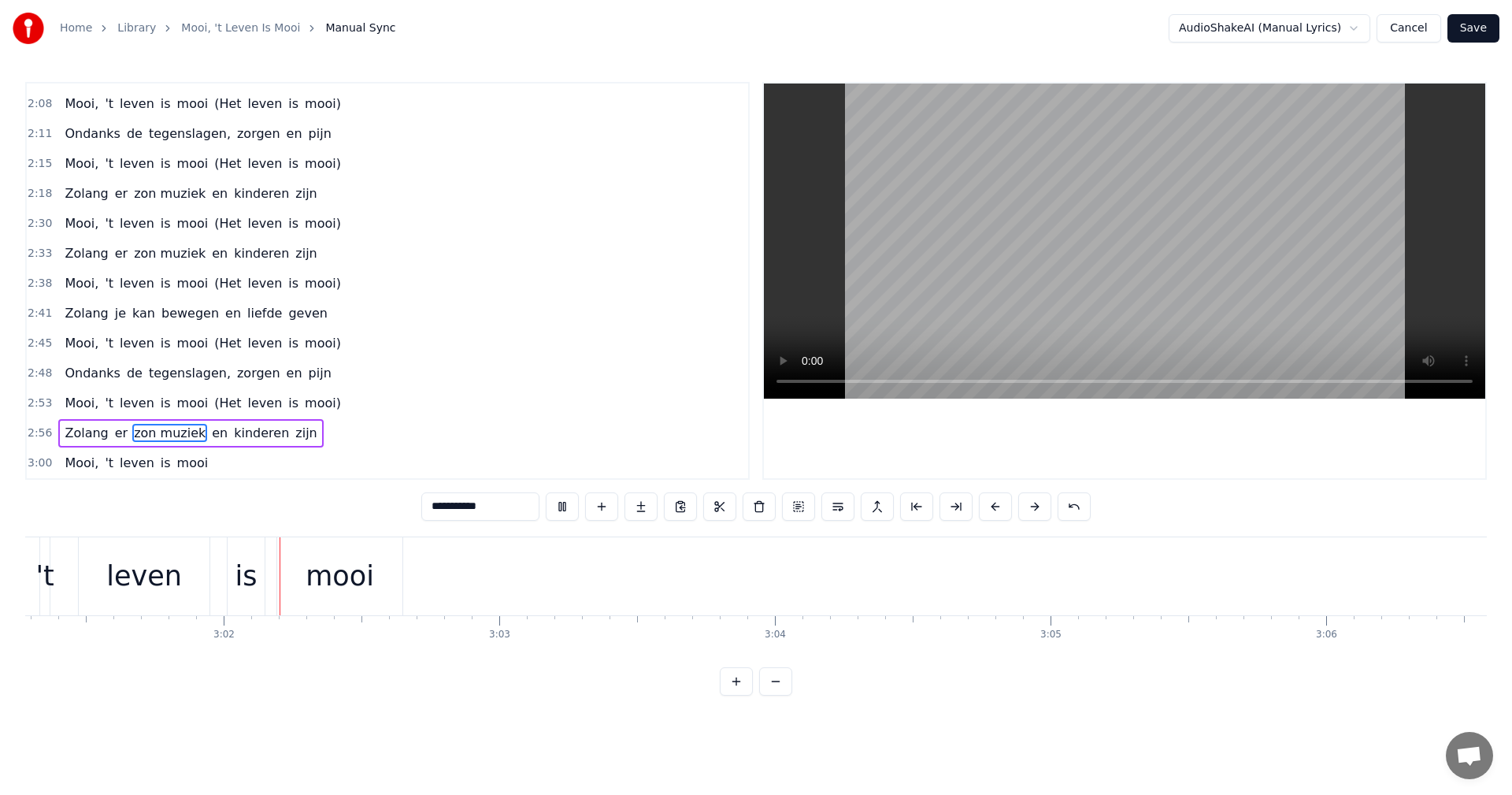
scroll to position [0, 49986]
click at [1477, 19] on button "Save" at bounding box center [1473, 29] width 52 height 29
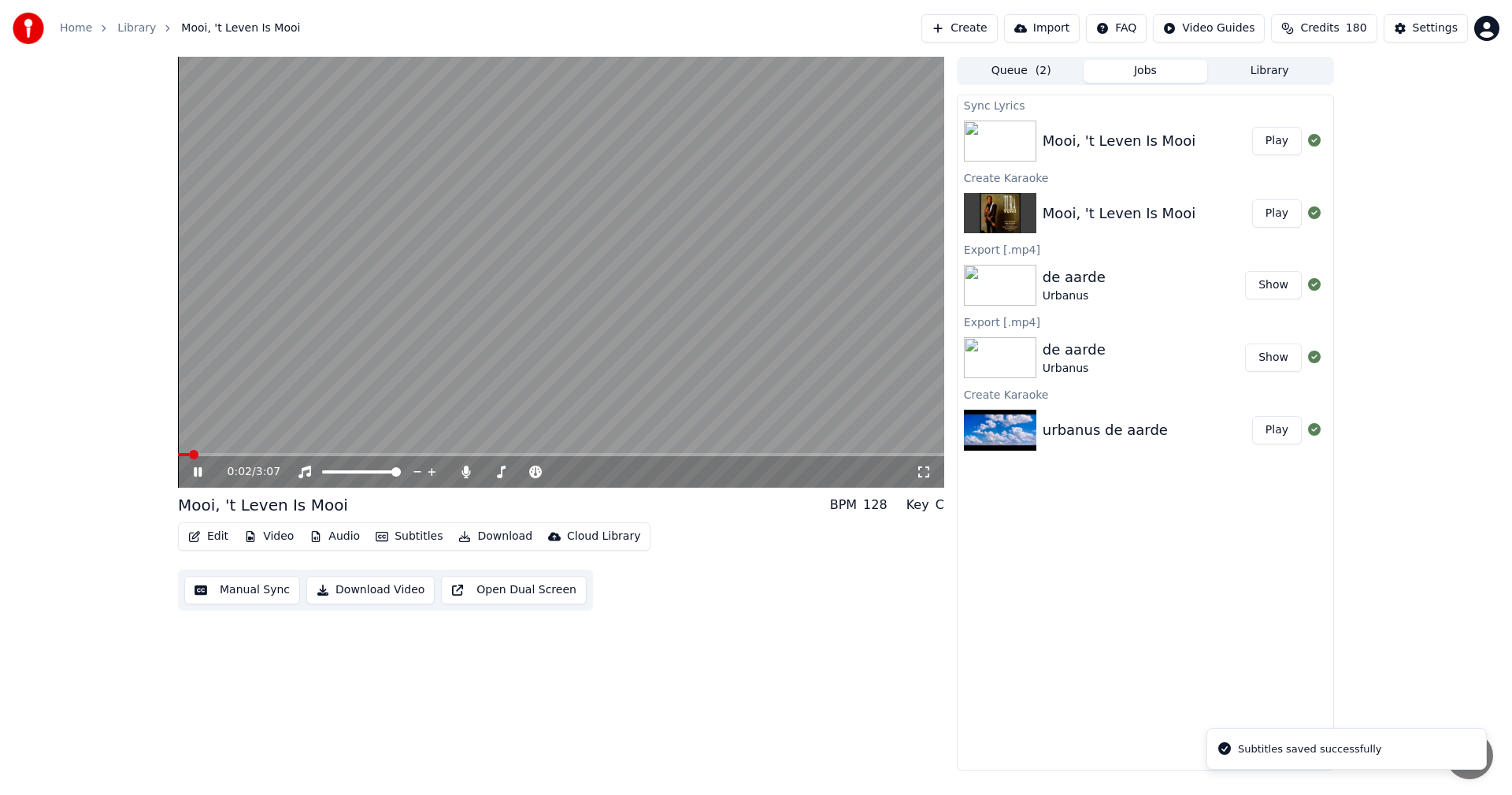
click at [655, 334] on video at bounding box center [562, 272] width 766 height 431
click at [467, 473] on icon at bounding box center [466, 471] width 8 height 13
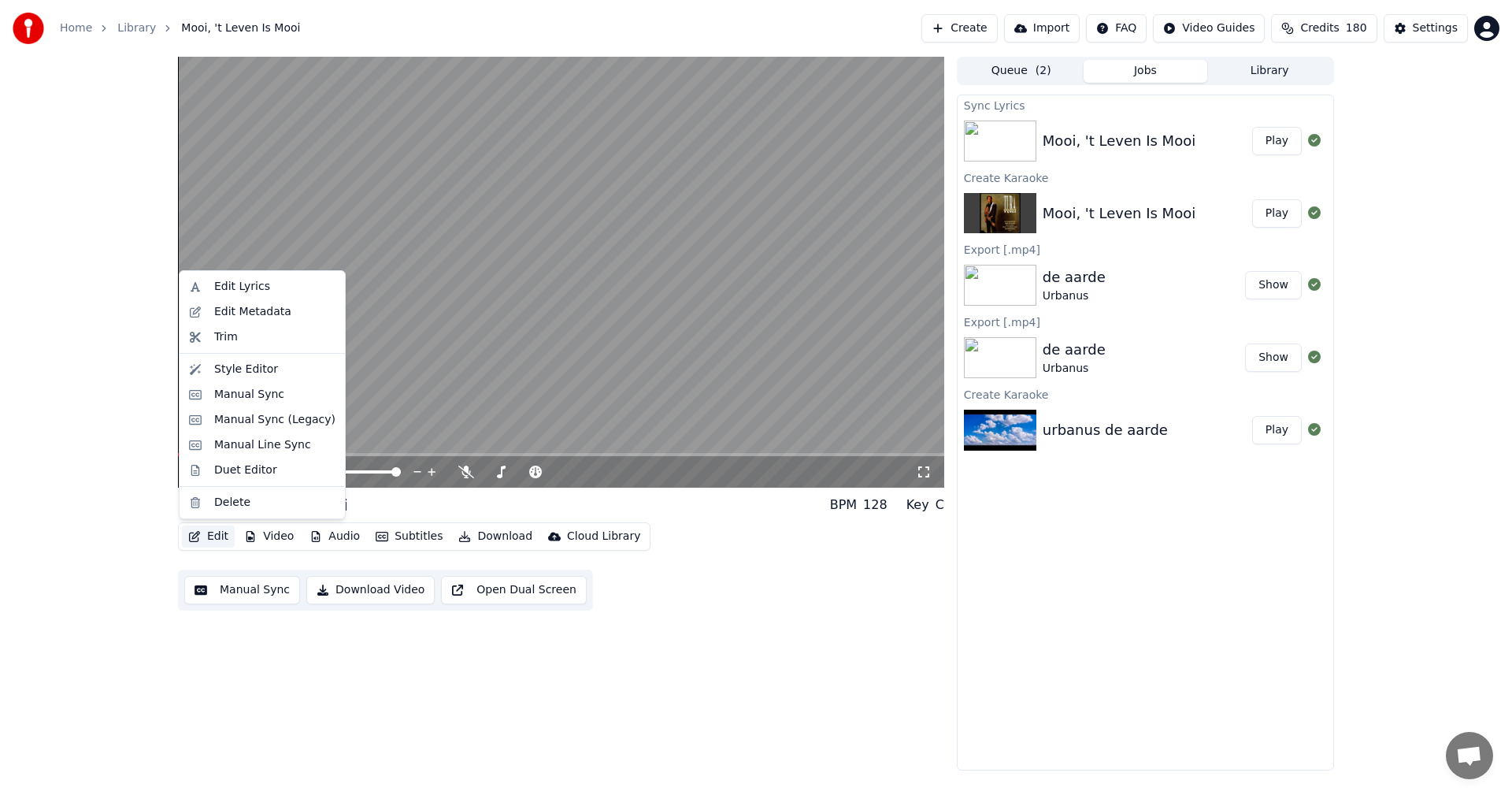
click at [209, 533] on button "Edit" at bounding box center [208, 536] width 52 height 22
click at [245, 317] on div "Edit Metadata" at bounding box center [252, 312] width 77 height 16
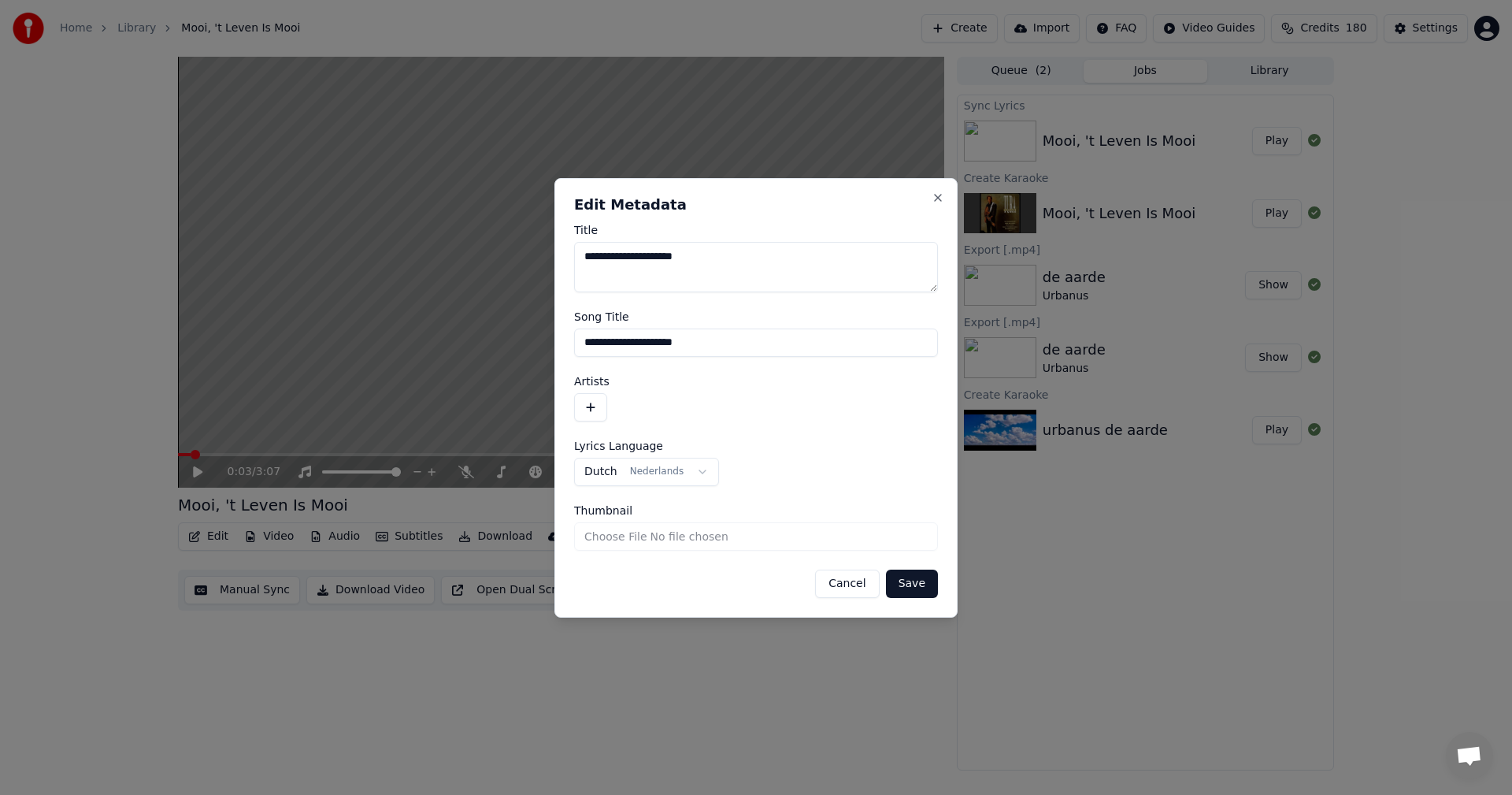
click at [594, 412] on button "button" at bounding box center [590, 408] width 33 height 29
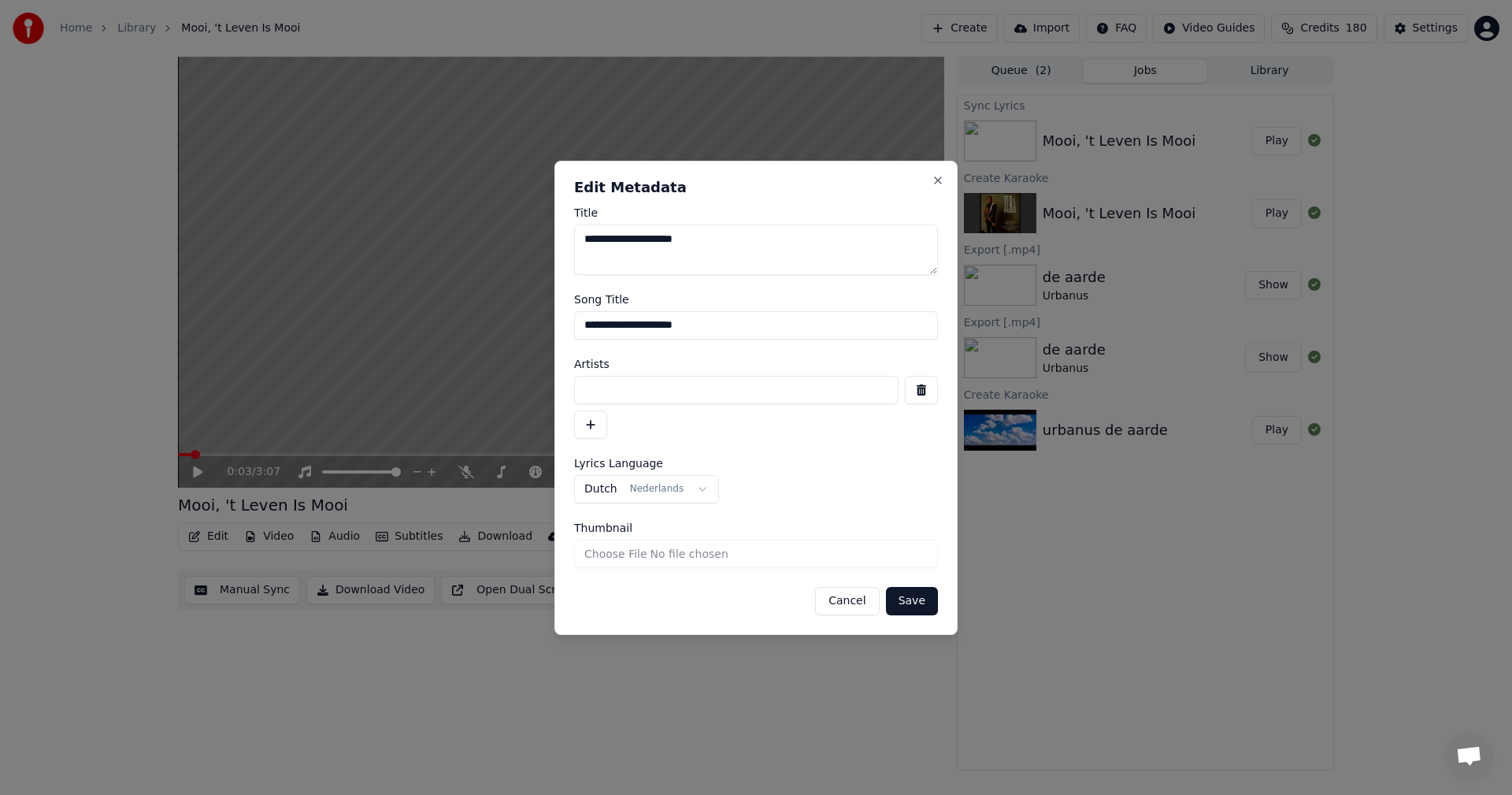
click at [612, 389] on input at bounding box center [737, 390] width 325 height 29
type input "*********"
click at [904, 599] on button "Save" at bounding box center [912, 601] width 52 height 29
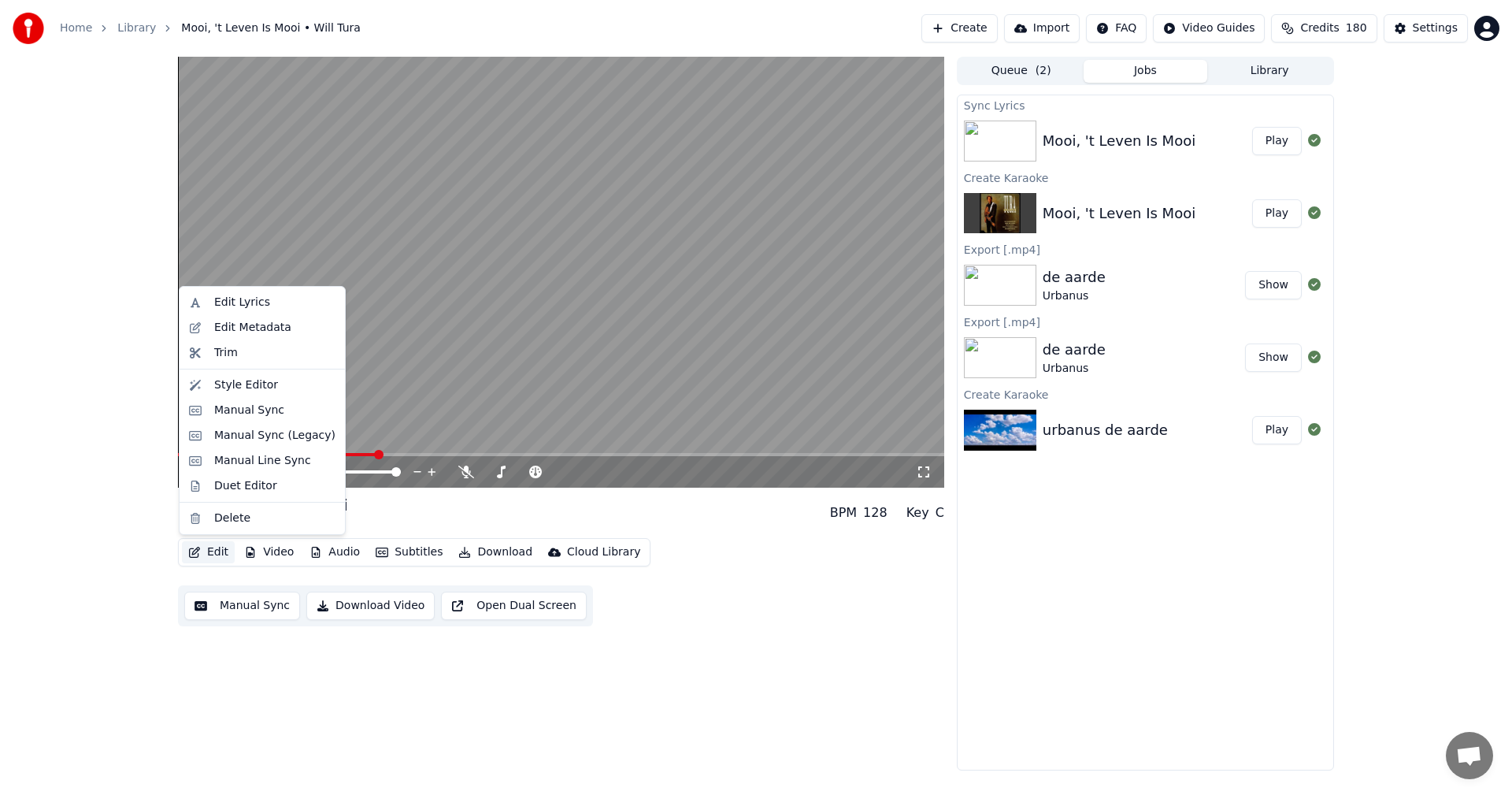
click at [207, 554] on button "Edit" at bounding box center [208, 552] width 52 height 22
click at [232, 304] on div "Edit Lyrics" at bounding box center [242, 302] width 56 height 16
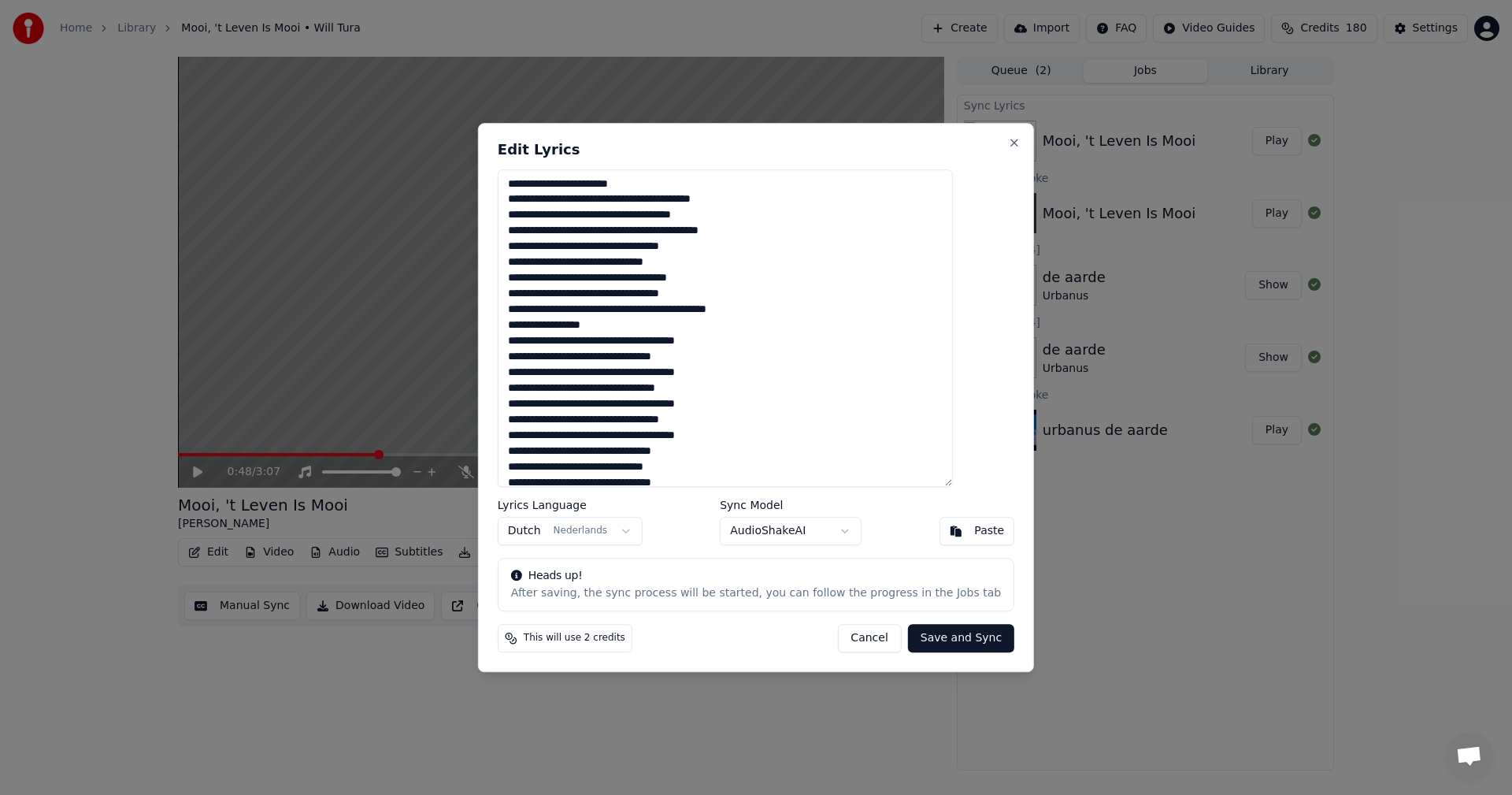
click at [646, 298] on textarea at bounding box center [726, 328] width 455 height 318
click at [605, 357] on textarea at bounding box center [726, 328] width 455 height 318
click at [605, 452] on textarea at bounding box center [726, 328] width 455 height 318
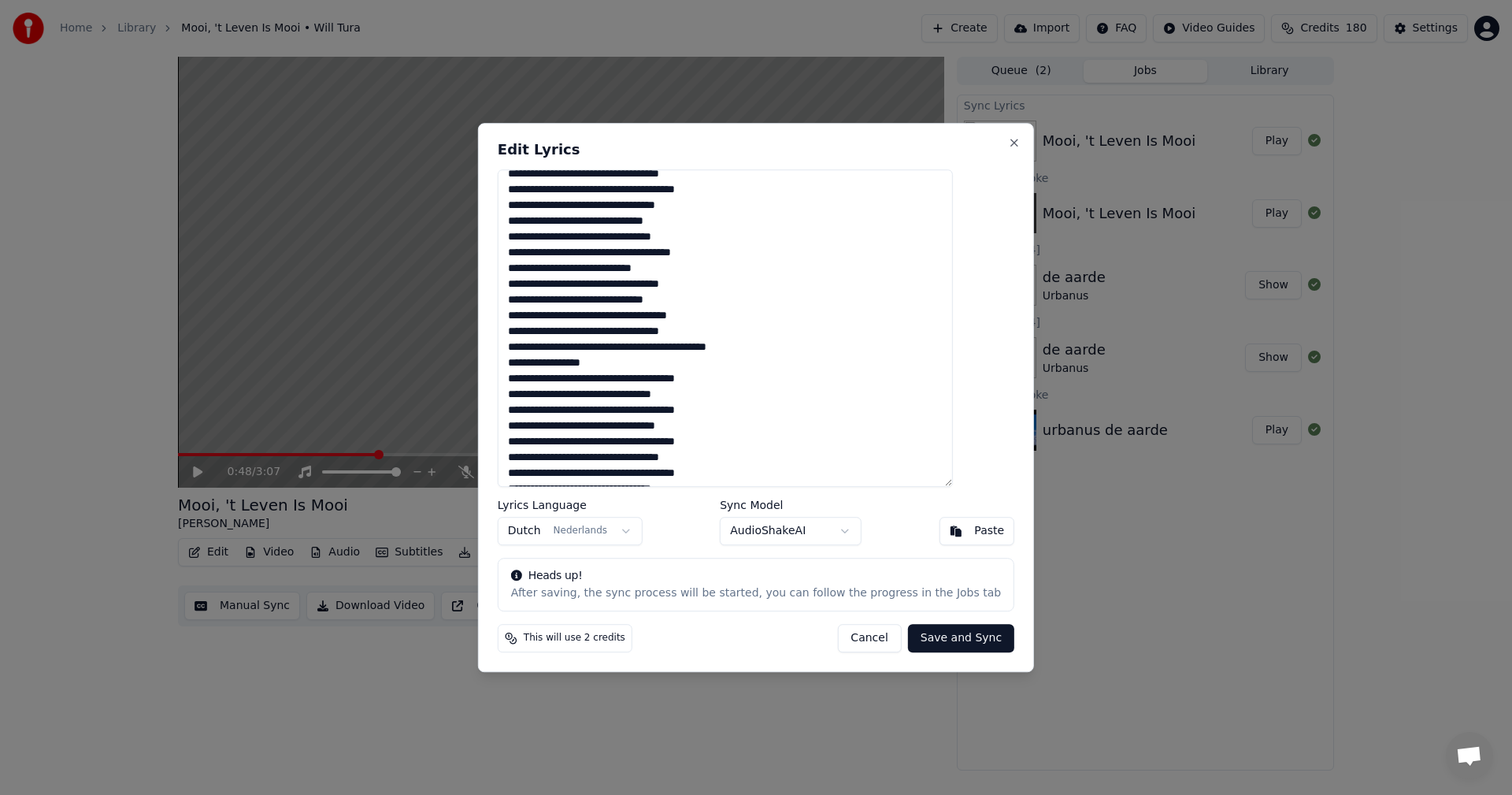
scroll to position [249, 0]
click at [600, 393] on textarea at bounding box center [726, 328] width 455 height 318
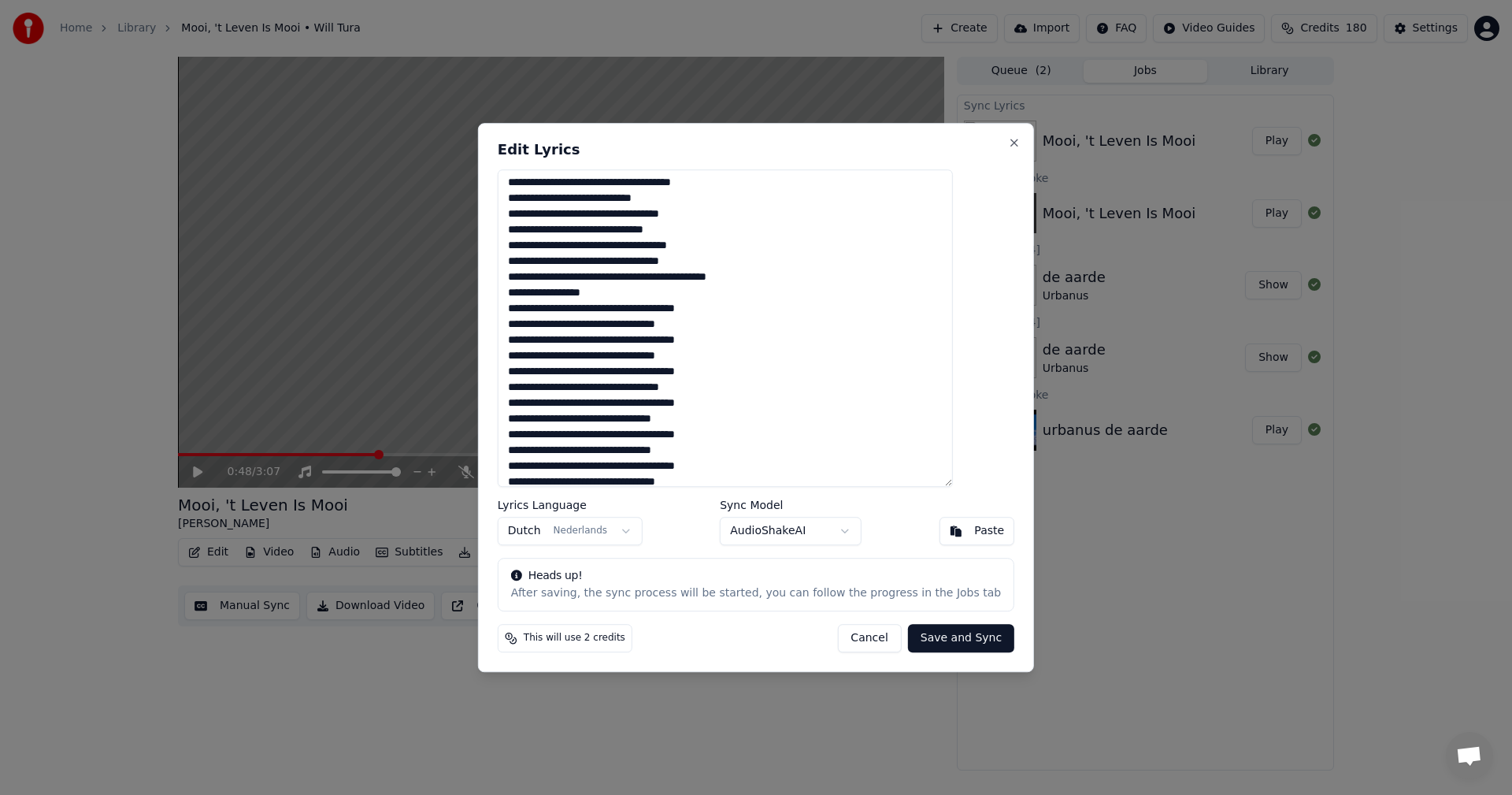
scroll to position [317, 0]
click at [605, 419] on textarea at bounding box center [726, 328] width 455 height 318
click at [604, 447] on textarea at bounding box center [726, 328] width 455 height 318
click at [605, 458] on textarea at bounding box center [726, 328] width 455 height 318
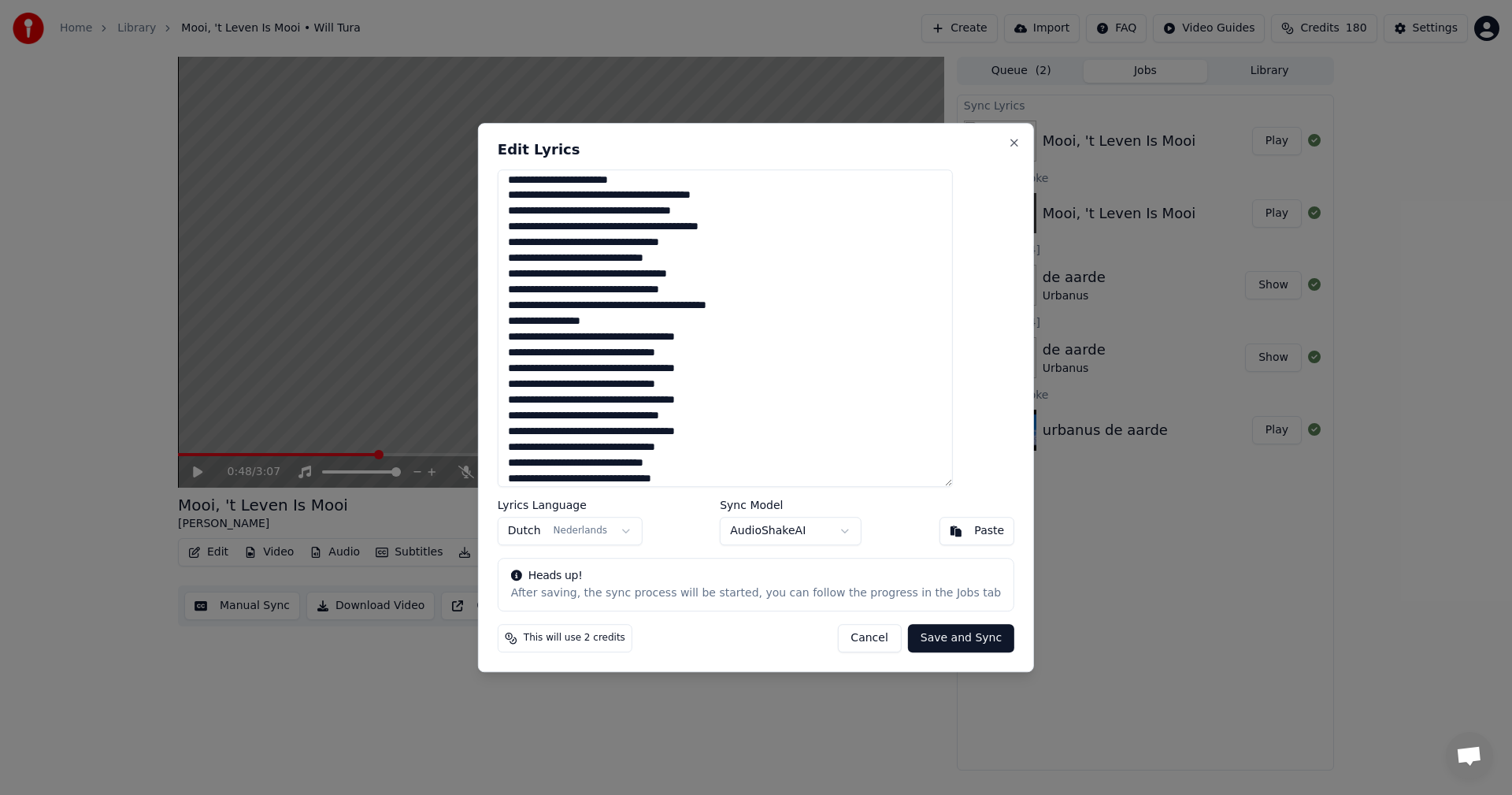
scroll to position [0, 0]
type textarea "**********"
click at [929, 633] on button "Save and Sync" at bounding box center [961, 639] width 107 height 29
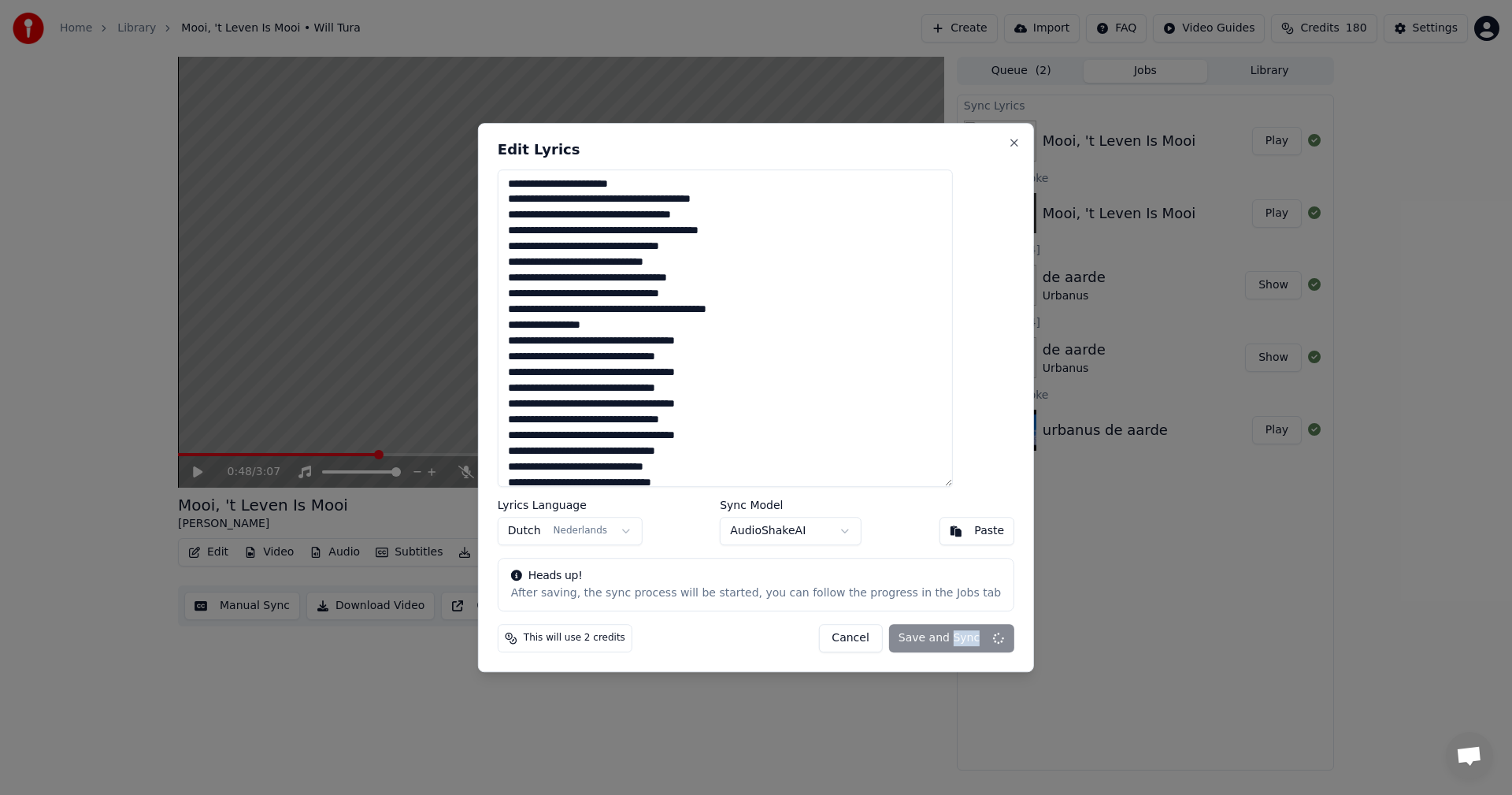
click at [929, 633] on div "Cancel Save and Sync" at bounding box center [917, 639] width 196 height 29
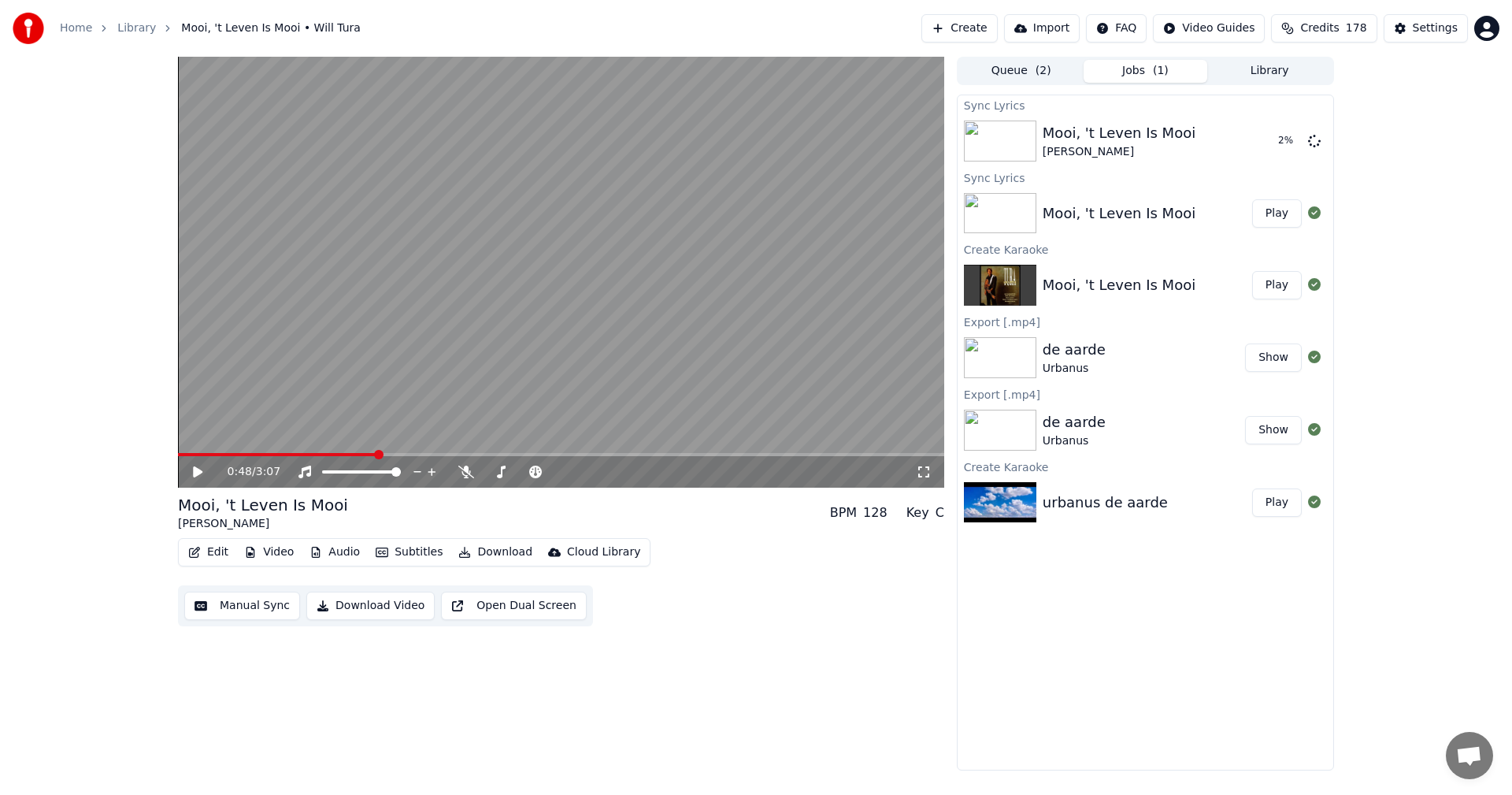
click at [195, 469] on icon at bounding box center [197, 471] width 9 height 11
click at [567, 369] on video at bounding box center [562, 272] width 766 height 431
click at [359, 600] on button "Download Video" at bounding box center [370, 606] width 129 height 29
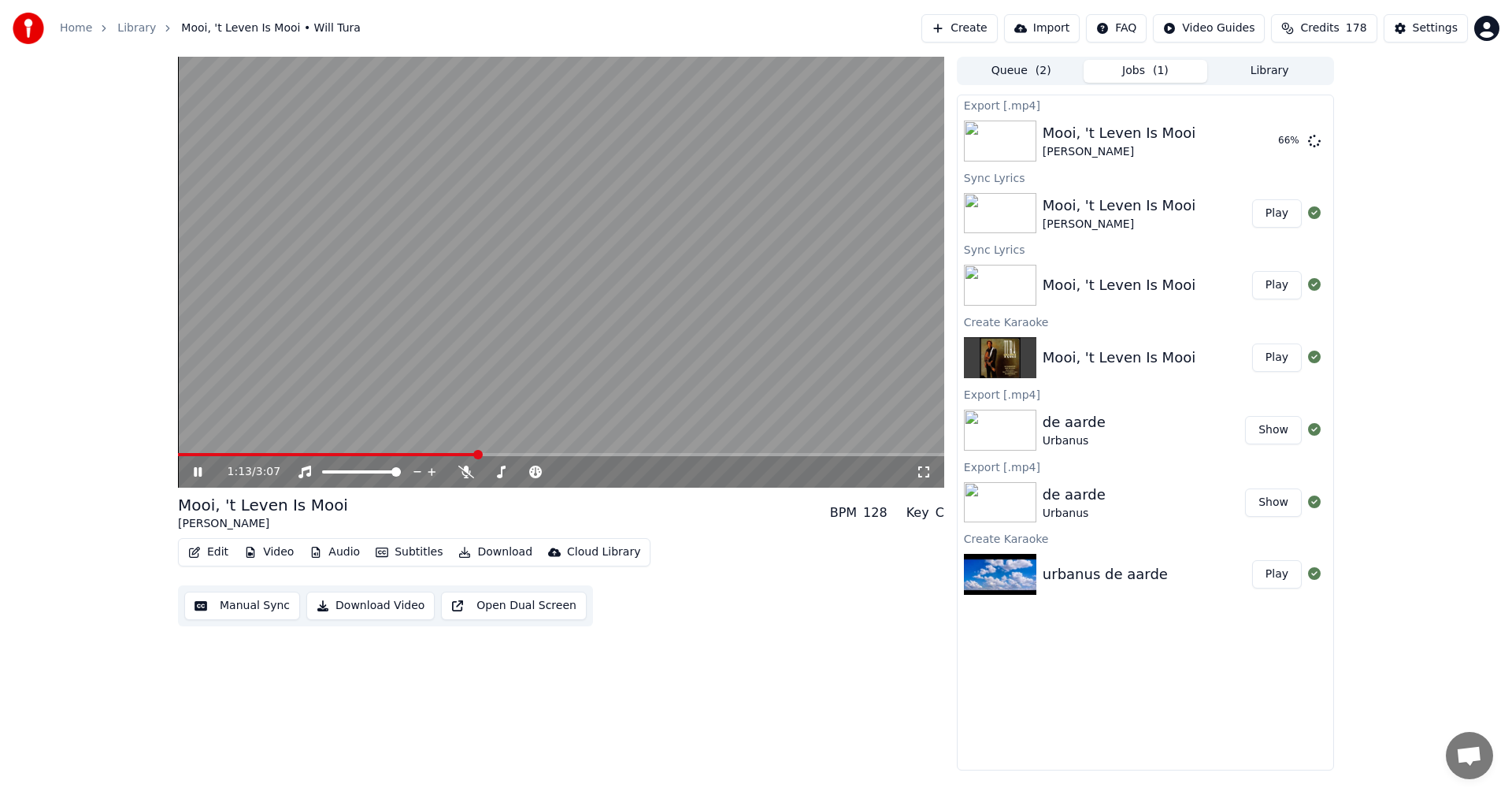
click at [477, 455] on span at bounding box center [328, 455] width 299 height 3
click at [196, 474] on icon at bounding box center [197, 471] width 8 height 9
click at [211, 551] on button "Edit" at bounding box center [208, 552] width 52 height 22
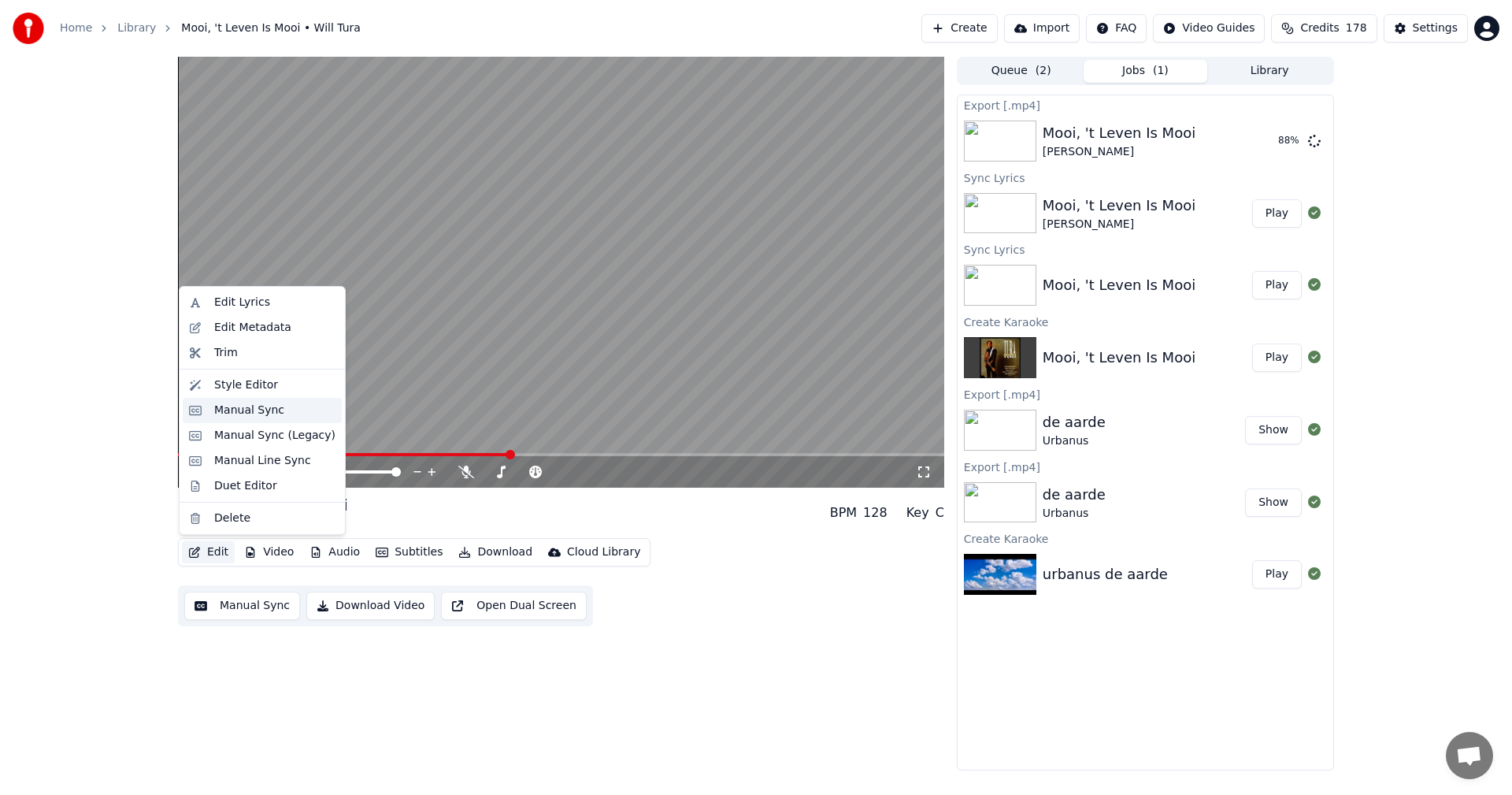
click at [238, 408] on div "Manual Sync" at bounding box center [249, 410] width 70 height 16
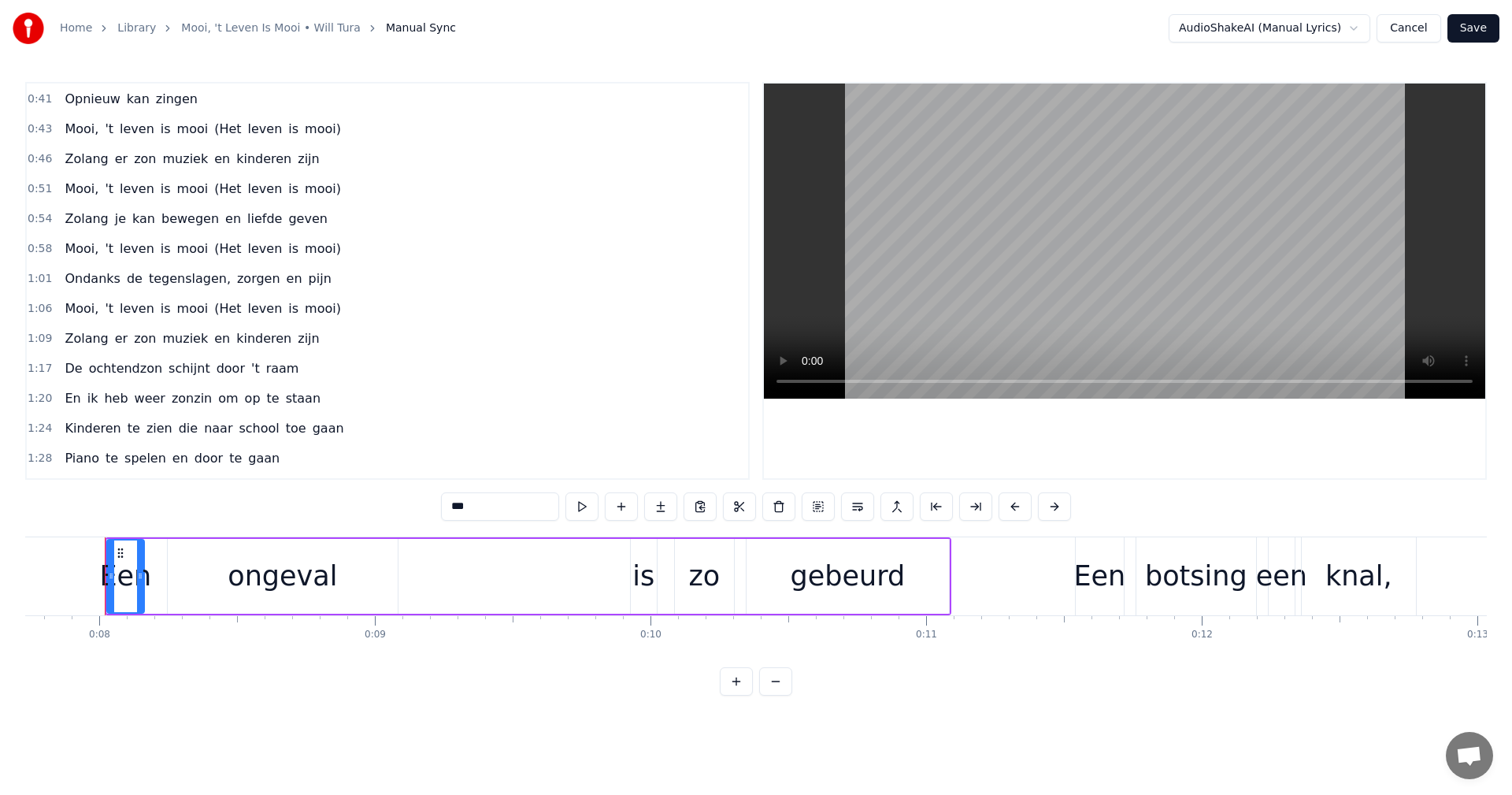
scroll to position [275, 0]
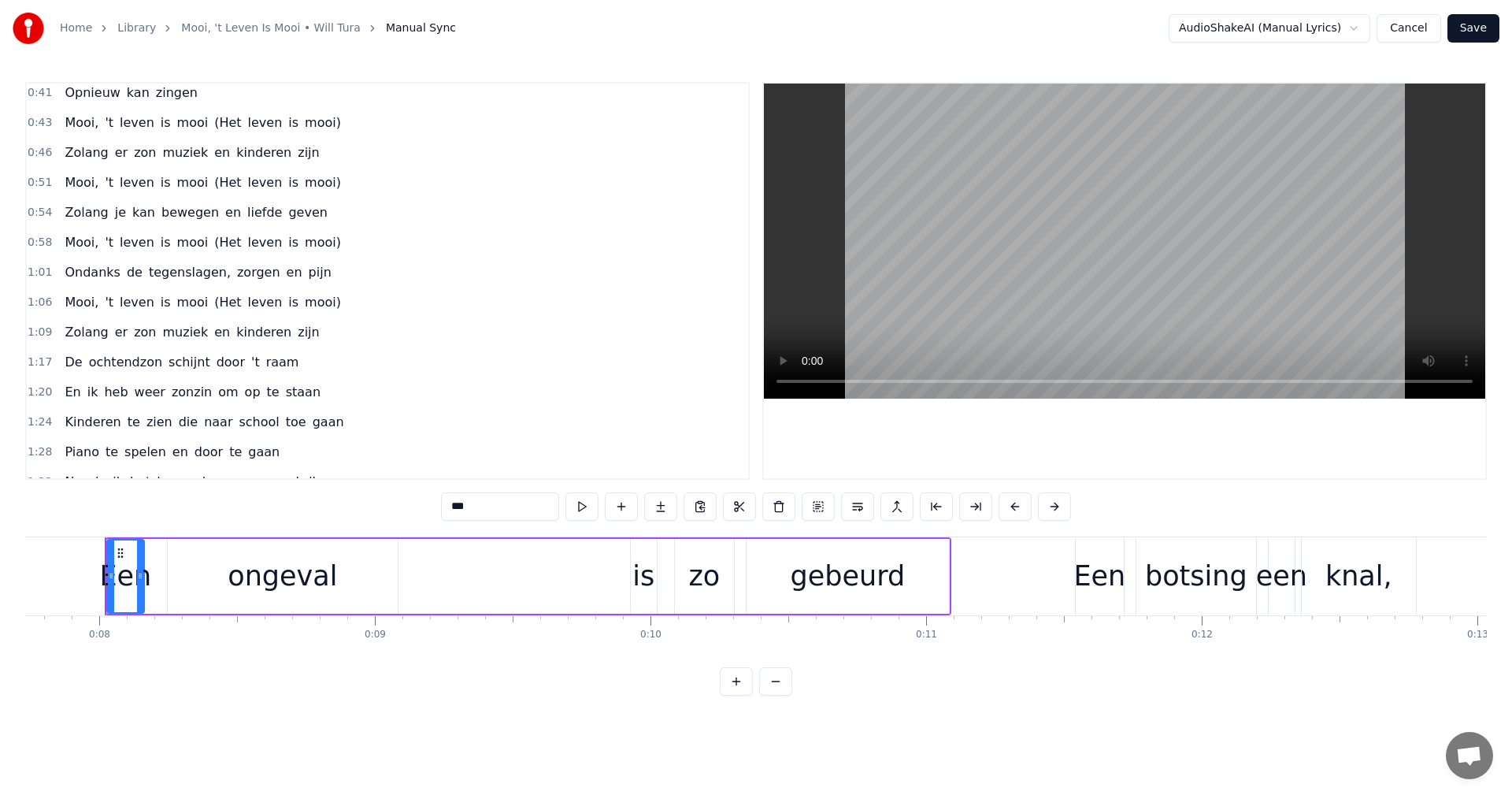
click at [170, 390] on span "zonzin" at bounding box center [191, 392] width 43 height 18
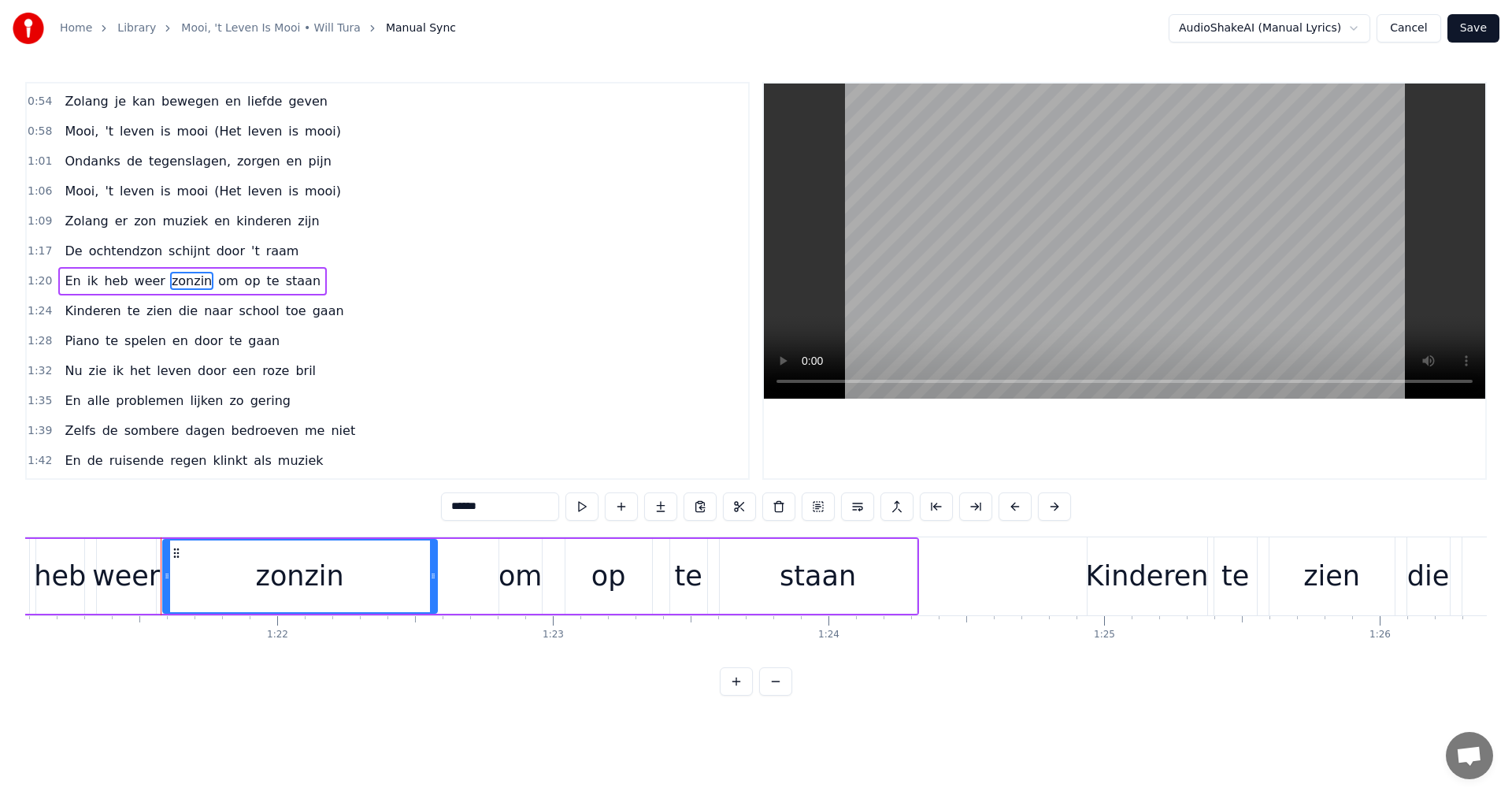
scroll to position [0, 22410]
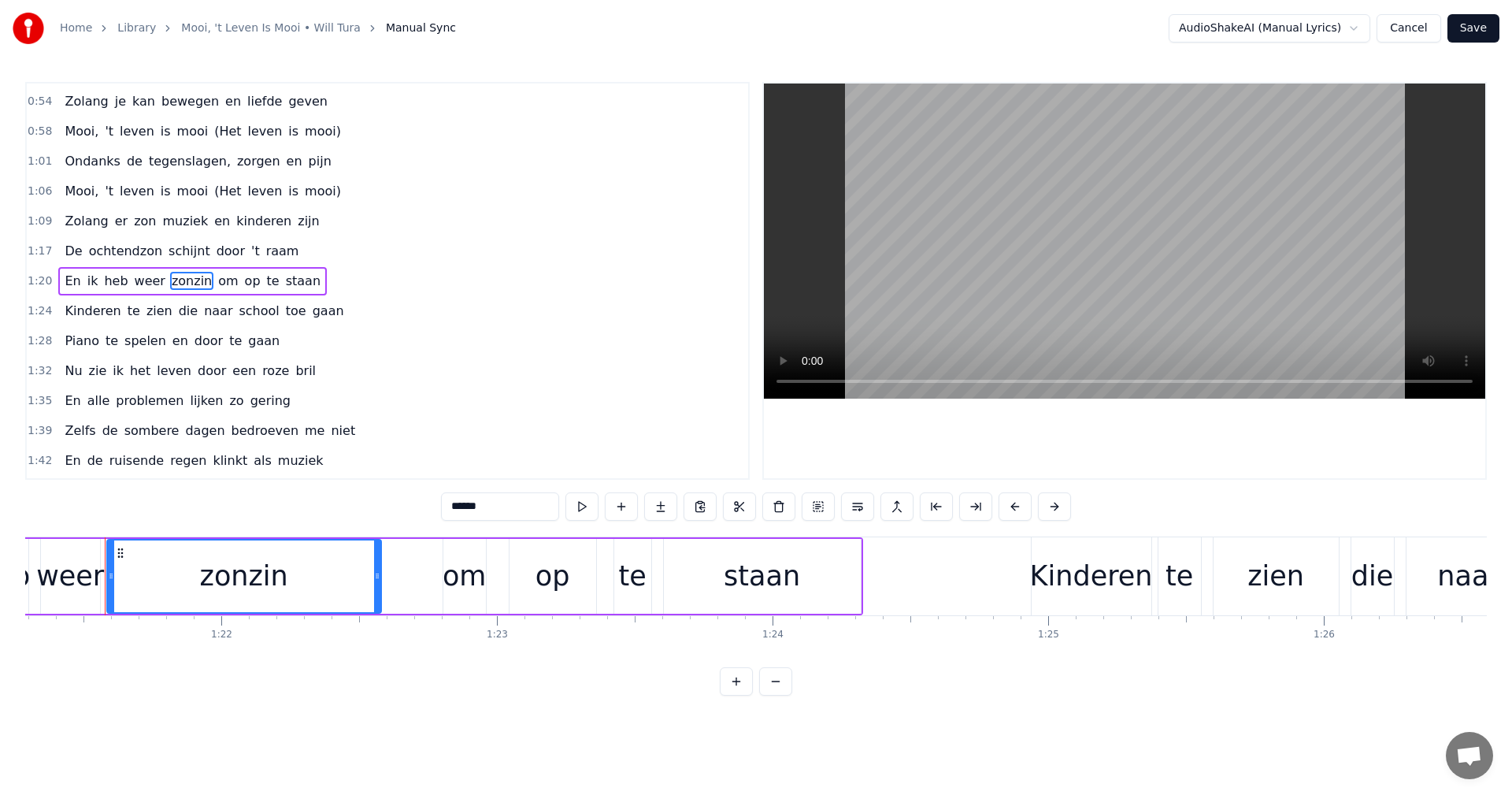
click at [468, 505] on input "******" at bounding box center [501, 507] width 118 height 29
click at [442, 505] on input "*****" at bounding box center [480, 507] width 118 height 29
type input "*"
type input "********"
click at [527, 408] on div "1:35 En alle problemen lijken zo gering" at bounding box center [387, 400] width 721 height 30
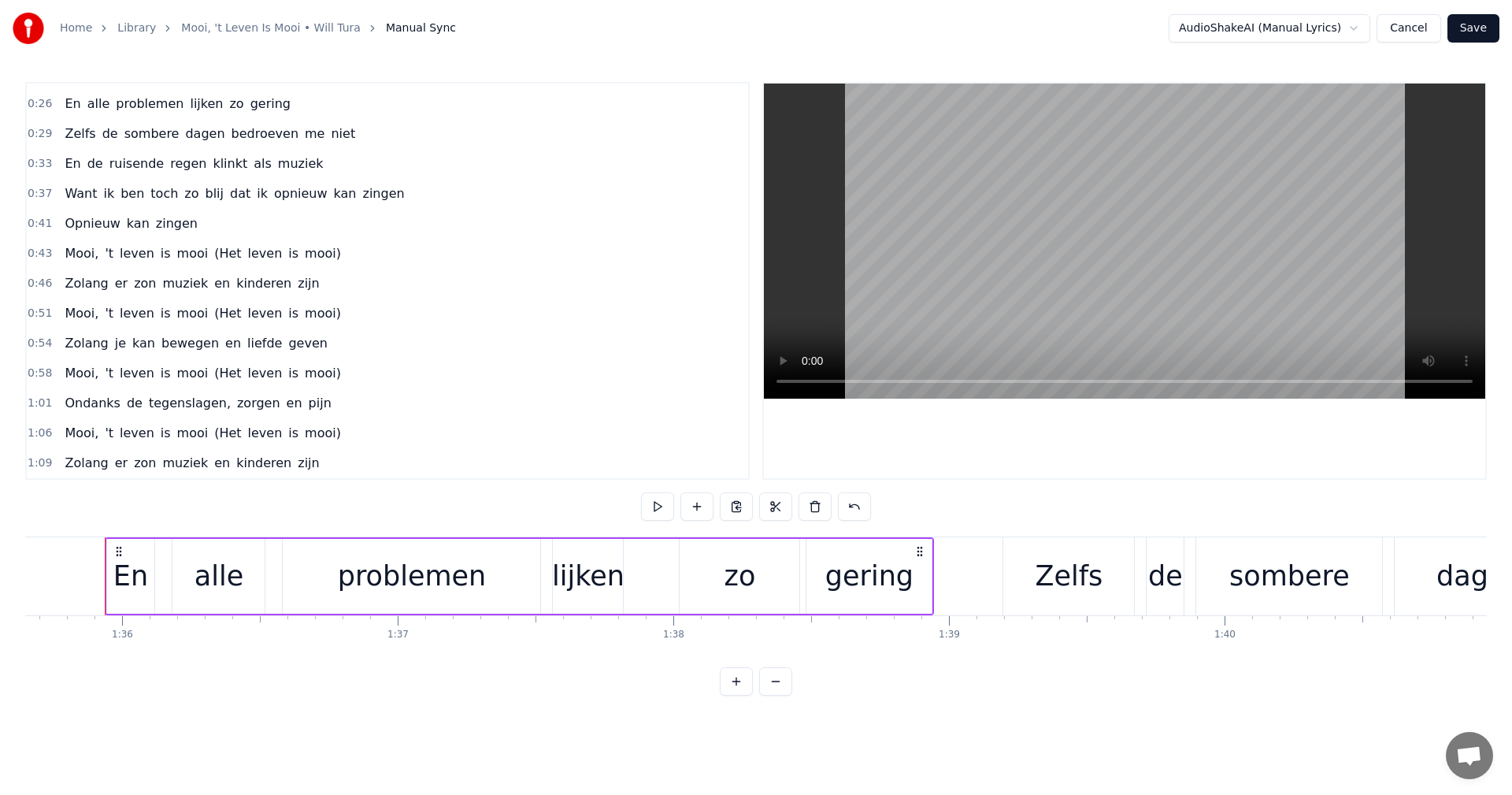
scroll to position [147, 0]
click at [1471, 22] on button "Save" at bounding box center [1473, 29] width 52 height 29
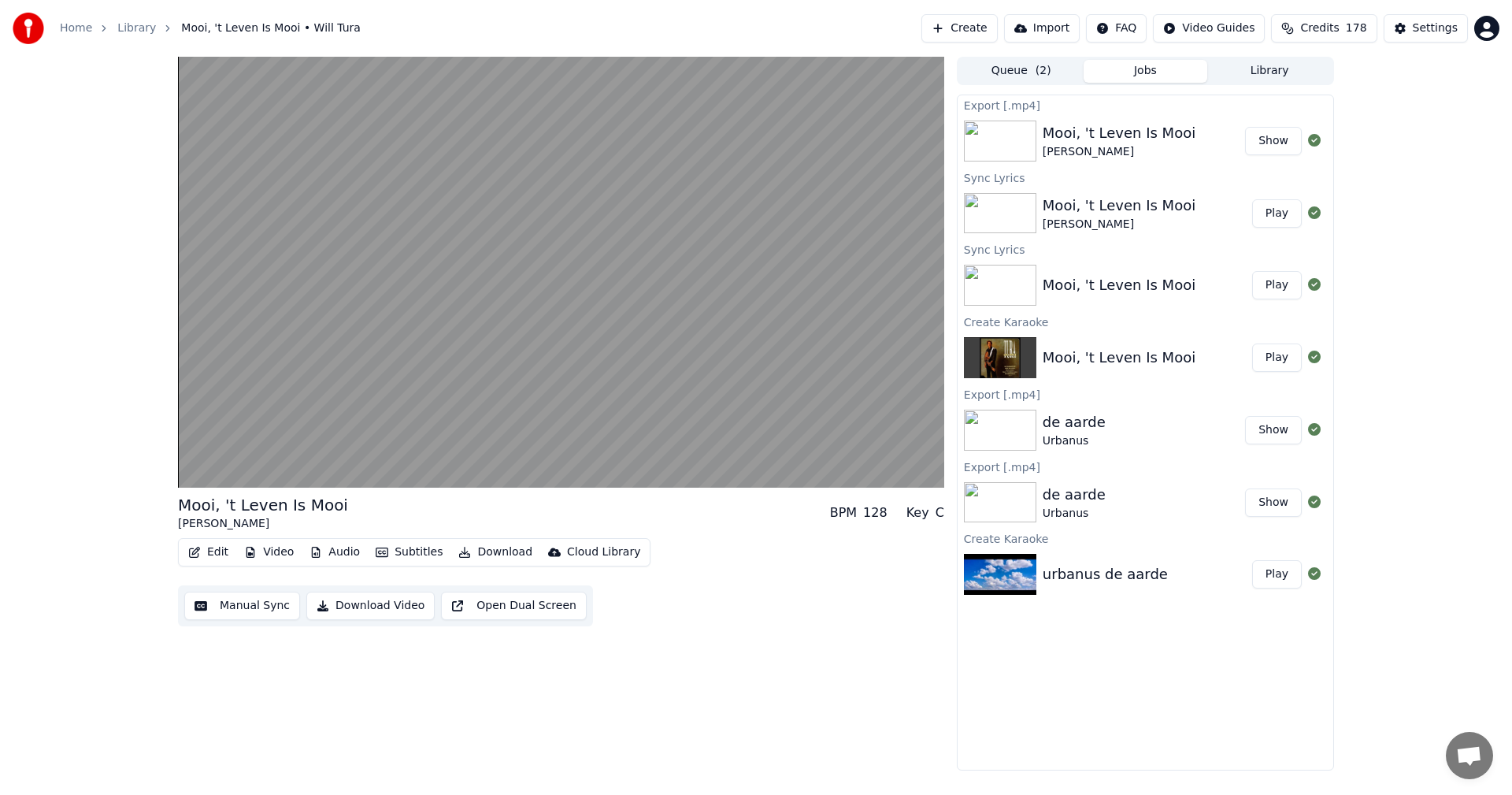
click at [360, 606] on button "Download Video" at bounding box center [370, 606] width 129 height 29
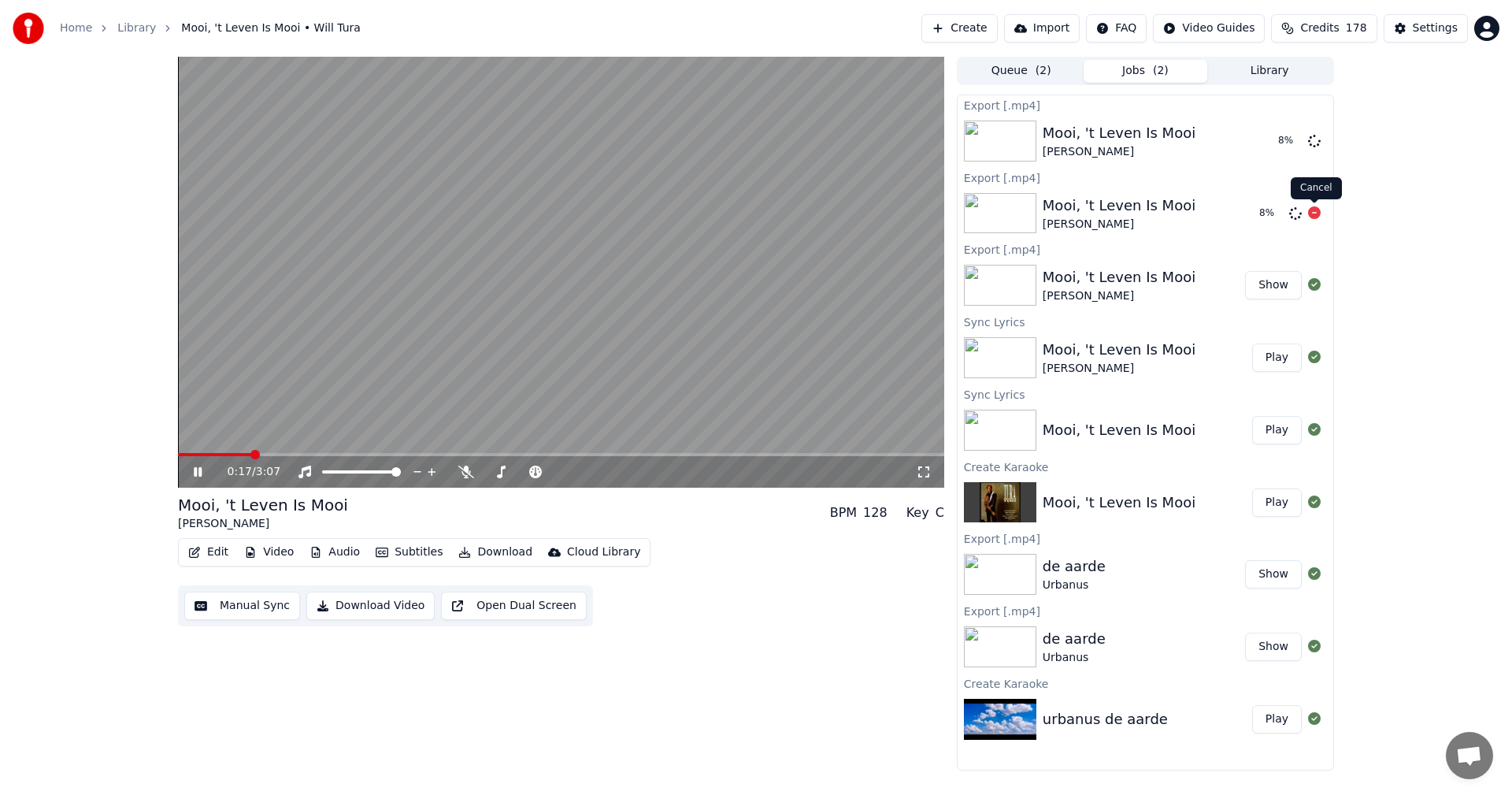
click at [1316, 215] on icon at bounding box center [1314, 212] width 13 height 13
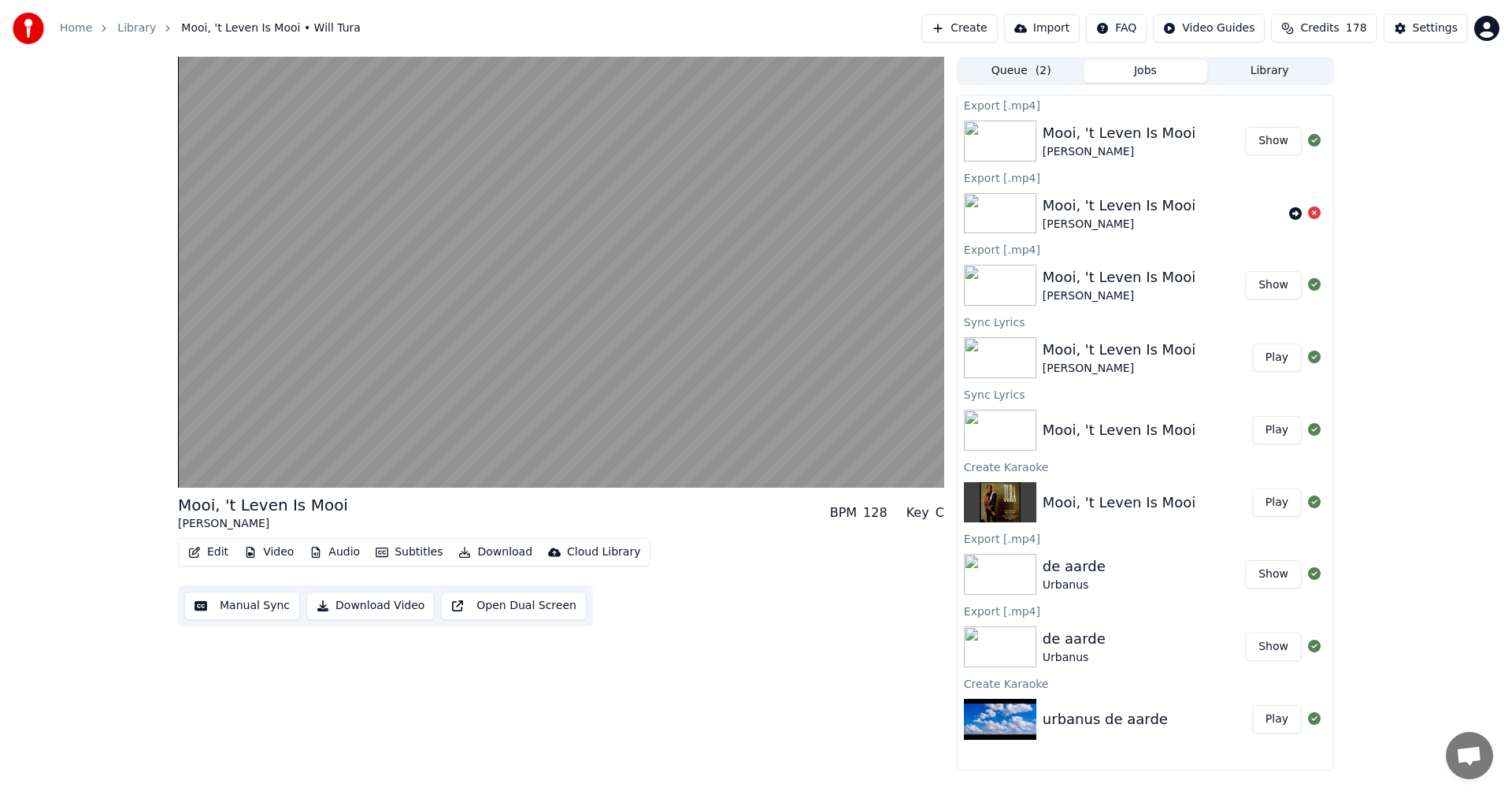
click at [1273, 148] on button "Show" at bounding box center [1274, 141] width 57 height 29
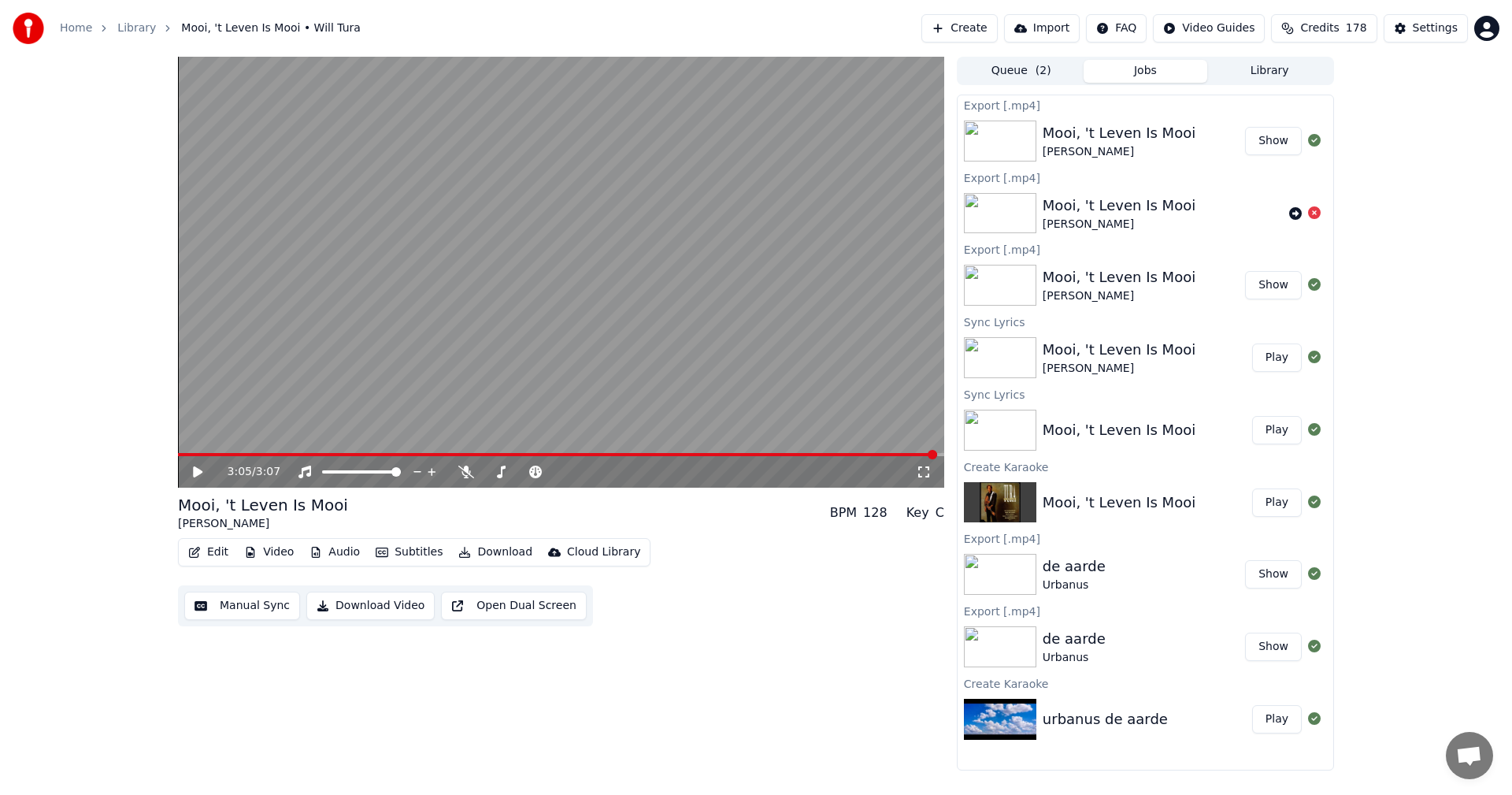
click at [970, 28] on button "Create" at bounding box center [960, 29] width 76 height 29
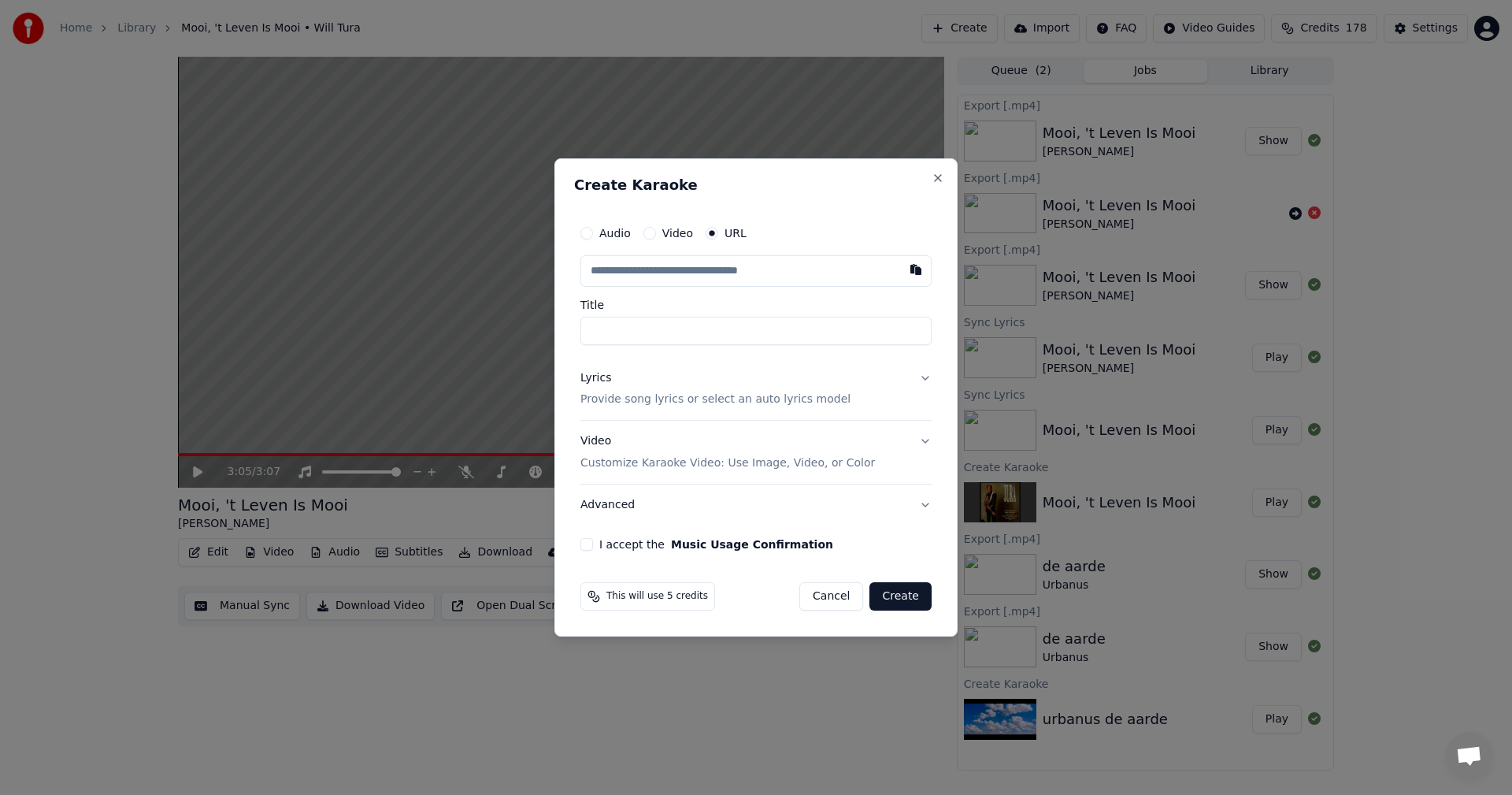
click at [735, 271] on input "text" at bounding box center [755, 271] width 351 height 31
type input "**********"
click at [742, 398] on p "Provide song lyrics or select an auto lyrics model" at bounding box center [715, 400] width 270 height 16
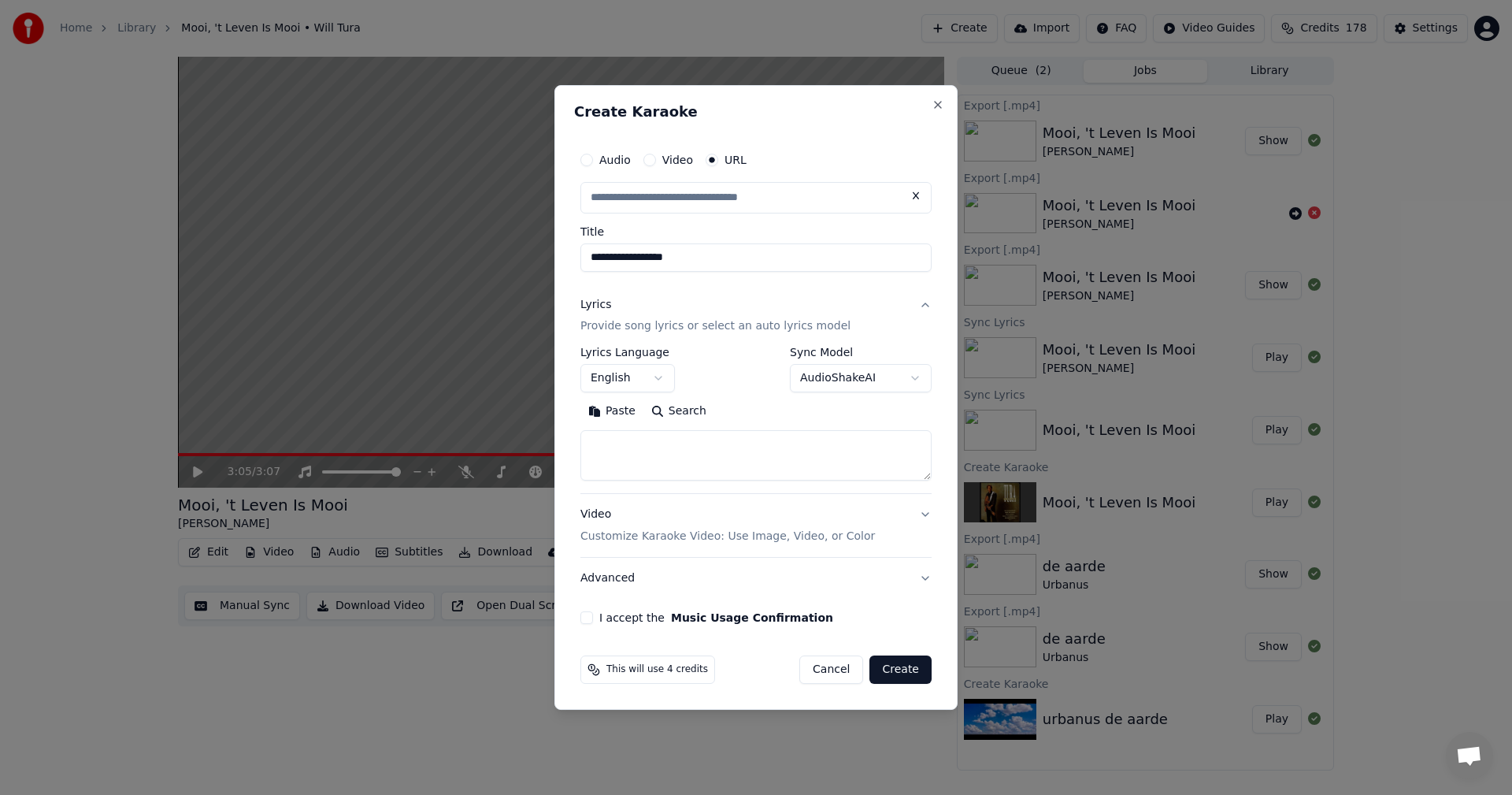
type input "**********"
click at [820, 374] on body "**********" at bounding box center [756, 398] width 1512 height 795
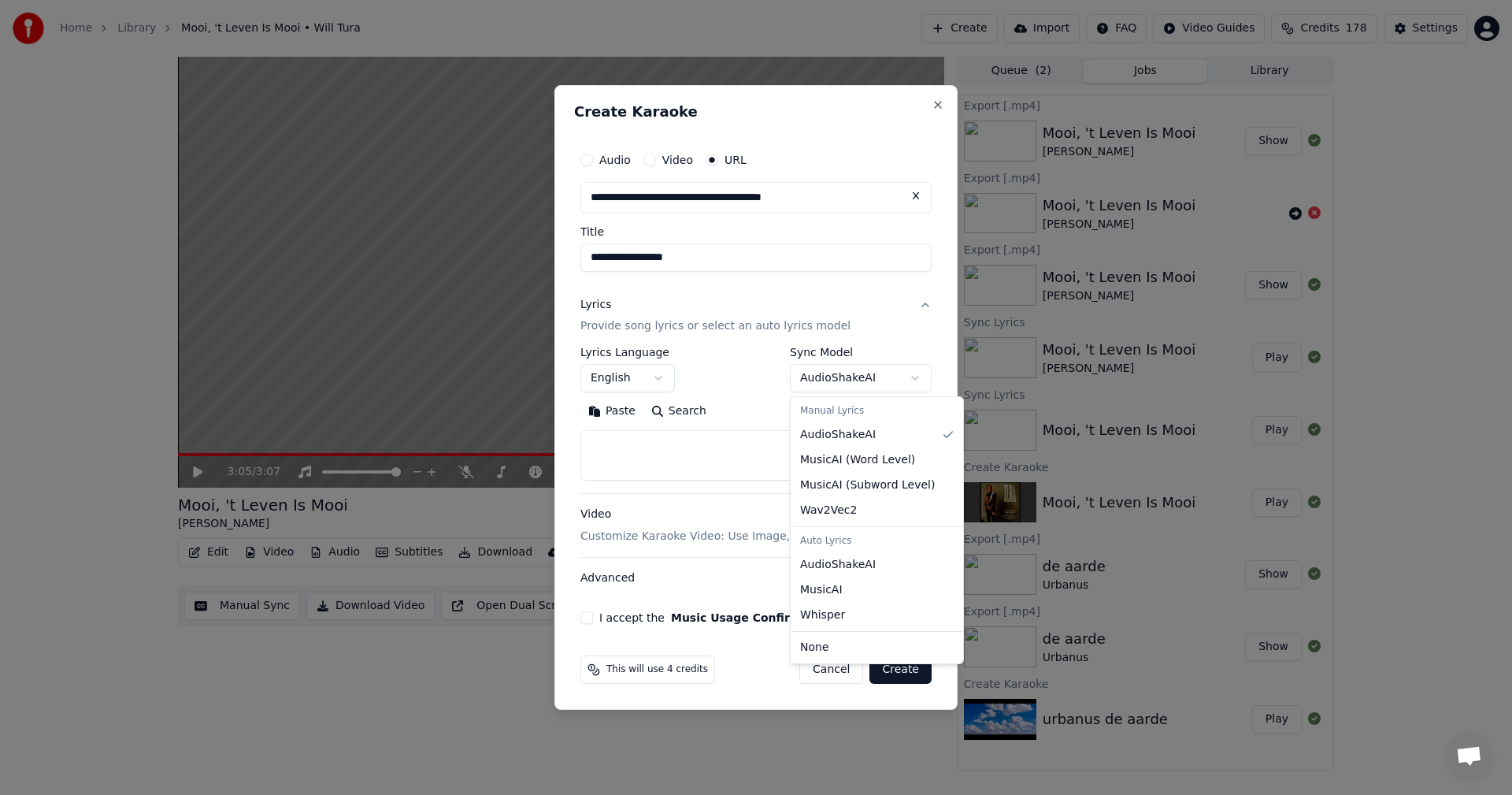
select select "**********"
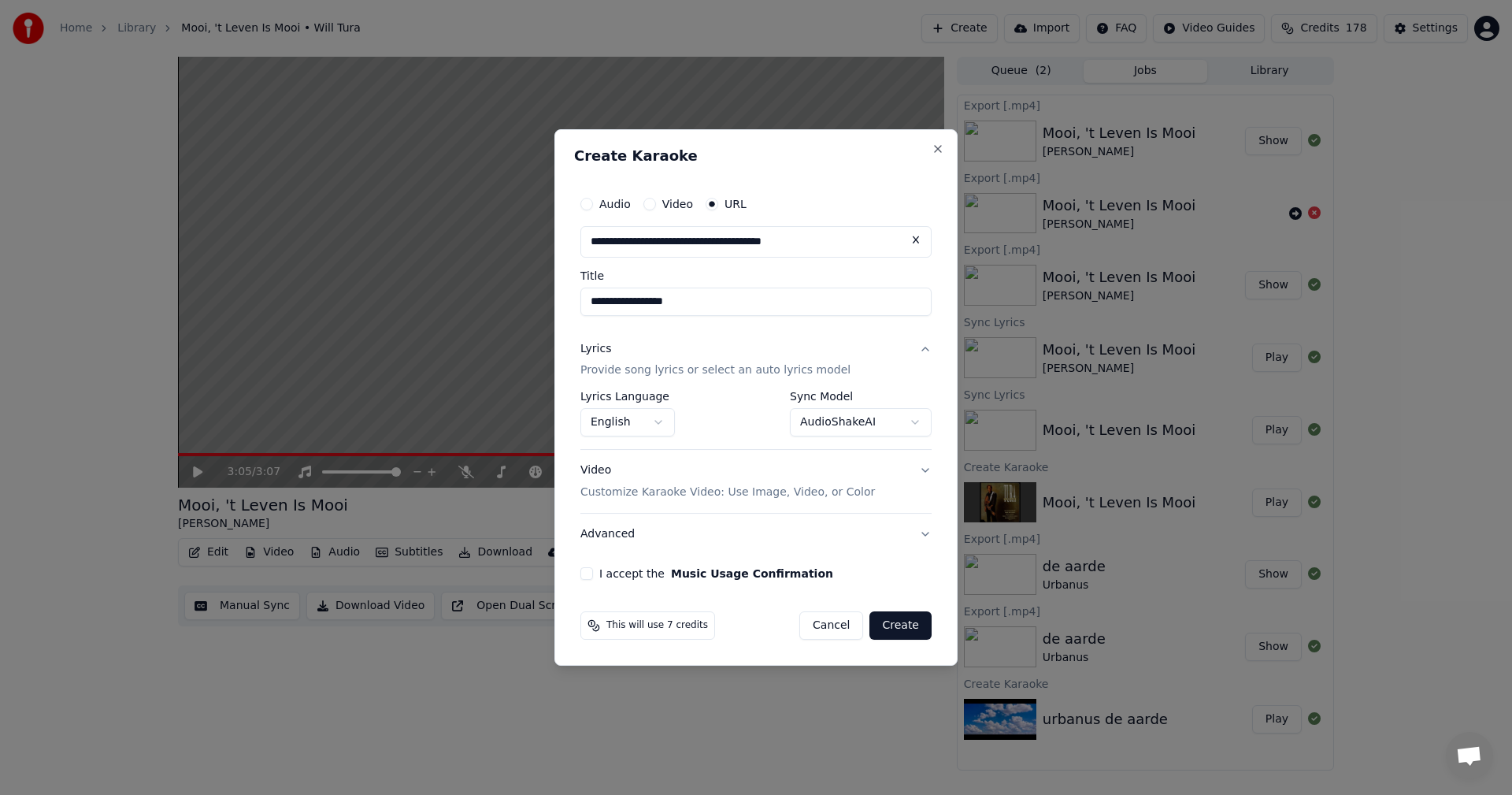
click at [662, 420] on body "**********" at bounding box center [756, 398] width 1512 height 795
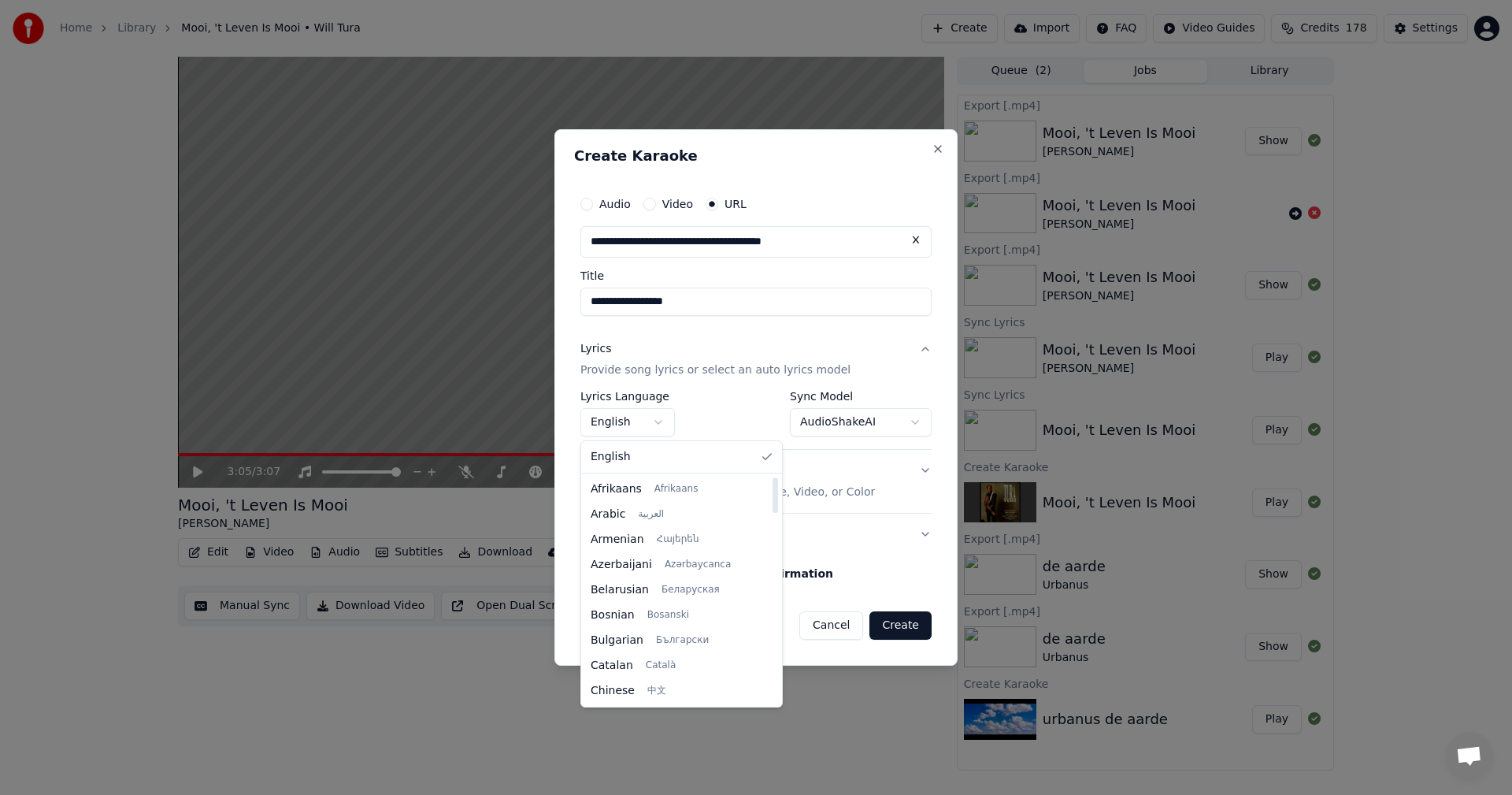
scroll to position [177, 0]
select select "**"
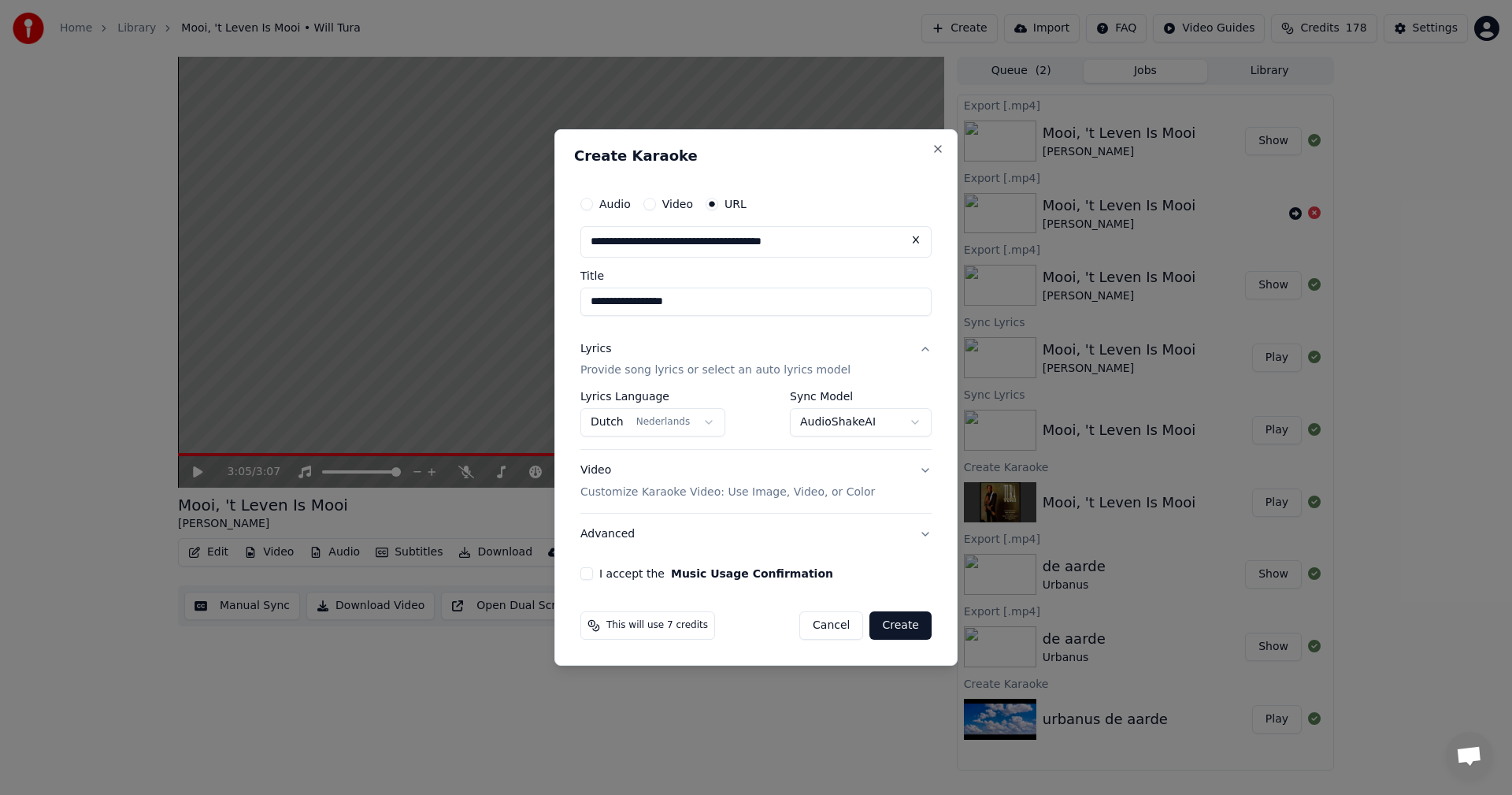
click at [584, 575] on button "I accept the Music Usage Confirmation" at bounding box center [586, 573] width 13 height 13
click at [739, 495] on p "Customize Karaoke Video: Use Image, Video, or Color" at bounding box center [727, 492] width 294 height 16
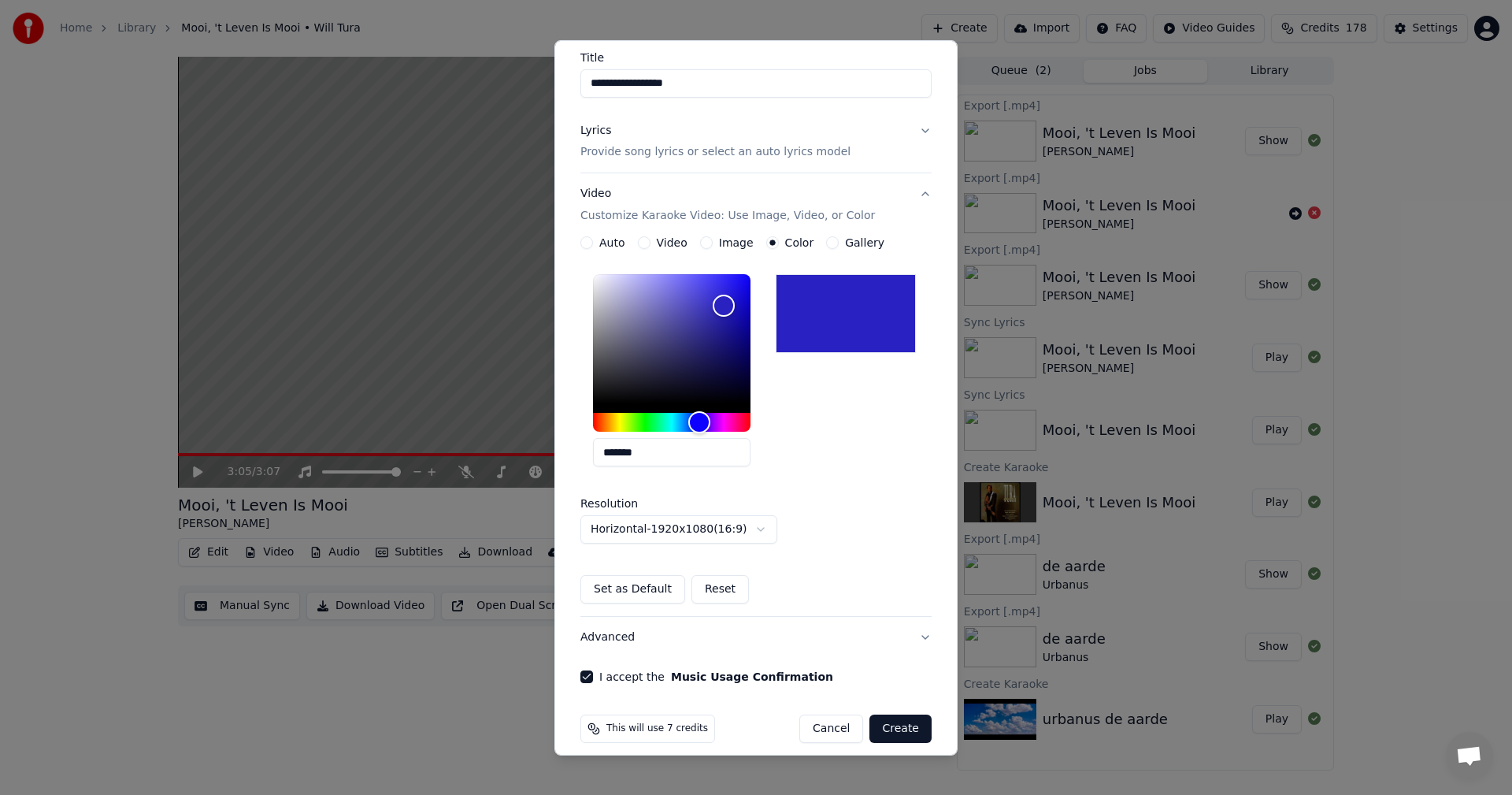
scroll to position [143, 0]
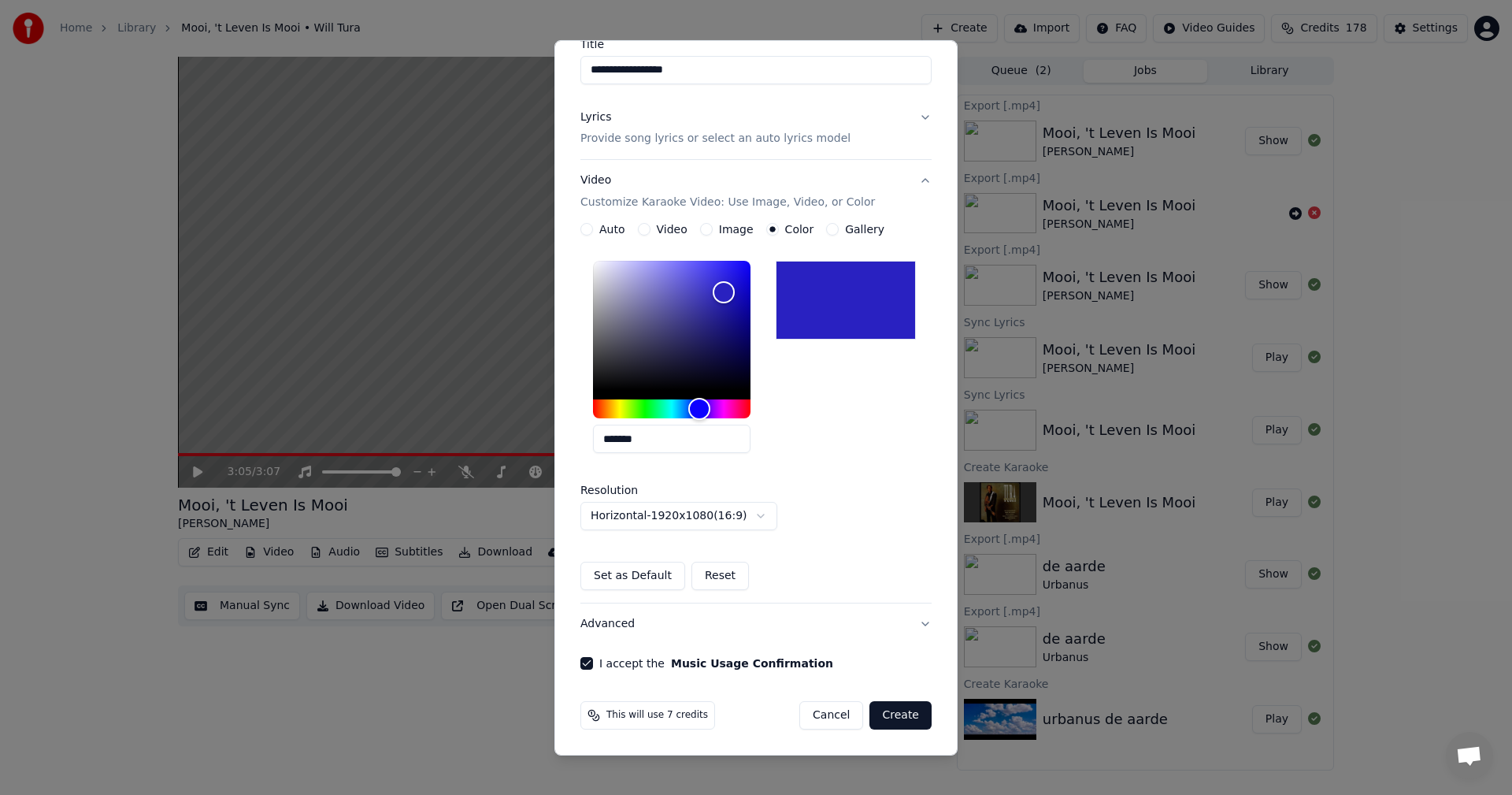
click at [885, 713] on button "Create" at bounding box center [901, 716] width 63 height 29
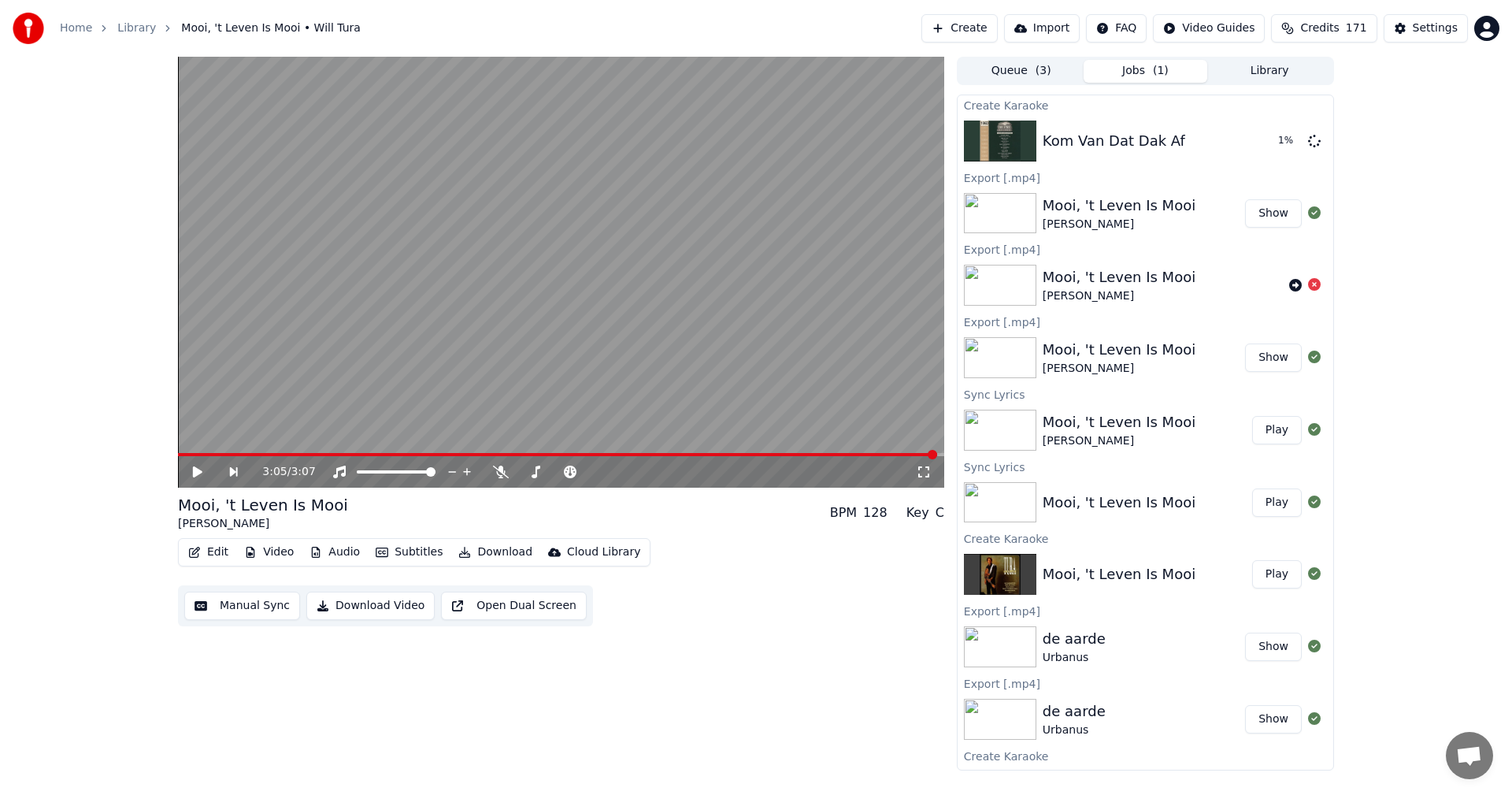
click at [1148, 70] on button "Jobs ( 1 )" at bounding box center [1146, 71] width 124 height 23
click at [101, 671] on div "3:05 / 3:07 Mooi, 't Leven Is Mooi Will Tura BPM 128 Key C Edit Video Audio Sub…" at bounding box center [756, 414] width 1512 height 714
click at [1154, 133] on div "Kom Van Dat Dak Af" at bounding box center [1114, 141] width 143 height 22
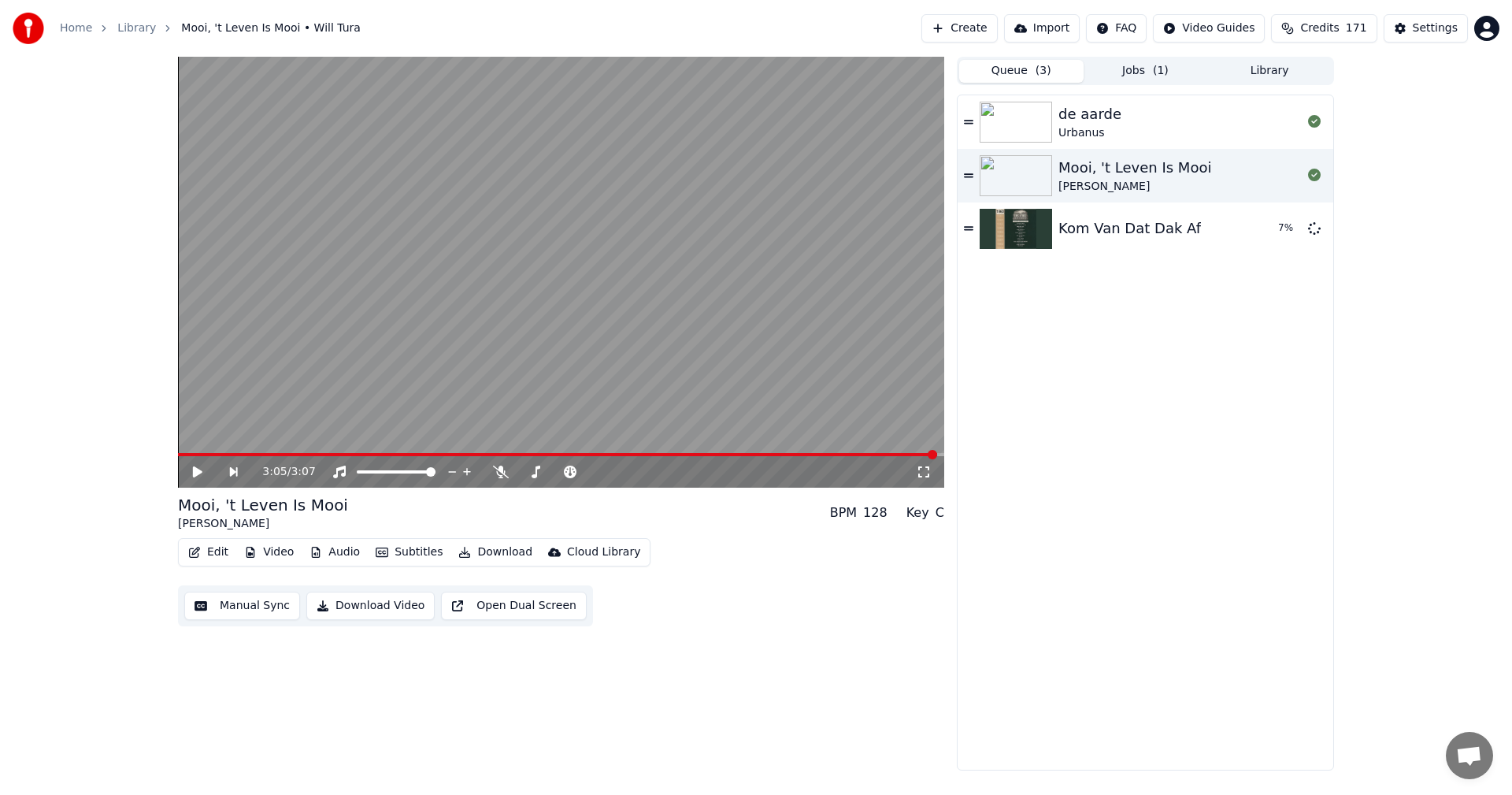
click at [1027, 70] on button "Queue ( 3 )" at bounding box center [1022, 71] width 124 height 23
click at [1261, 64] on button "Library" at bounding box center [1269, 71] width 124 height 23
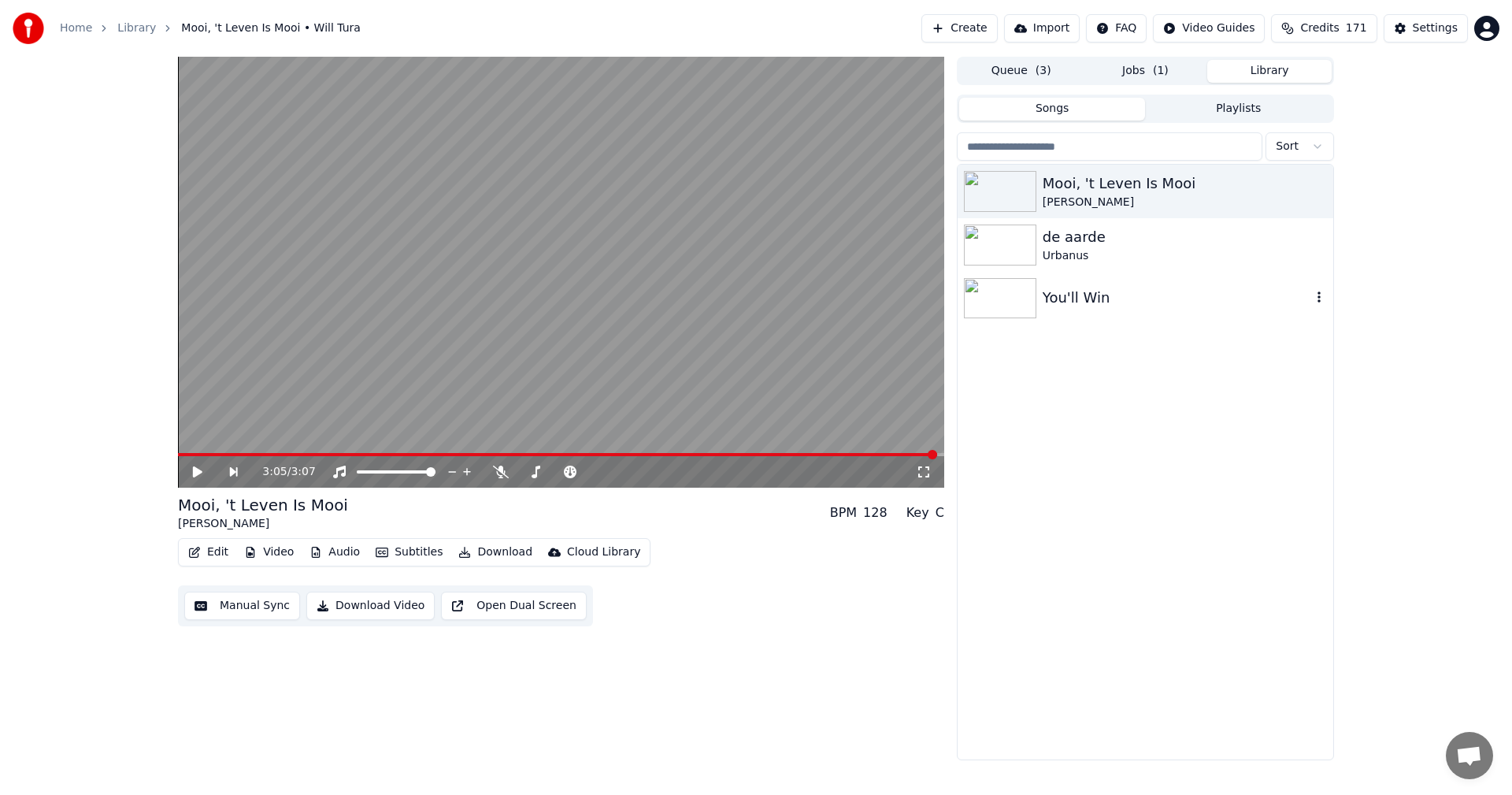
click at [1000, 289] on img at bounding box center [1000, 299] width 73 height 41
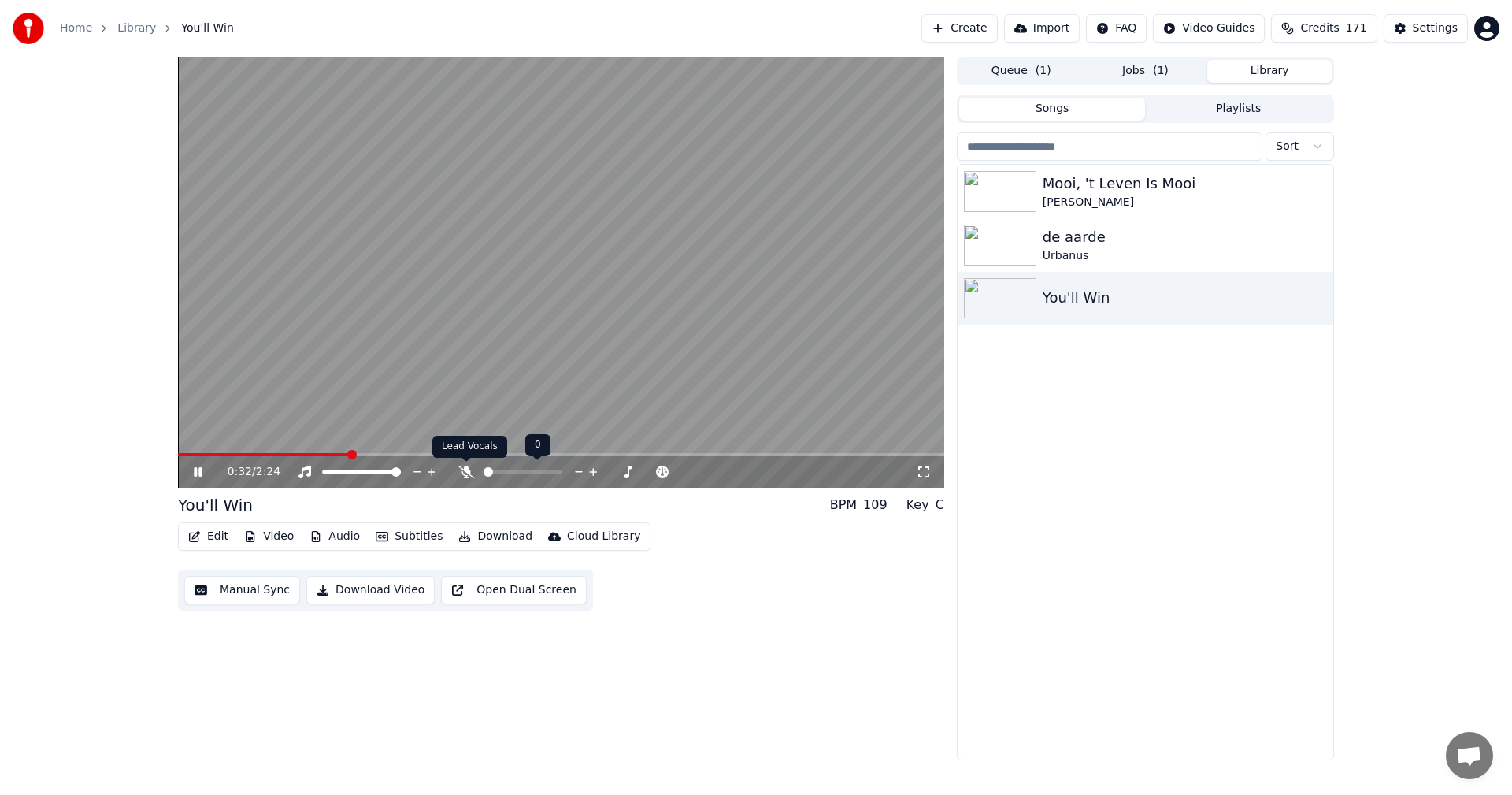
click at [468, 471] on icon at bounding box center [466, 471] width 16 height 13
click at [1183, 502] on div "Mooi, 't Leven Is Mooi Will Tura de aarde Urbanus You'll Win" at bounding box center [1146, 462] width 375 height 595
click at [198, 475] on icon at bounding box center [209, 471] width 37 height 13
click at [178, 450] on span at bounding box center [183, 454] width 9 height 9
click at [189, 465] on div "0:00 / 2:24" at bounding box center [561, 472] width 753 height 16
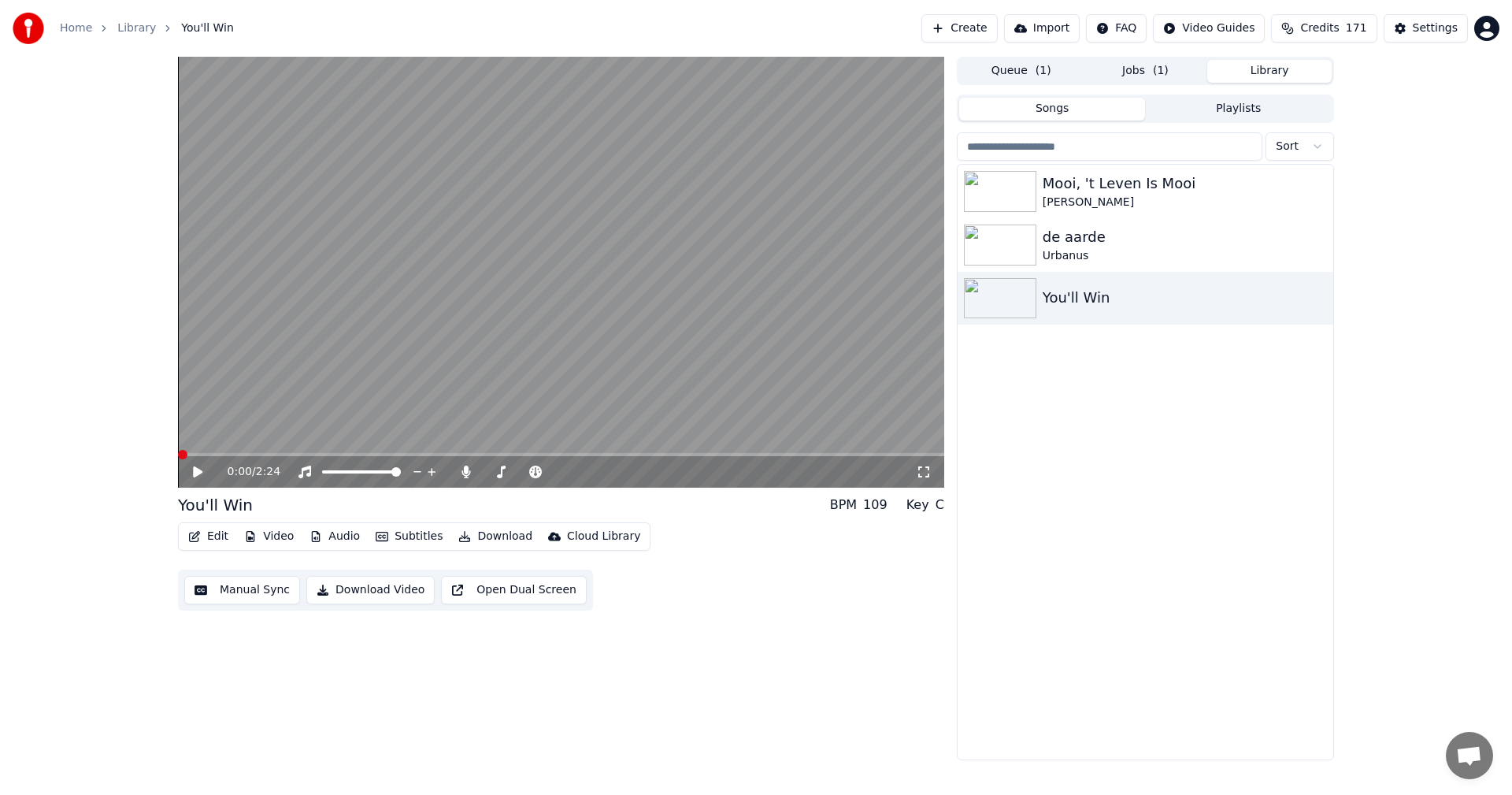
click at [192, 469] on icon at bounding box center [209, 471] width 37 height 13
click at [200, 475] on icon at bounding box center [197, 471] width 8 height 9
drag, startPoint x: 374, startPoint y: 455, endPoint x: 290, endPoint y: 447, distance: 84.4
click at [287, 454] on span at bounding box center [233, 455] width 111 height 3
click at [312, 454] on span at bounding box center [562, 455] width 766 height 3
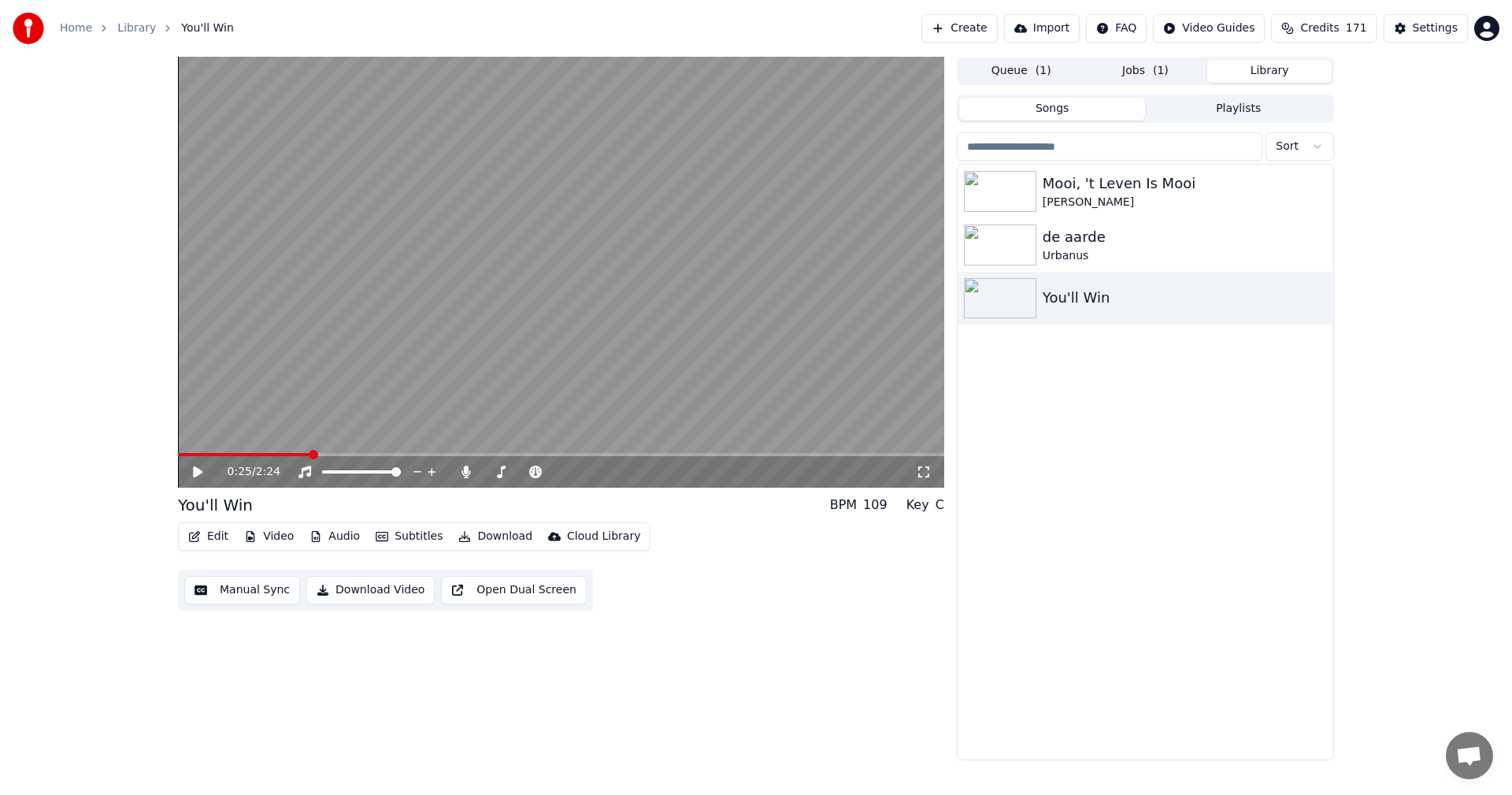
click at [342, 454] on span at bounding box center [562, 455] width 766 height 3
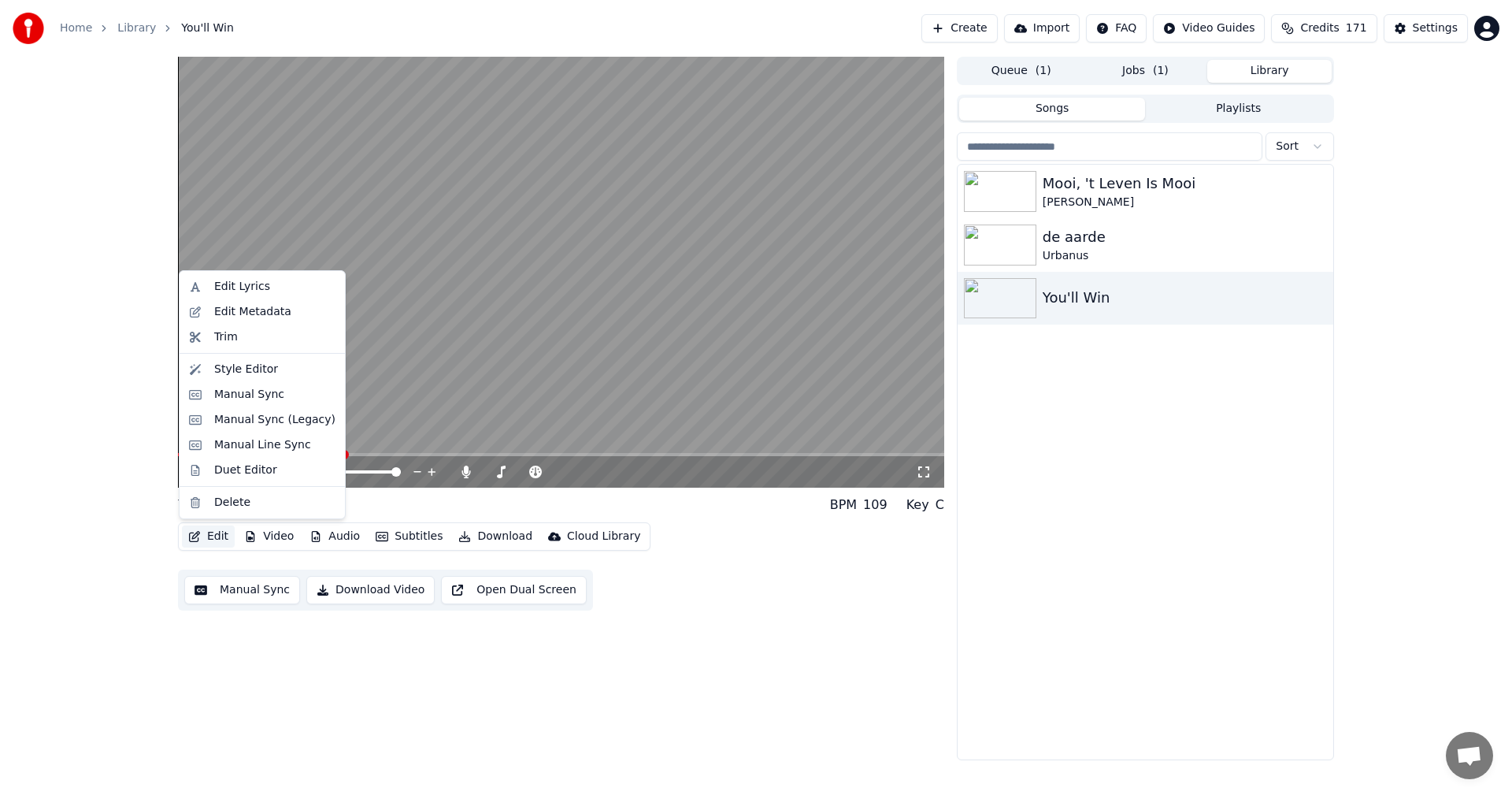
click at [212, 537] on button "Edit" at bounding box center [208, 536] width 52 height 22
click at [219, 400] on div "Manual Sync" at bounding box center [249, 394] width 70 height 16
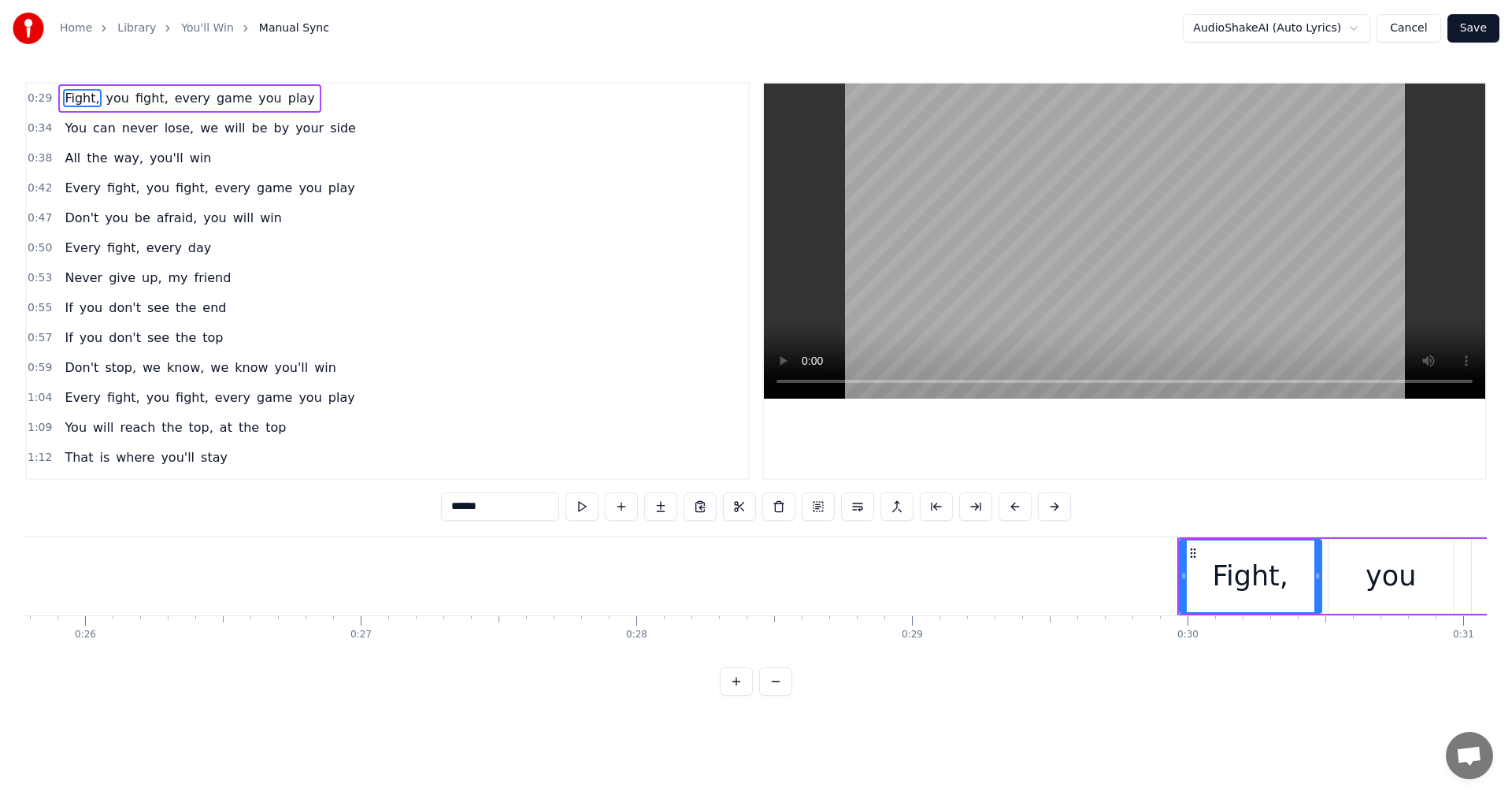
scroll to position [0, 7131]
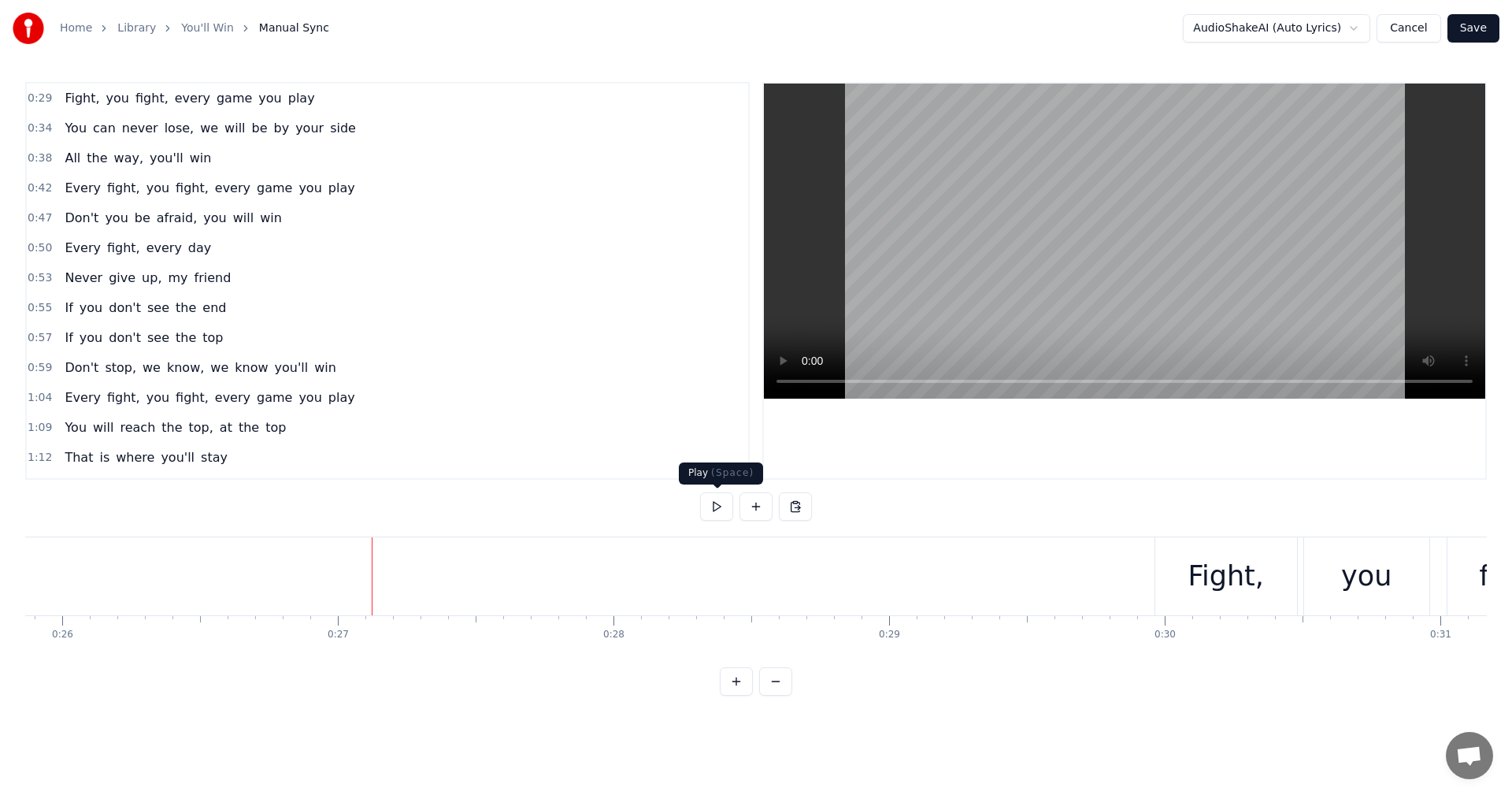
click at [710, 505] on button at bounding box center [716, 507] width 33 height 29
click at [1177, 566] on div "Fight," at bounding box center [1226, 576] width 142 height 78
click at [1158, 565] on div "Fight," at bounding box center [1226, 576] width 142 height 78
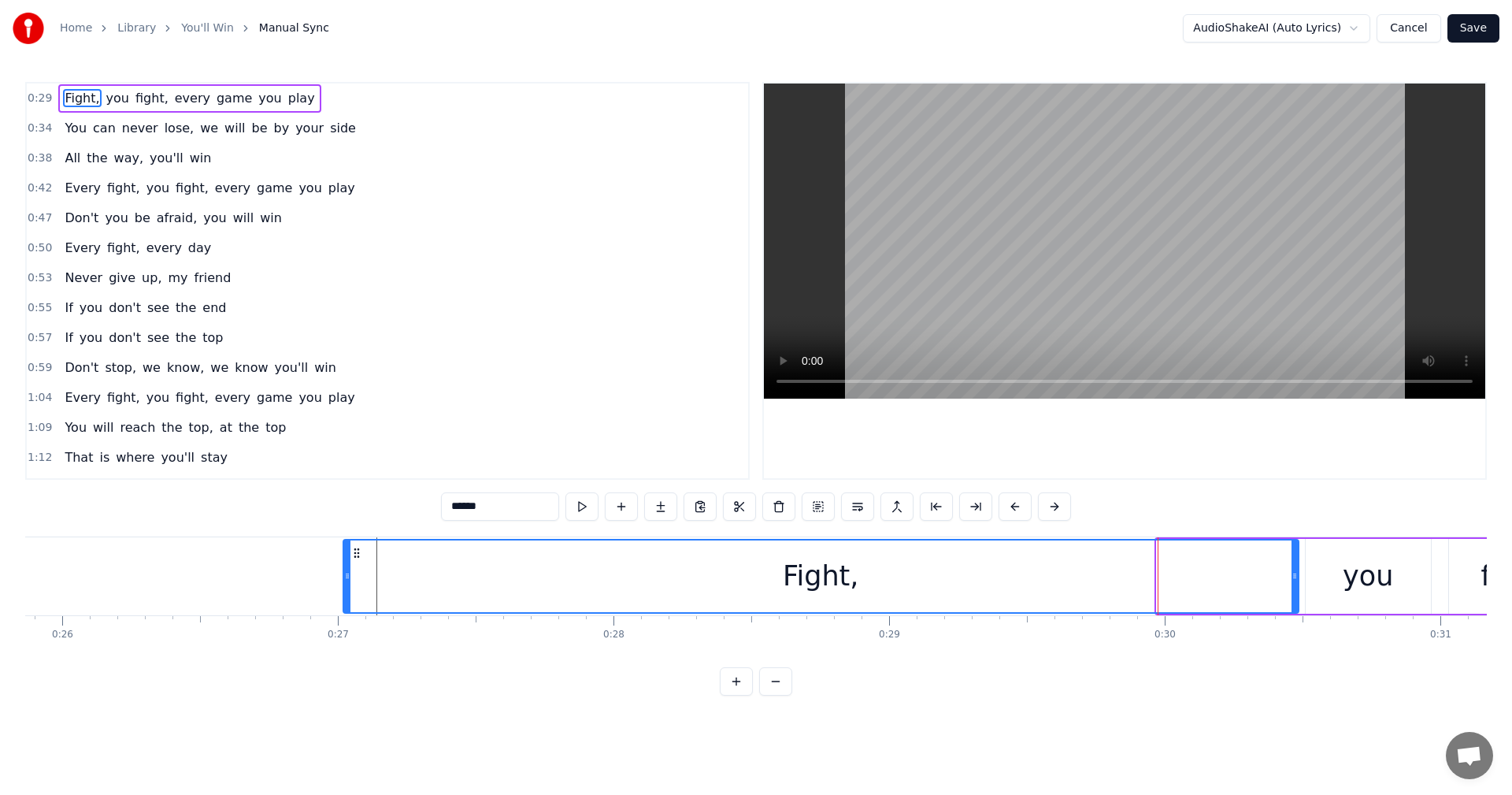
drag, startPoint x: 1159, startPoint y: 578, endPoint x: 345, endPoint y: 563, distance: 814.1
click at [345, 563] on div at bounding box center [347, 576] width 6 height 72
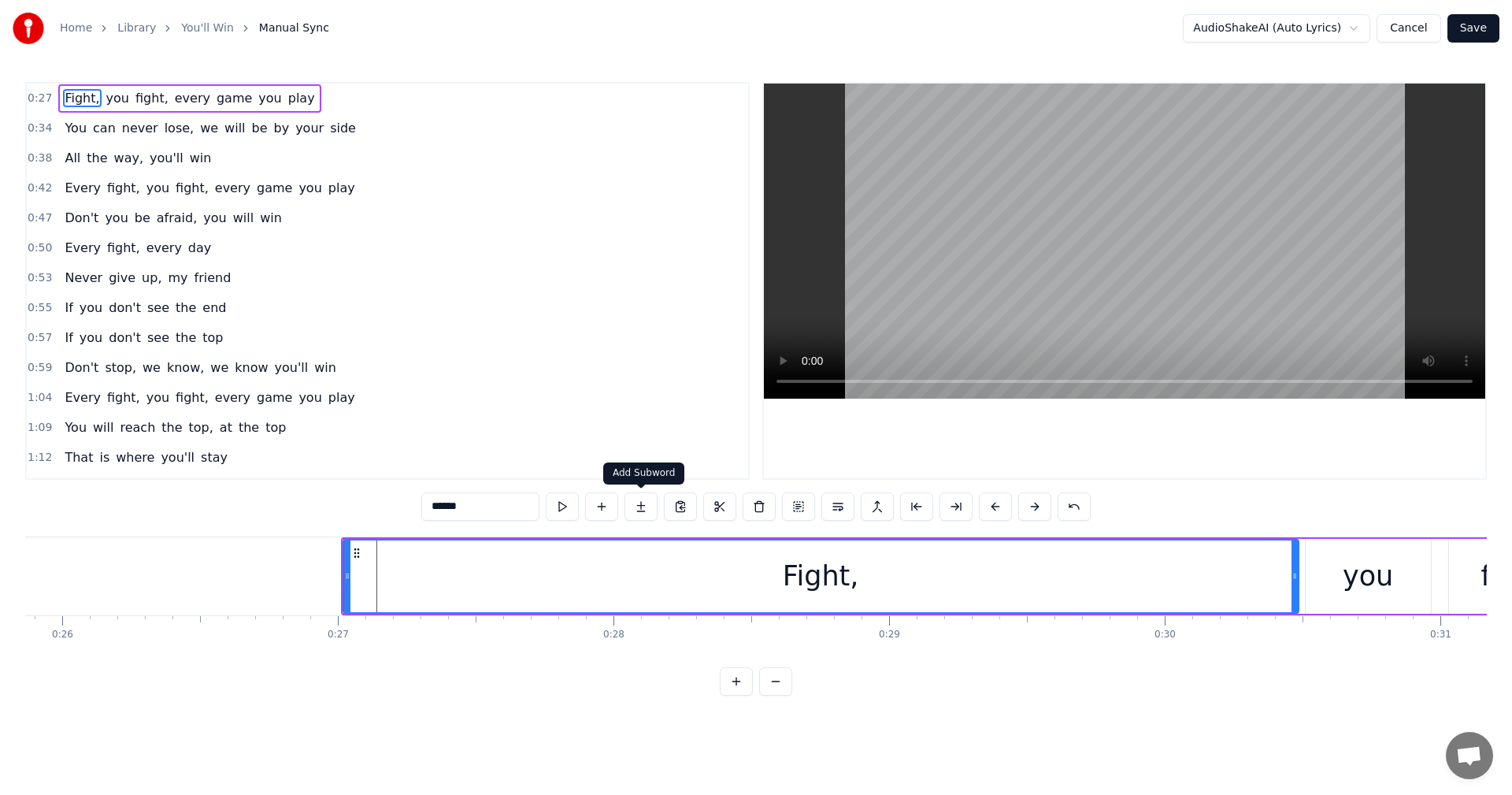
click at [642, 502] on button at bounding box center [641, 507] width 33 height 29
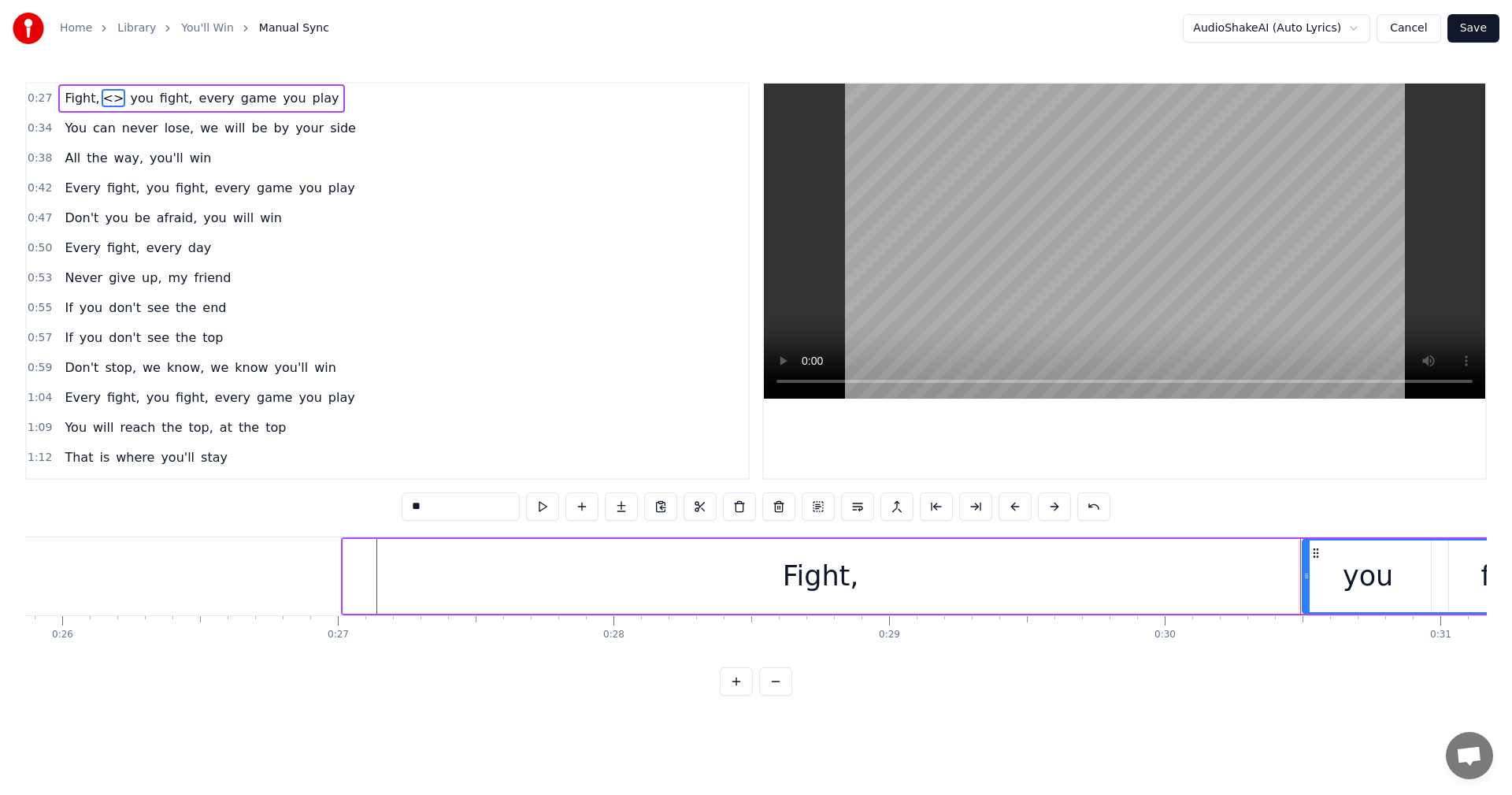
type input "***"
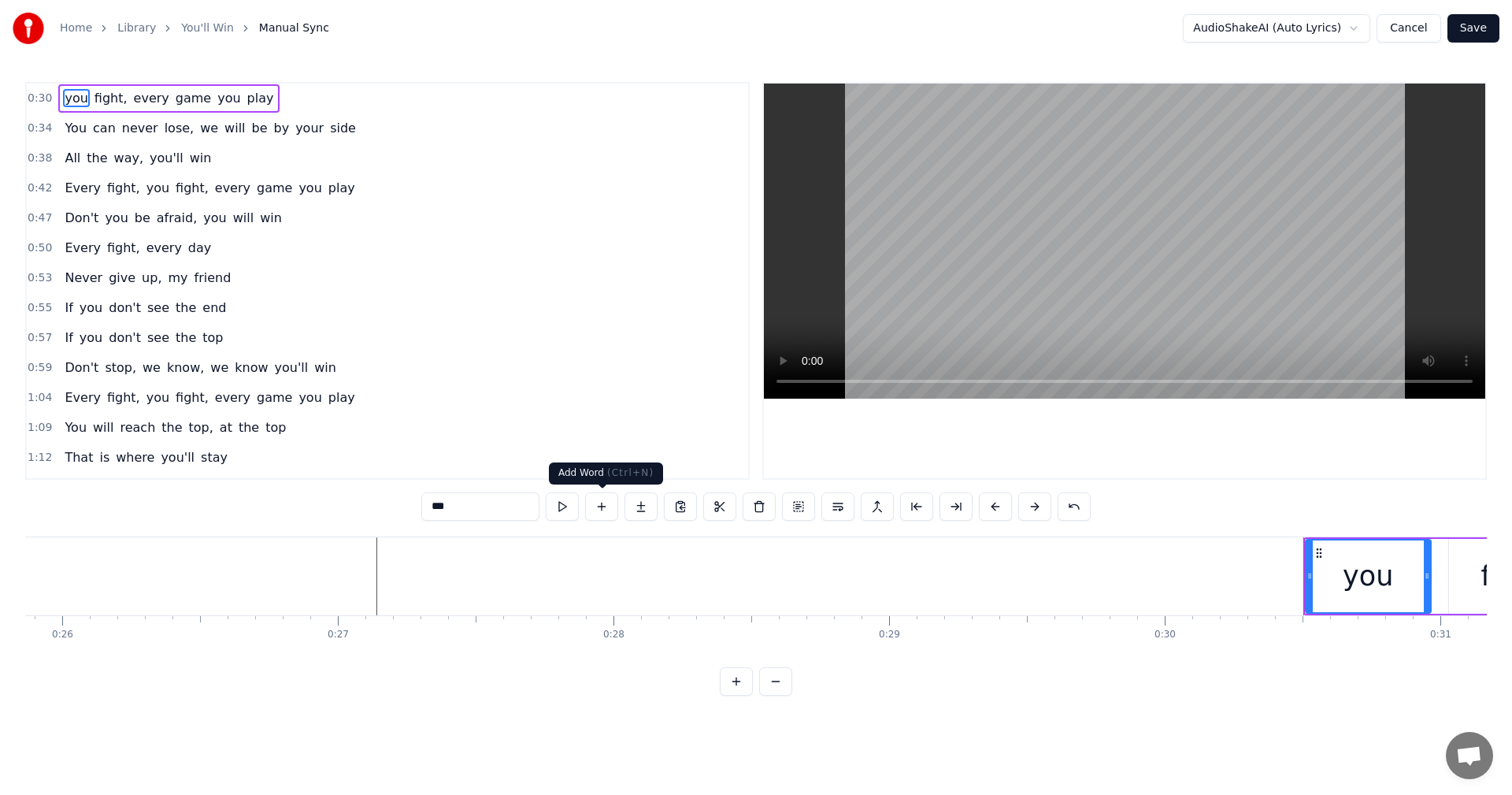
click at [604, 513] on button at bounding box center [601, 507] width 33 height 29
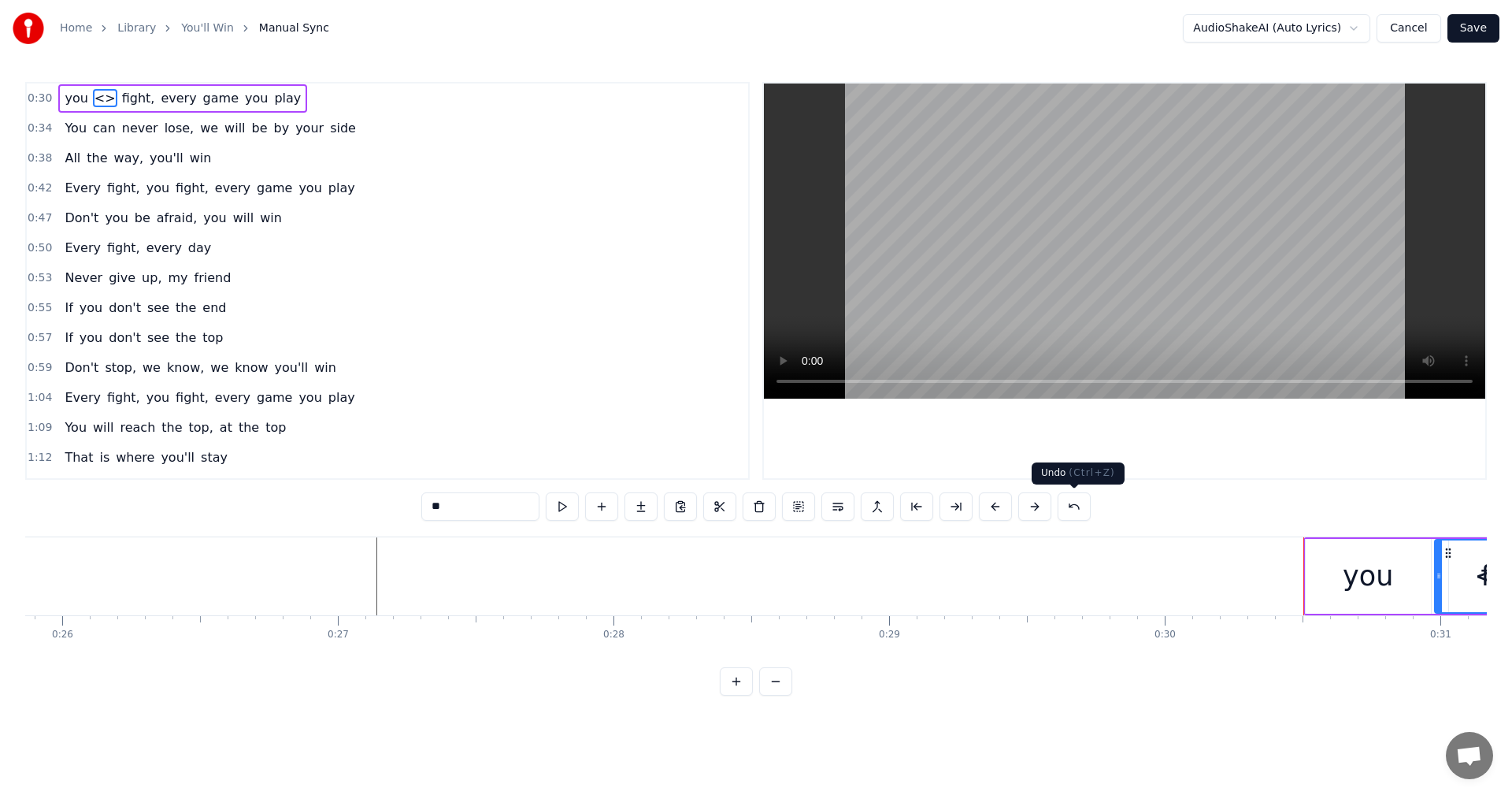
click at [1072, 505] on button at bounding box center [1074, 507] width 33 height 29
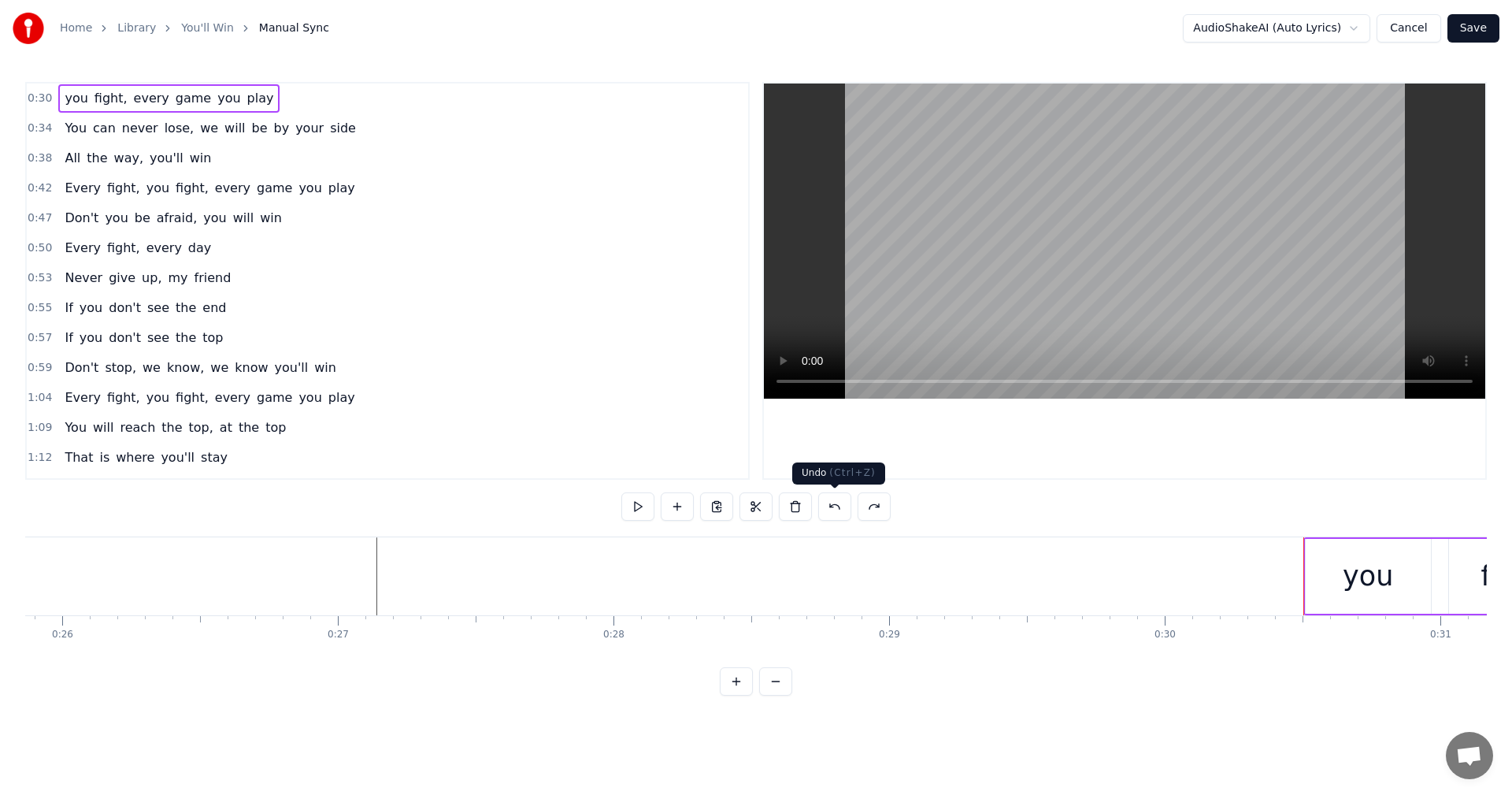
click at [831, 504] on button at bounding box center [835, 507] width 33 height 29
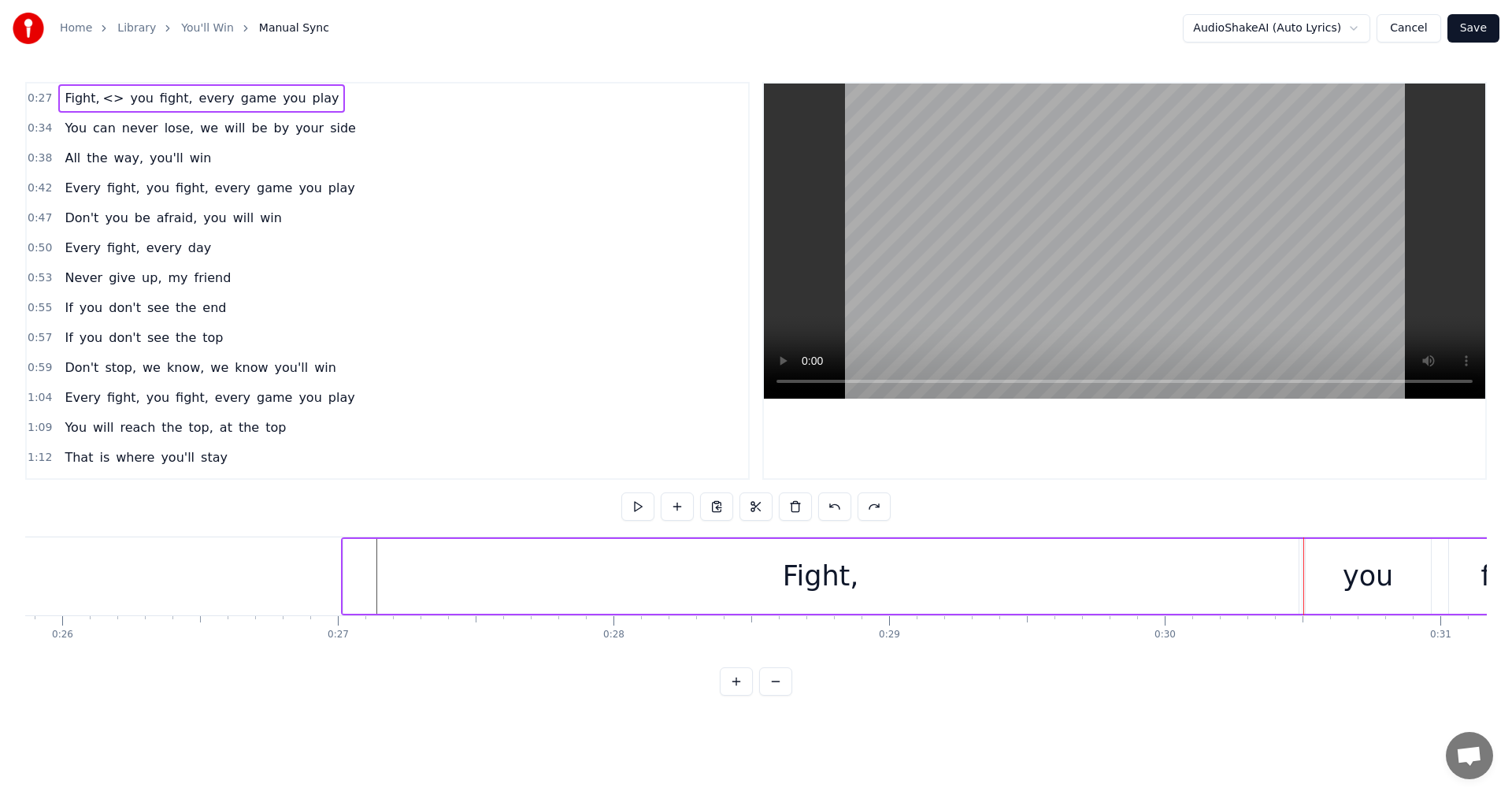
click at [742, 559] on div "Fight," at bounding box center [821, 576] width 956 height 74
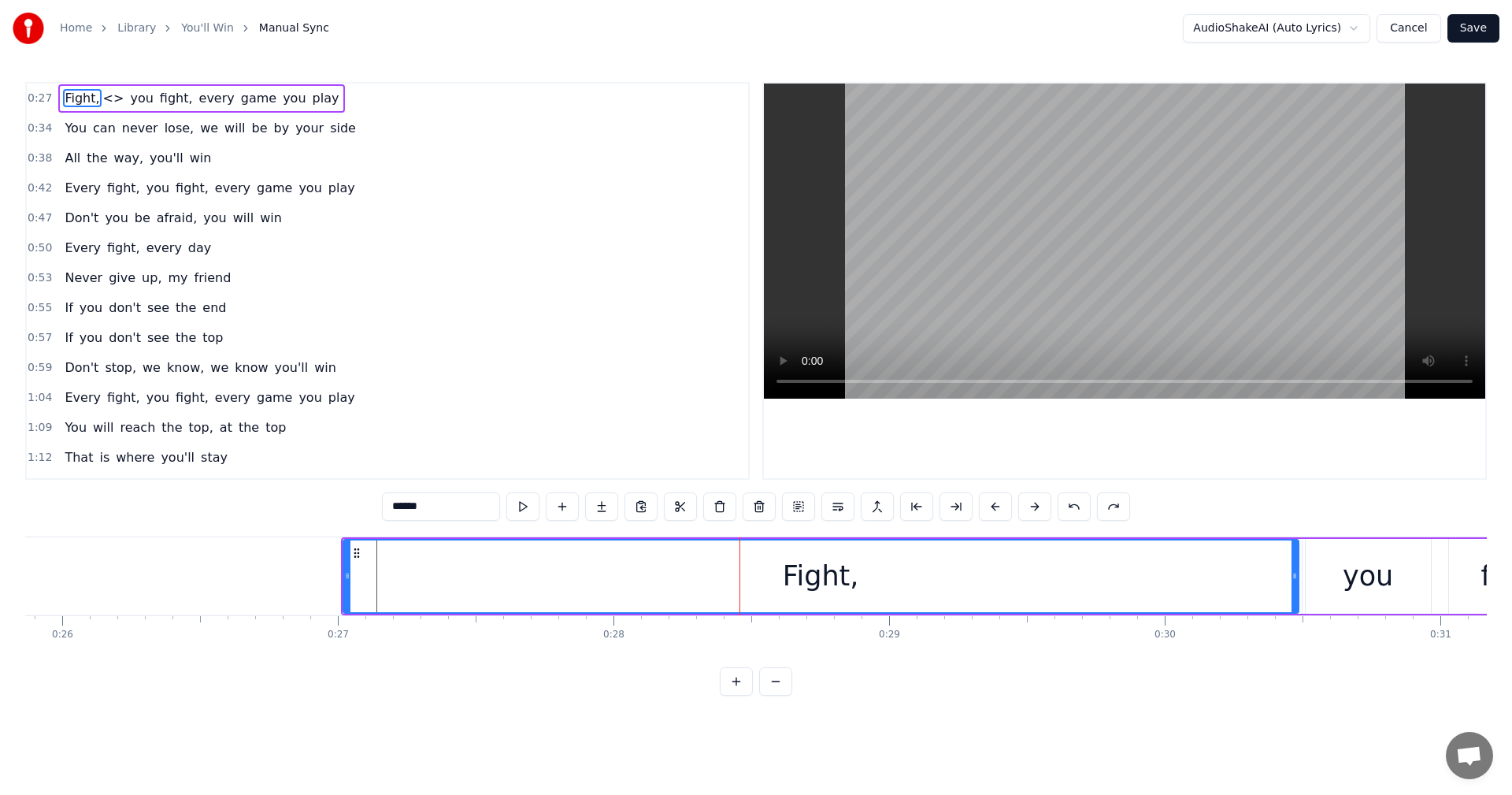
click at [390, 511] on input "******" at bounding box center [441, 507] width 118 height 29
click at [77, 101] on span "YouFight," at bounding box center [93, 97] width 60 height 18
click at [80, 97] on span "YouFight," at bounding box center [93, 97] width 60 height 18
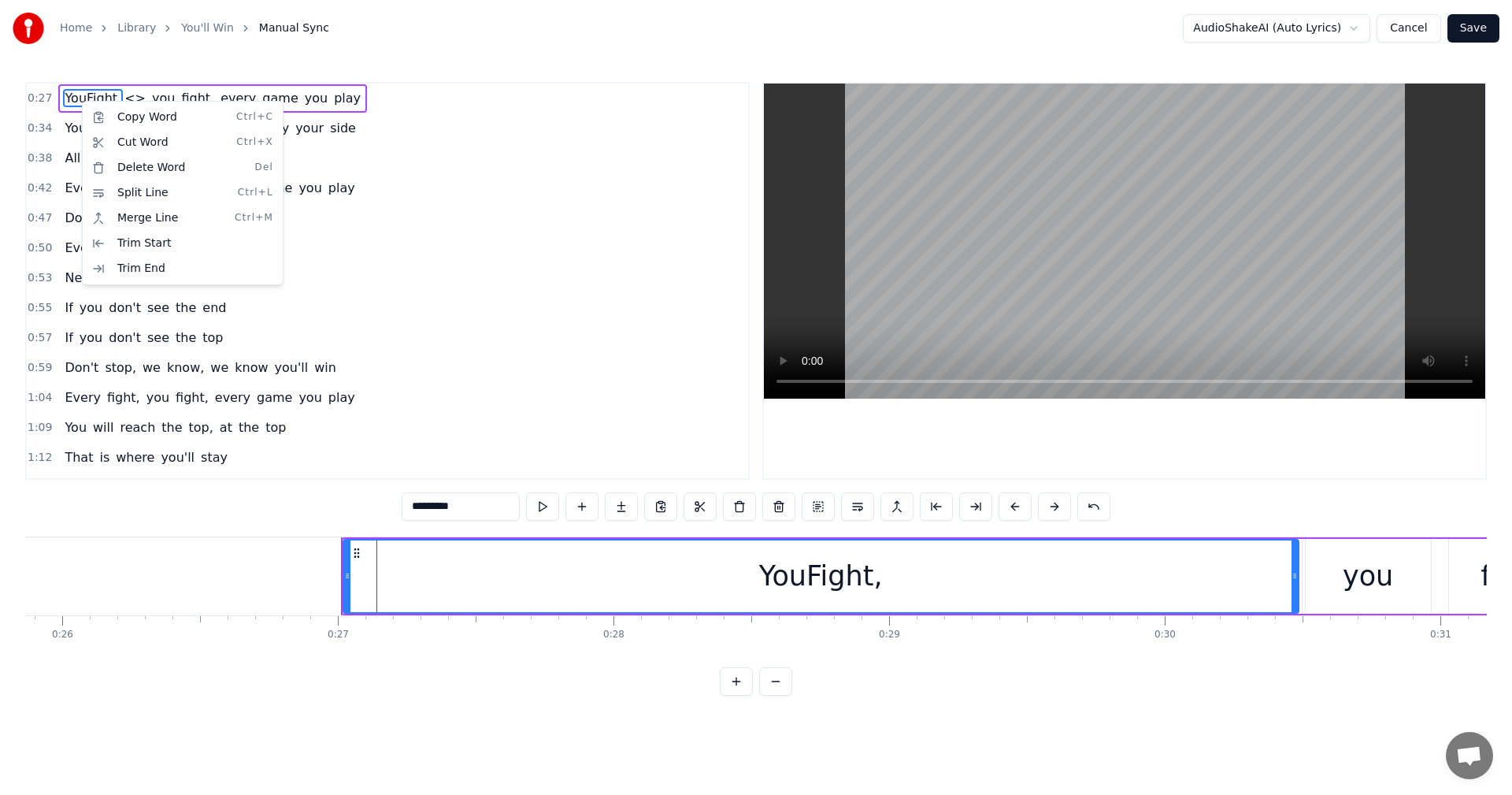
click at [429, 507] on html "Home Library You'll Win Manual Sync AudioShakeAI (Auto Lyrics) Cancel Save 0:27…" at bounding box center [756, 360] width 1512 height 721
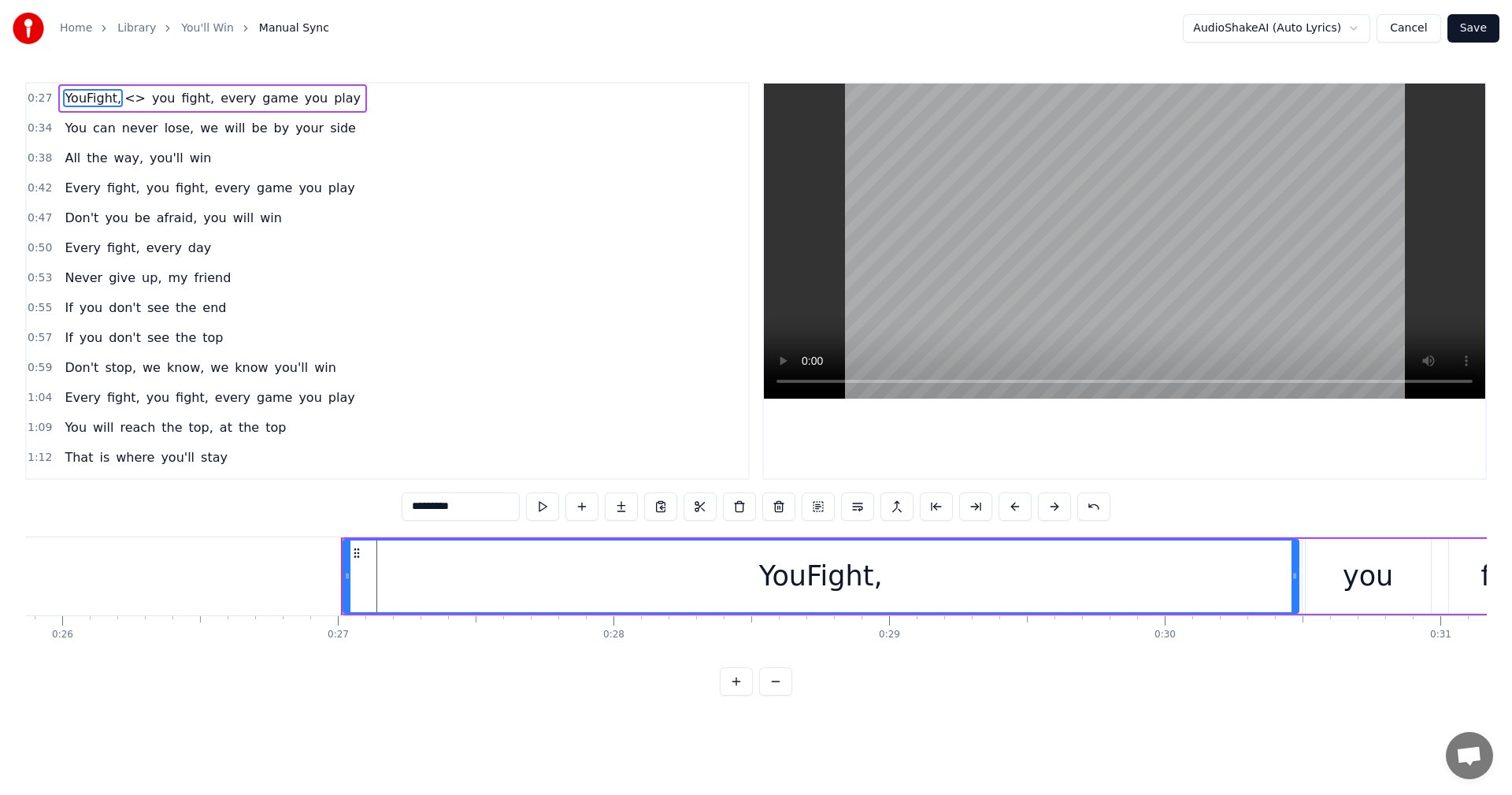
click at [430, 505] on input "*********" at bounding box center [461, 507] width 118 height 29
click at [692, 505] on button at bounding box center [700, 507] width 33 height 29
click at [410, 509] on input "**********" at bounding box center [441, 507] width 118 height 29
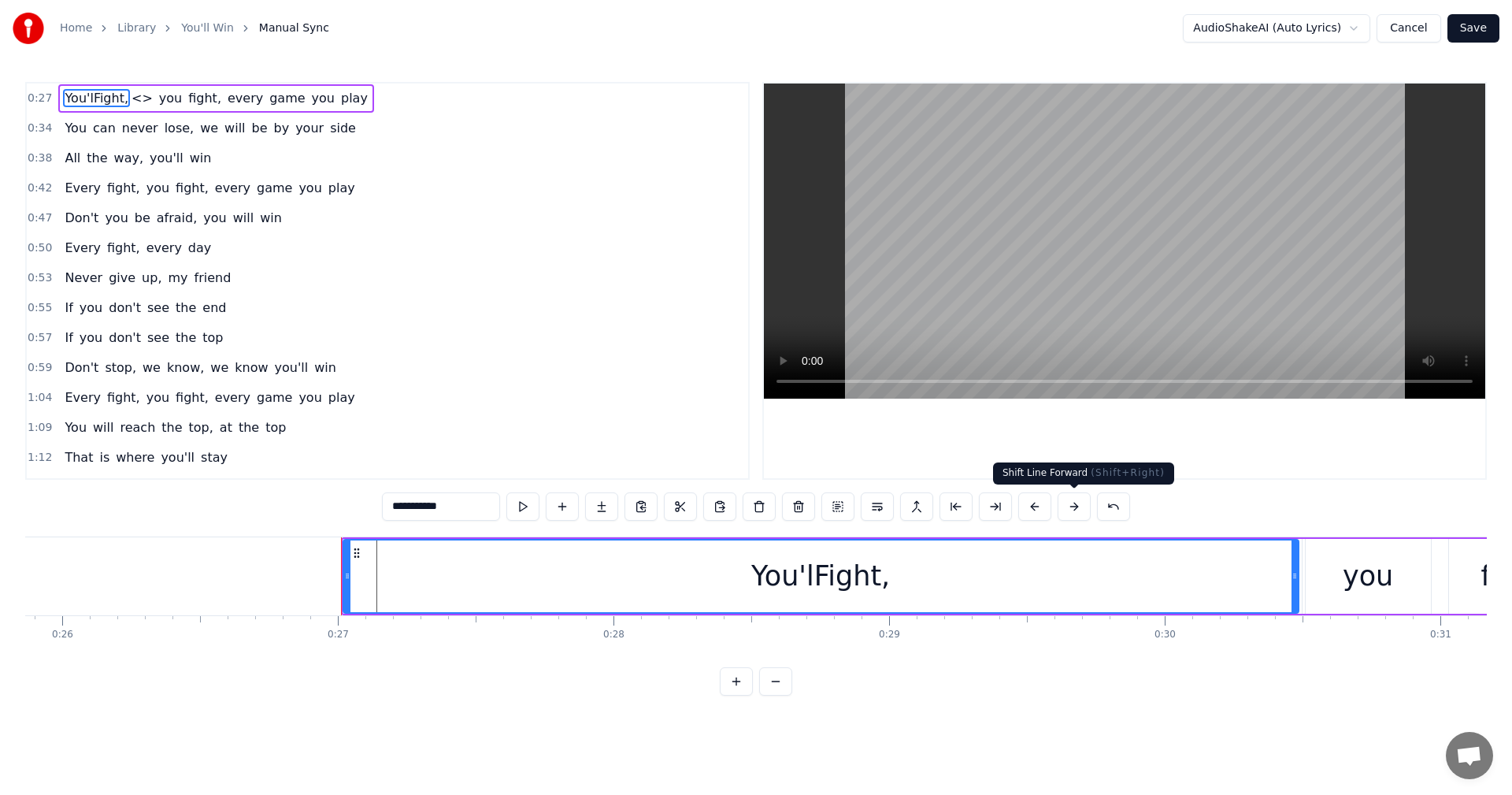
click at [1076, 511] on button at bounding box center [1074, 507] width 33 height 29
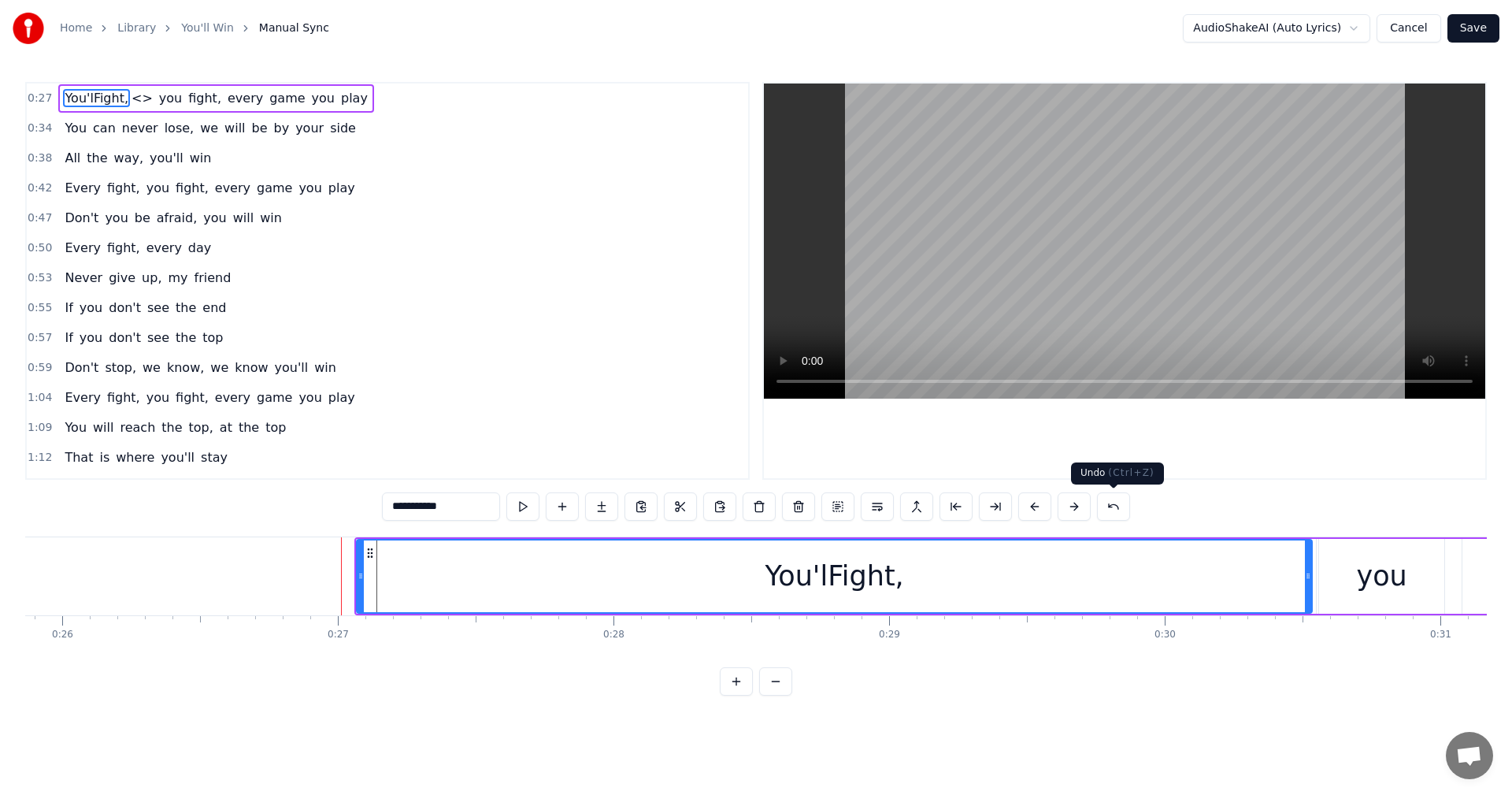
click at [1114, 511] on button at bounding box center [1114, 507] width 33 height 29
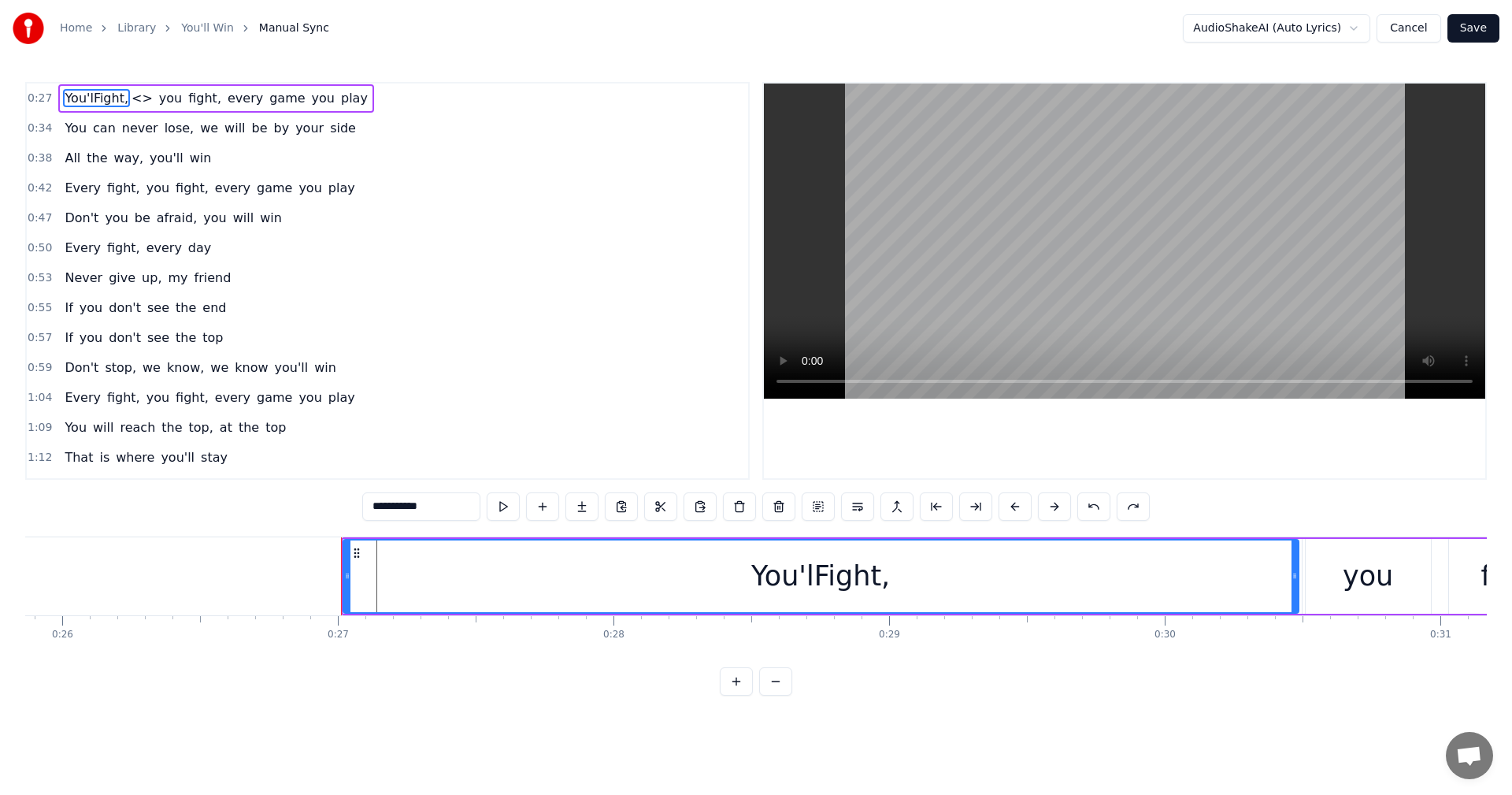
click at [1114, 511] on div "**********" at bounding box center [755, 507] width 787 height 29
click at [1092, 502] on button at bounding box center [1093, 507] width 33 height 29
click at [1092, 507] on button at bounding box center [1093, 507] width 33 height 29
click at [802, 577] on div "YoFight," at bounding box center [821, 576] width 107 height 41
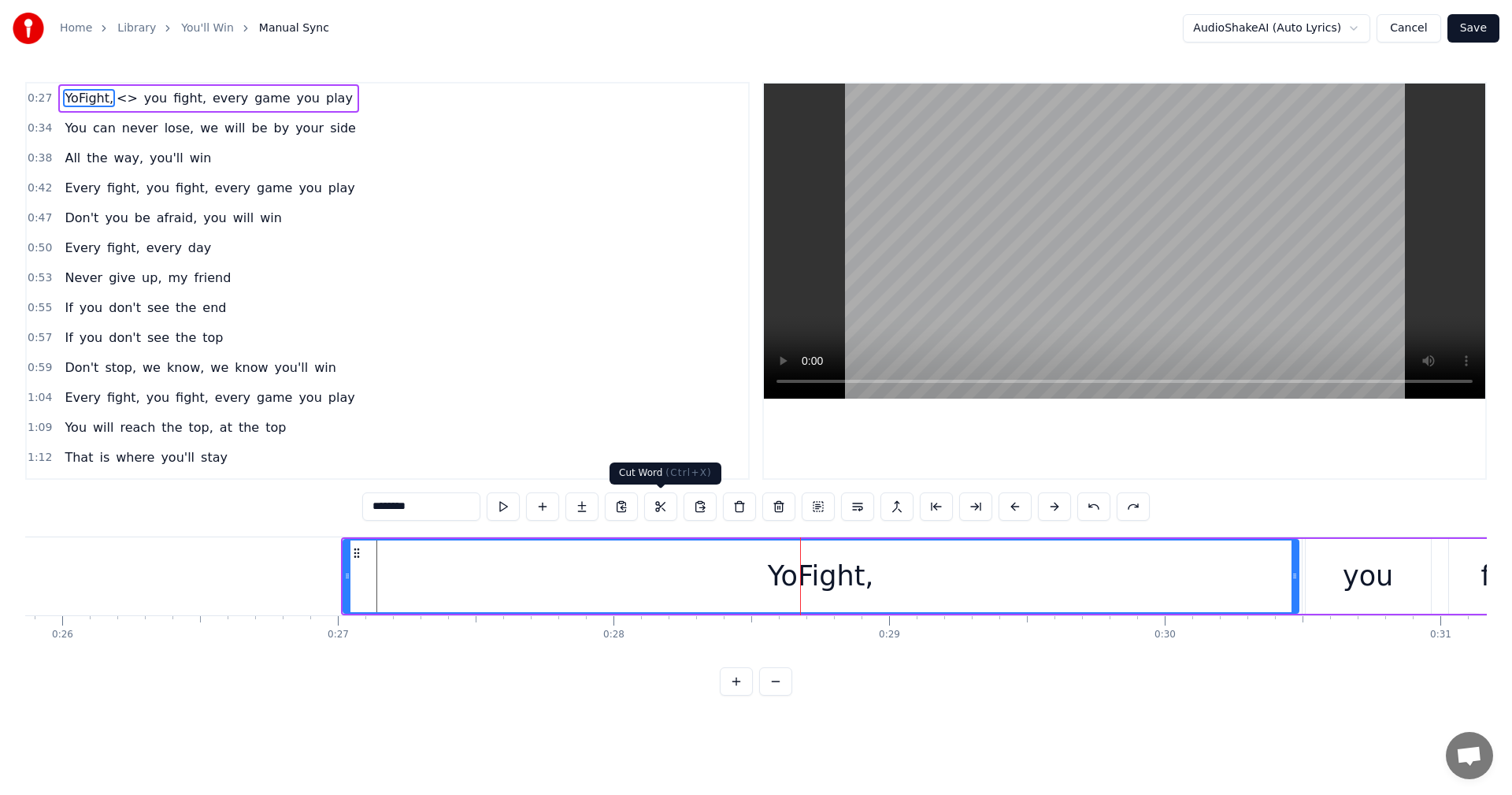
click at [658, 507] on button at bounding box center [660, 507] width 33 height 29
click at [116, 97] on span "<>" at bounding box center [127, 97] width 25 height 18
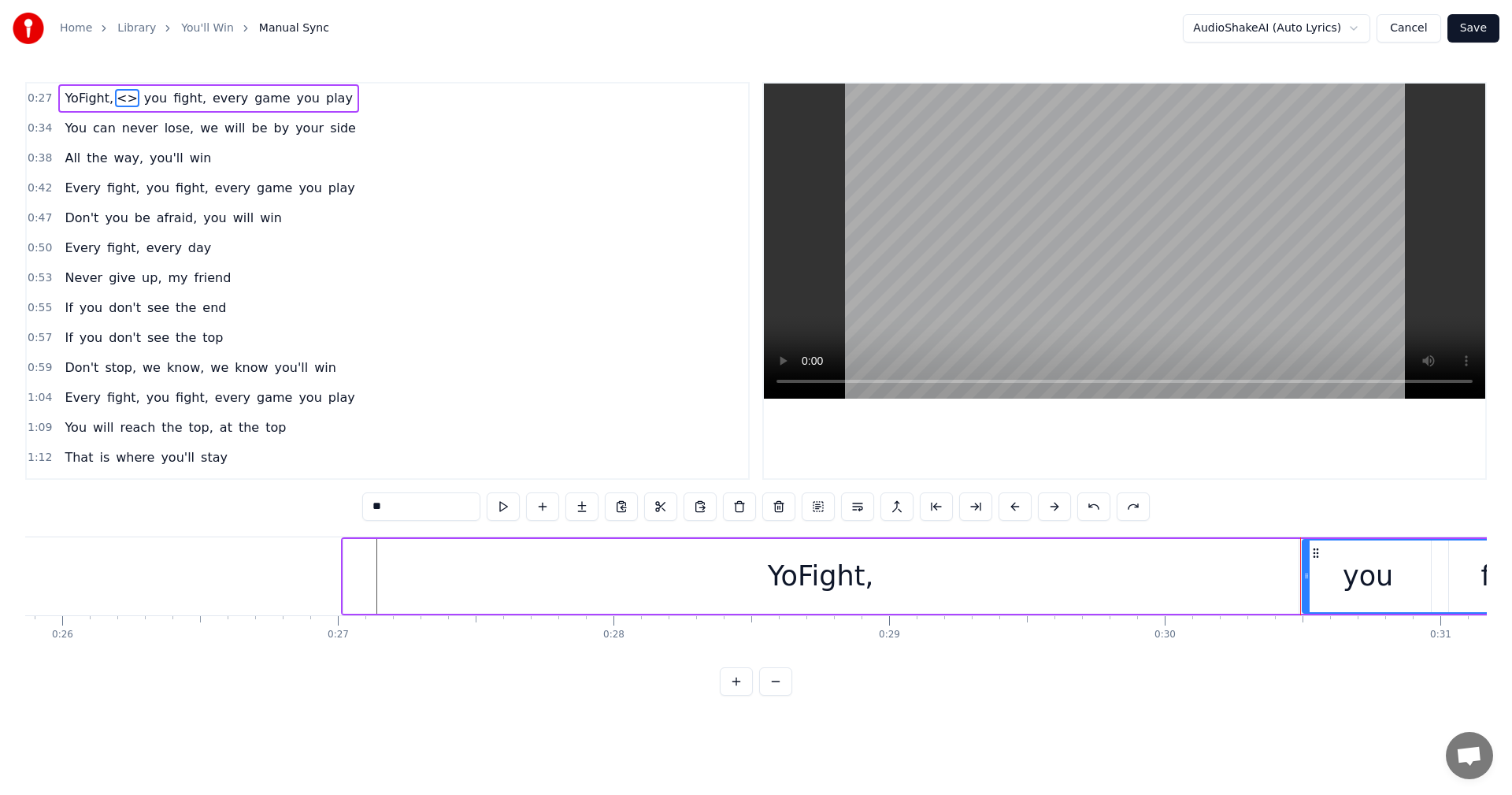
click at [116, 97] on span "<>" at bounding box center [127, 97] width 25 height 18
click at [412, 505] on input "**" at bounding box center [421, 507] width 118 height 29
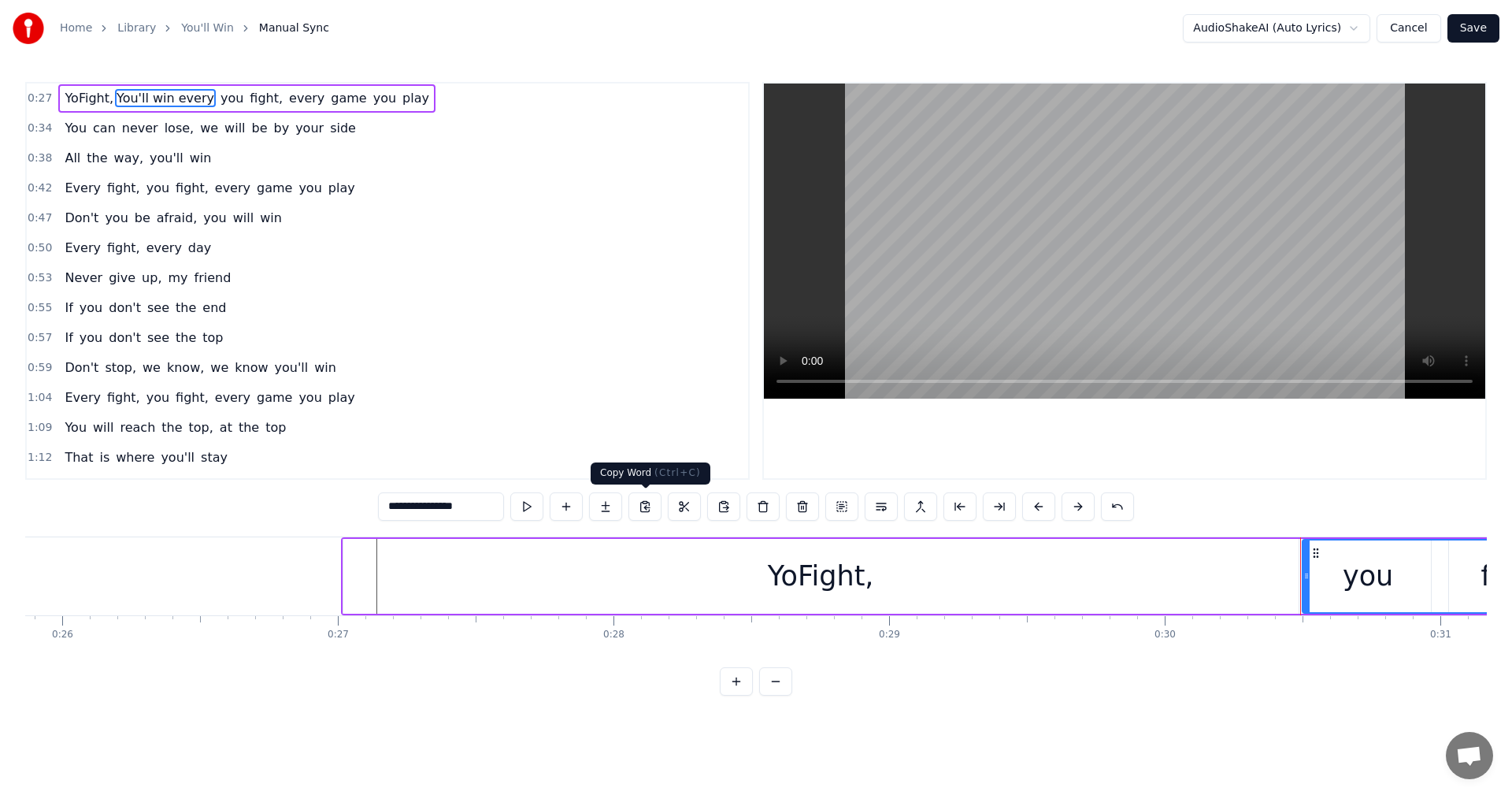
type input "**********"
click at [534, 339] on div "0:57 If you don't see the top" at bounding box center [387, 337] width 721 height 30
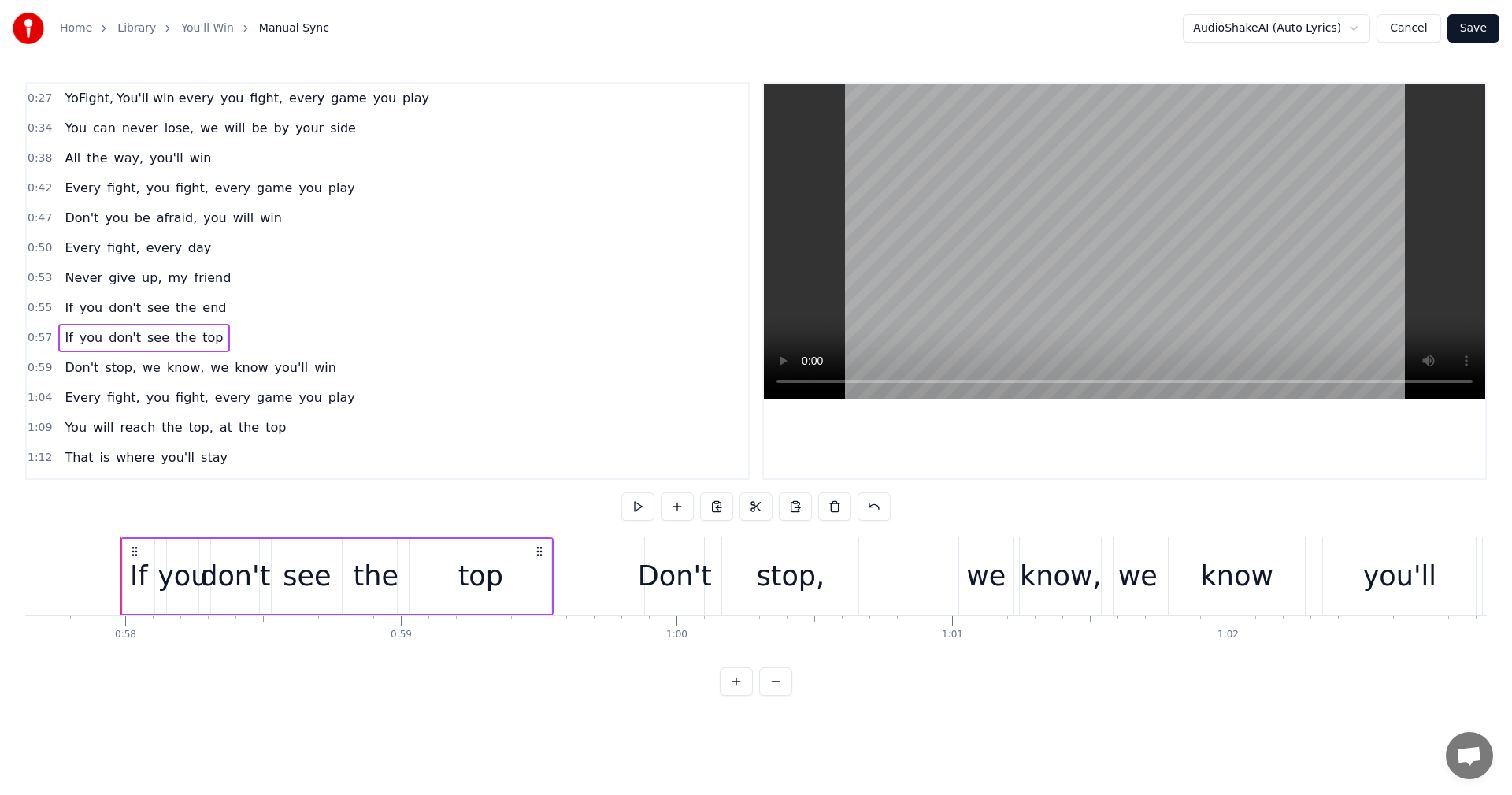
scroll to position [0, 15906]
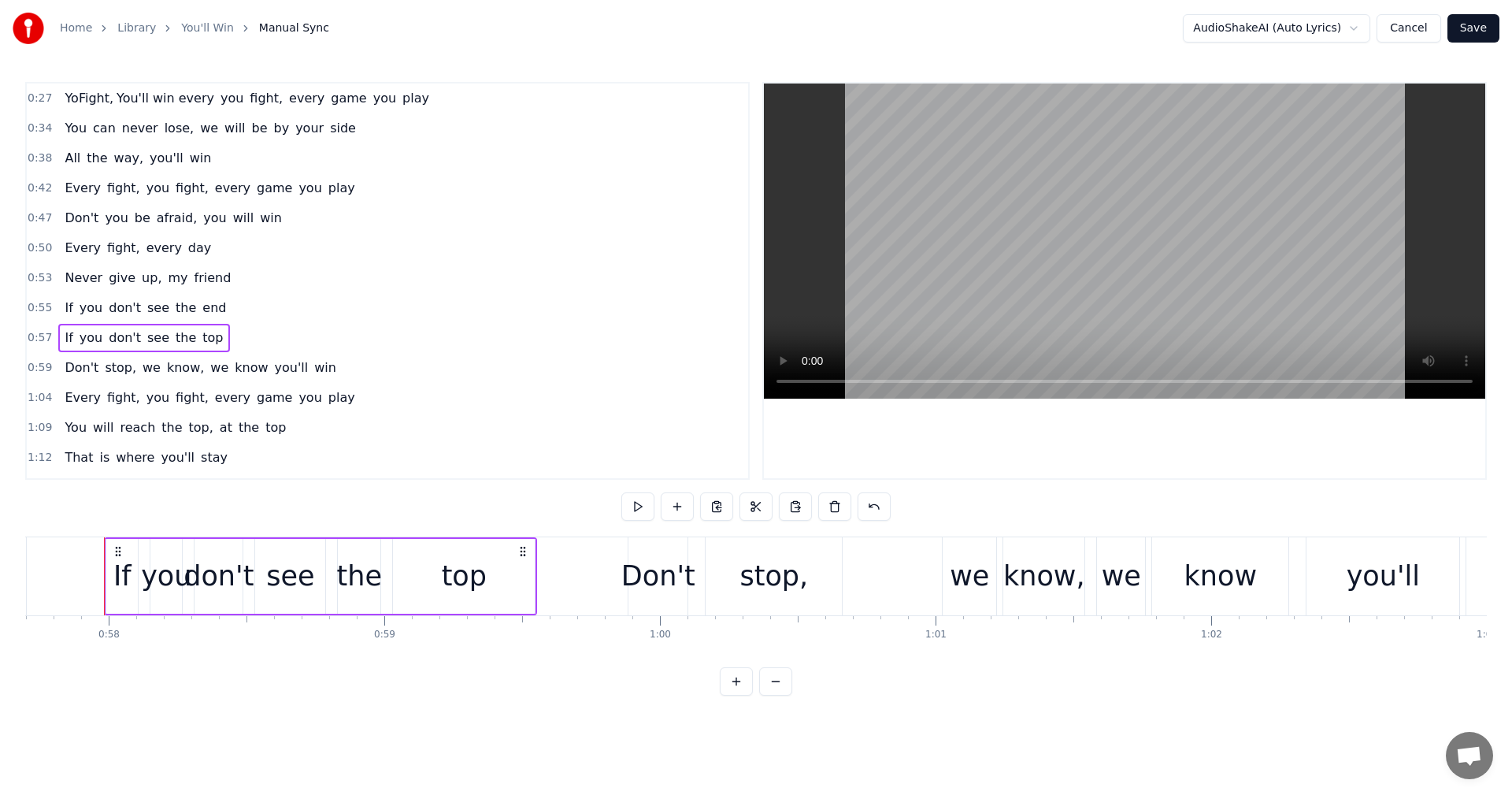
drag, startPoint x: 633, startPoint y: 652, endPoint x: 431, endPoint y: 659, distance: 202.1
click at [431, 655] on div "YoFight, You'll win every you fight, every game you play You can never lose, we…" at bounding box center [756, 595] width 1462 height 118
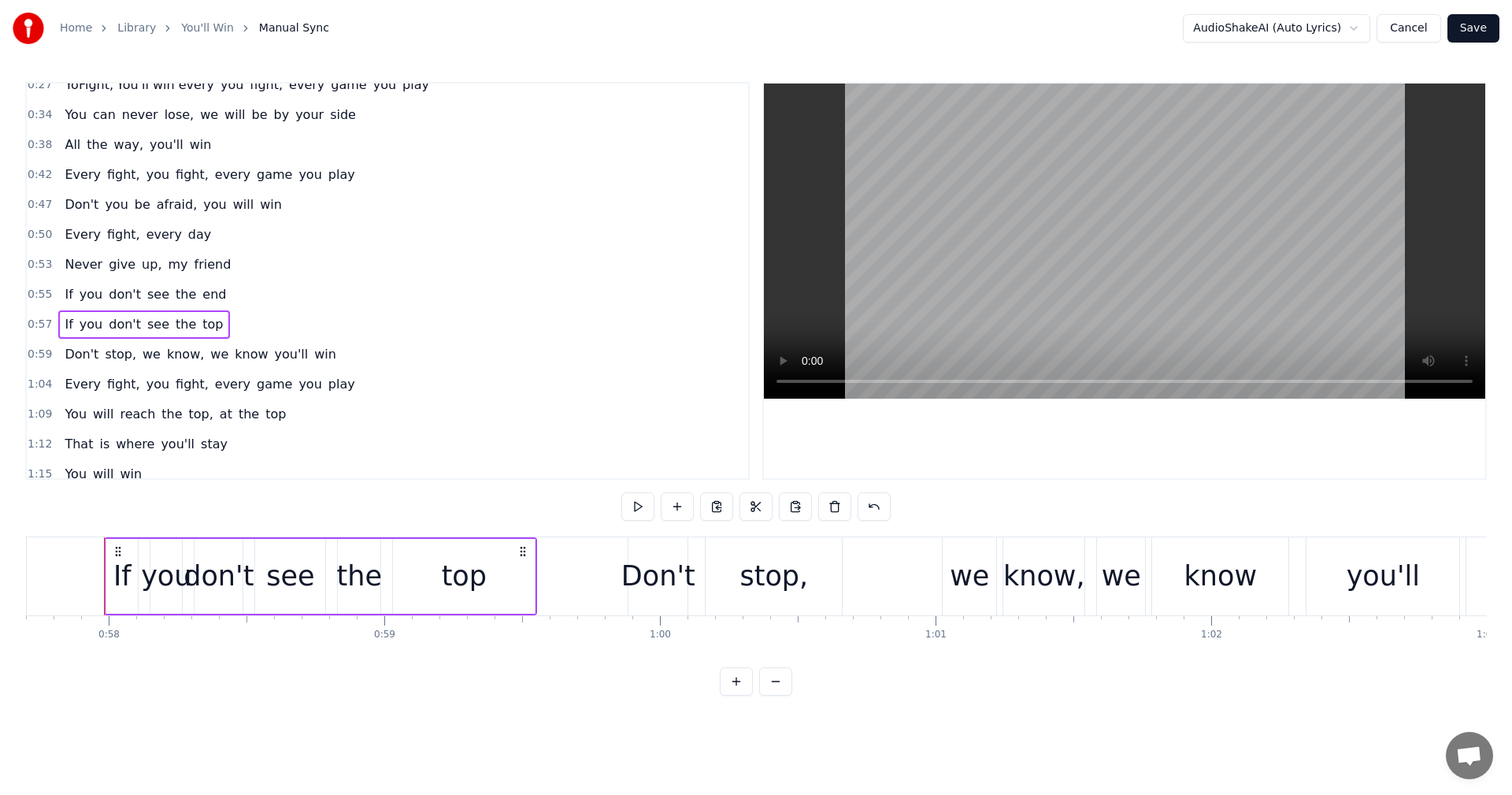
scroll to position [0, 0]
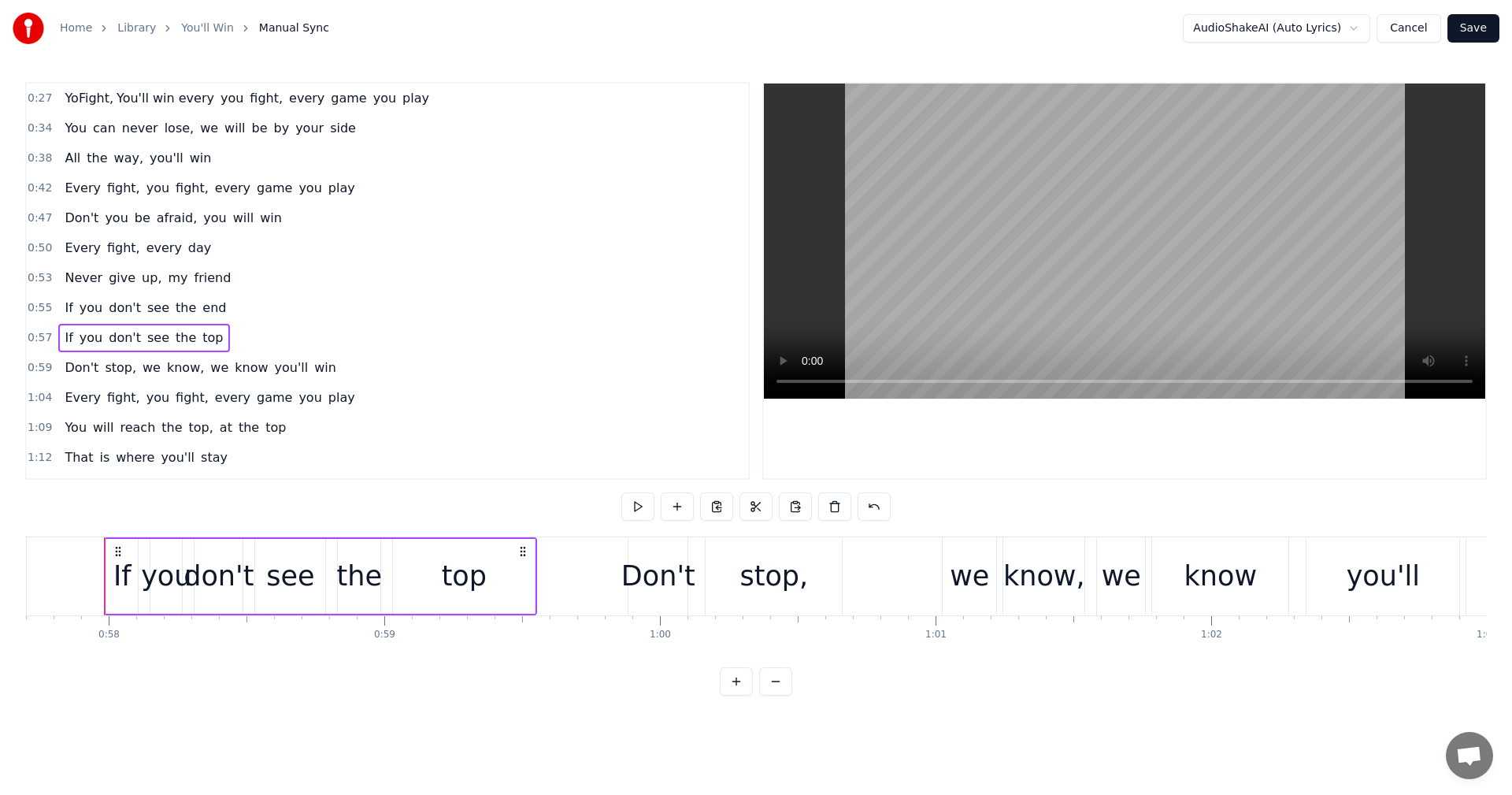
click at [95, 98] on span "YoFight," at bounding box center [89, 97] width 52 height 18
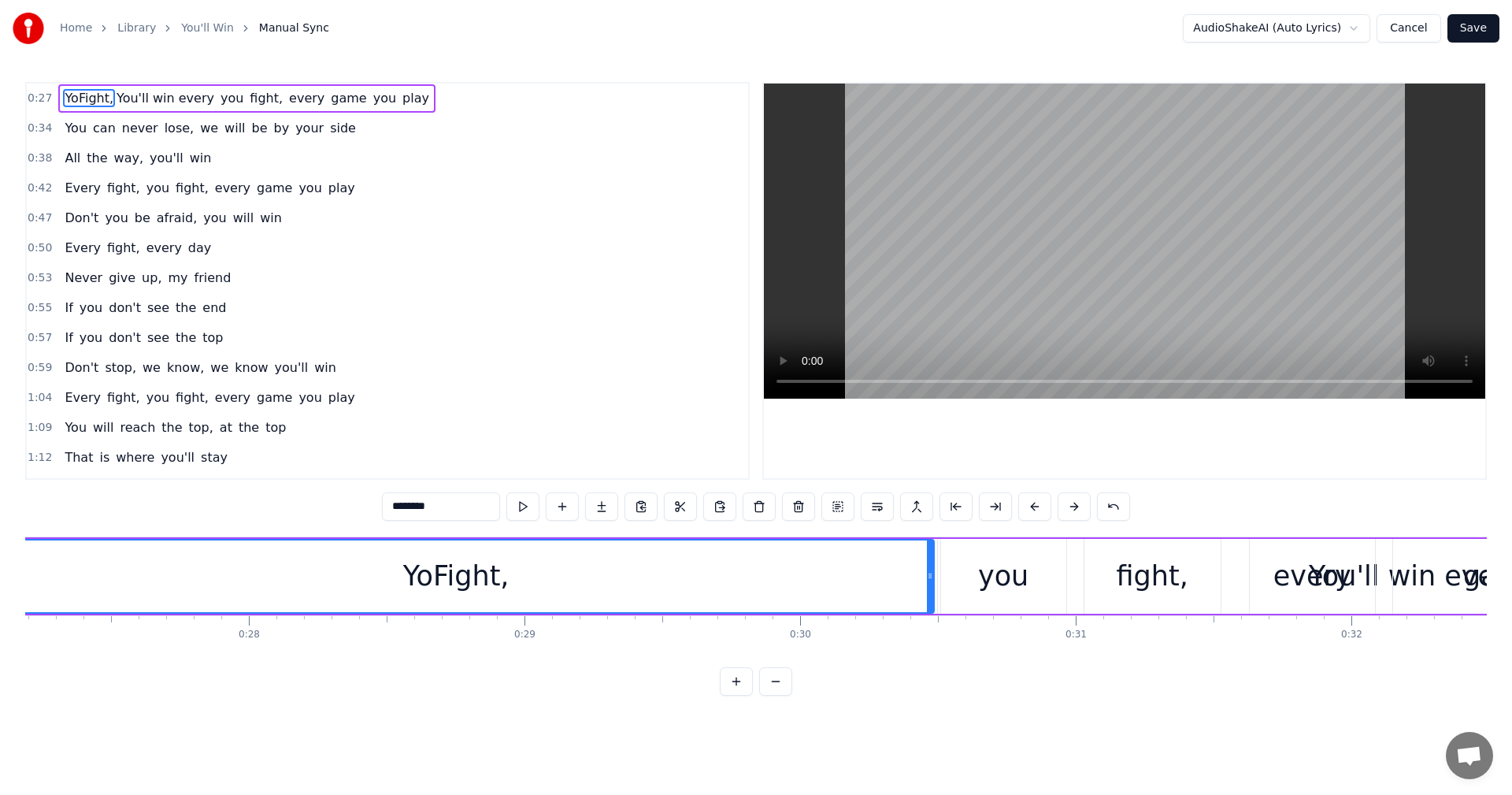
scroll to position [0, 7367]
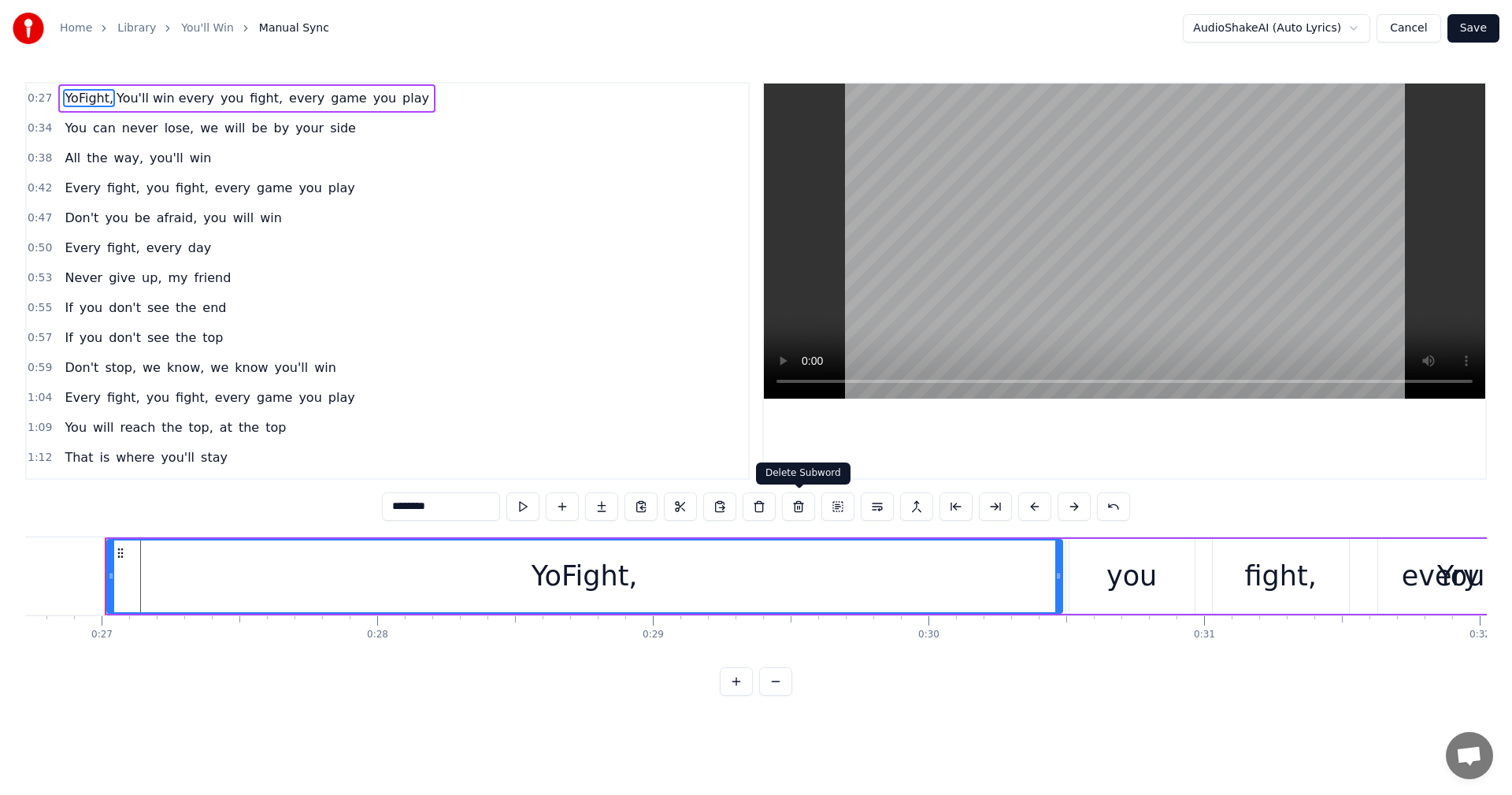
click at [799, 505] on button at bounding box center [798, 507] width 33 height 29
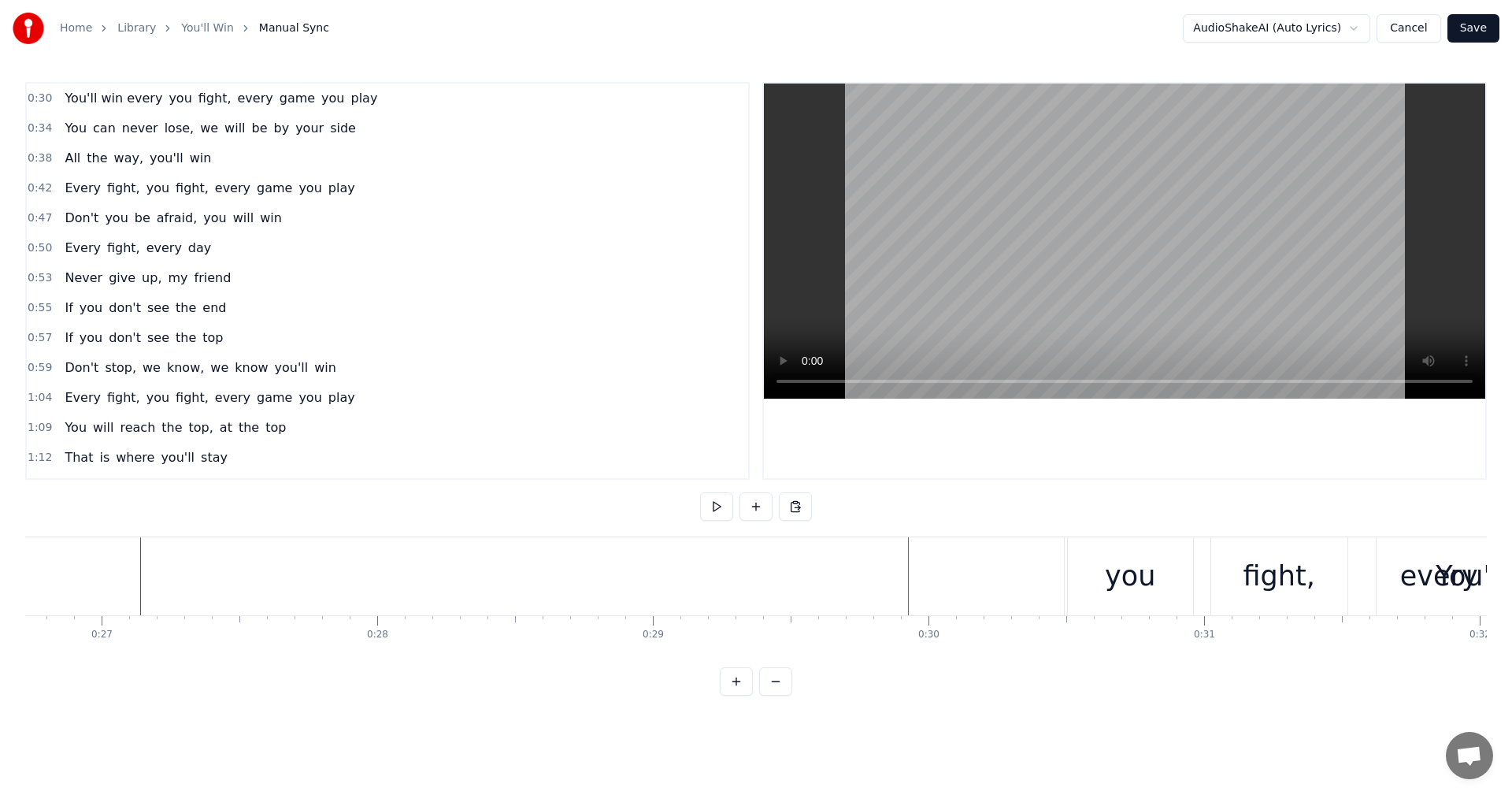
click at [1419, 29] on button "Cancel" at bounding box center [1408, 29] width 63 height 29
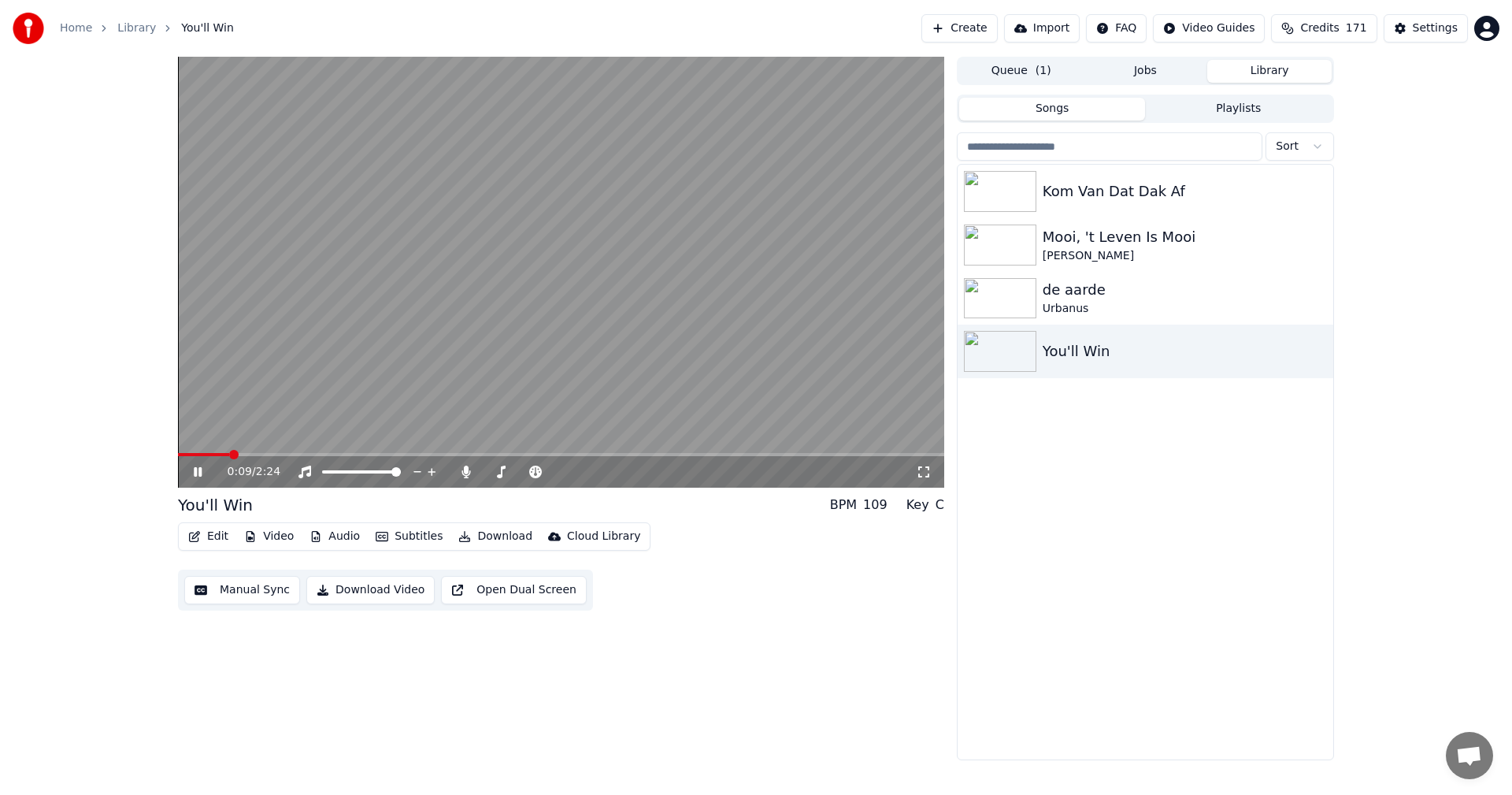
click at [201, 478] on icon at bounding box center [209, 471] width 37 height 13
click at [1001, 185] on img at bounding box center [1000, 191] width 73 height 41
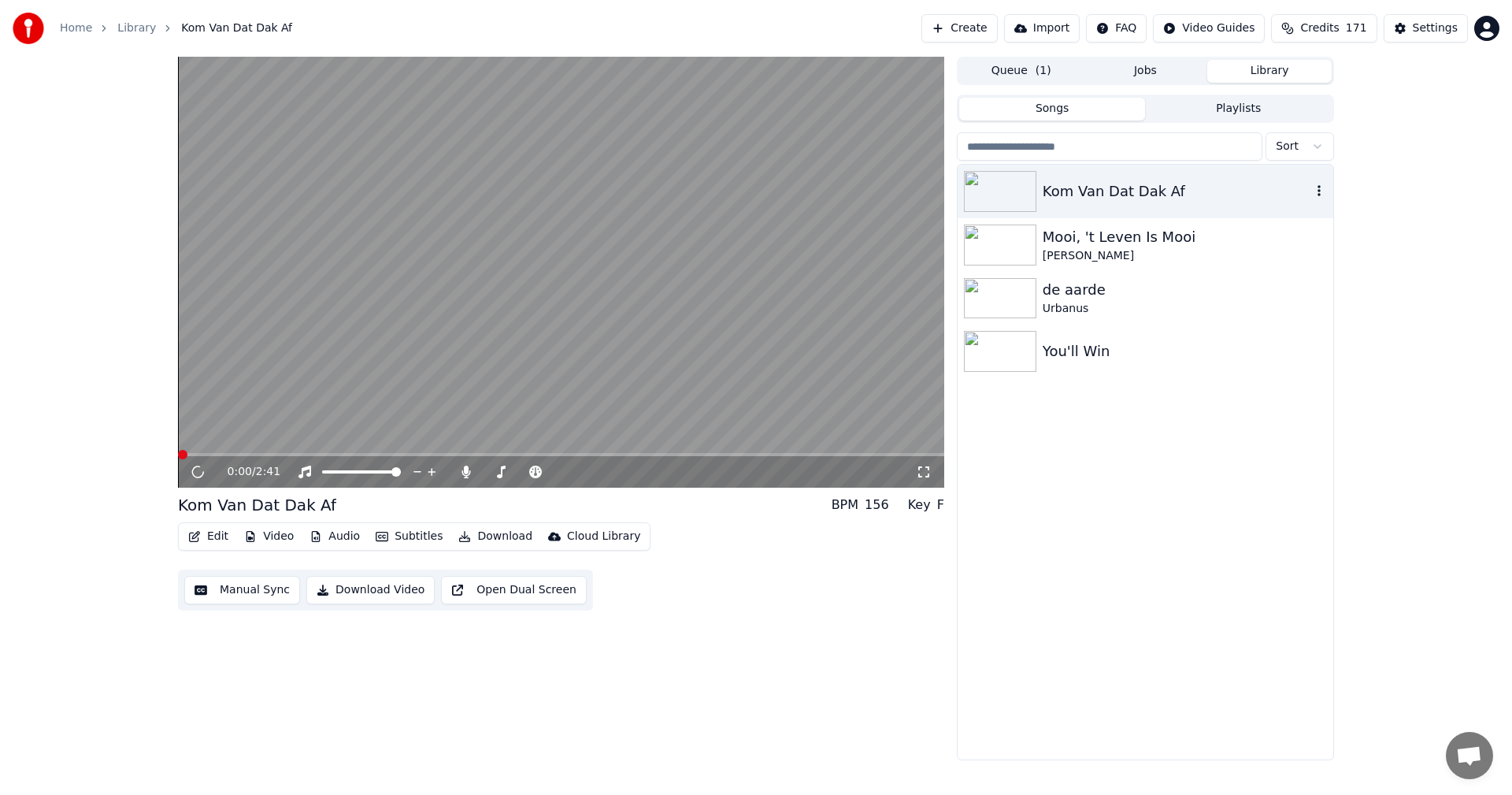
click at [1001, 185] on img at bounding box center [1000, 191] width 73 height 41
click at [986, 24] on button "Create" at bounding box center [960, 29] width 76 height 29
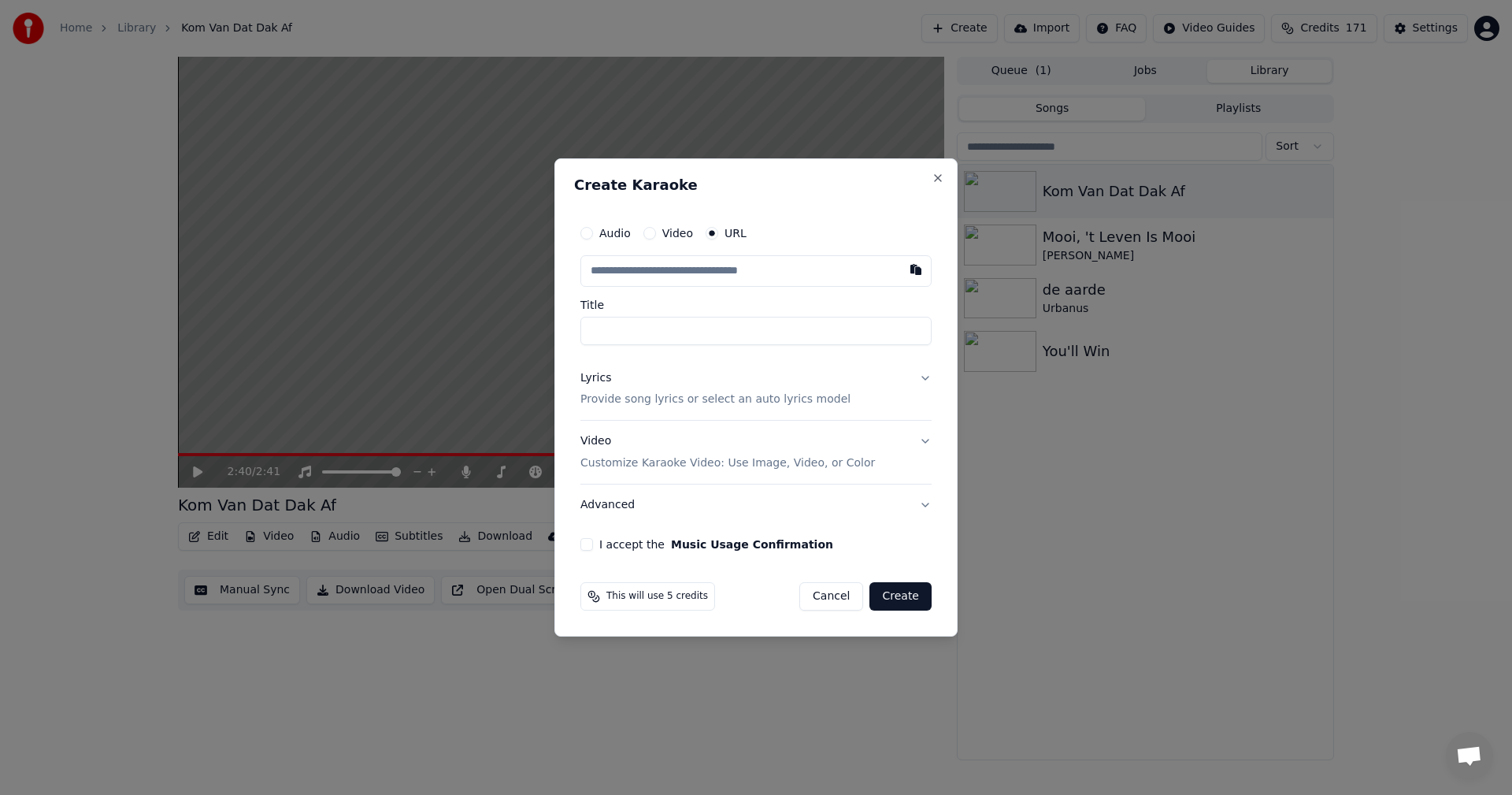
type input "**********"
type input "*********"
type input "**********"
click at [756, 397] on p "Provide song lyrics or select an auto lyrics model" at bounding box center [715, 400] width 270 height 16
type input "**********"
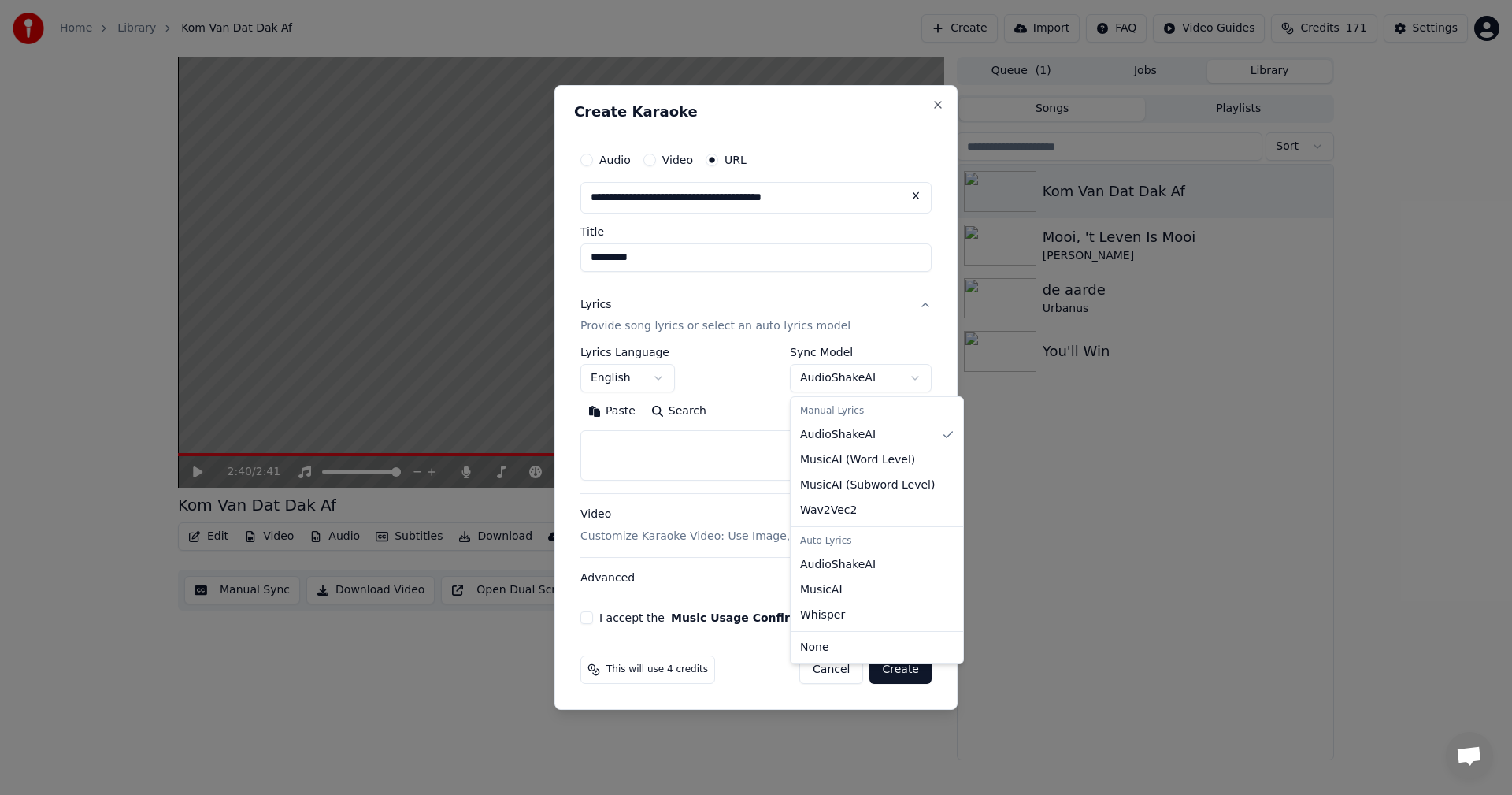
click at [845, 381] on body "**********" at bounding box center [756, 398] width 1512 height 795
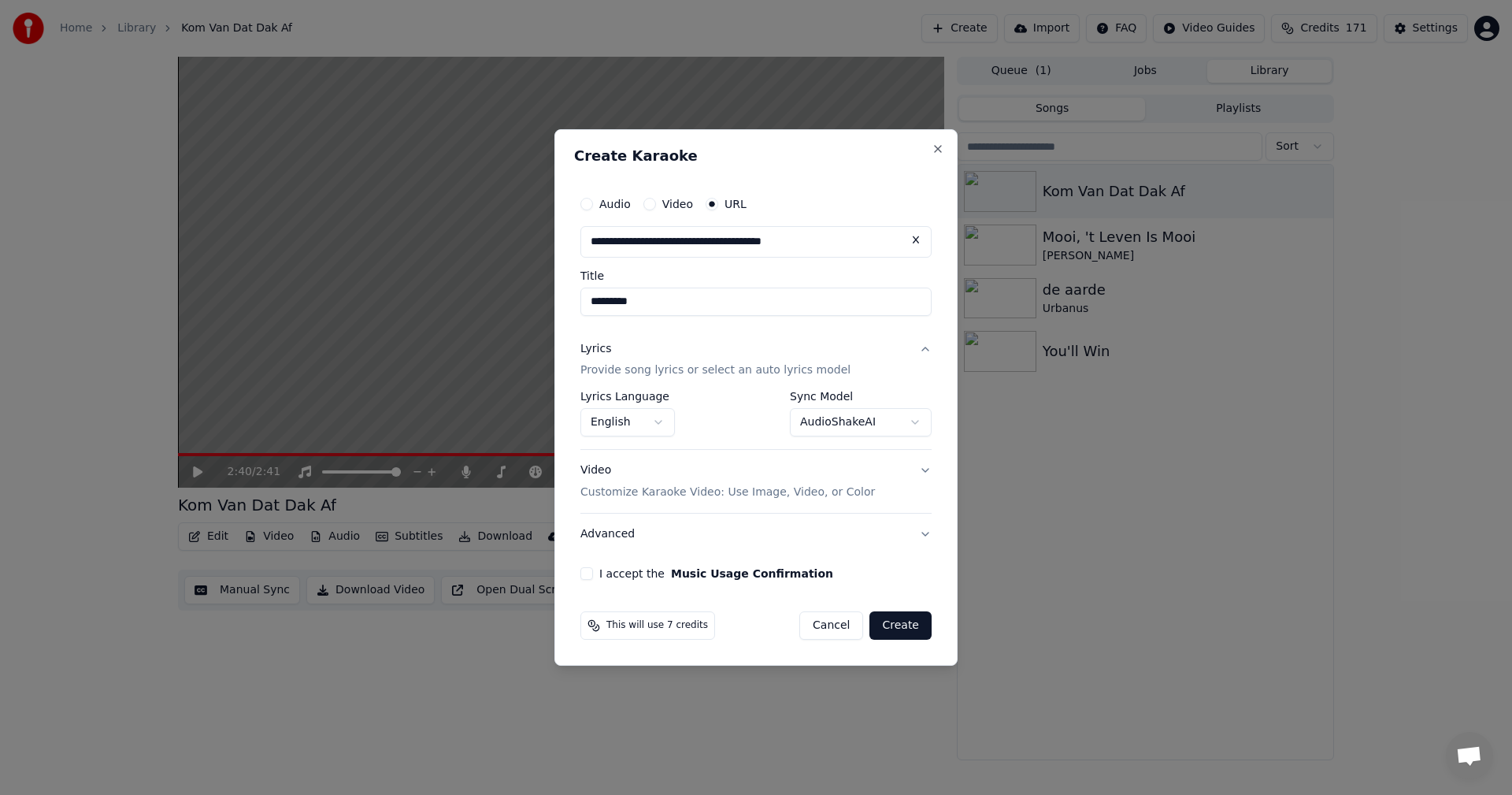
click at [584, 574] on button "I accept the Music Usage Confirmation" at bounding box center [586, 573] width 13 height 13
click at [900, 626] on button "Create" at bounding box center [901, 626] width 63 height 29
select select "**********"
select select
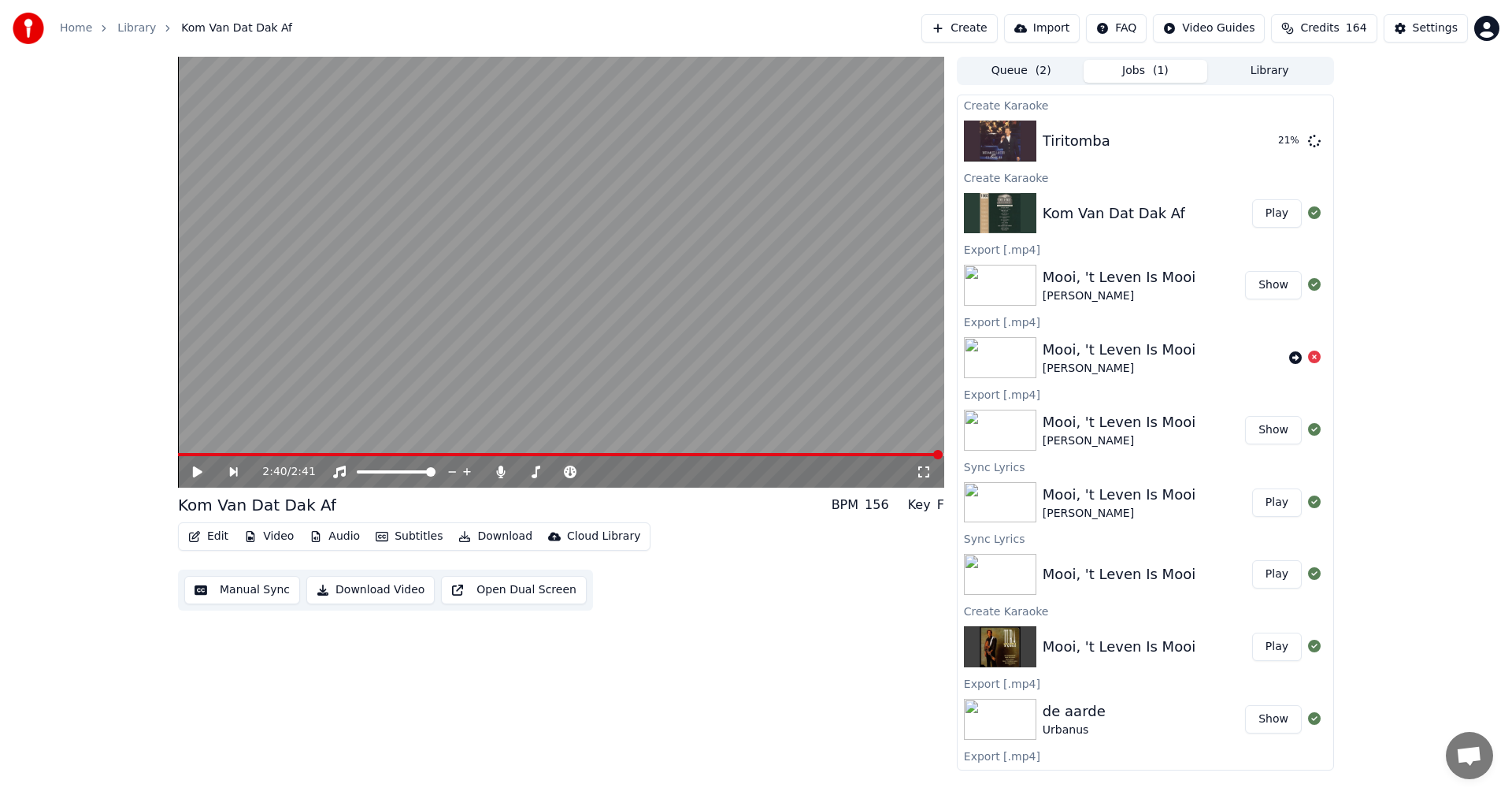
click at [1260, 212] on button "Play" at bounding box center [1277, 214] width 50 height 29
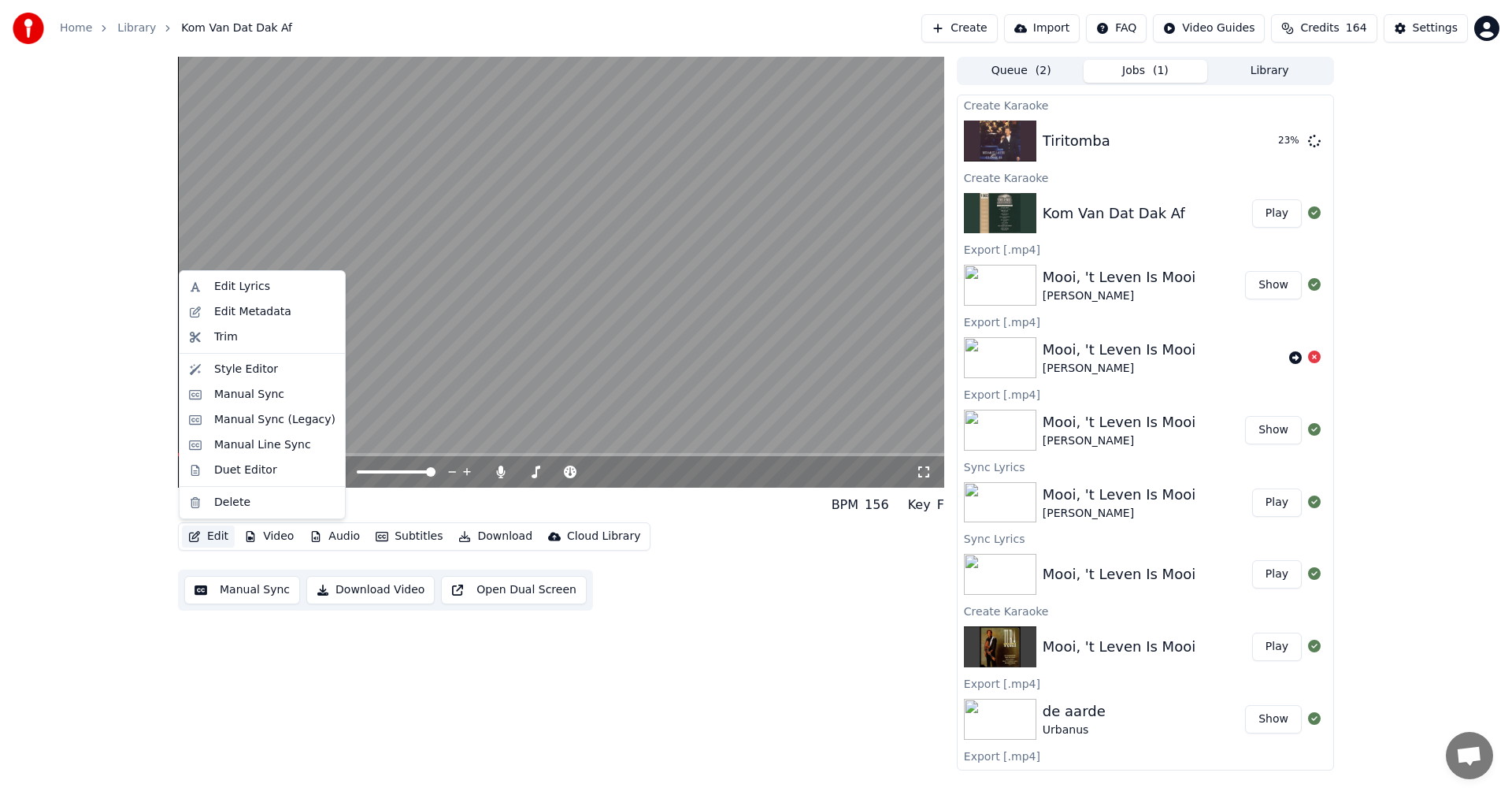
click at [211, 537] on button "Edit" at bounding box center [208, 536] width 52 height 22
click at [243, 400] on div "Manual Sync" at bounding box center [249, 394] width 70 height 16
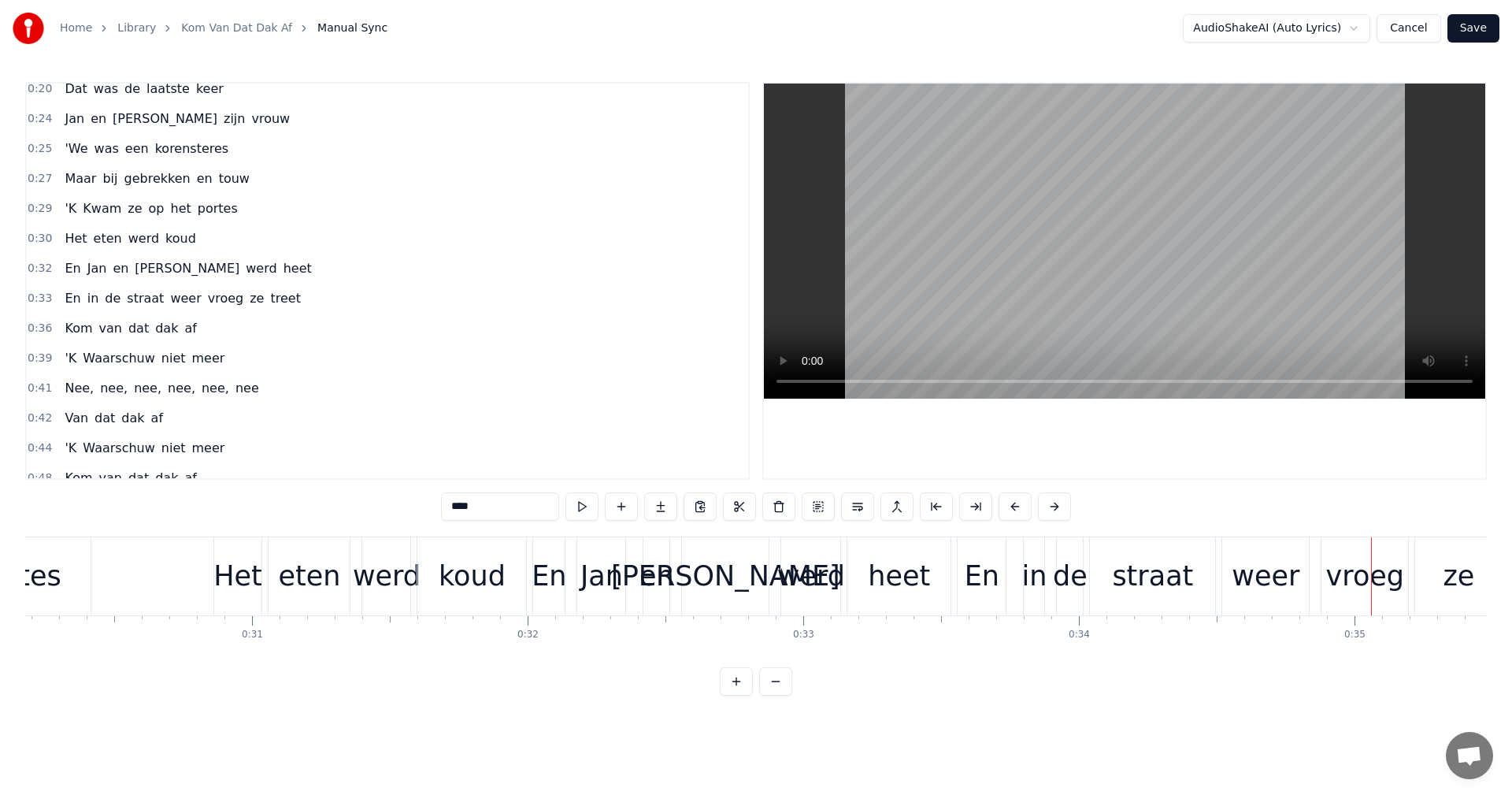
scroll to position [223, 0]
click at [168, 294] on span "weer" at bounding box center [185, 293] width 34 height 18
type input "****"
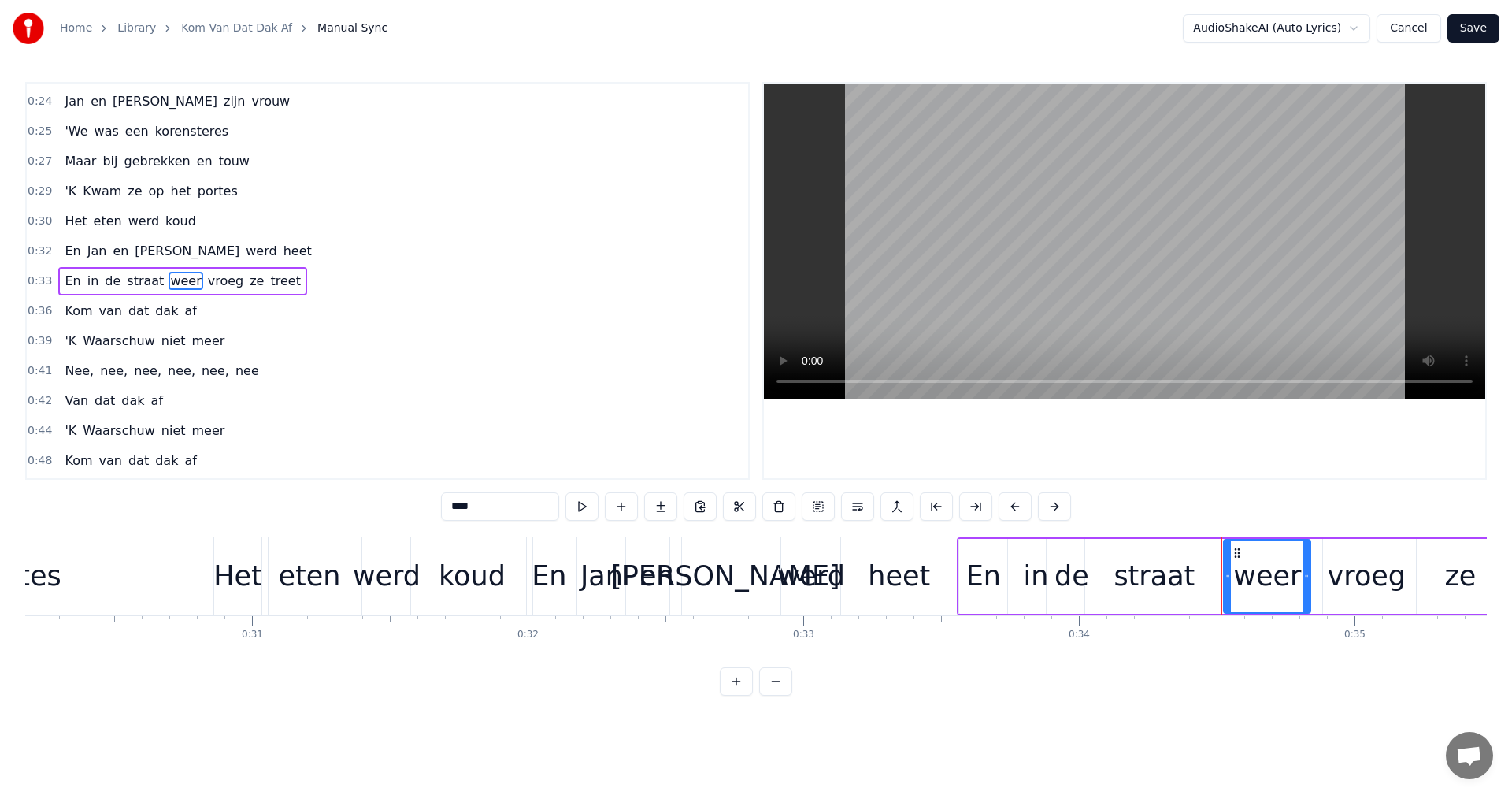
click at [1411, 27] on button "Cancel" at bounding box center [1408, 29] width 63 height 29
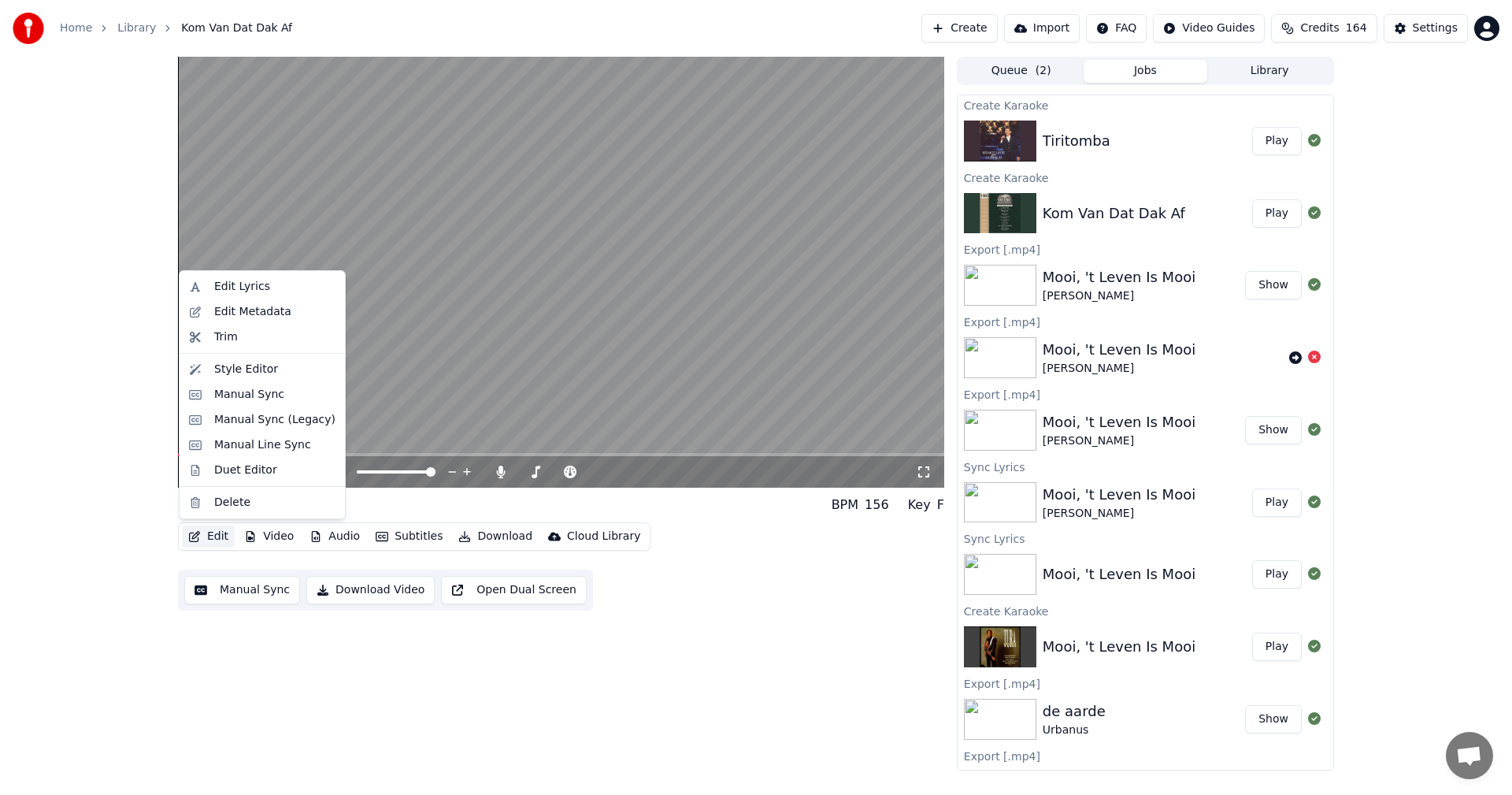
click at [214, 535] on button "Edit" at bounding box center [208, 536] width 52 height 22
click at [234, 278] on div "Edit Lyrics" at bounding box center [262, 287] width 159 height 25
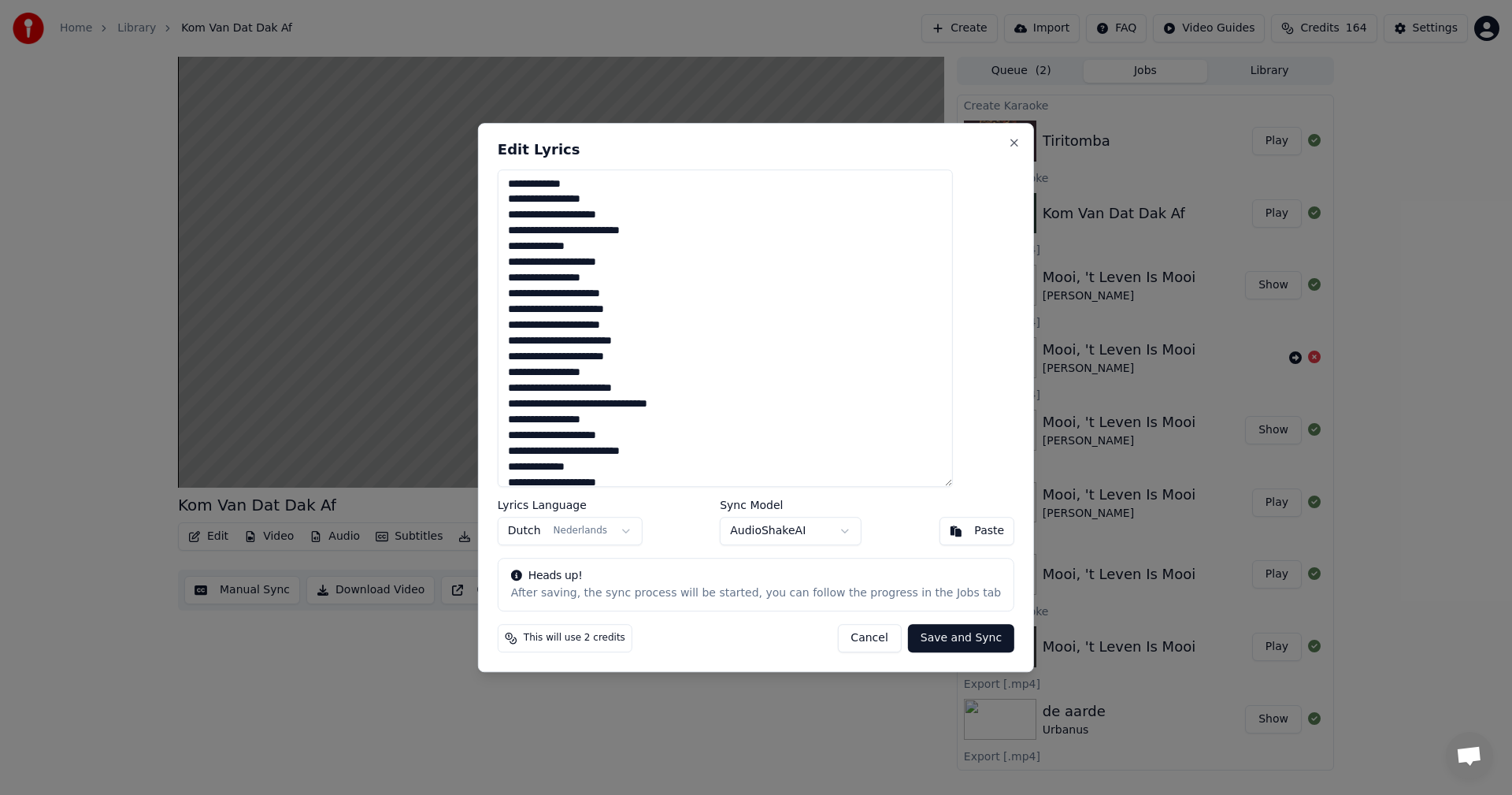
click at [627, 327] on textarea at bounding box center [726, 328] width 455 height 318
click at [649, 351] on textarea at bounding box center [726, 328] width 455 height 318
click at [551, 357] on textarea at bounding box center [726, 328] width 455 height 318
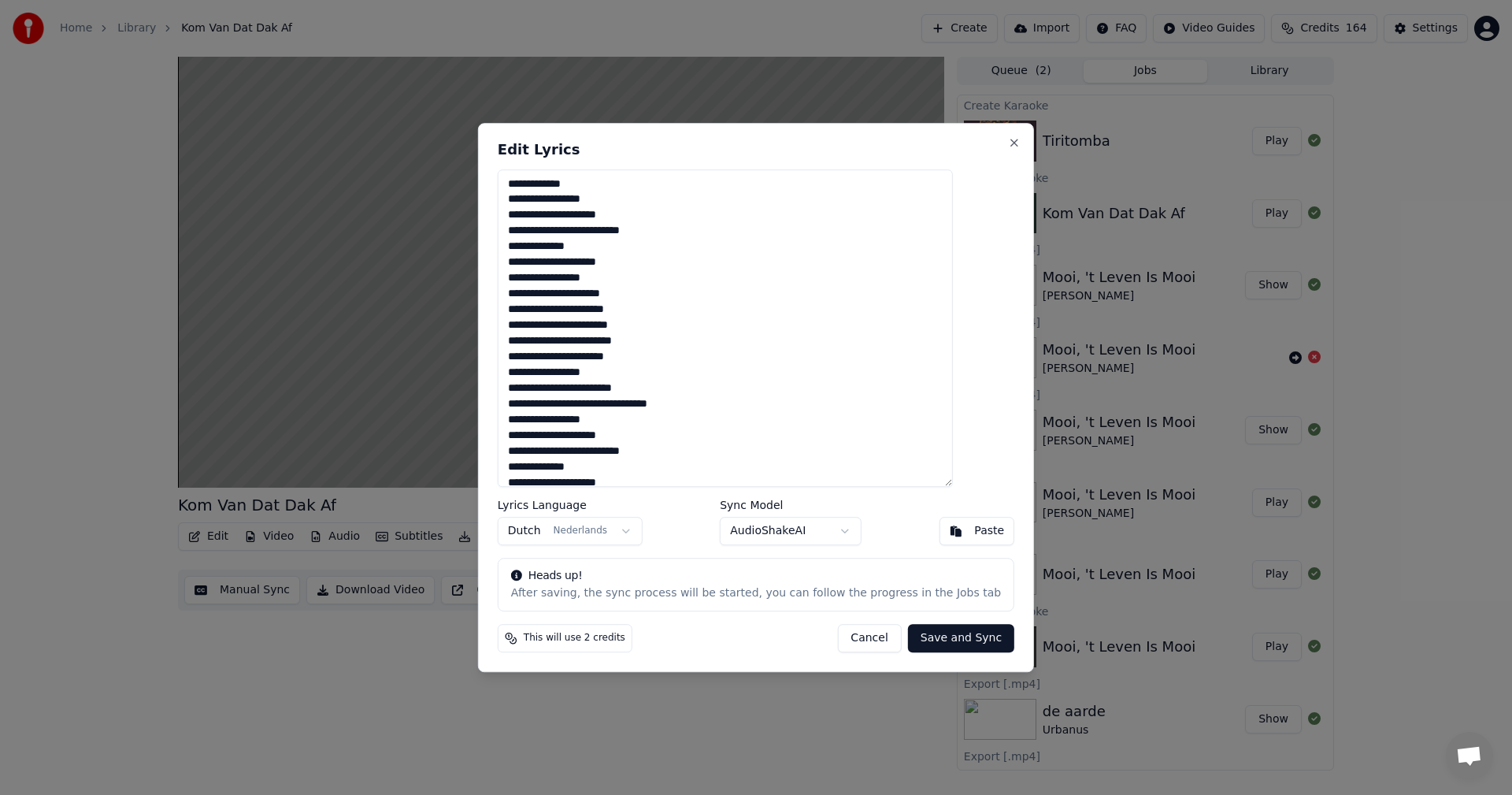
click at [551, 357] on textarea at bounding box center [726, 328] width 455 height 318
drag, startPoint x: 612, startPoint y: 407, endPoint x: 704, endPoint y: 403, distance: 92.1
click at [704, 403] on textarea at bounding box center [726, 328] width 455 height 318
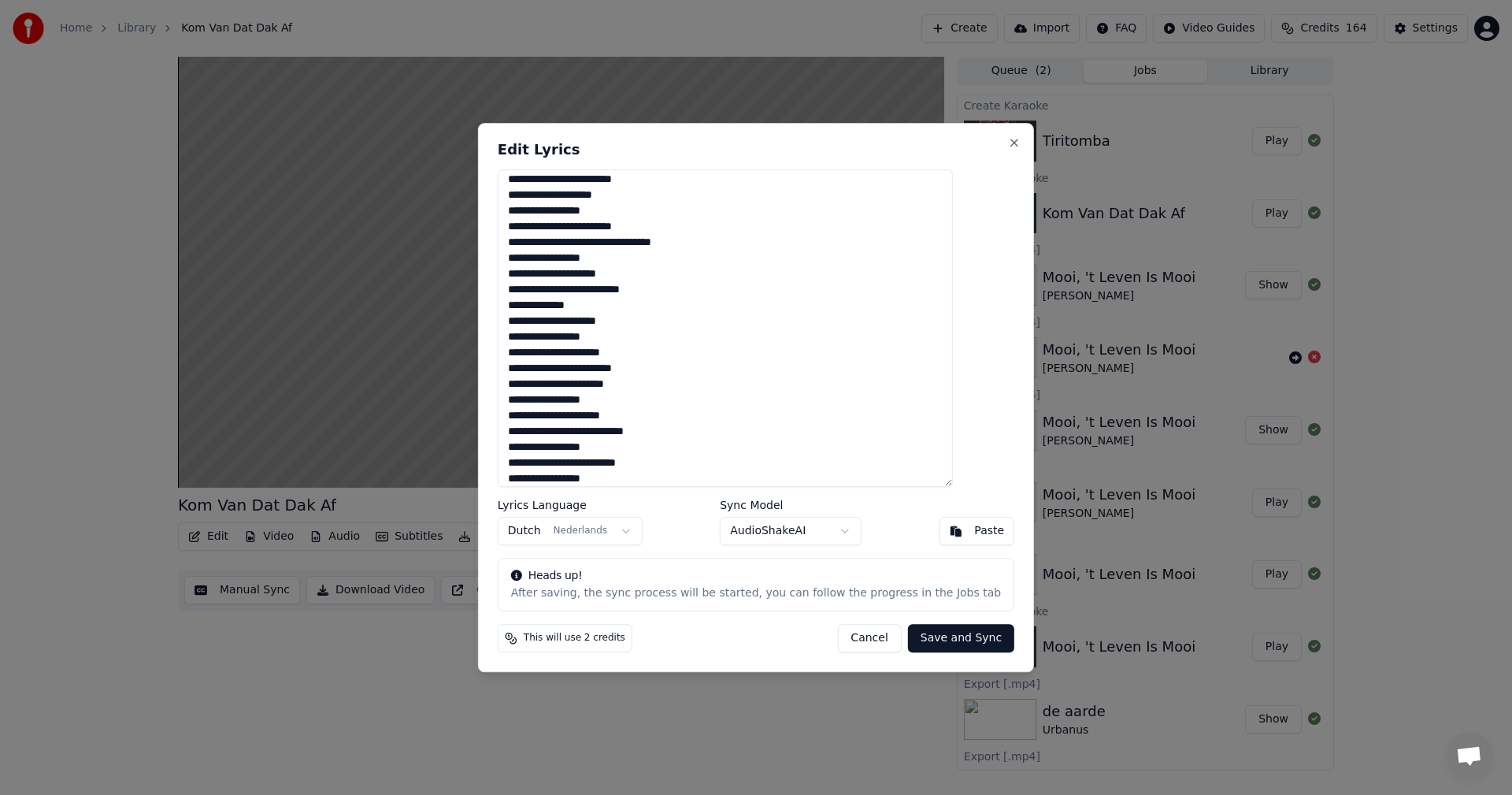
click at [626, 417] on textarea at bounding box center [726, 328] width 455 height 318
click at [615, 428] on textarea at bounding box center [726, 328] width 455 height 318
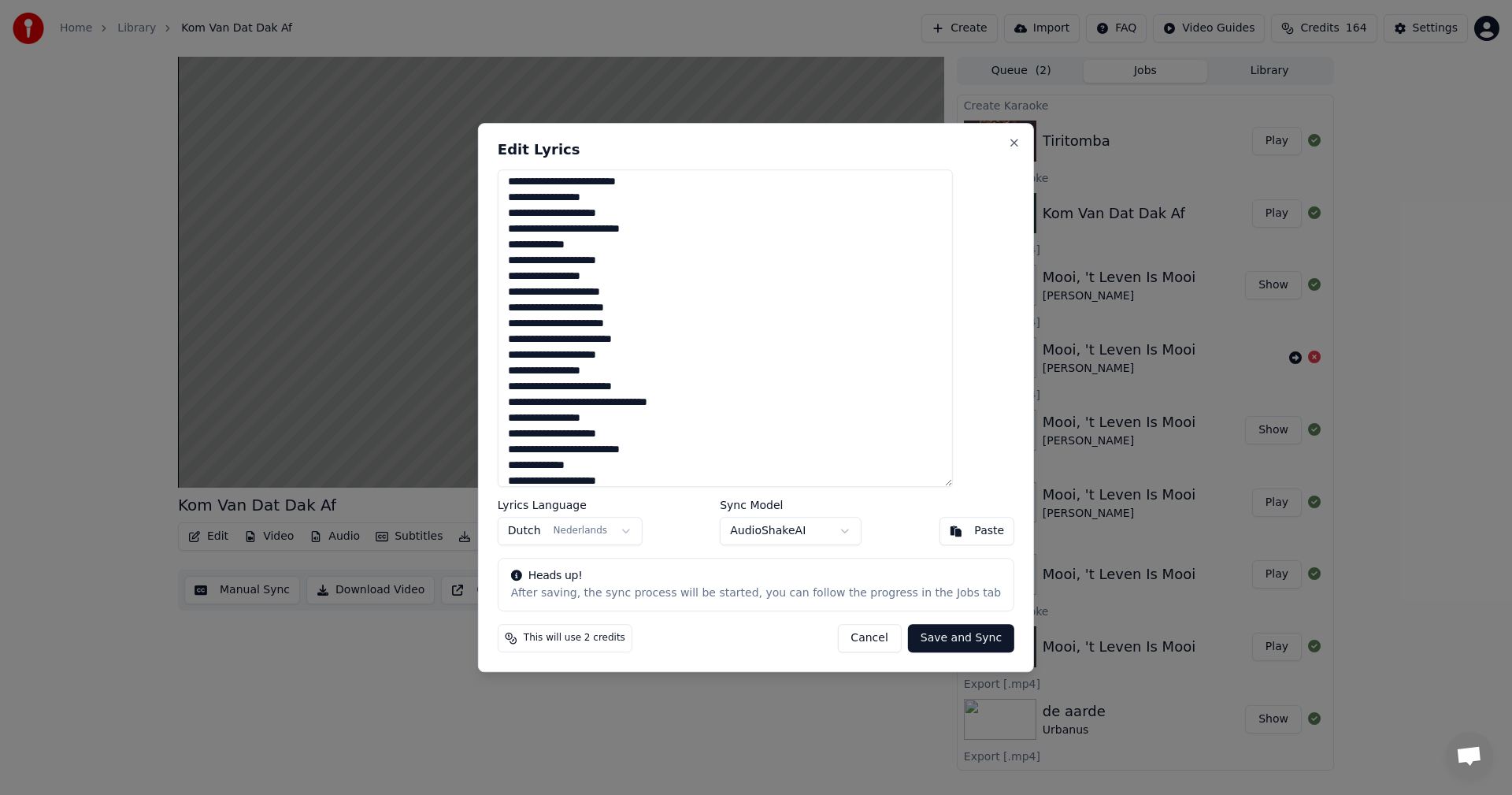
scroll to position [451, 0]
drag, startPoint x: 666, startPoint y: 396, endPoint x: 704, endPoint y: 397, distance: 38.0
click at [704, 397] on textarea at bounding box center [726, 328] width 455 height 318
type textarea "**********"
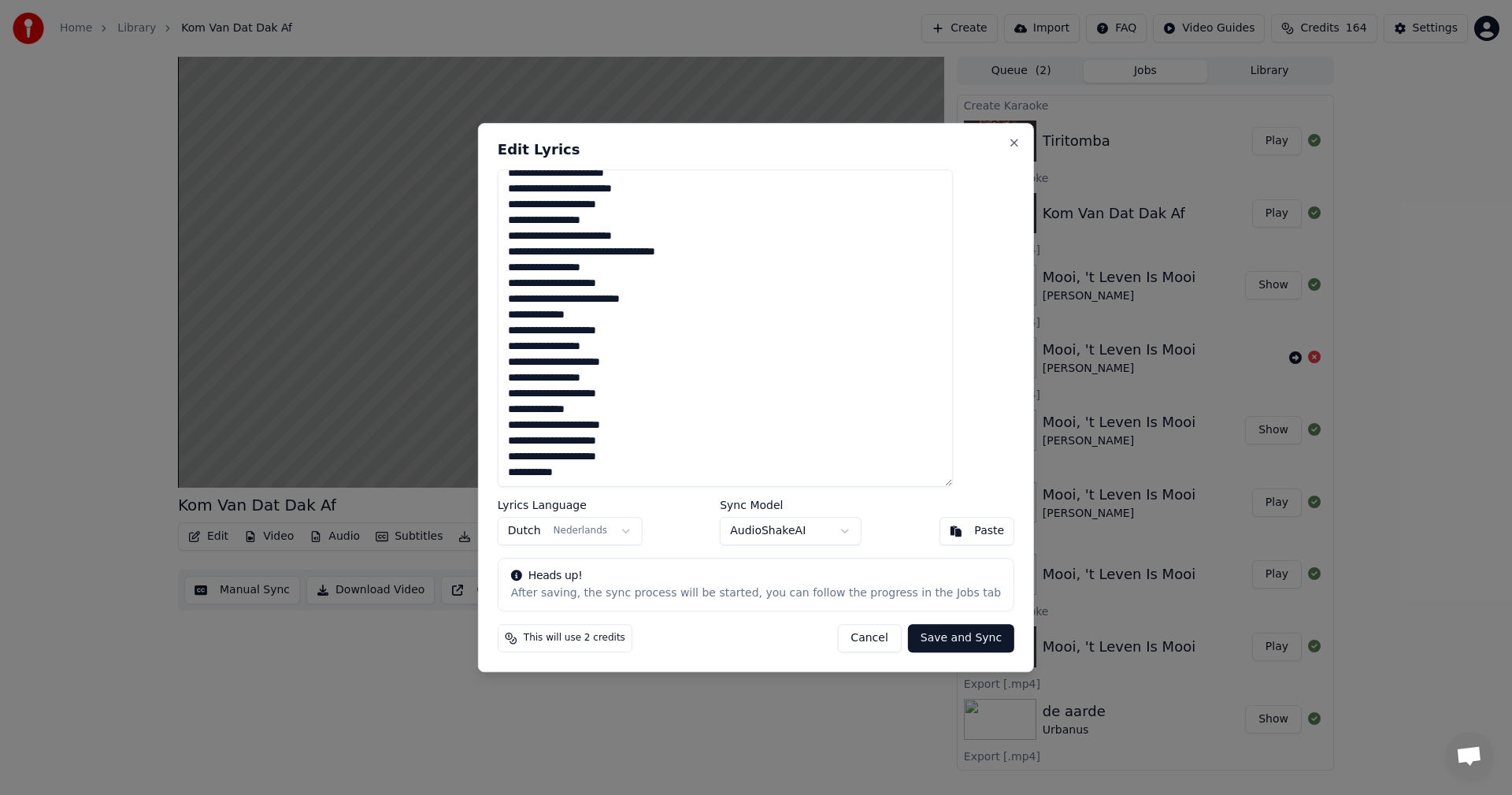
click at [951, 641] on button "Save and Sync" at bounding box center [961, 639] width 107 height 29
